Goal: Book appointment/travel/reservation: Book appointment/travel/reservation

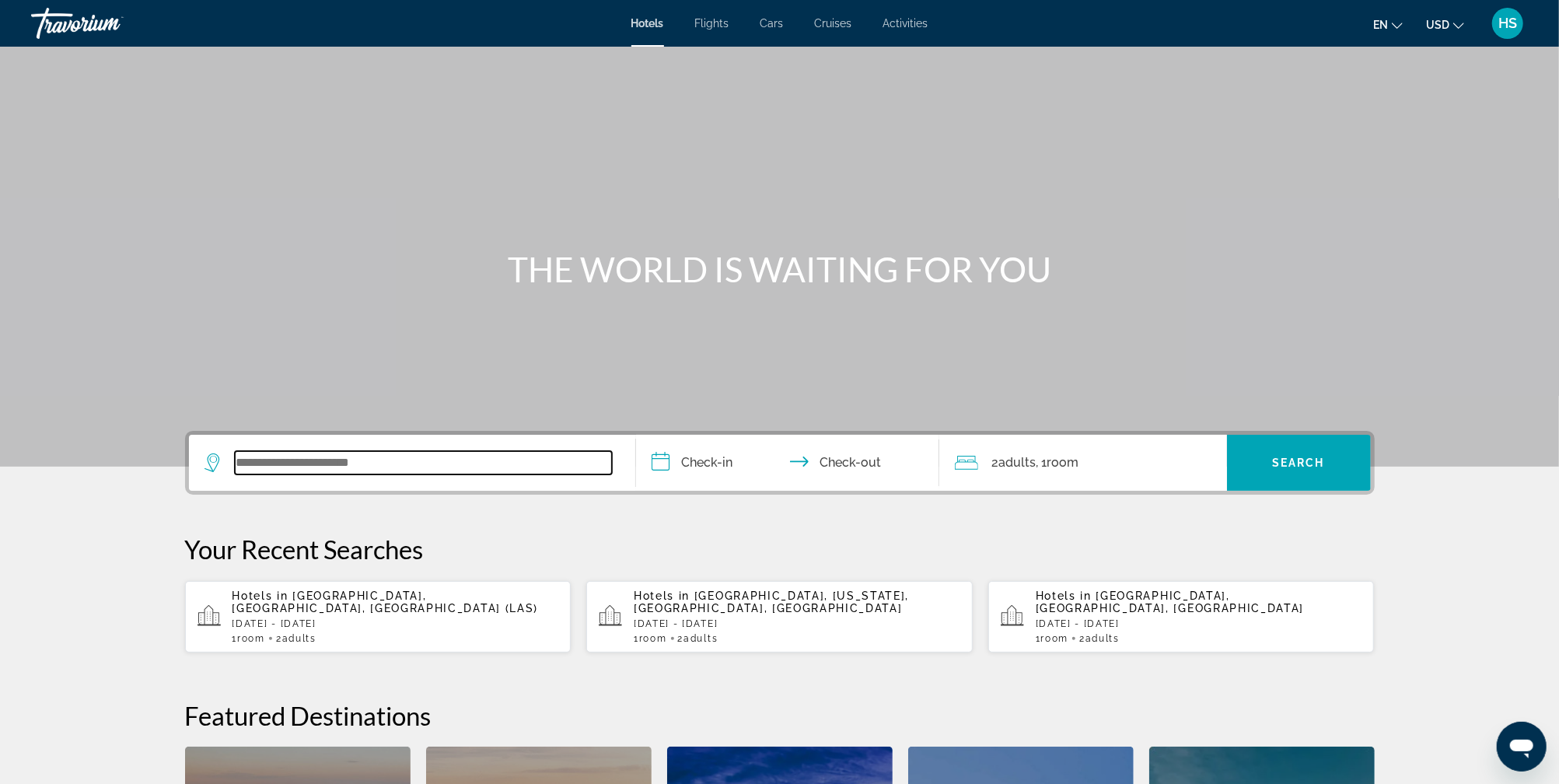
click at [549, 458] on input "Search widget" at bounding box center [423, 463] width 377 height 23
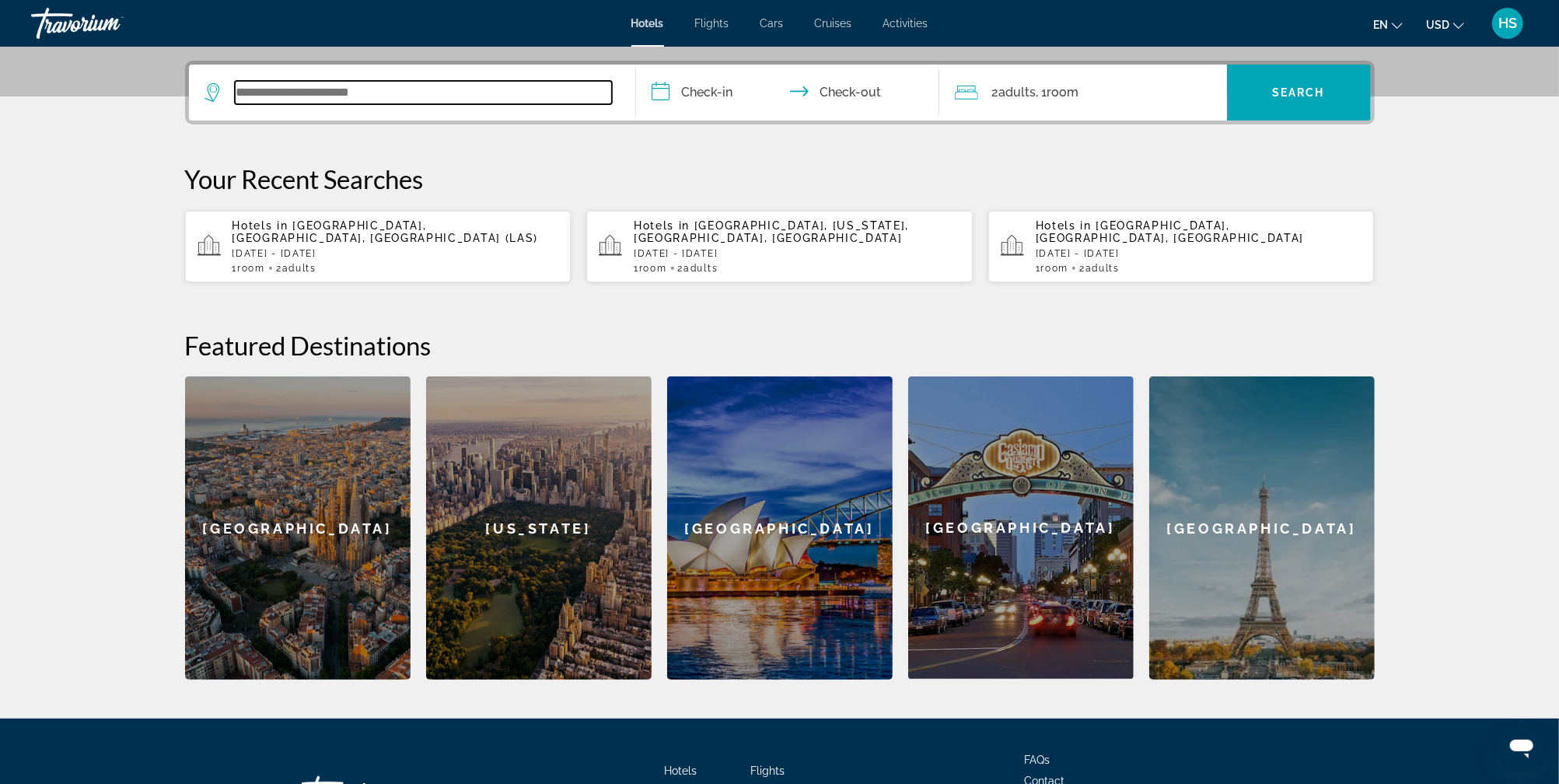
scroll to position [380, 0]
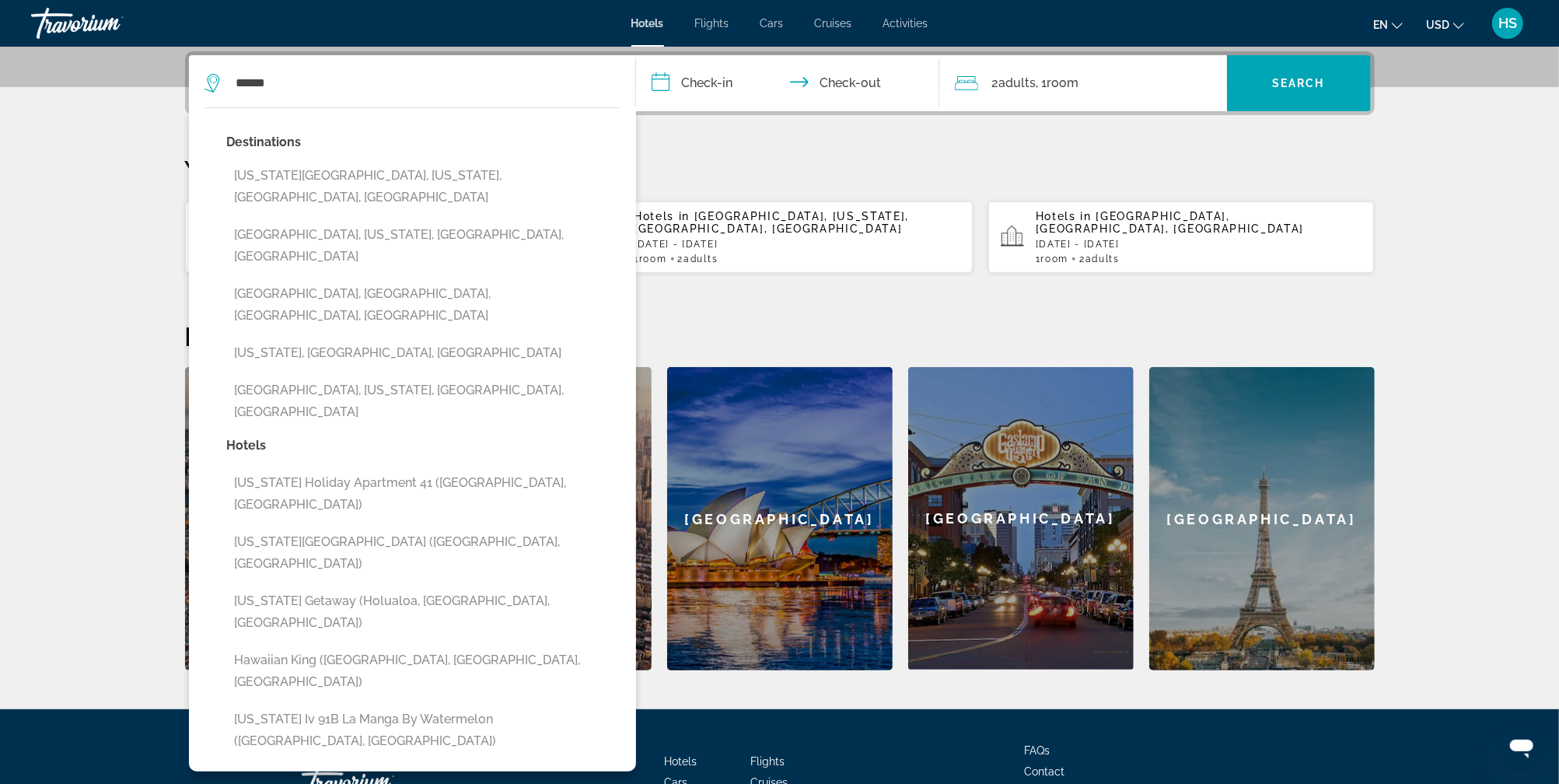
click at [483, 266] on div "Destinations [US_STATE][GEOGRAPHIC_DATA], [US_STATE], [GEOGRAPHIC_DATA], [GEOGR…" at bounding box center [424, 283] width 394 height 303
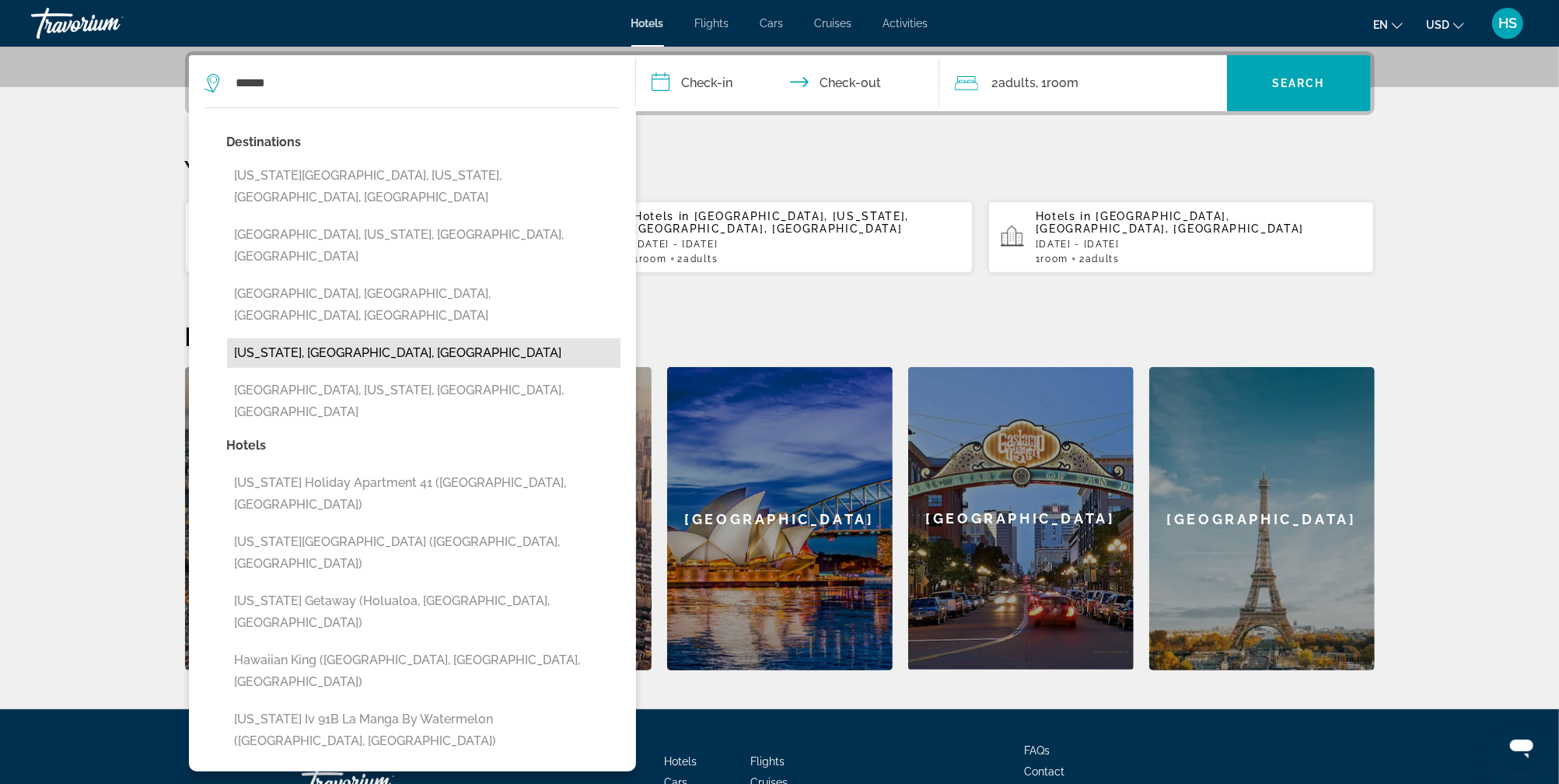
click at [410, 338] on button "[US_STATE], [GEOGRAPHIC_DATA], [GEOGRAPHIC_DATA]" at bounding box center [424, 352] width 394 height 29
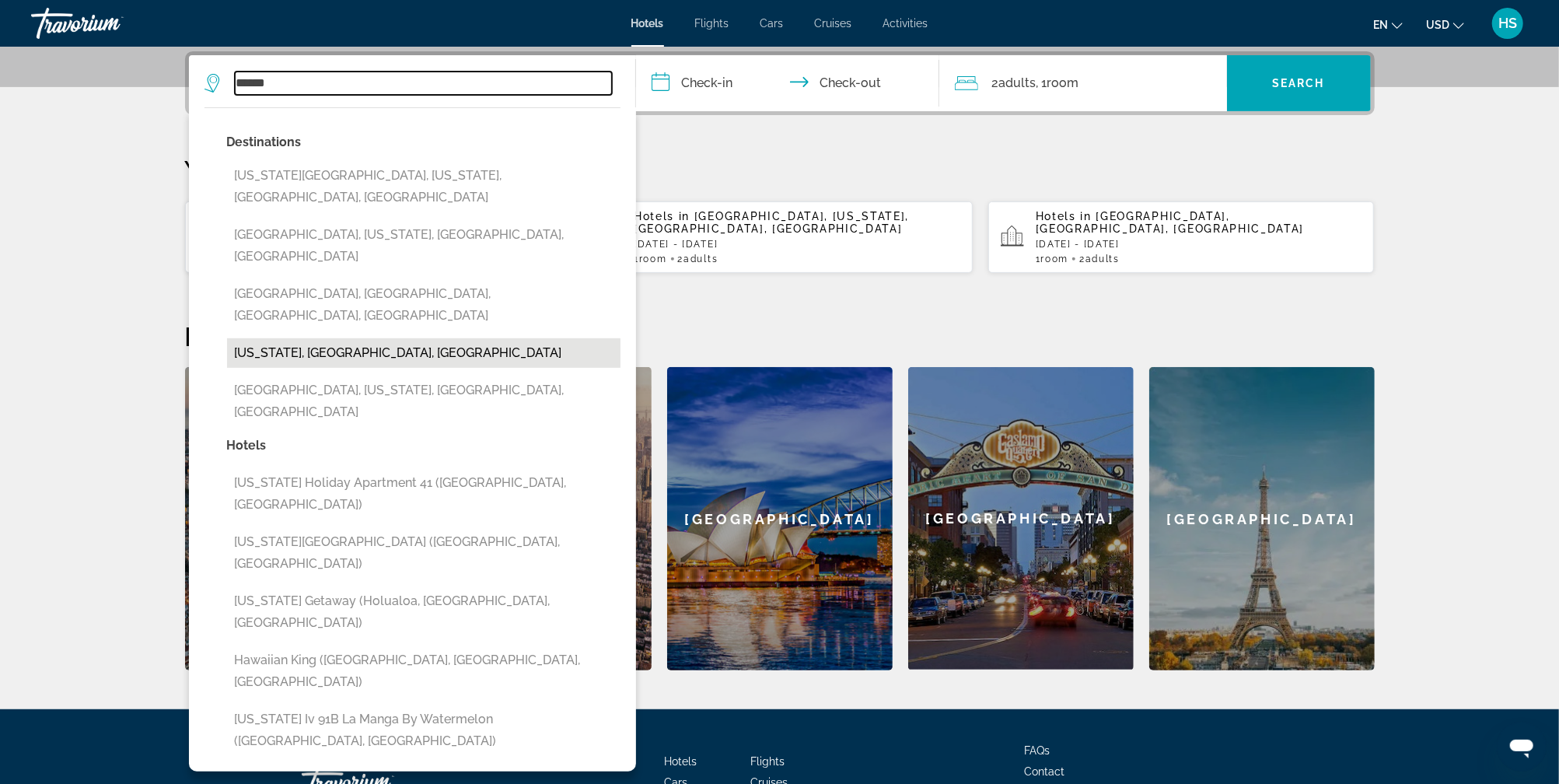
type input "**********"
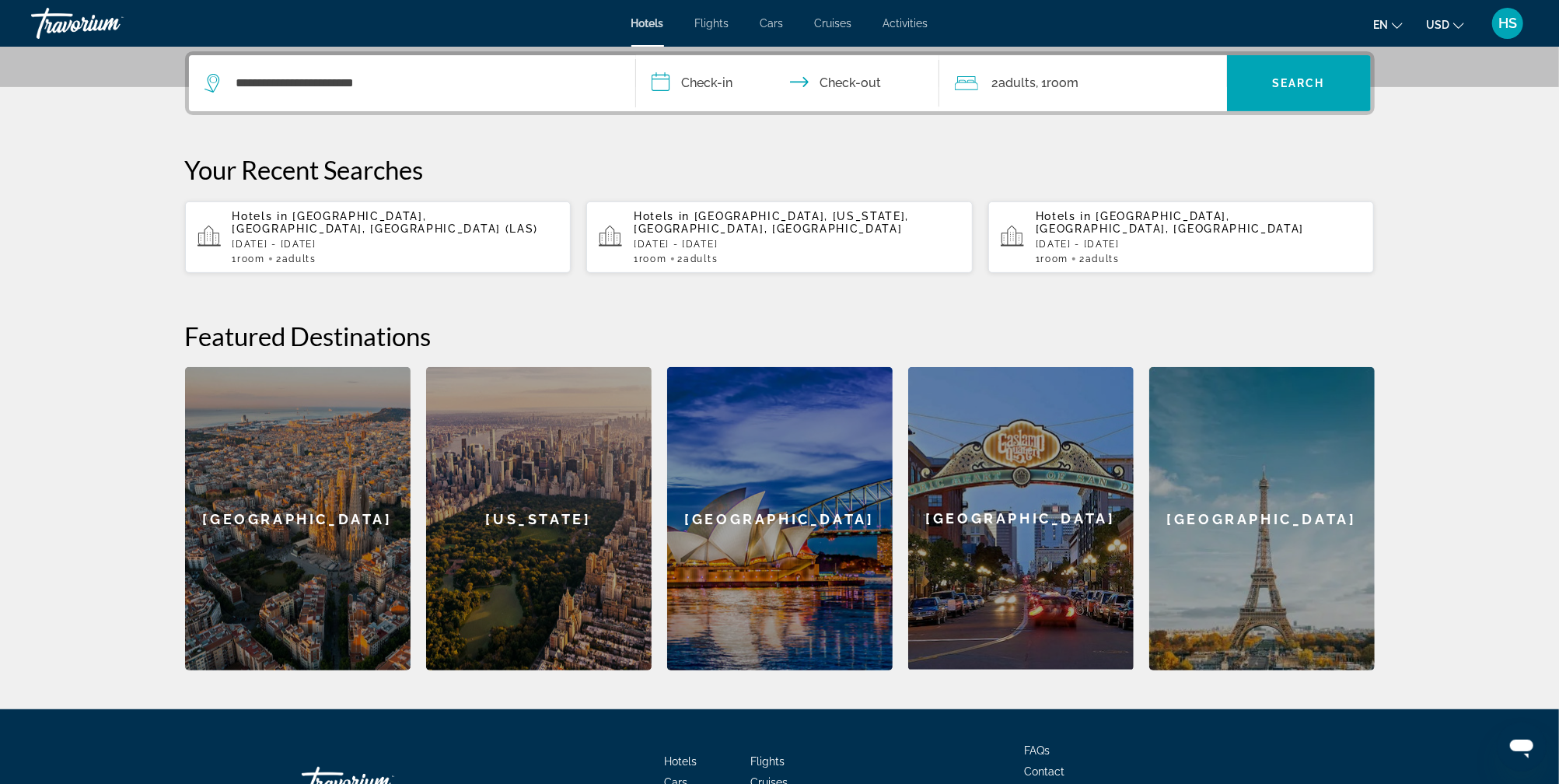
click at [718, 84] on input "**********" at bounding box center [791, 85] width 310 height 61
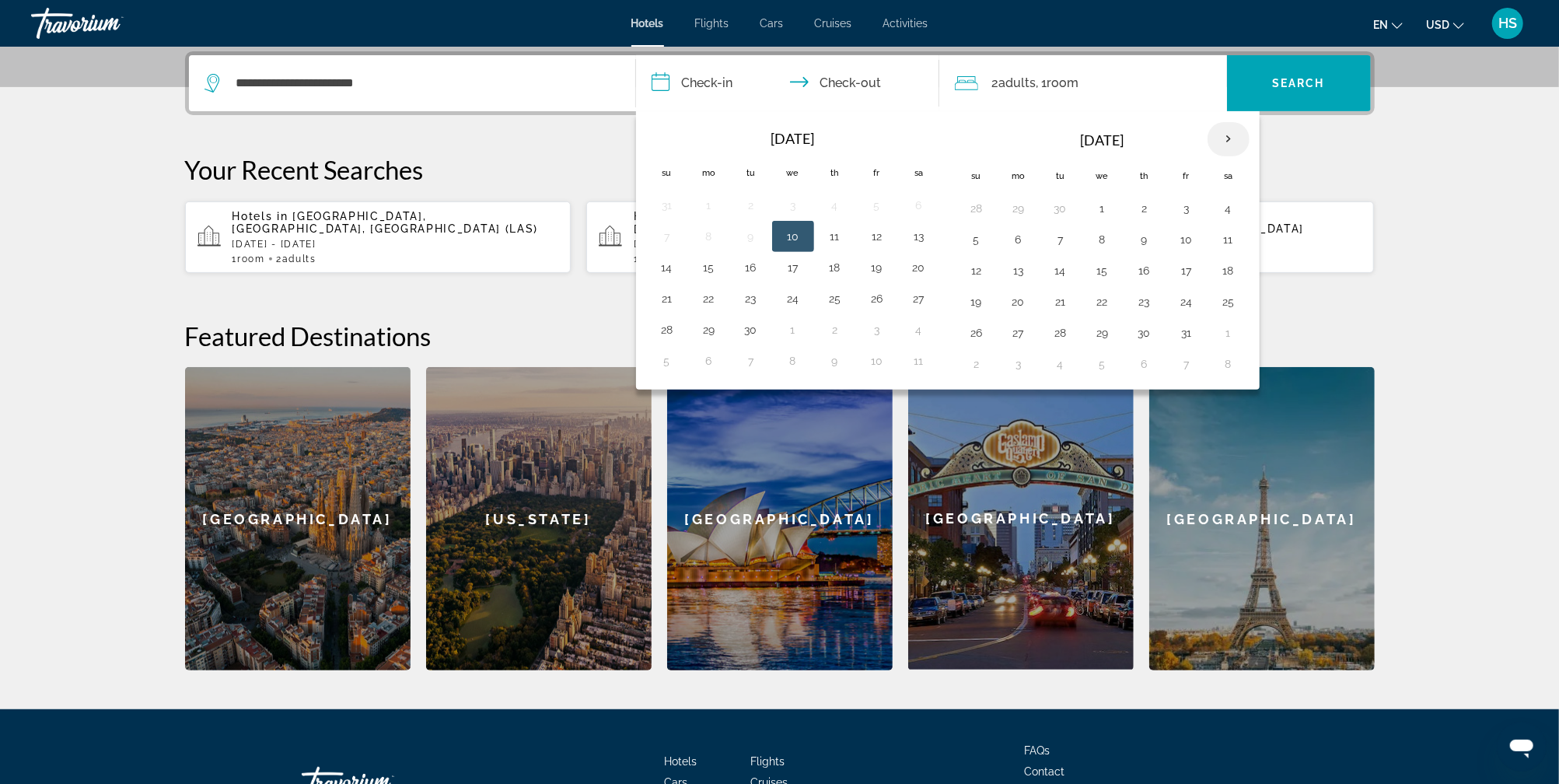
click at [1220, 136] on th "Next month" at bounding box center [1229, 139] width 42 height 34
click at [666, 134] on th "Previous month" at bounding box center [667, 139] width 42 height 34
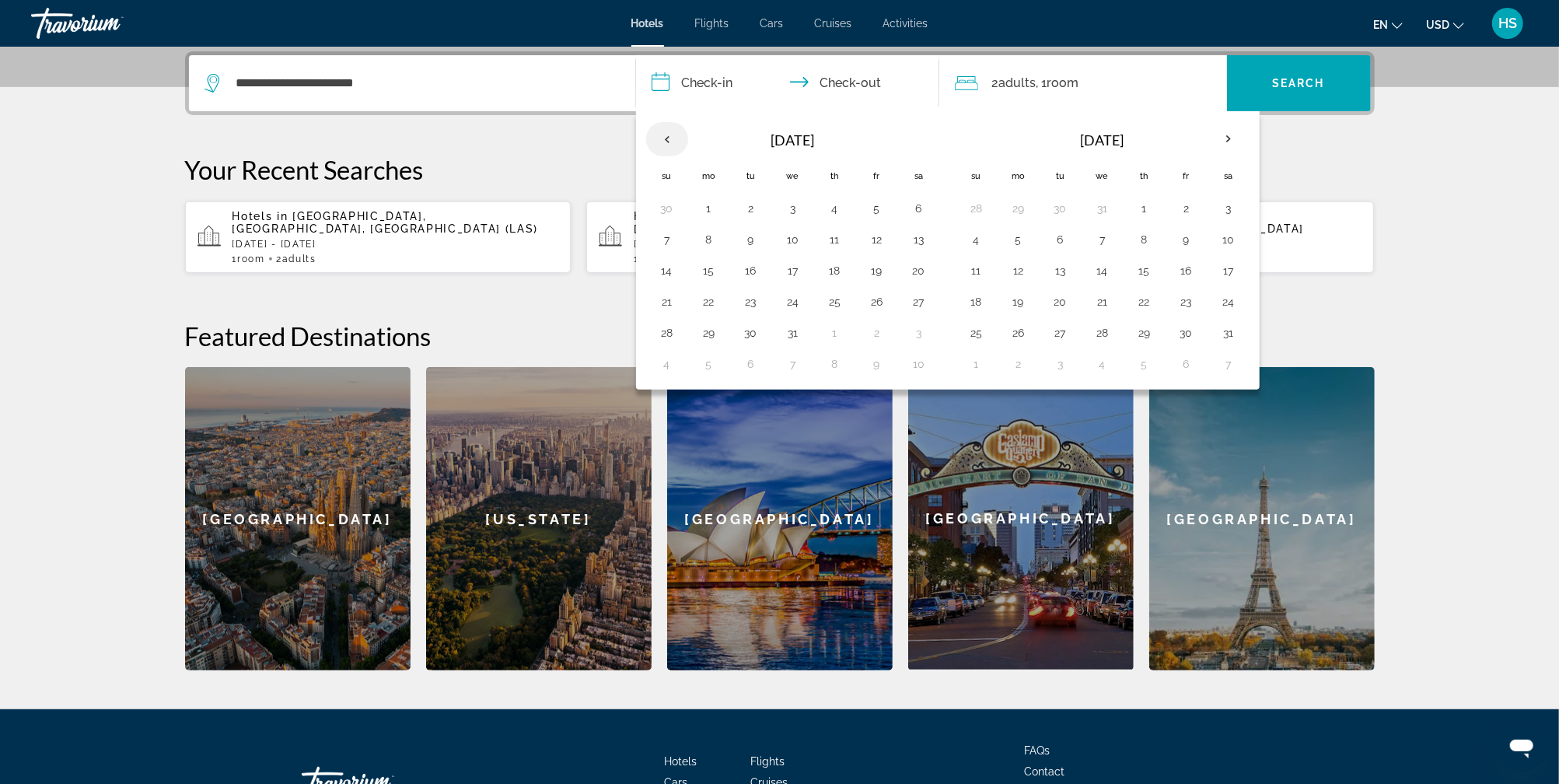
click at [666, 134] on th "Previous month" at bounding box center [667, 139] width 42 height 34
click at [1227, 136] on th "Next month" at bounding box center [1229, 139] width 42 height 34
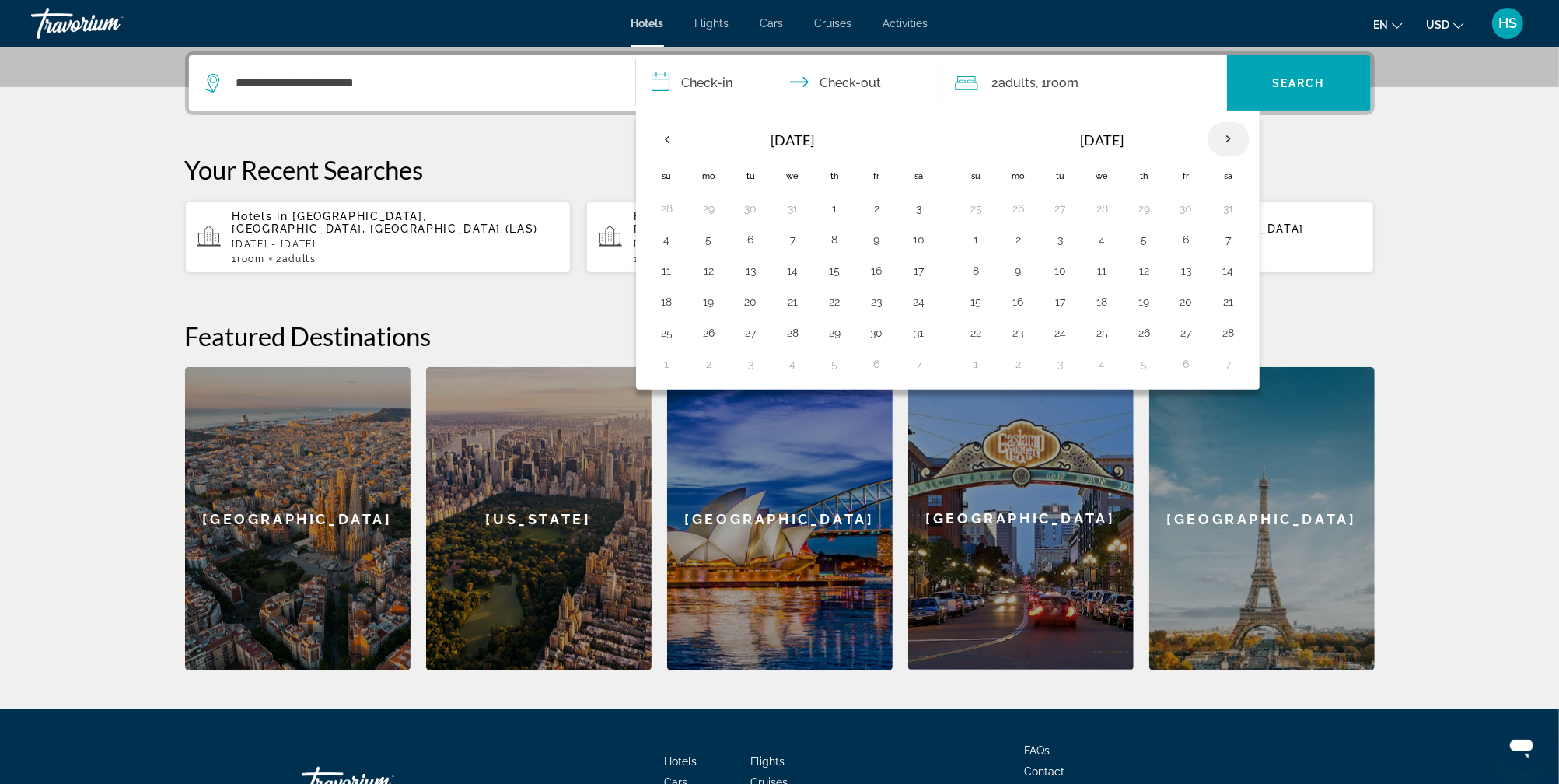
click at [1227, 136] on th "Next month" at bounding box center [1229, 139] width 42 height 34
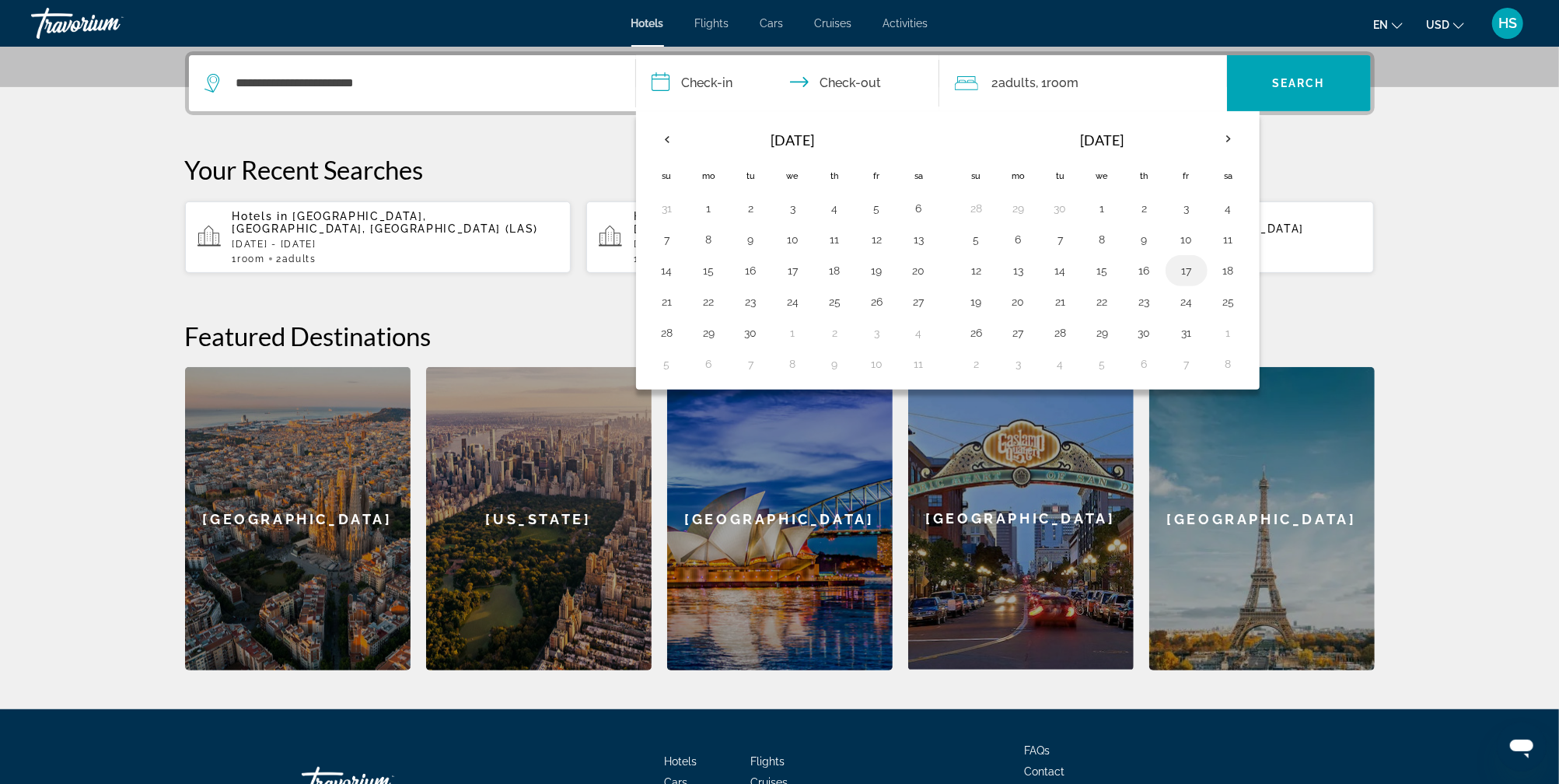
click at [1177, 268] on button "17" at bounding box center [1186, 270] width 25 height 22
click at [1010, 300] on button "20" at bounding box center [1019, 301] width 25 height 22
type input "**********"
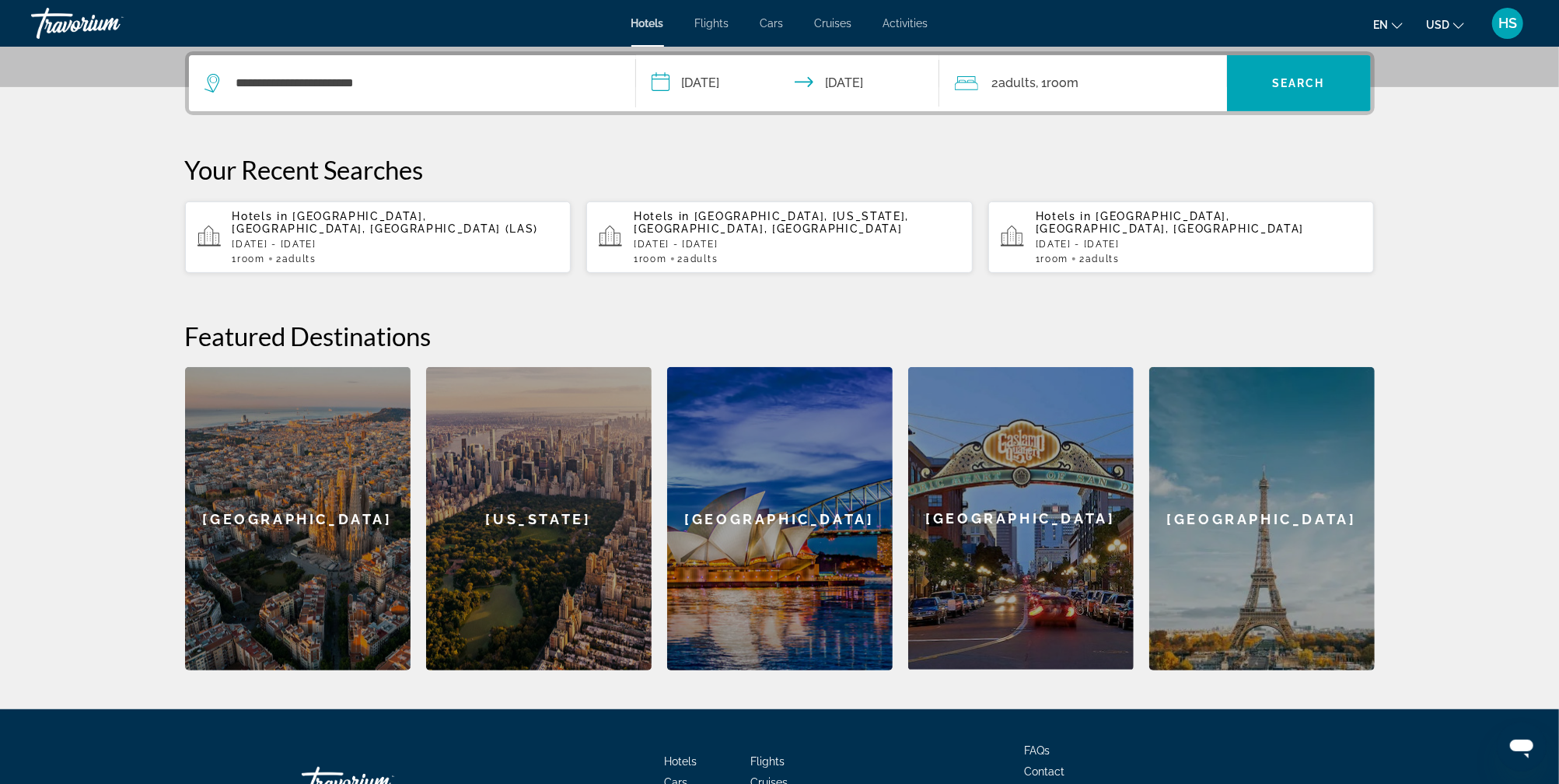
click at [1176, 77] on div "2 Adult Adults , 1 Room rooms" at bounding box center [1090, 83] width 272 height 22
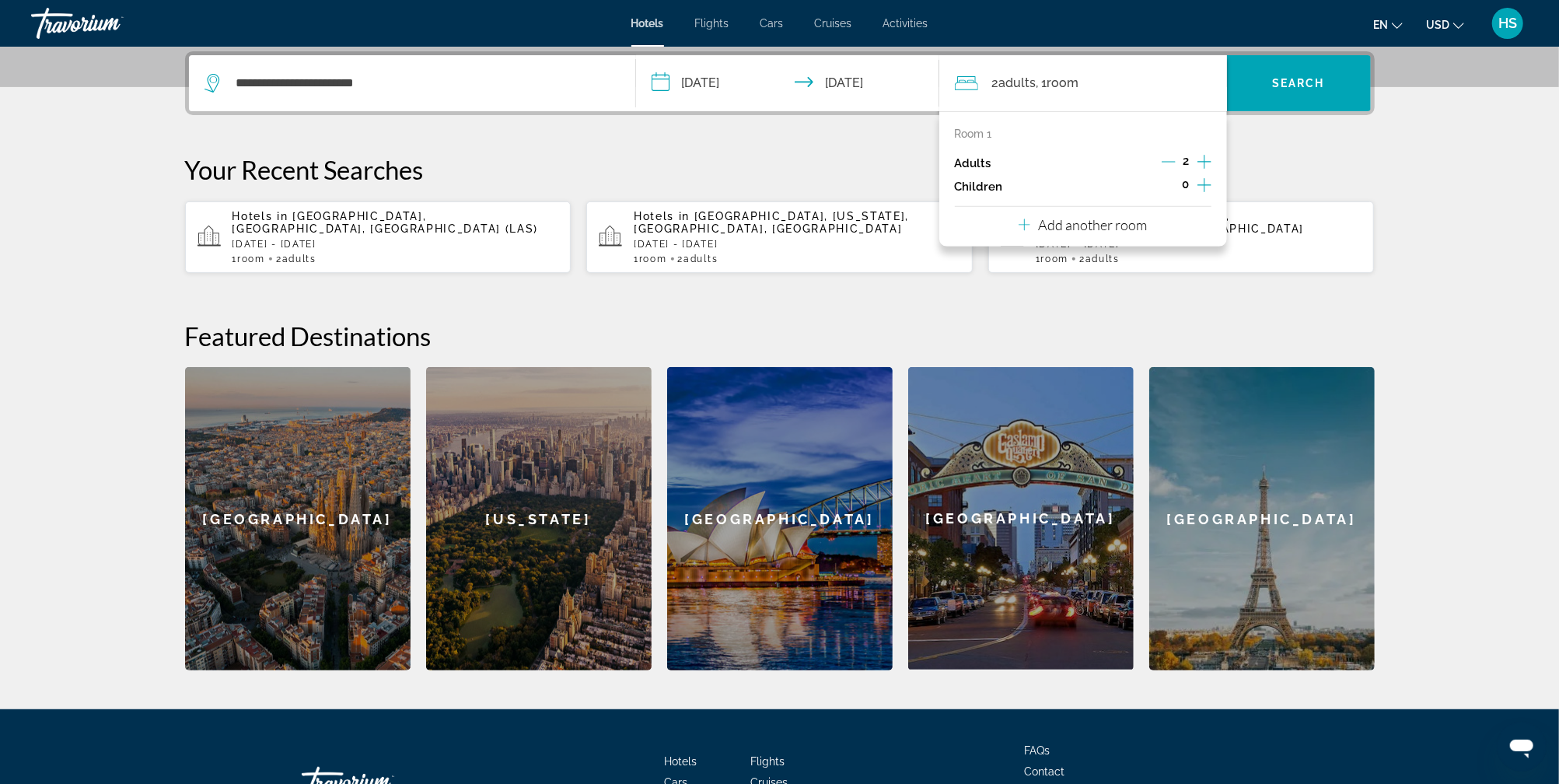
click at [1172, 159] on icon "Decrement adults" at bounding box center [1168, 161] width 14 height 14
click at [1277, 73] on span "Search widget" at bounding box center [1298, 83] width 144 height 37
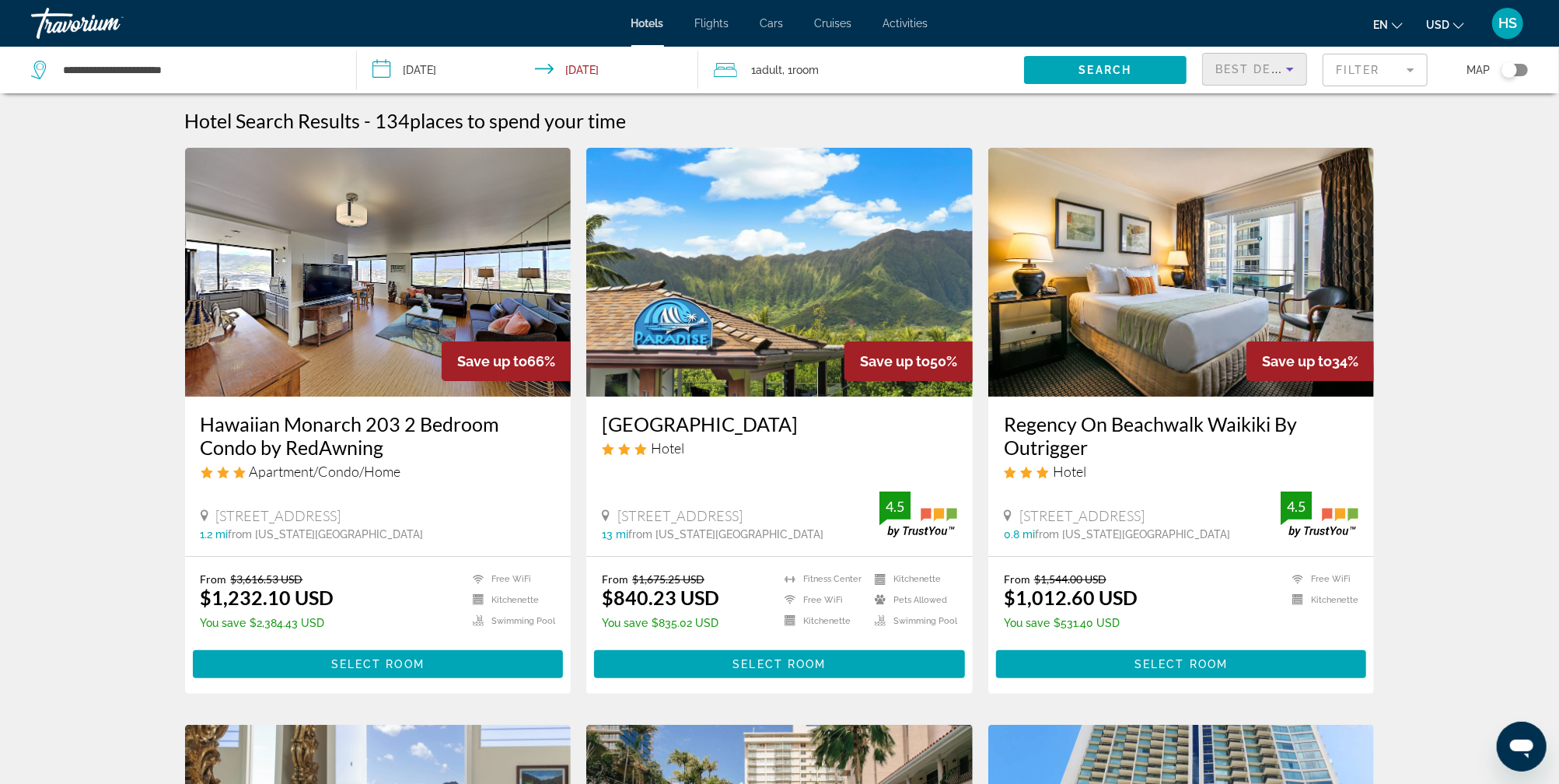
click at [1267, 67] on span "Best Deals" at bounding box center [1255, 69] width 81 height 12
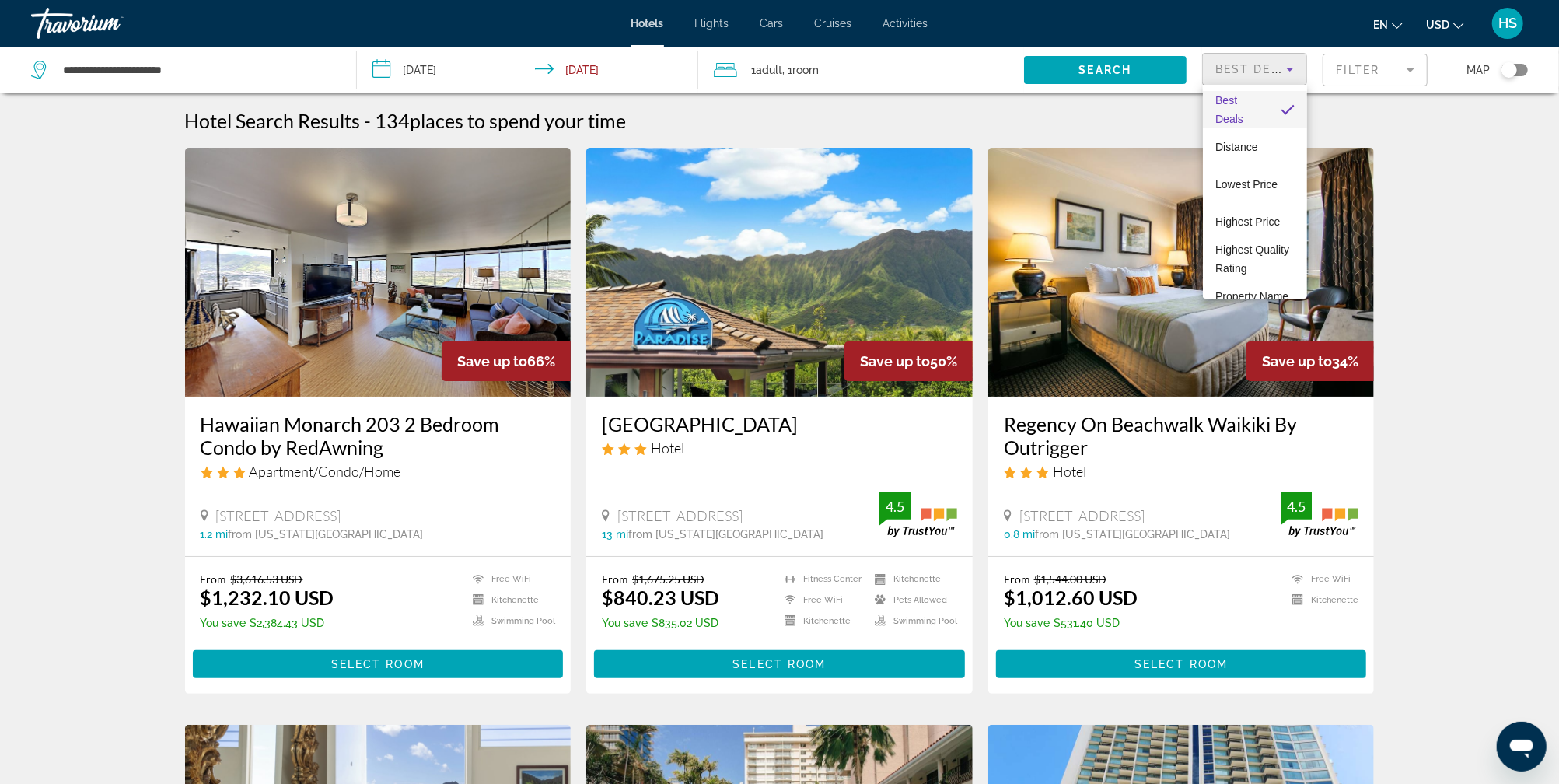
click at [1375, 124] on div at bounding box center [779, 392] width 1559 height 784
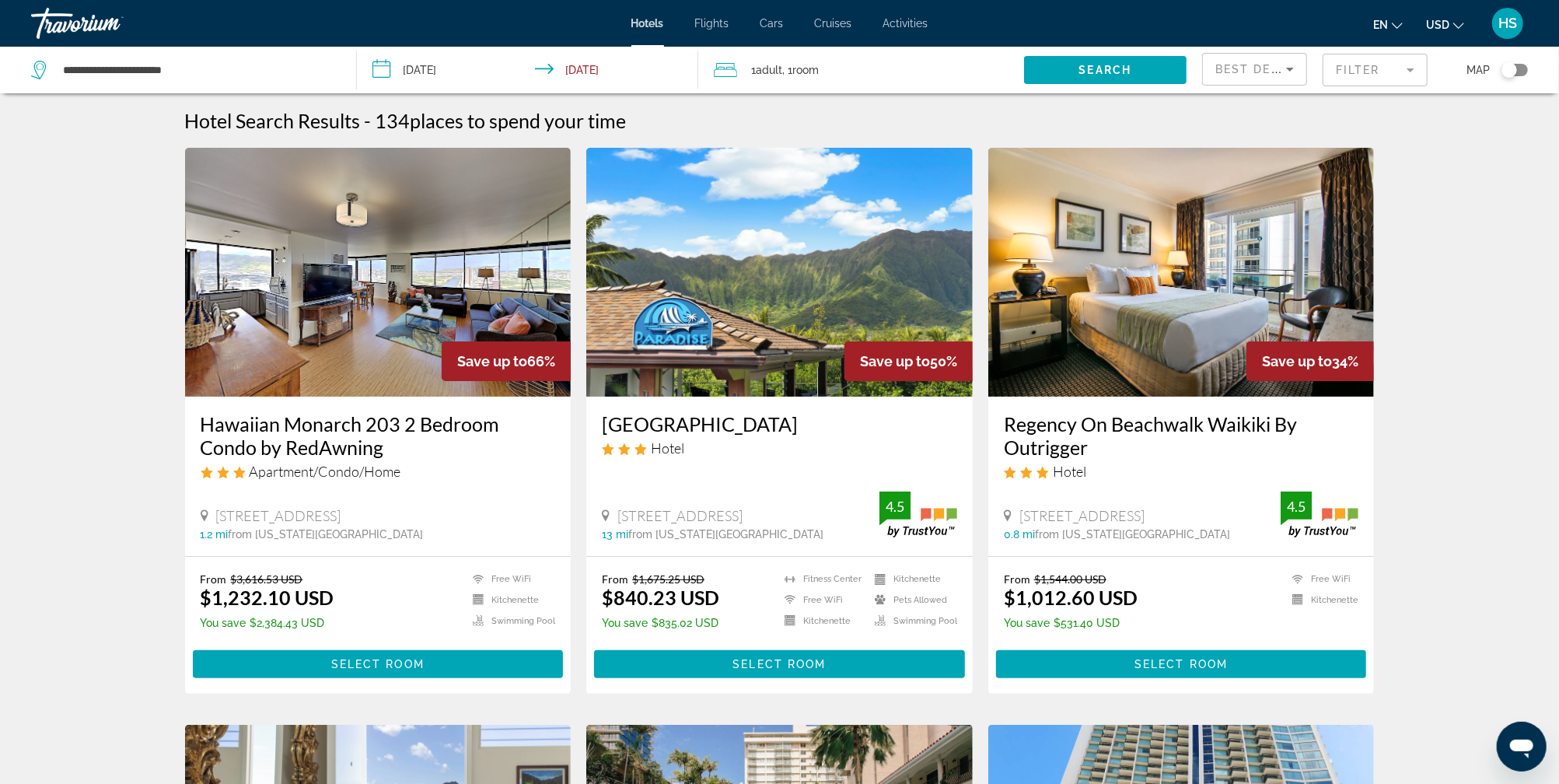
click at [1350, 72] on mat-form-field "Filter" at bounding box center [1375, 69] width 105 height 32
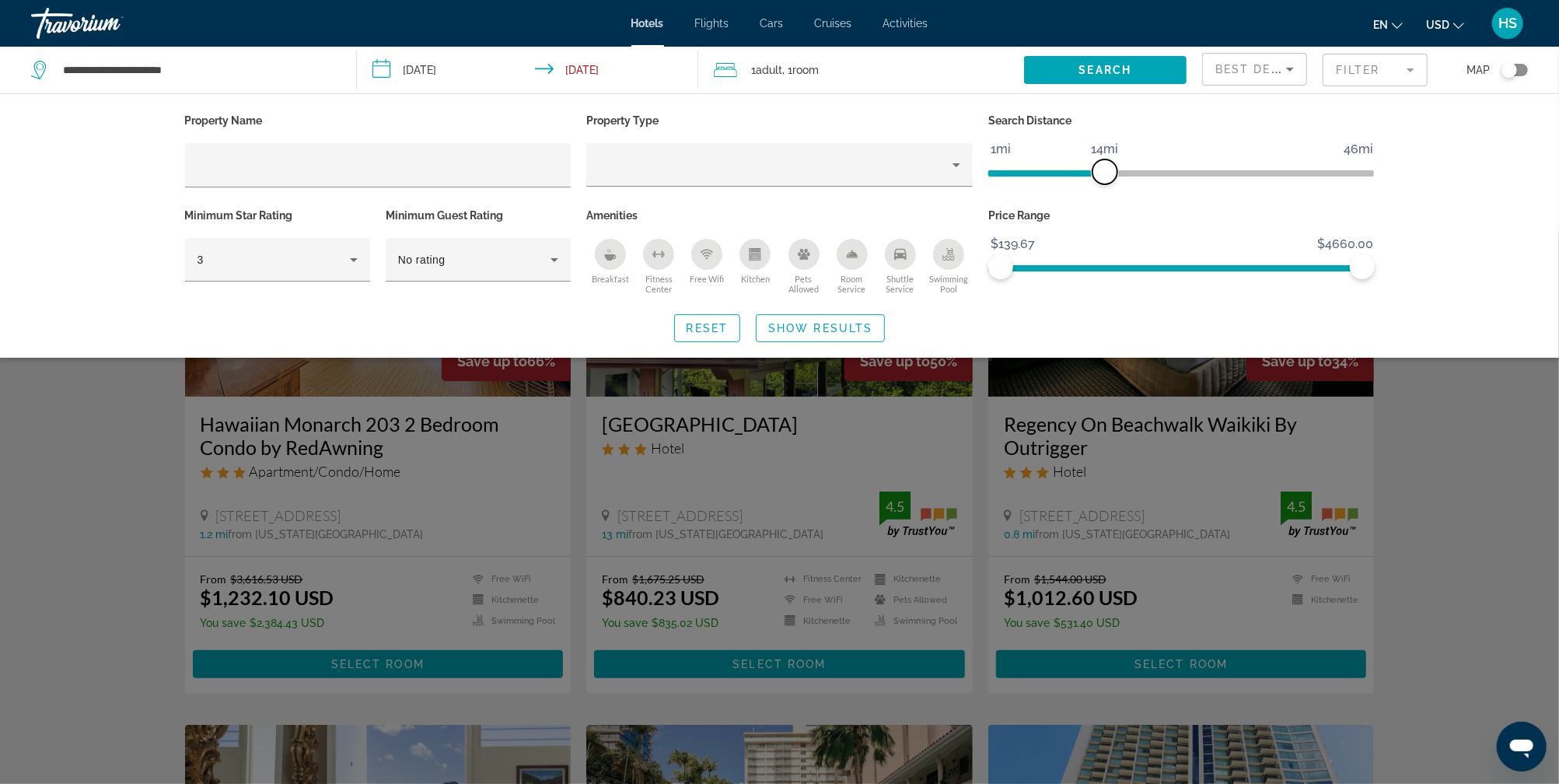
drag, startPoint x: 1229, startPoint y: 165, endPoint x: 1104, endPoint y: 166, distance: 125.0
click at [1104, 166] on span "ngx-slider" at bounding box center [1105, 171] width 25 height 25
click at [609, 254] on icon "Breakfast" at bounding box center [611, 256] width 12 height 6
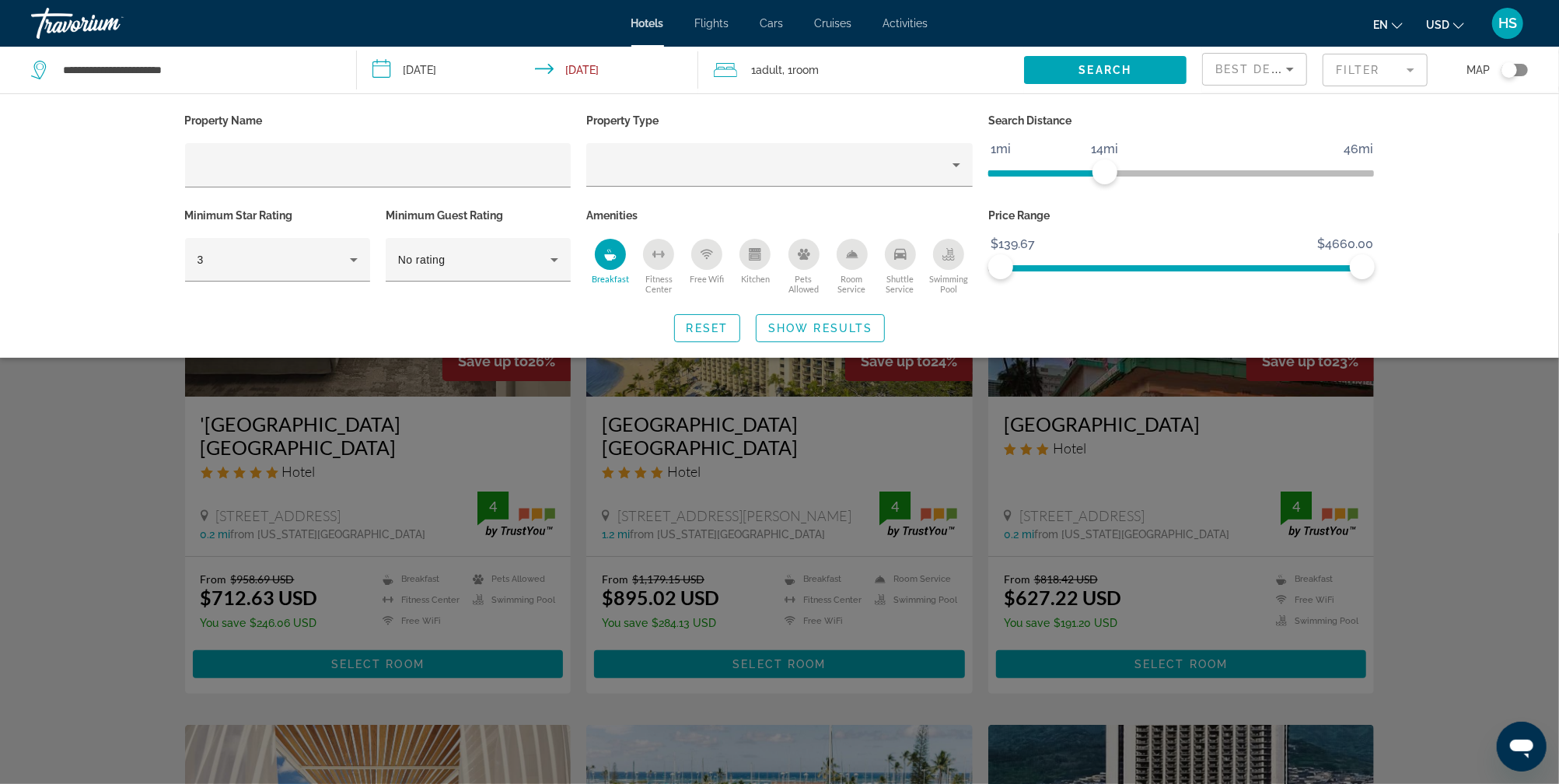
click at [712, 255] on icon "Free Wifi" at bounding box center [707, 254] width 12 height 12
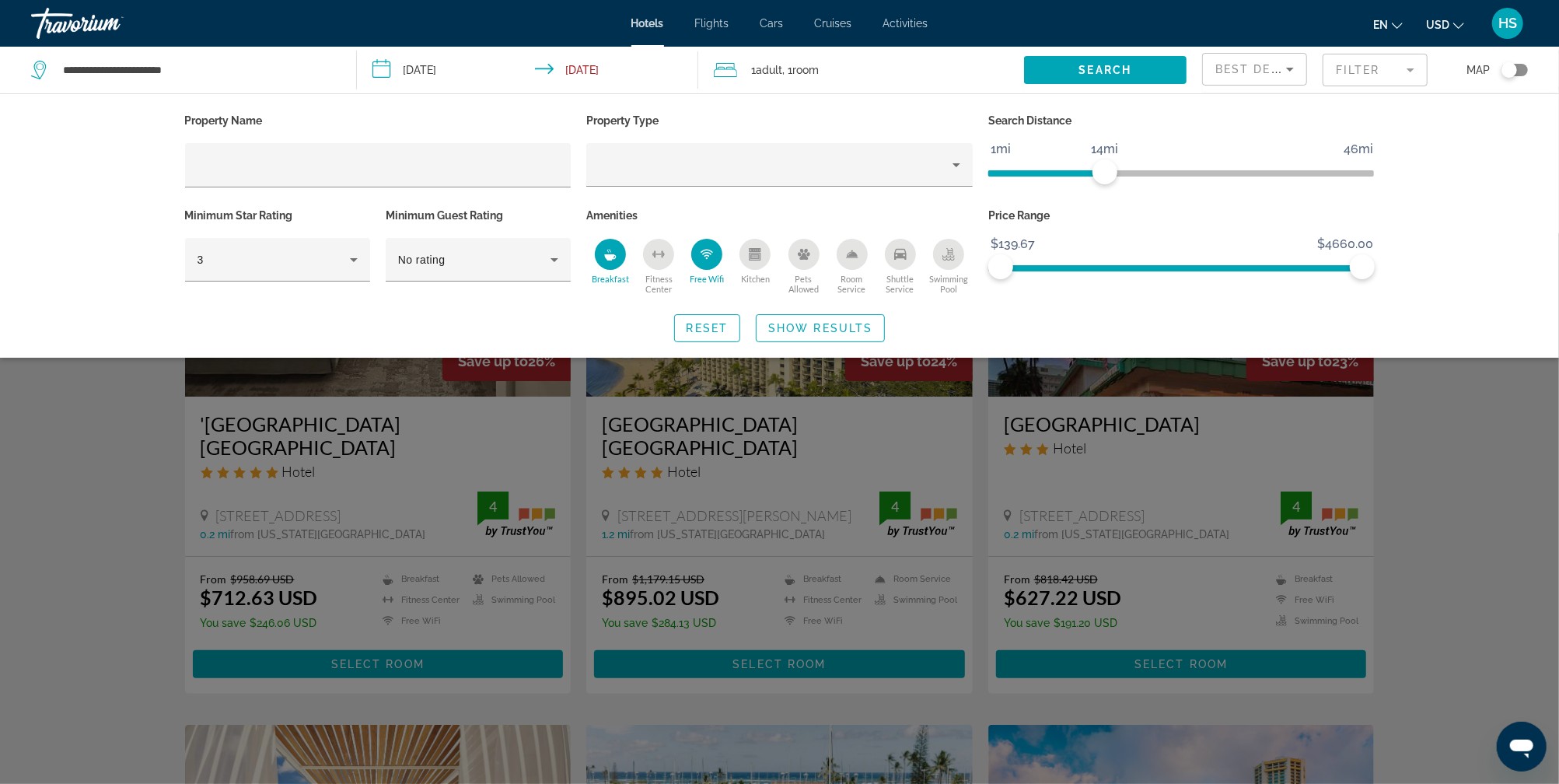
click at [904, 244] on div "Shuttle Service" at bounding box center [900, 254] width 31 height 31
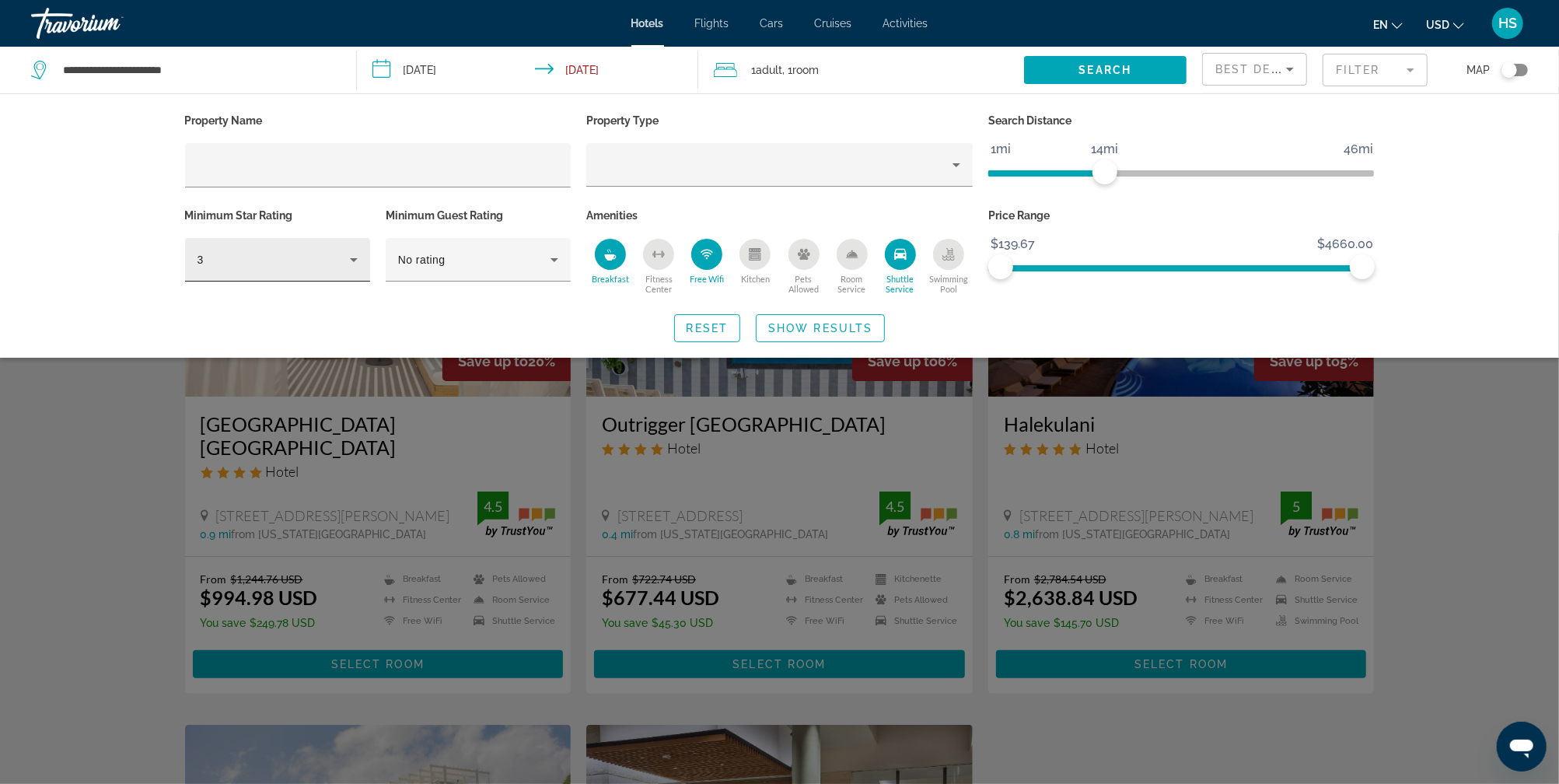
click at [274, 257] on div "3" at bounding box center [273, 260] width 152 height 18
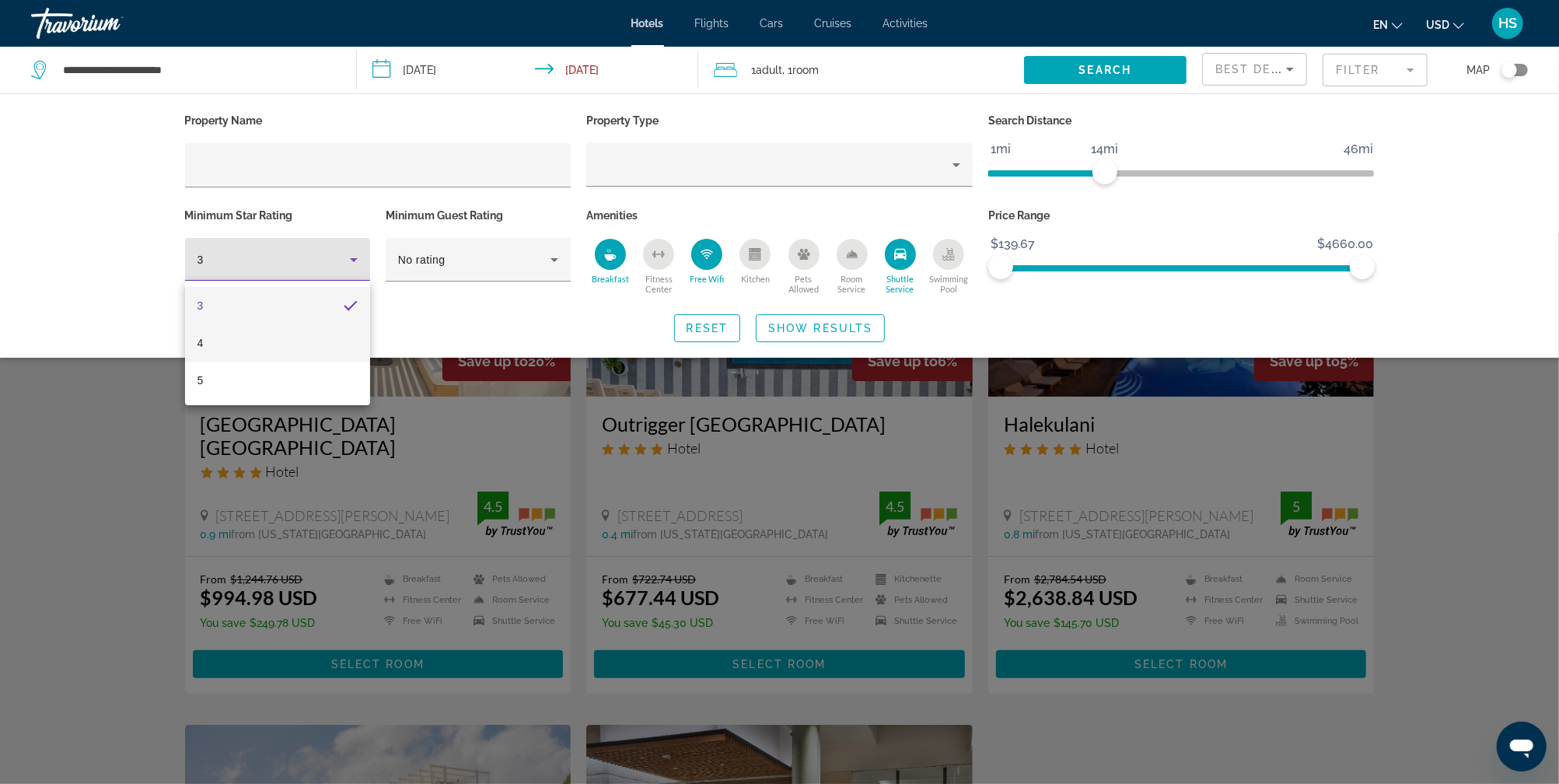
click at [260, 350] on mat-option "4" at bounding box center [277, 342] width 185 height 37
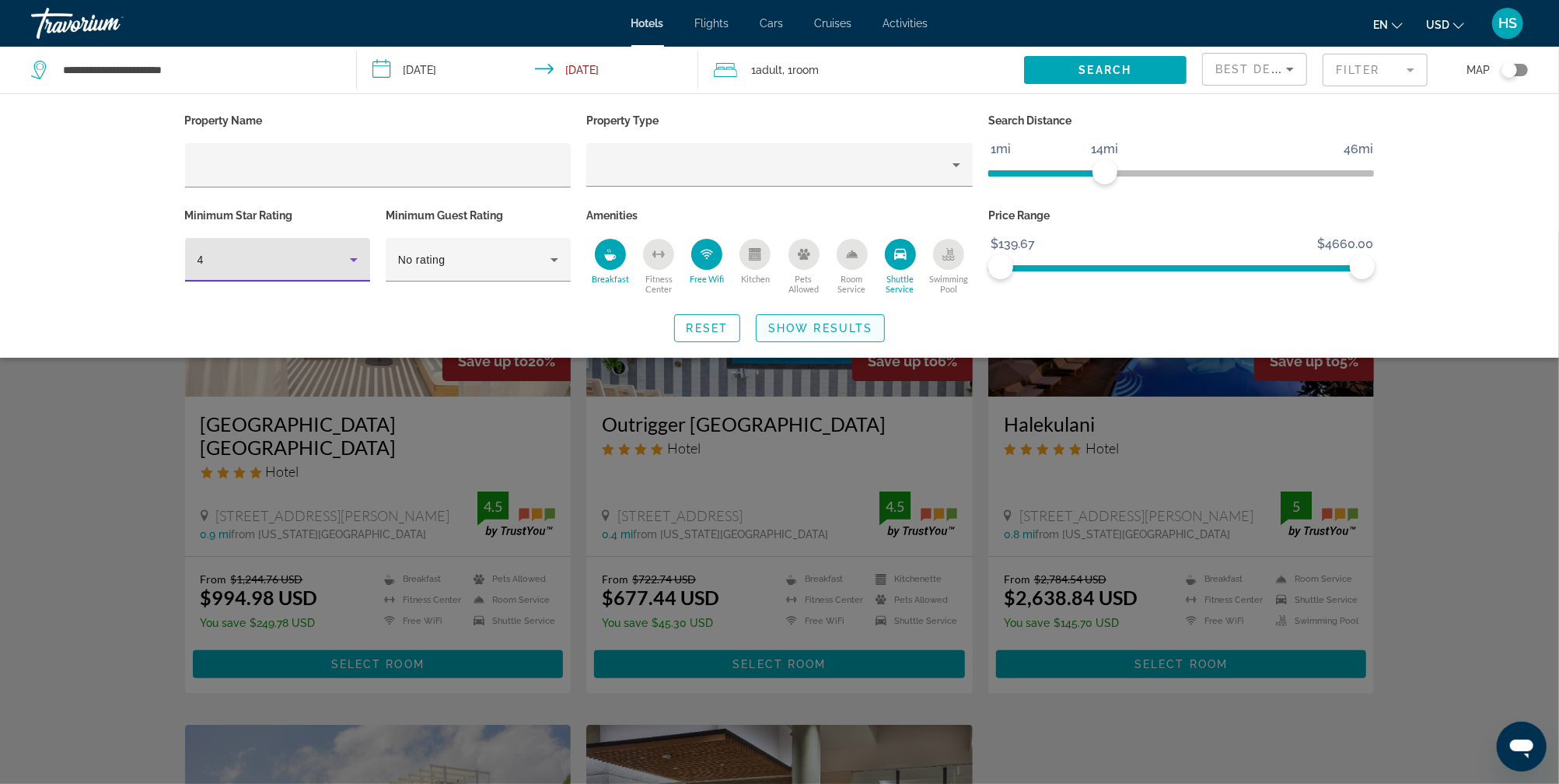
click at [822, 327] on span "Show Results" at bounding box center [820, 328] width 104 height 12
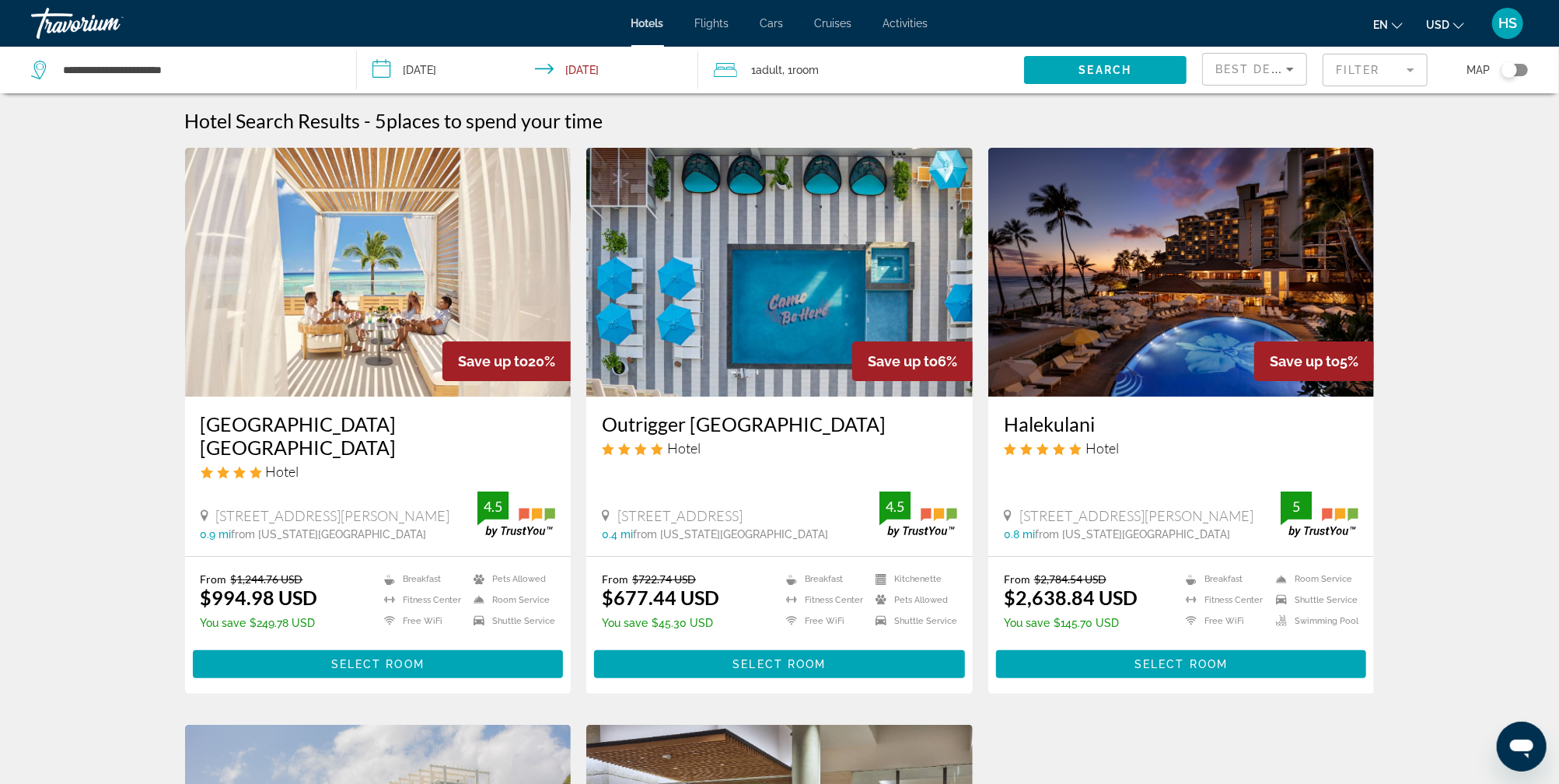
click at [1348, 75] on mat-form-field "Filter" at bounding box center [1375, 69] width 105 height 32
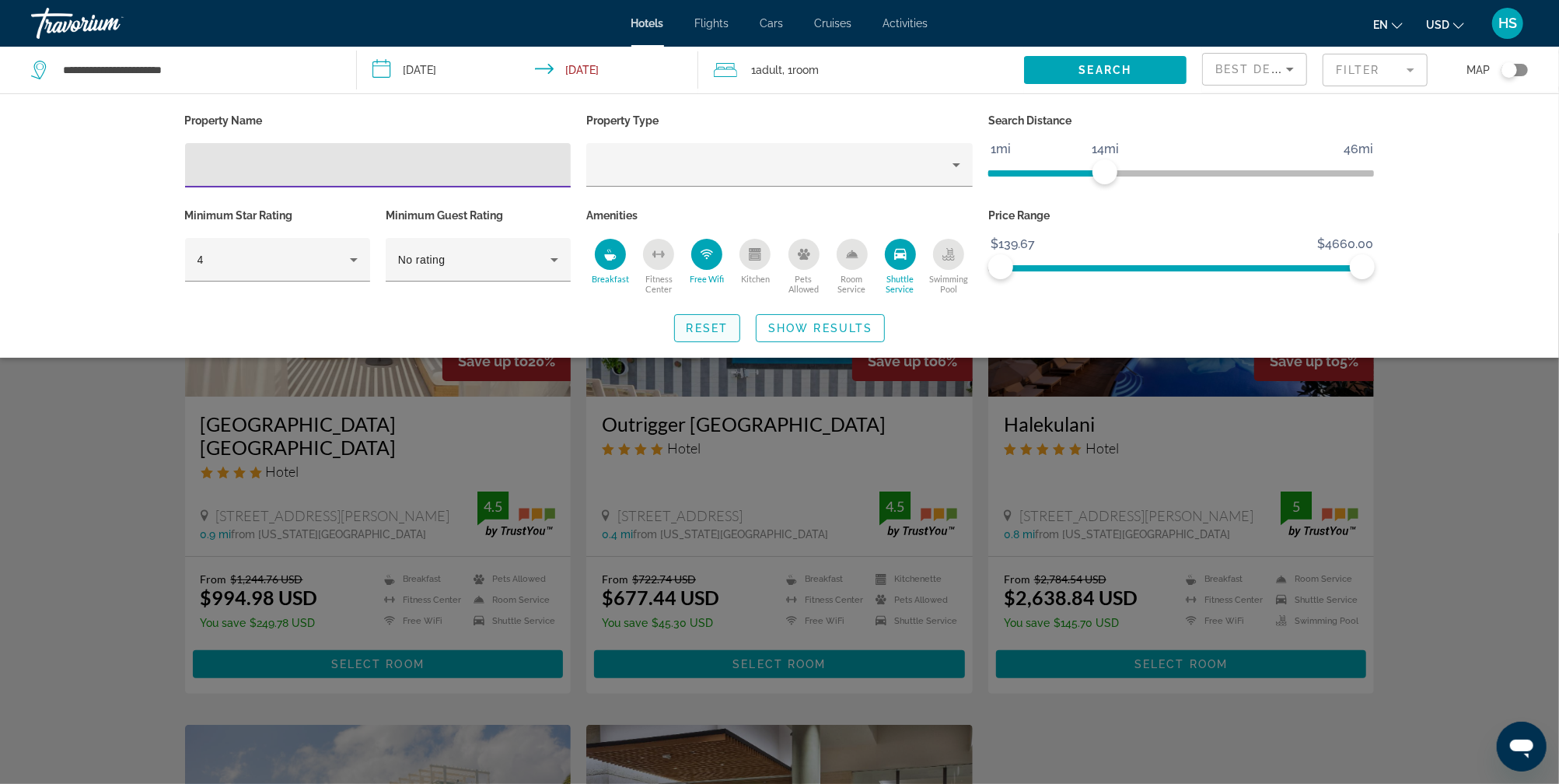
click at [708, 330] on span "Reset" at bounding box center [708, 328] width 42 height 12
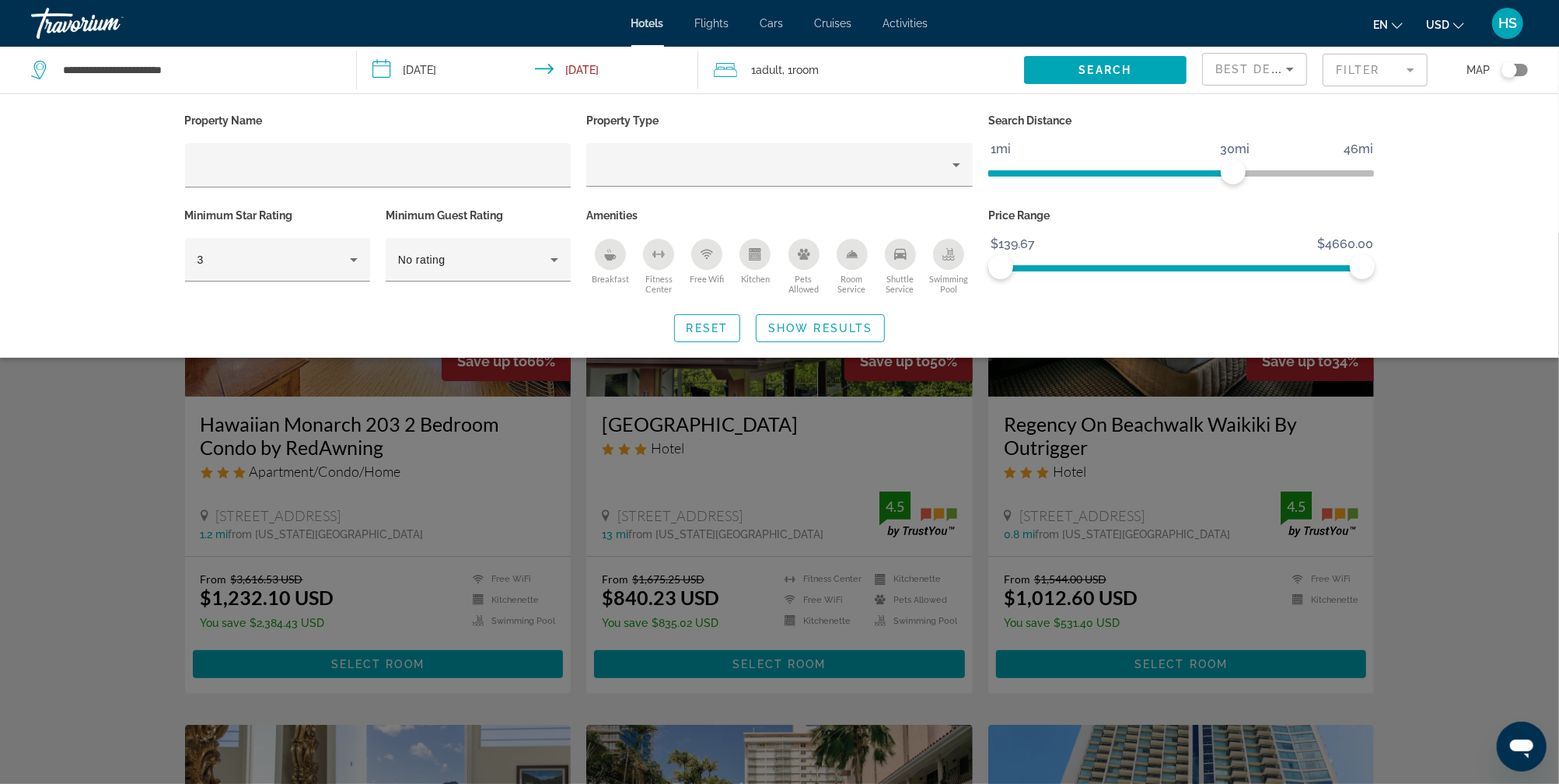
click at [1482, 579] on div "Search widget" at bounding box center [779, 508] width 1559 height 550
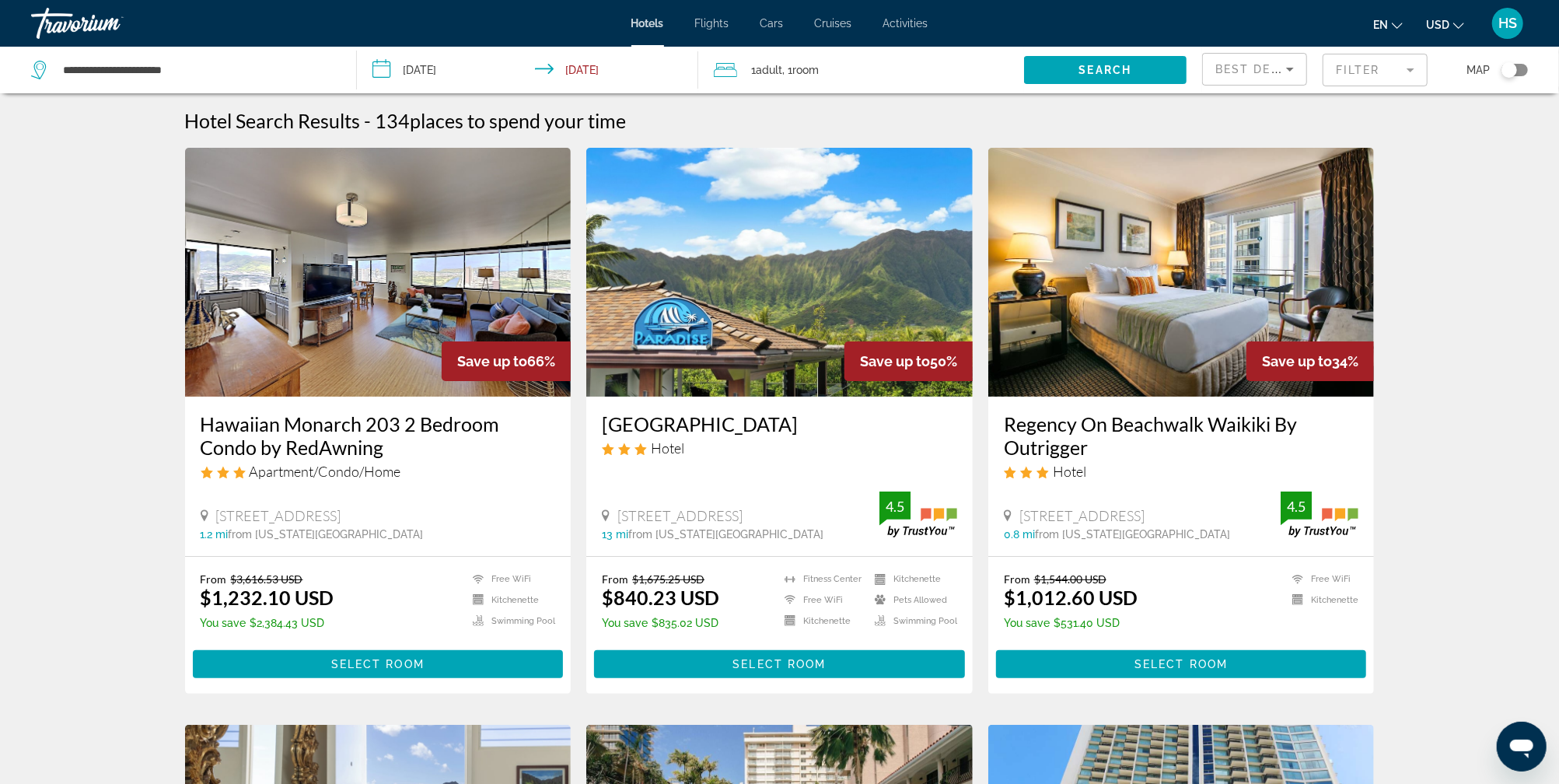
click at [1521, 72] on div "Toggle map" at bounding box center [1515, 70] width 27 height 12
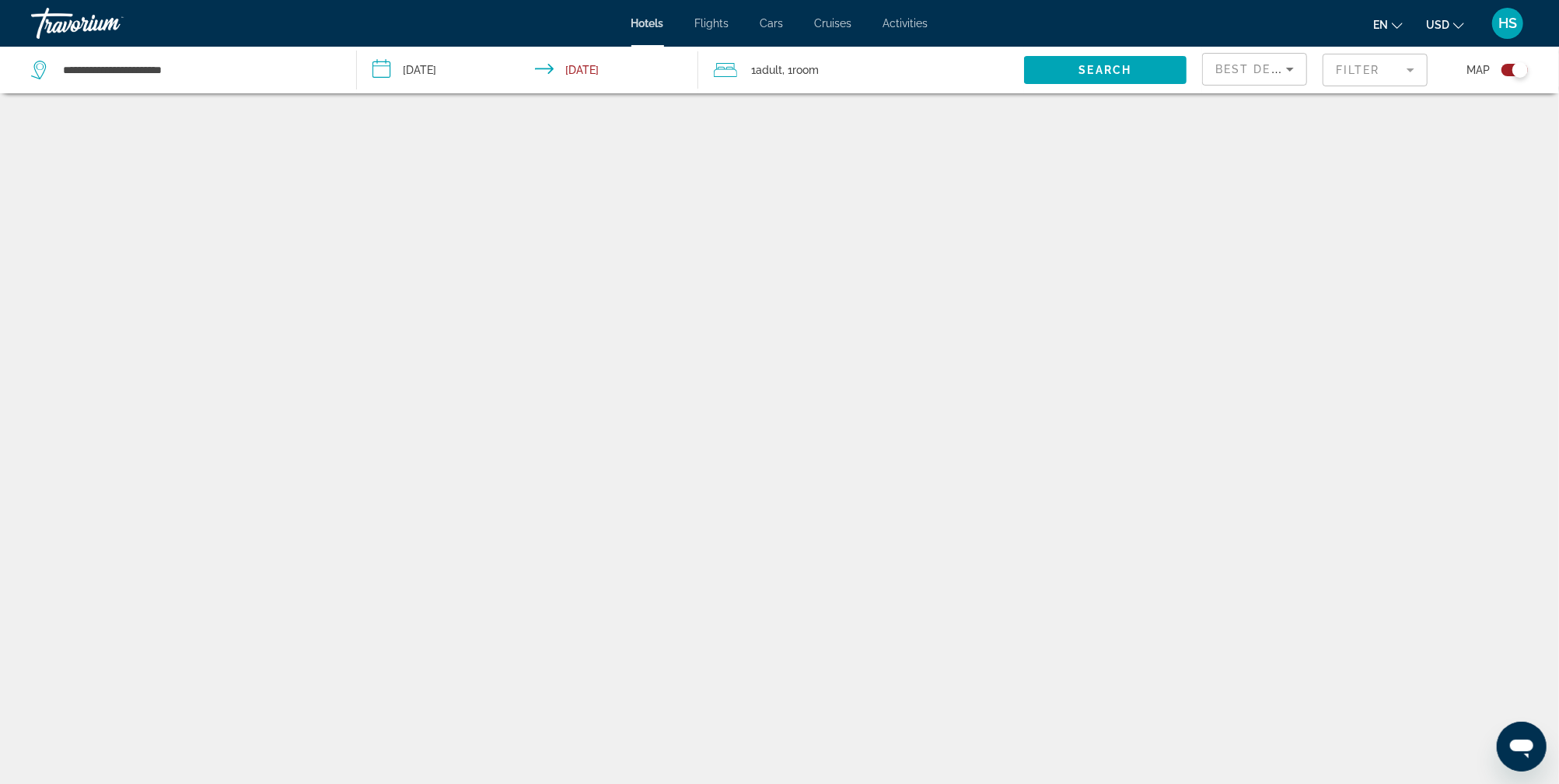
scroll to position [93, 0]
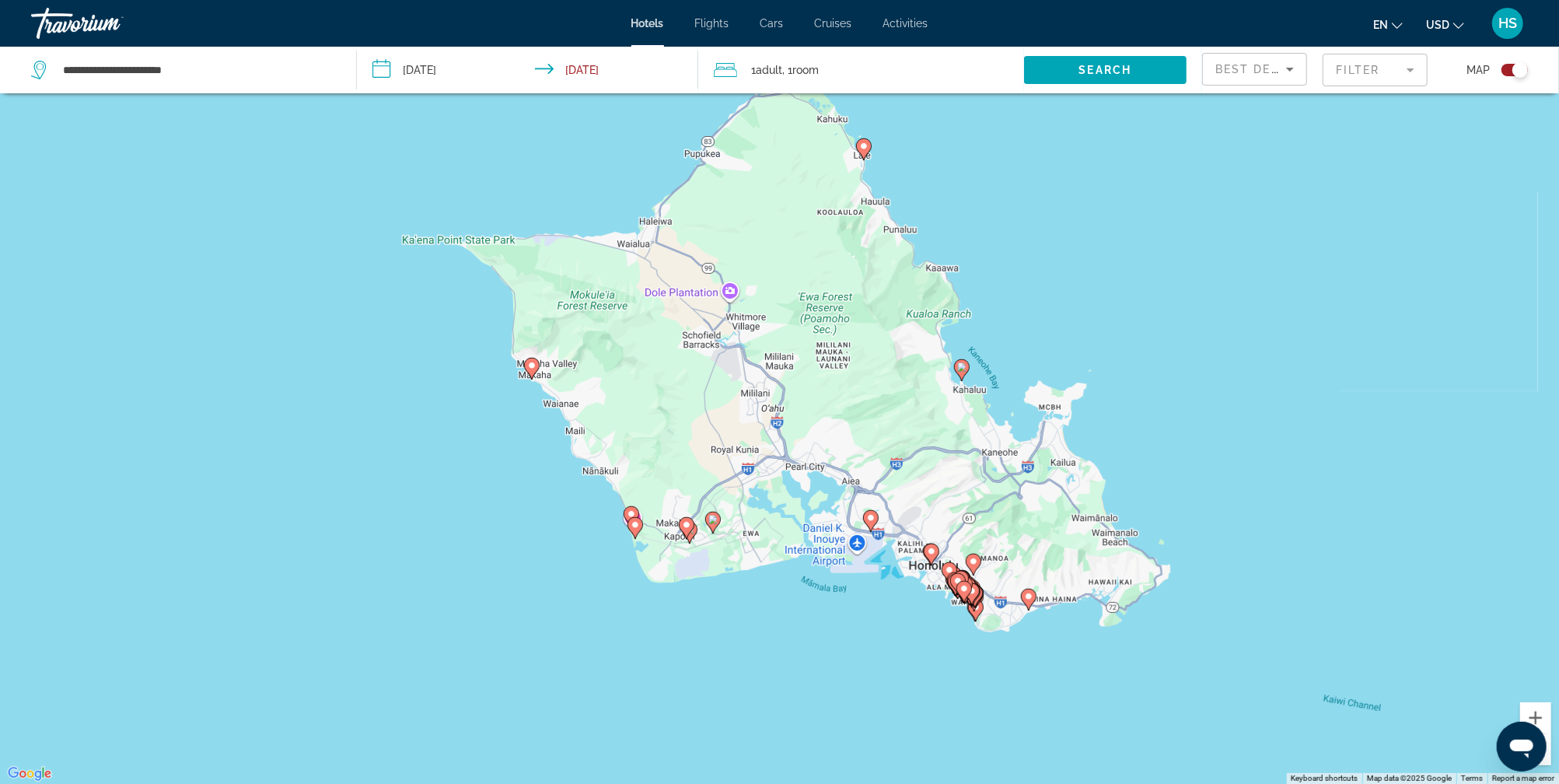
click at [528, 366] on image "Main content" at bounding box center [531, 365] width 9 height 9
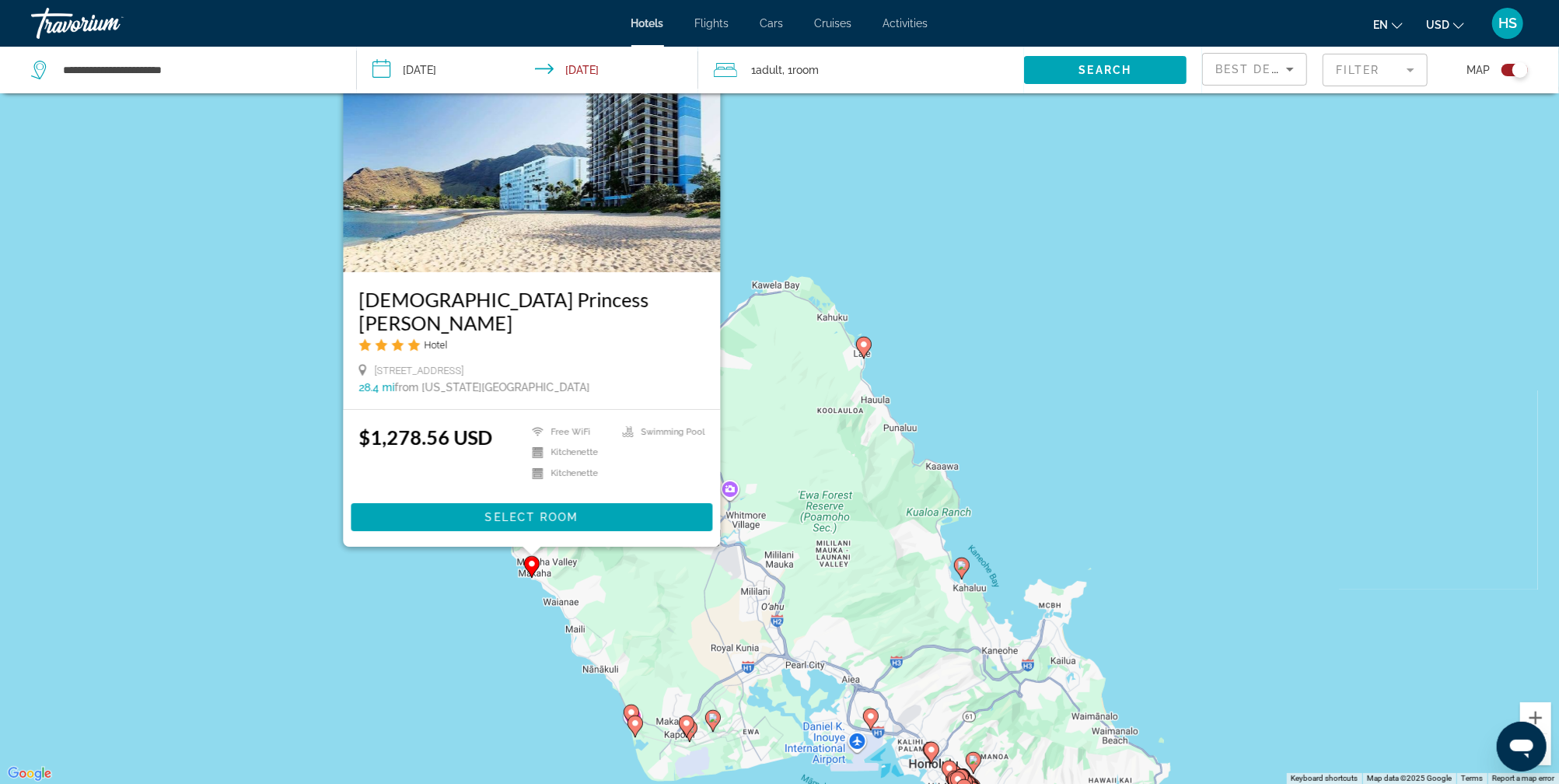
click at [625, 710] on icon "Main content" at bounding box center [630, 715] width 14 height 20
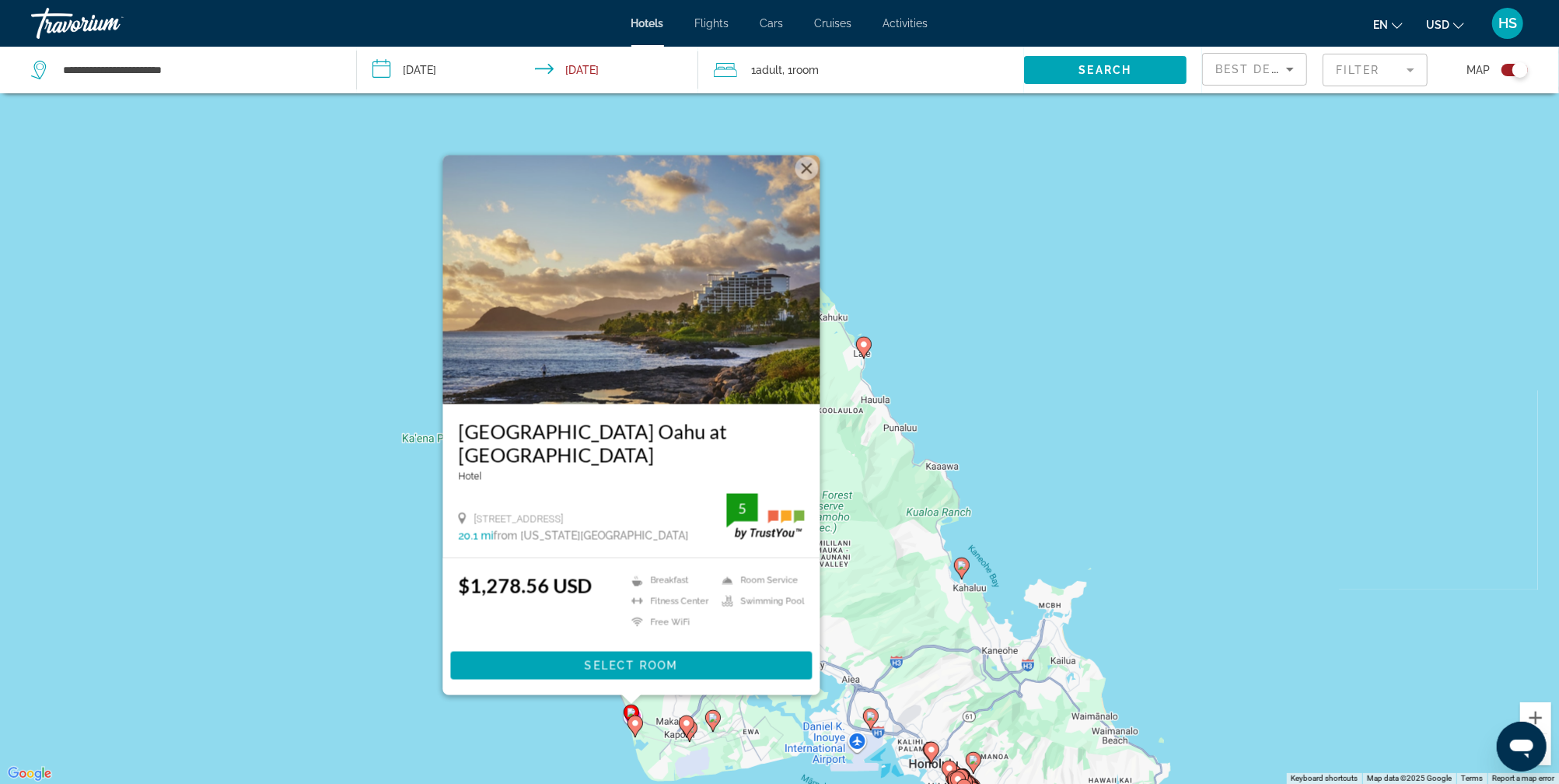
click at [962, 562] on image "Main content" at bounding box center [961, 564] width 9 height 9
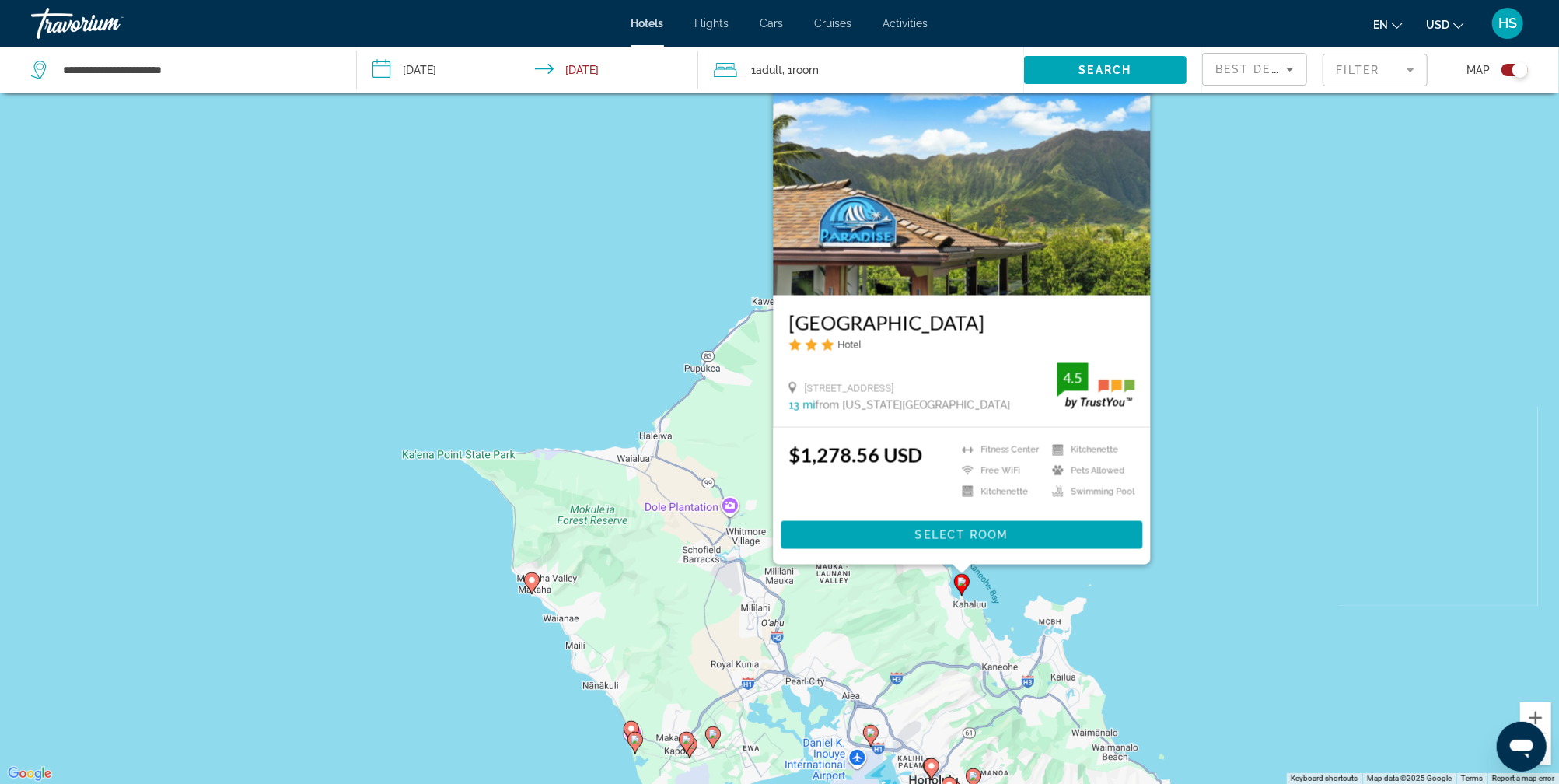
click at [712, 735] on image "Main content" at bounding box center [712, 733] width 9 height 9
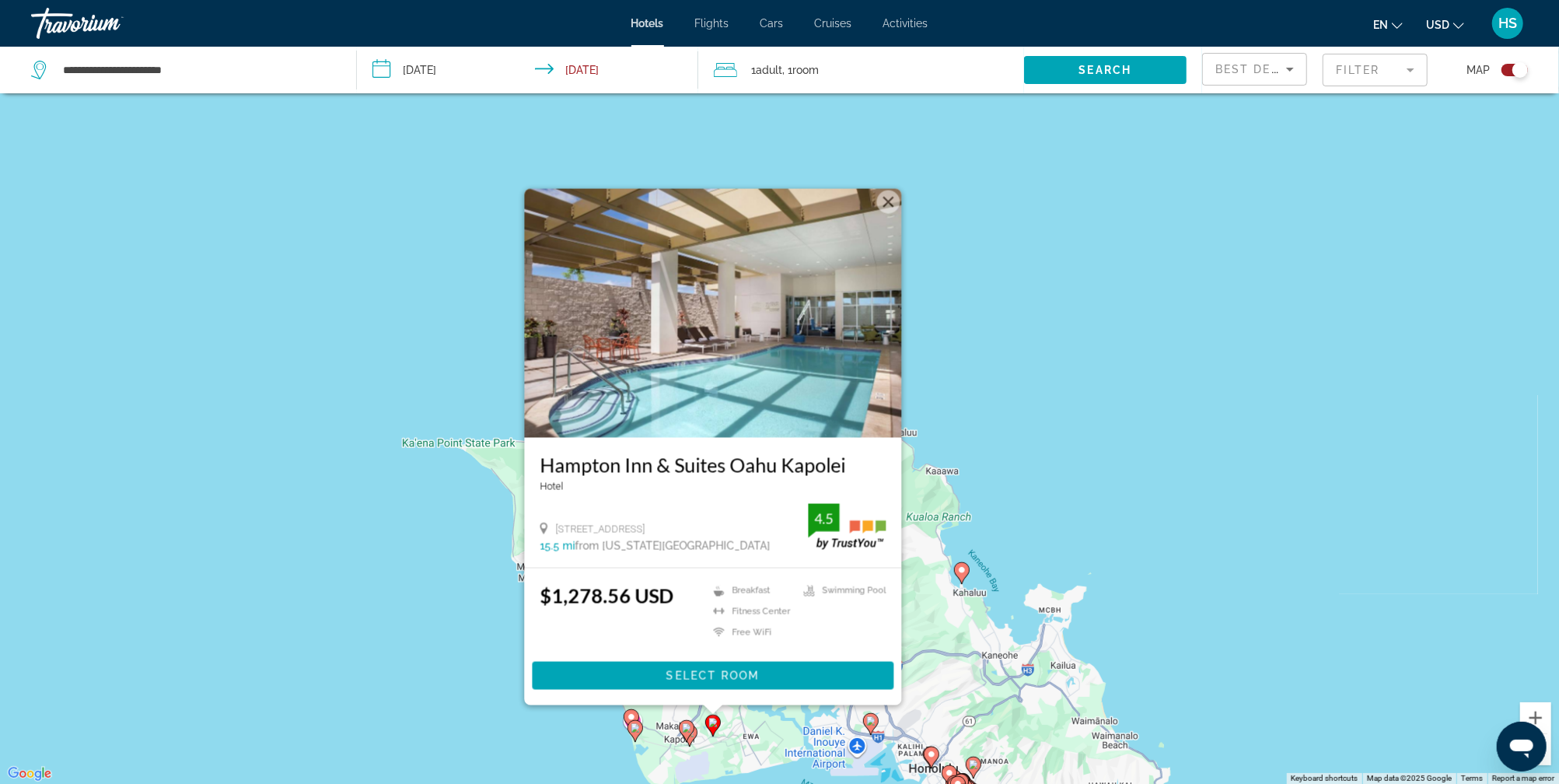
click at [931, 748] on icon "Main content" at bounding box center [931, 757] width 14 height 20
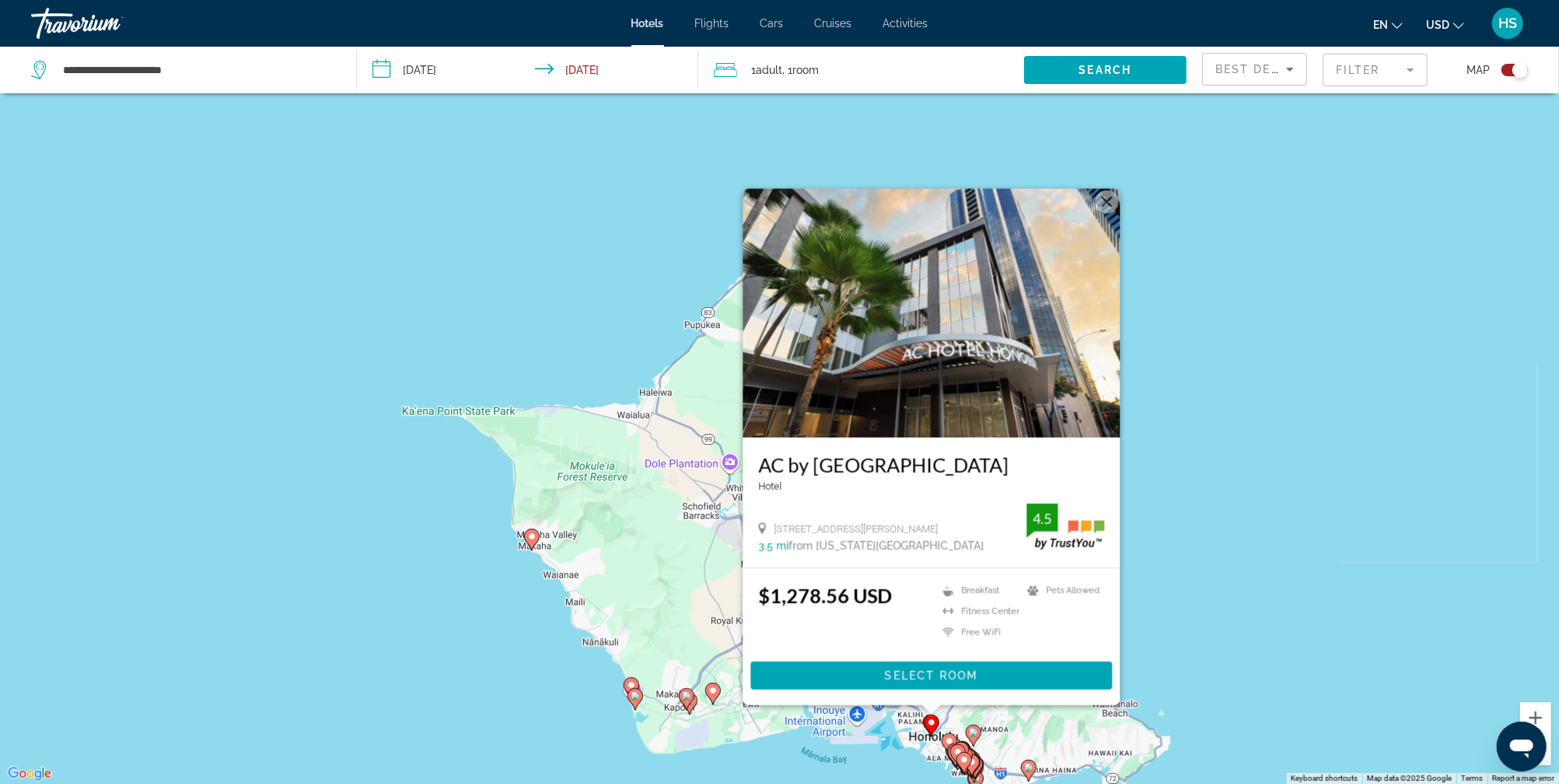
click at [721, 557] on div "To activate drag with keyboard, press Alt + Enter. Once in keyboard drag state,…" at bounding box center [779, 392] width 1559 height 784
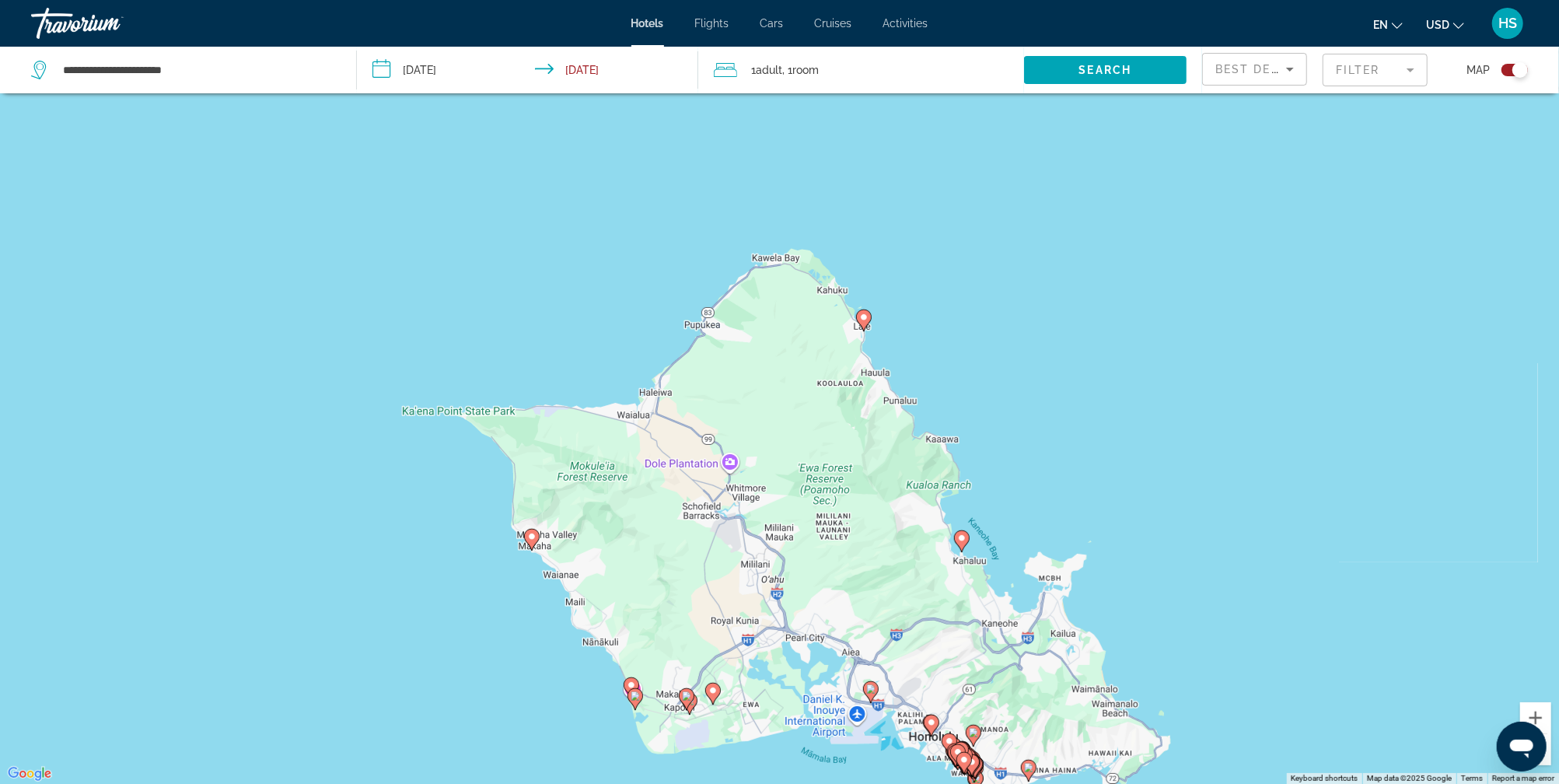
click at [865, 316] on image "Main content" at bounding box center [863, 316] width 9 height 9
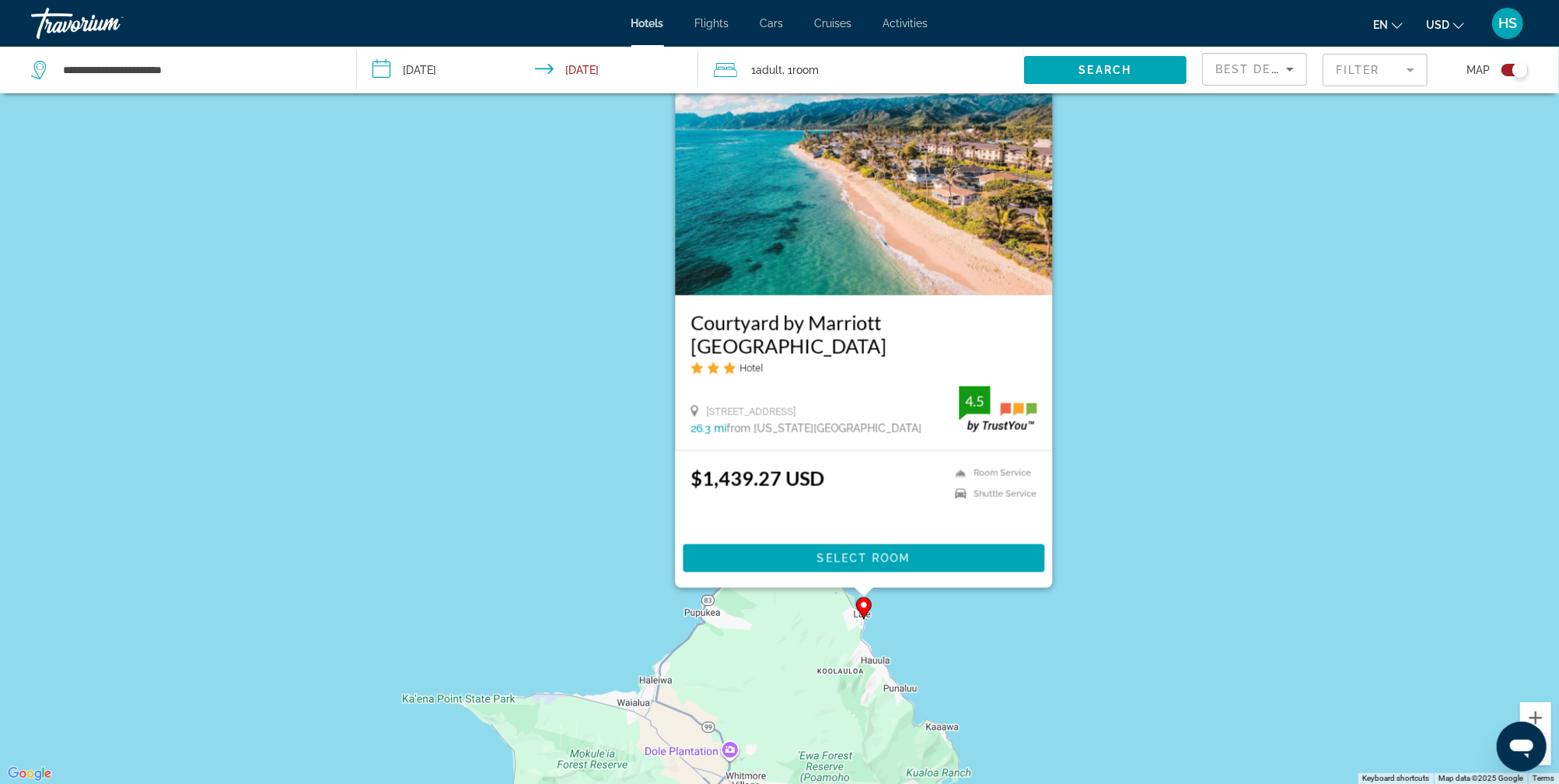
click at [984, 628] on div "To activate drag with keyboard, press Alt + Enter. Once in keyboard drag state,…" at bounding box center [779, 392] width 1559 height 784
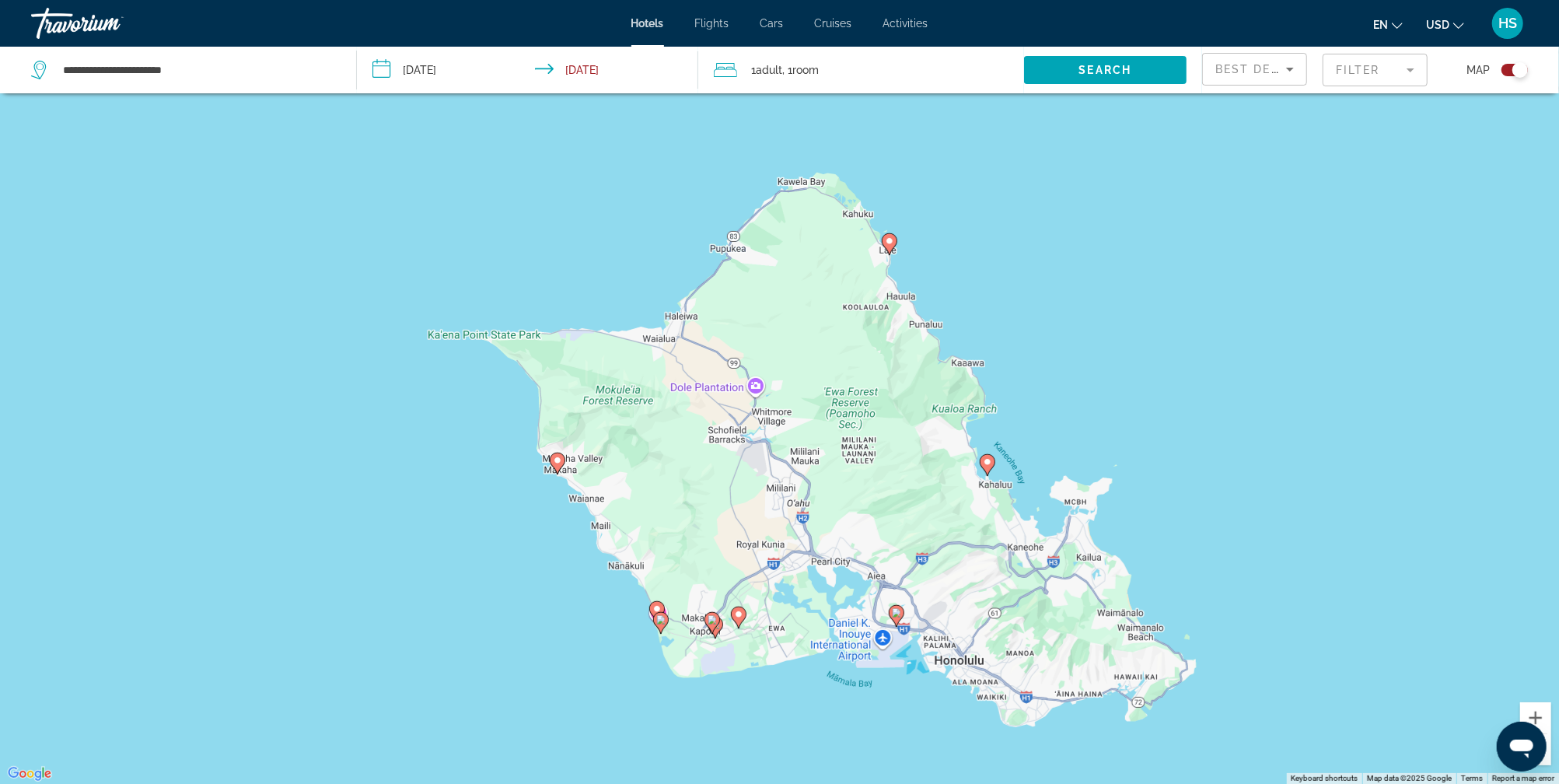
drag, startPoint x: 984, startPoint y: 628, endPoint x: 1009, endPoint y: 263, distance: 365.9
click at [1009, 263] on div "To activate drag with keyboard, press Alt + Enter. Once in keyboard drag state,…" at bounding box center [779, 392] width 1559 height 784
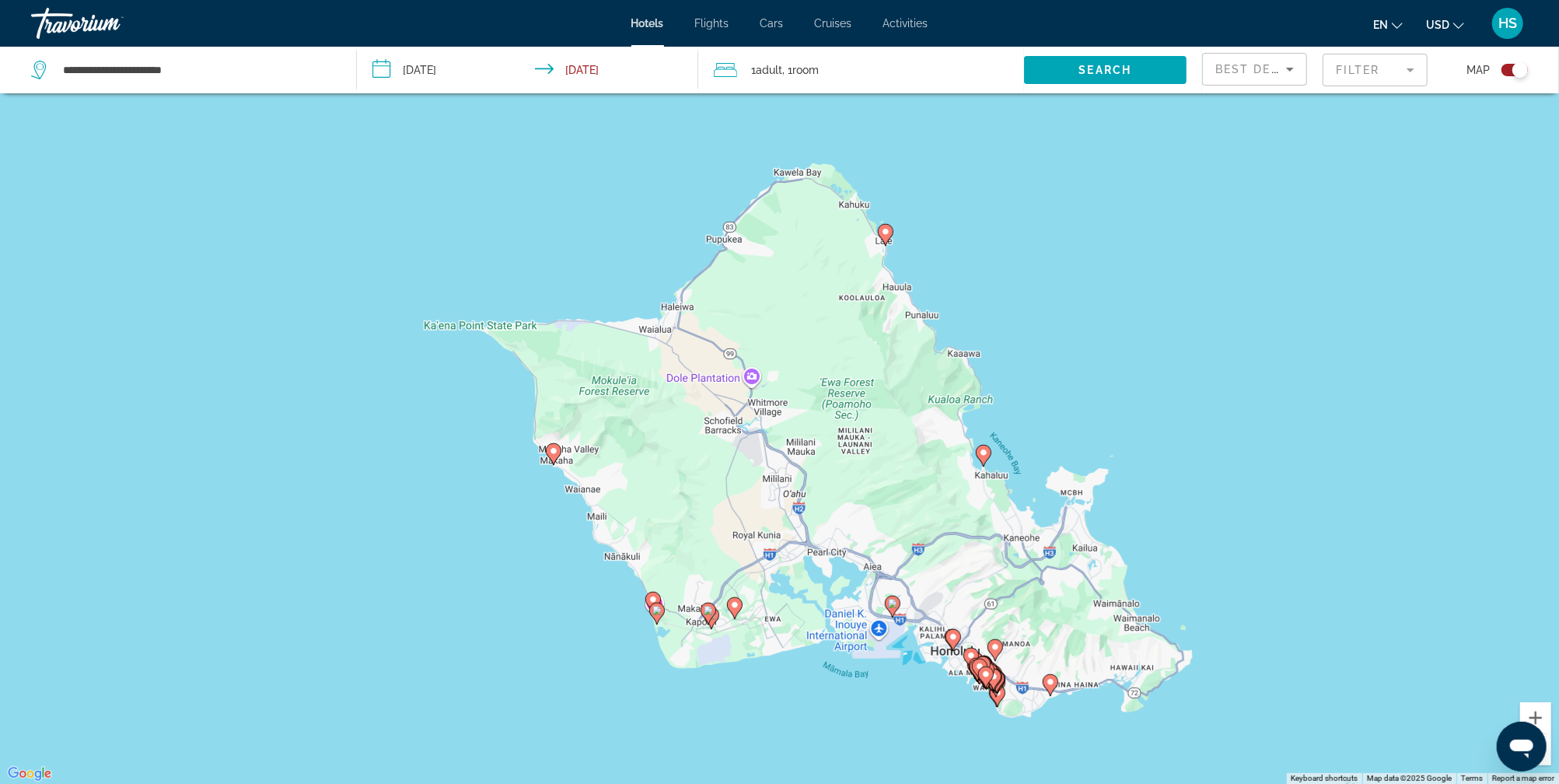
click at [980, 662] on image "Main content" at bounding box center [979, 666] width 9 height 9
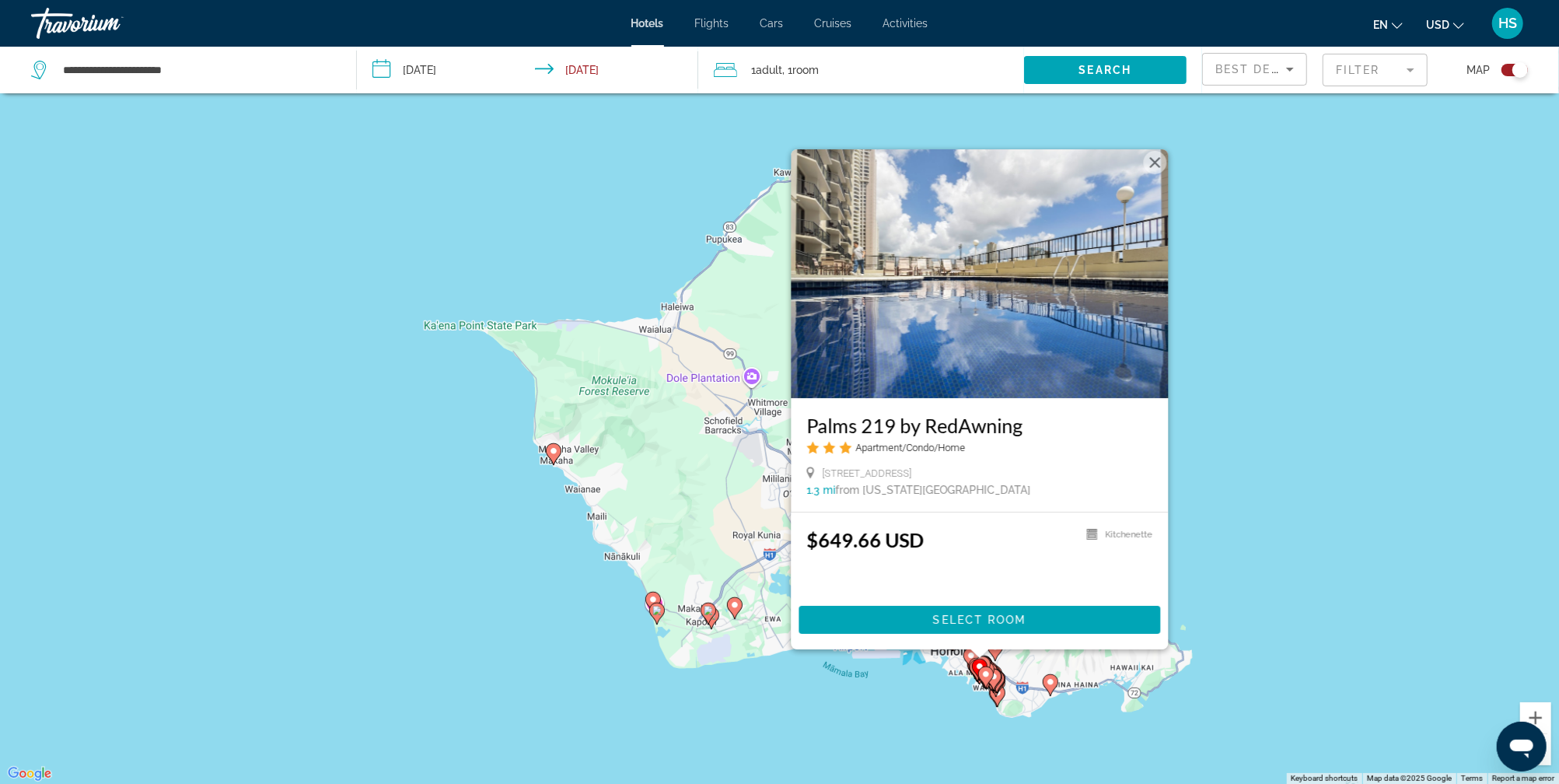
click at [998, 682] on gmp-advanced-marker "Main content" at bounding box center [993, 679] width 16 height 23
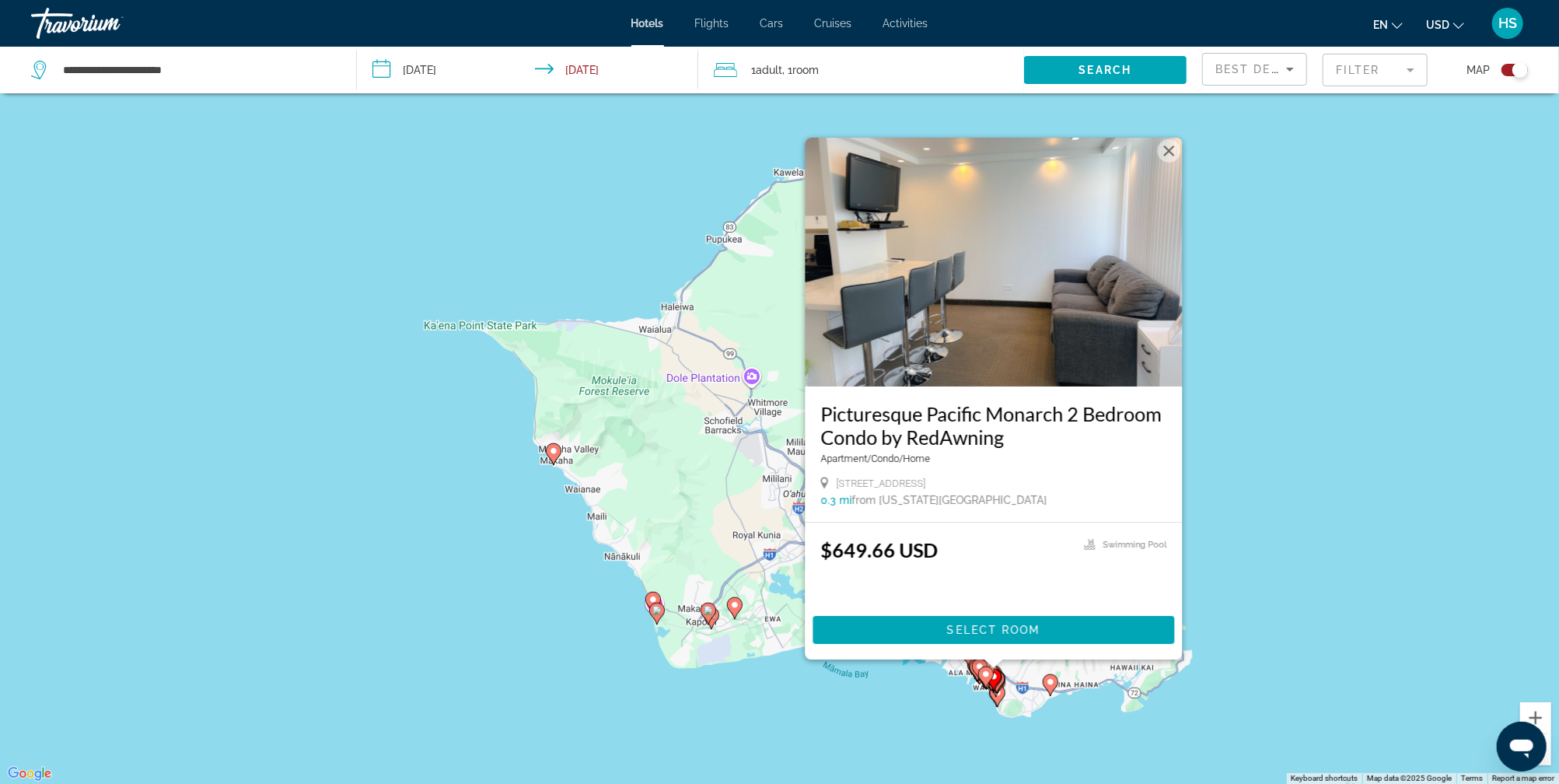
click at [1048, 682] on image "Main content" at bounding box center [1050, 682] width 9 height 9
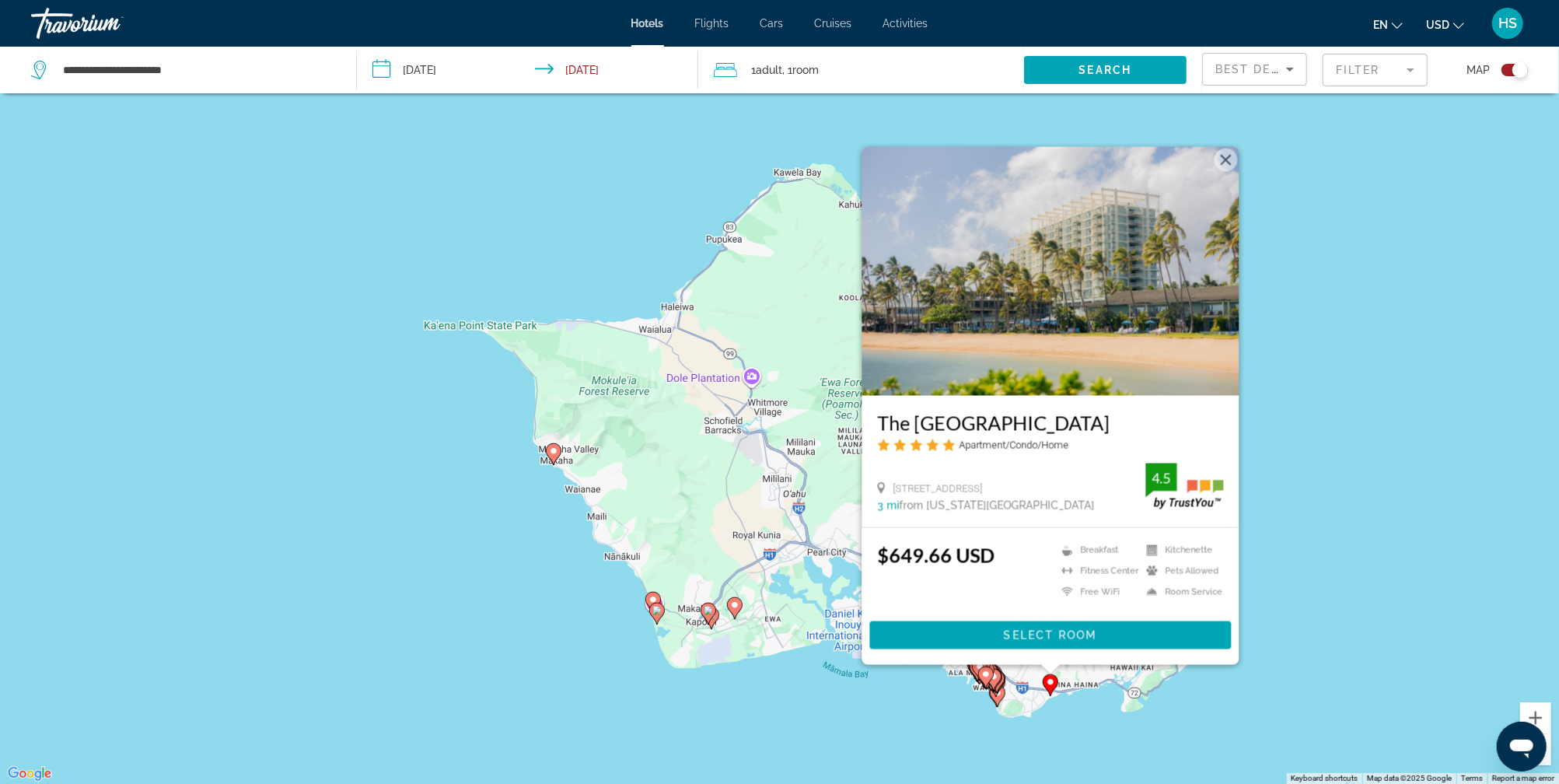
click at [1507, 67] on div "Toggle map" at bounding box center [1515, 70] width 27 height 12
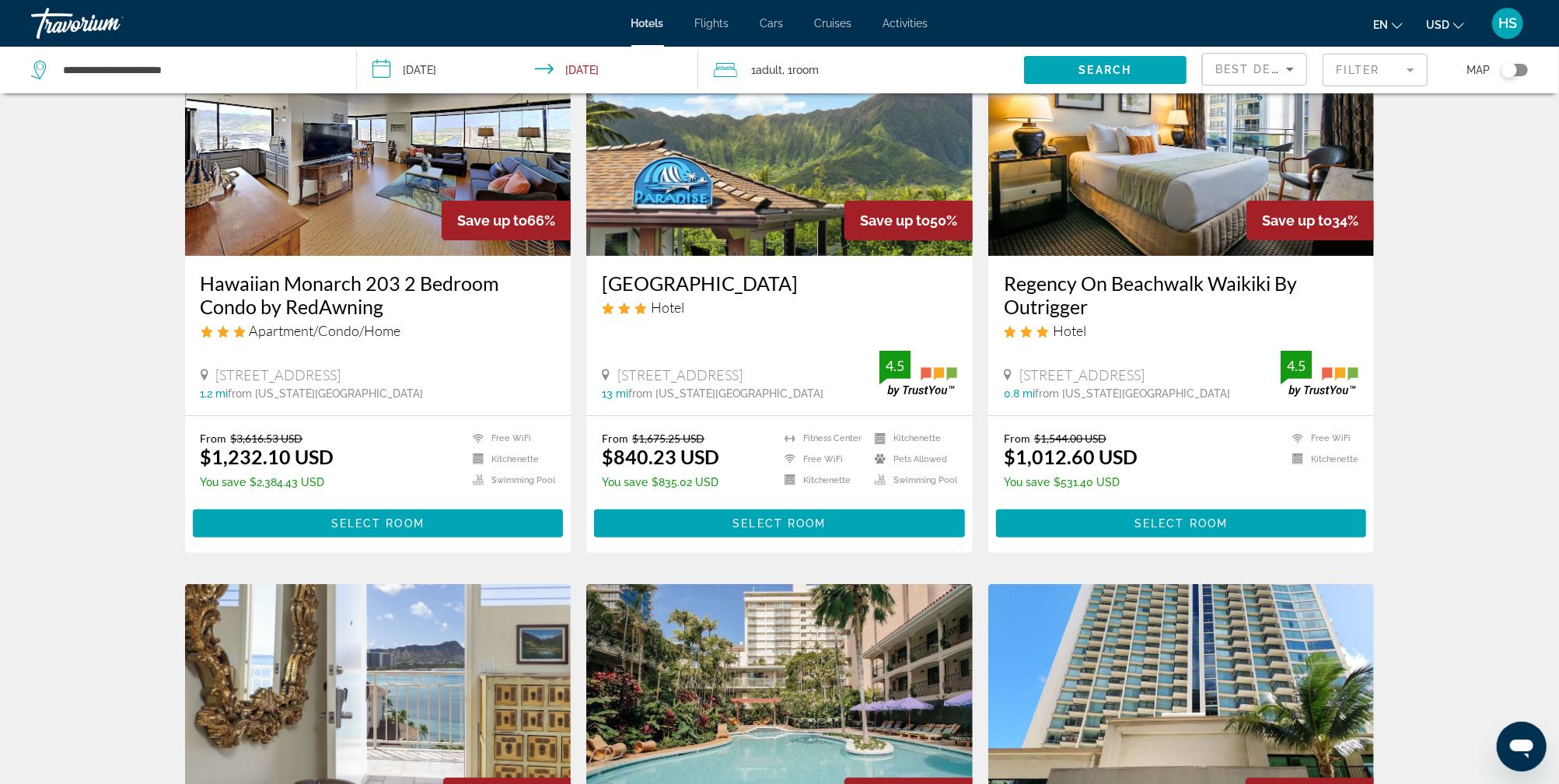
scroll to position [0, 0]
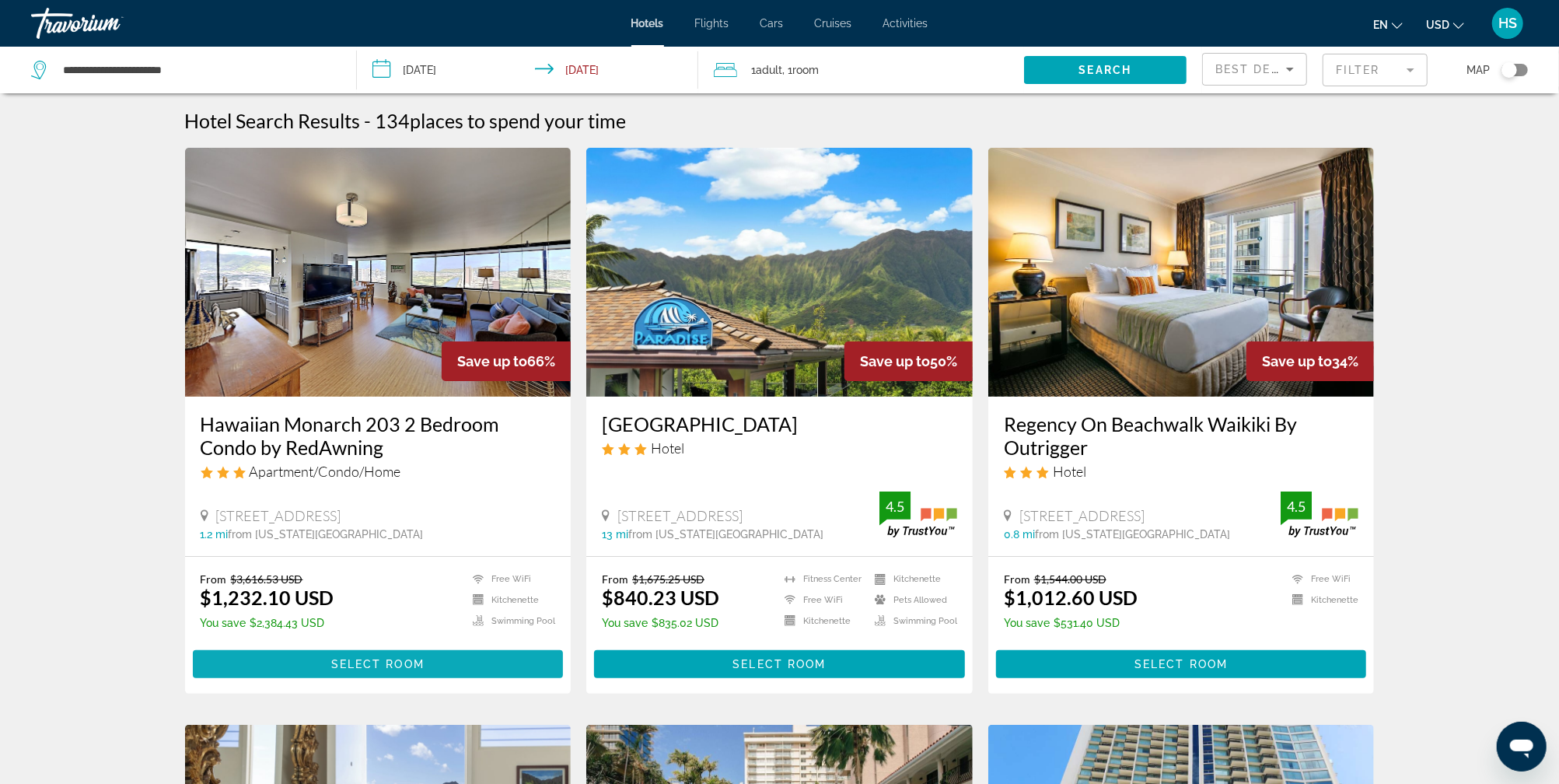
click at [441, 662] on span "Main content" at bounding box center [379, 663] width 371 height 37
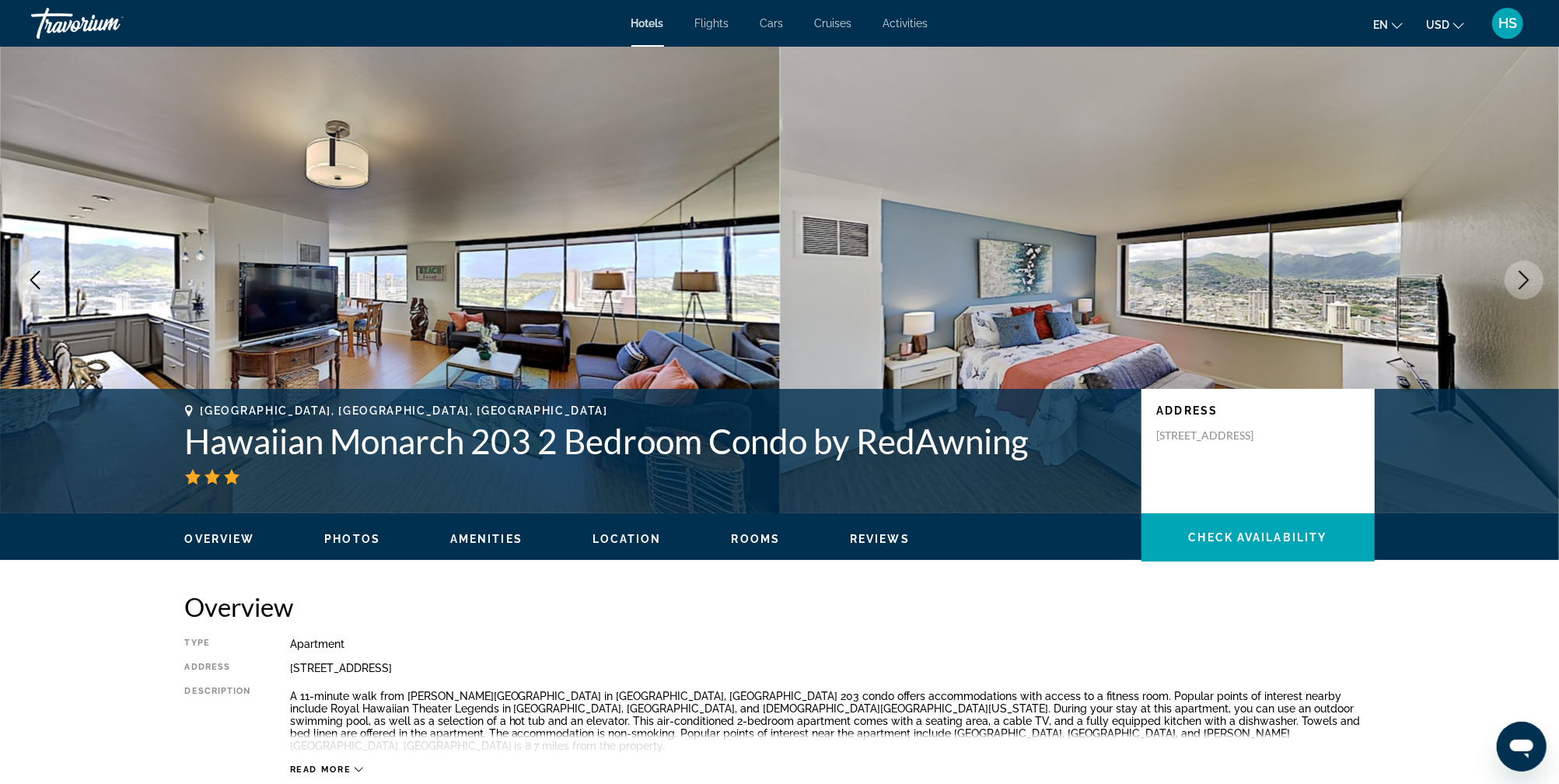
click at [1527, 276] on icon "Next image" at bounding box center [1524, 280] width 18 height 18
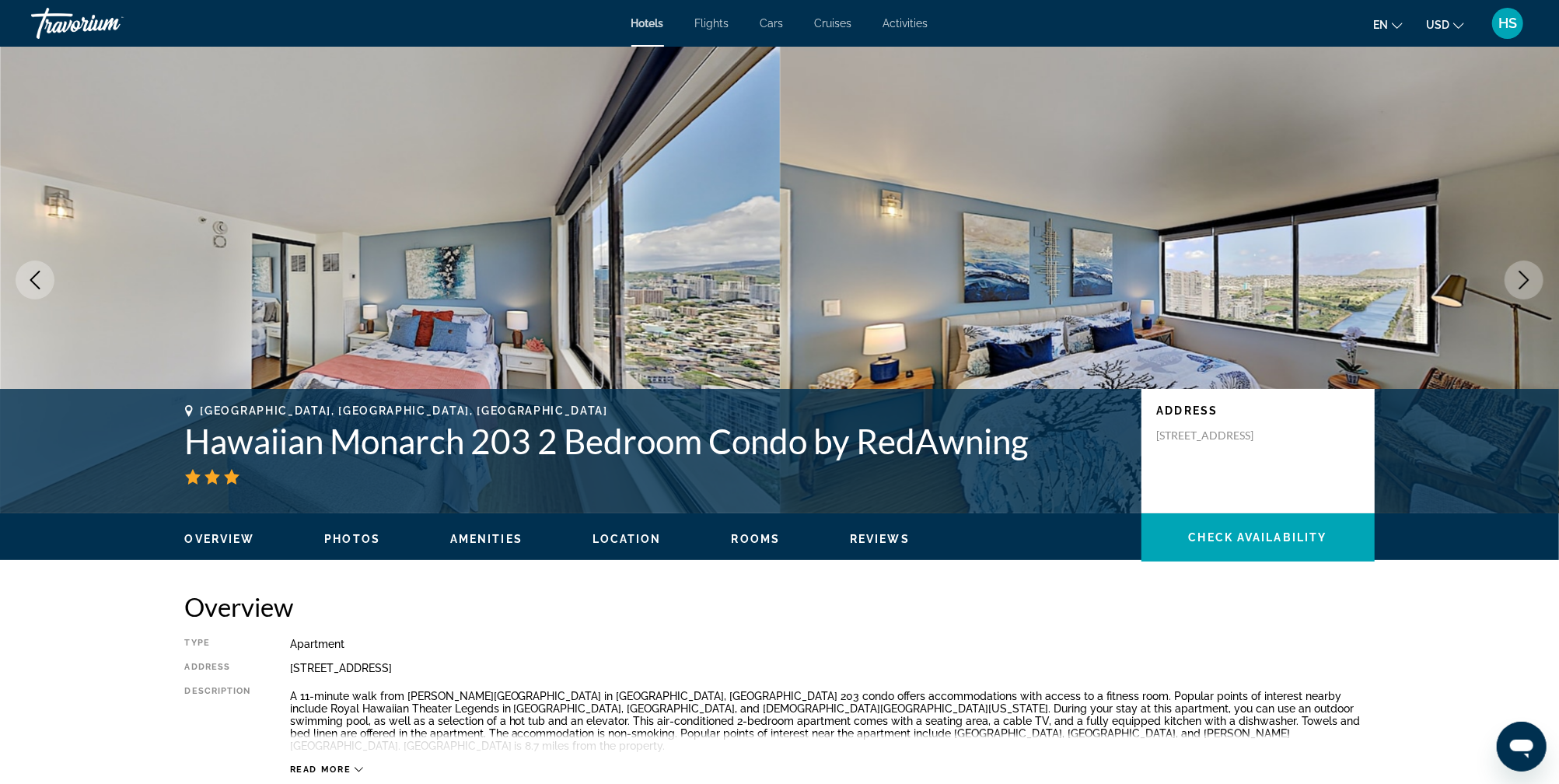
click at [1527, 276] on icon "Next image" at bounding box center [1524, 280] width 18 height 18
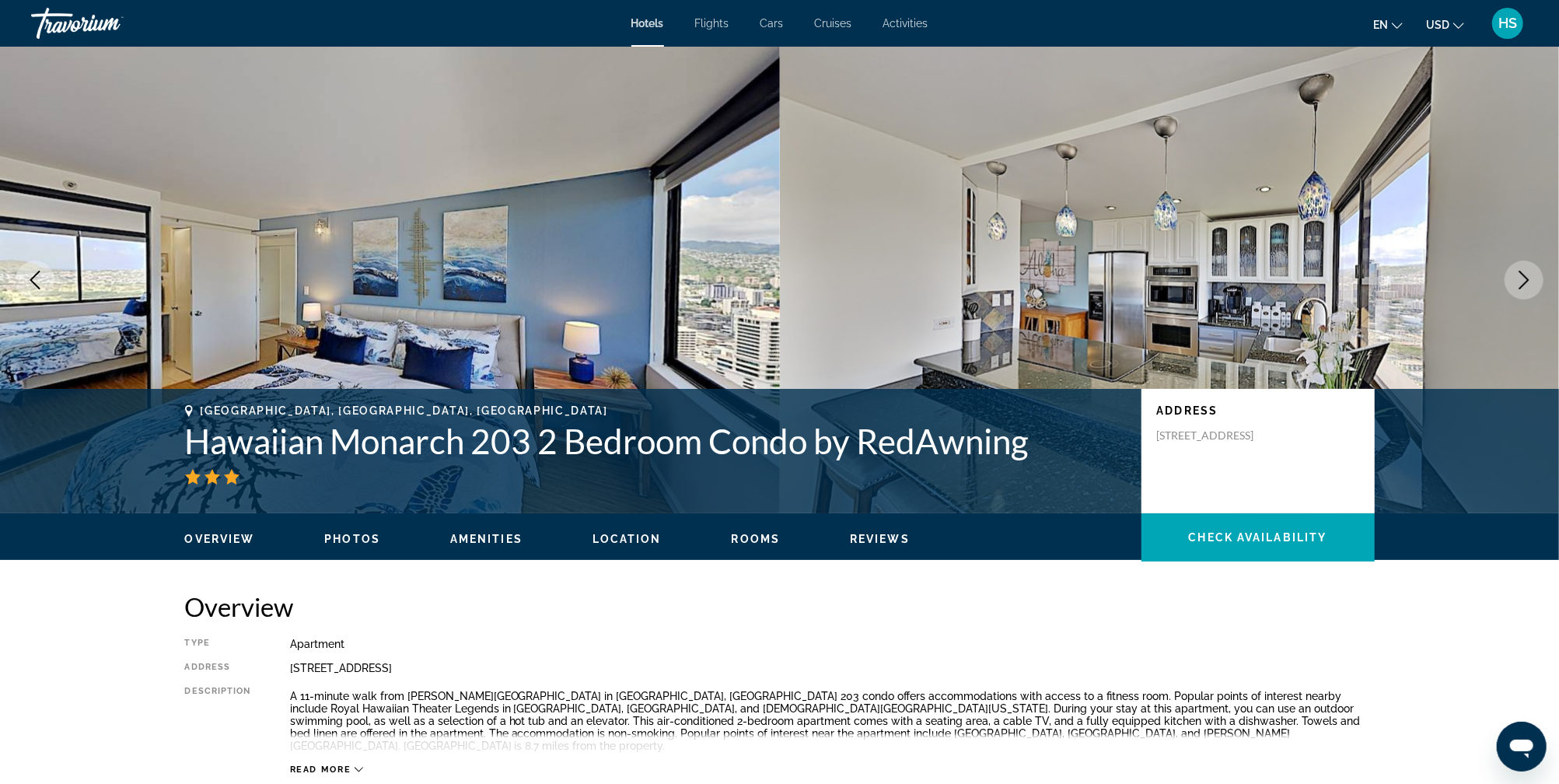
click at [1527, 276] on icon "Next image" at bounding box center [1524, 280] width 18 height 18
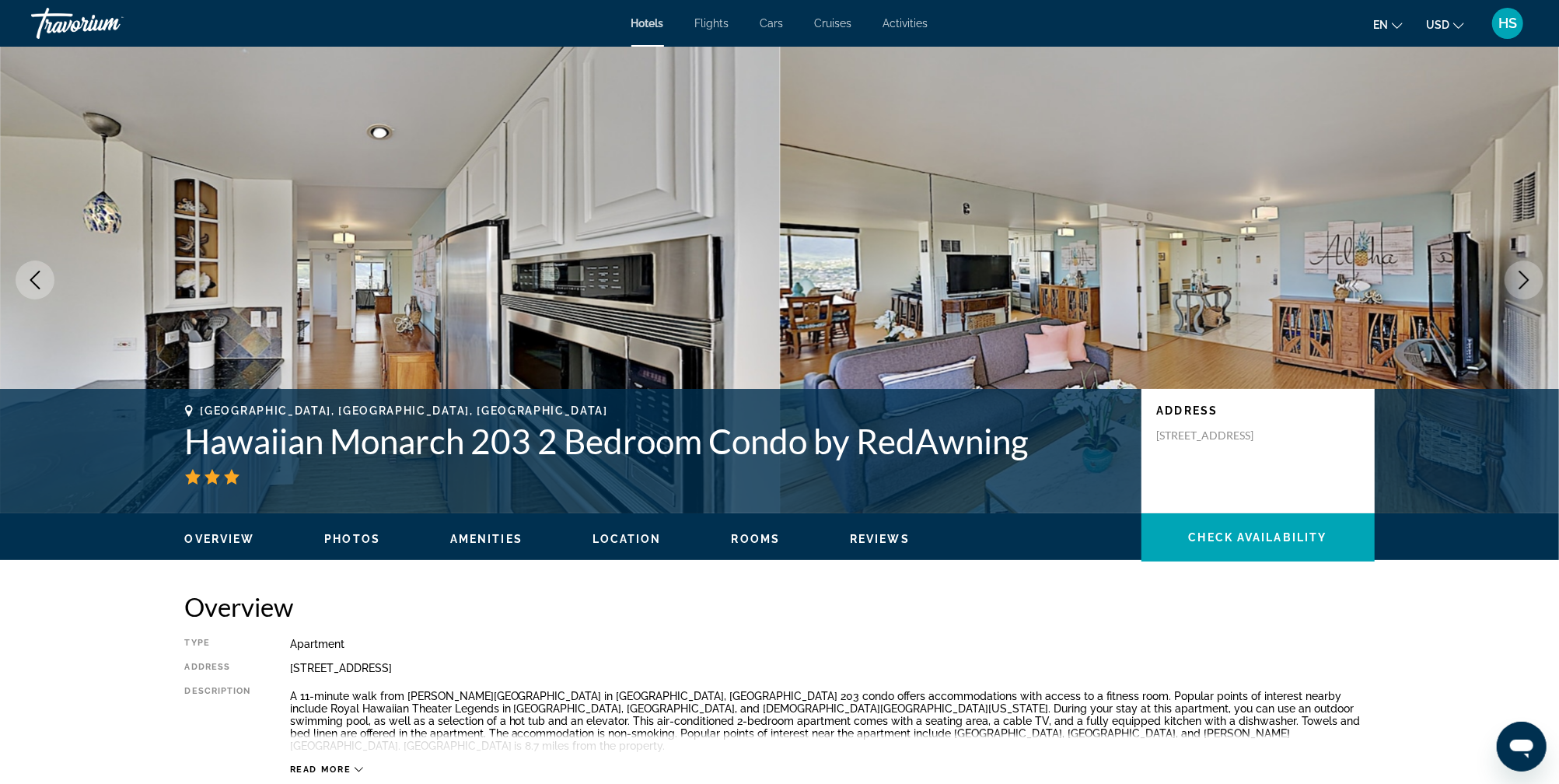
click at [1527, 276] on icon "Next image" at bounding box center [1524, 280] width 18 height 18
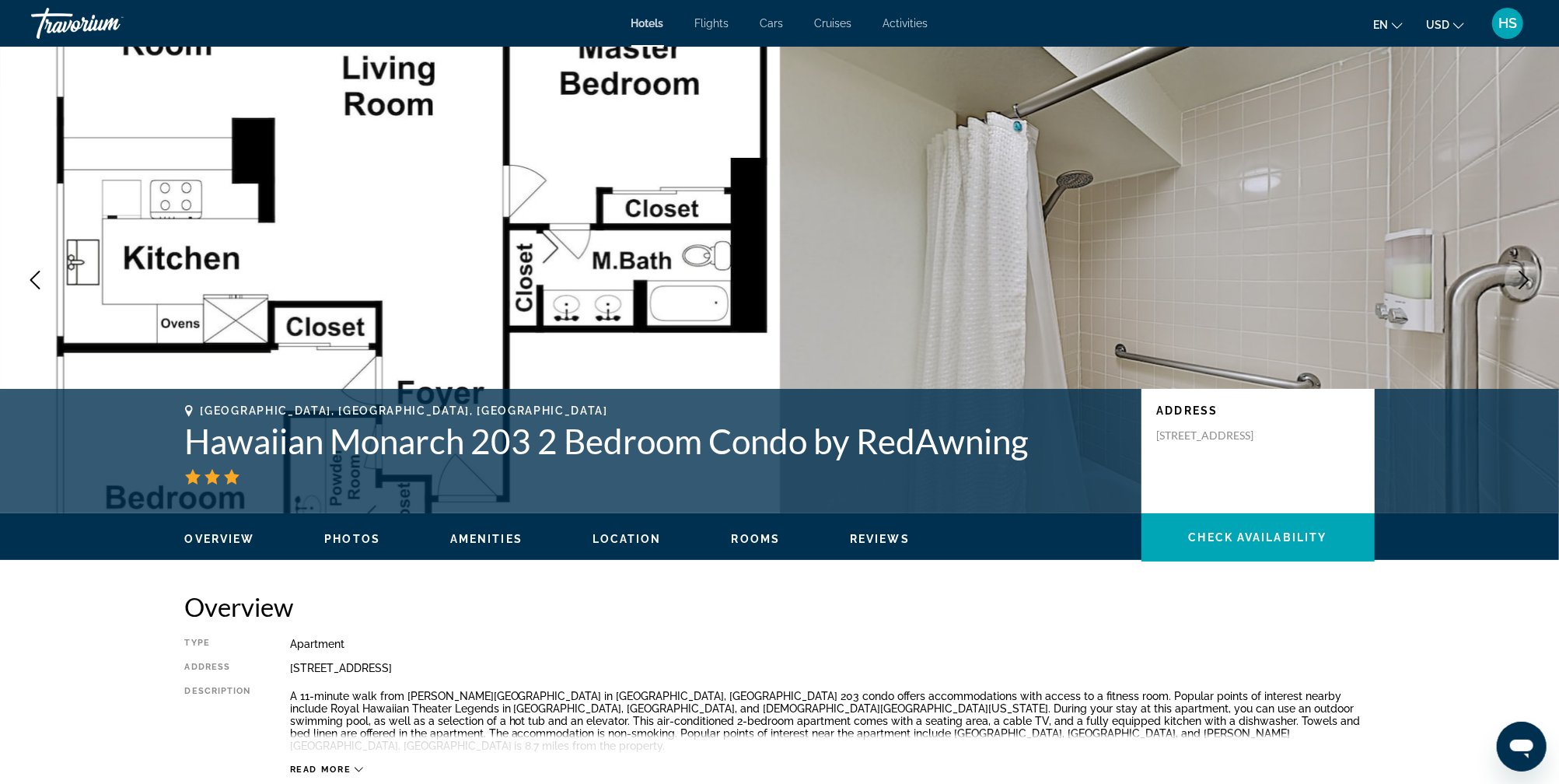
click at [1527, 276] on icon "Next image" at bounding box center [1524, 280] width 18 height 18
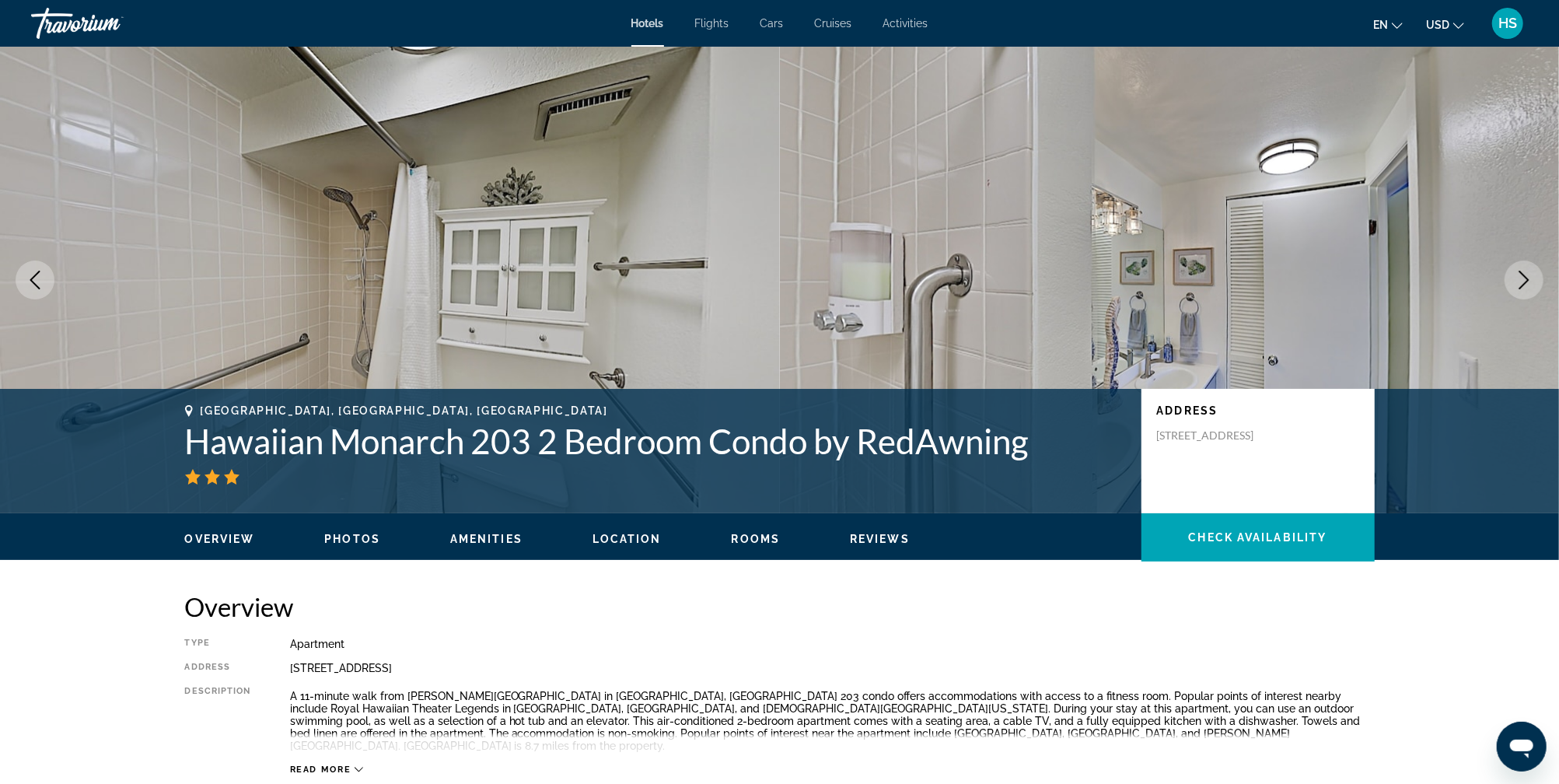
click at [926, 19] on span "Activities" at bounding box center [906, 23] width 45 height 12
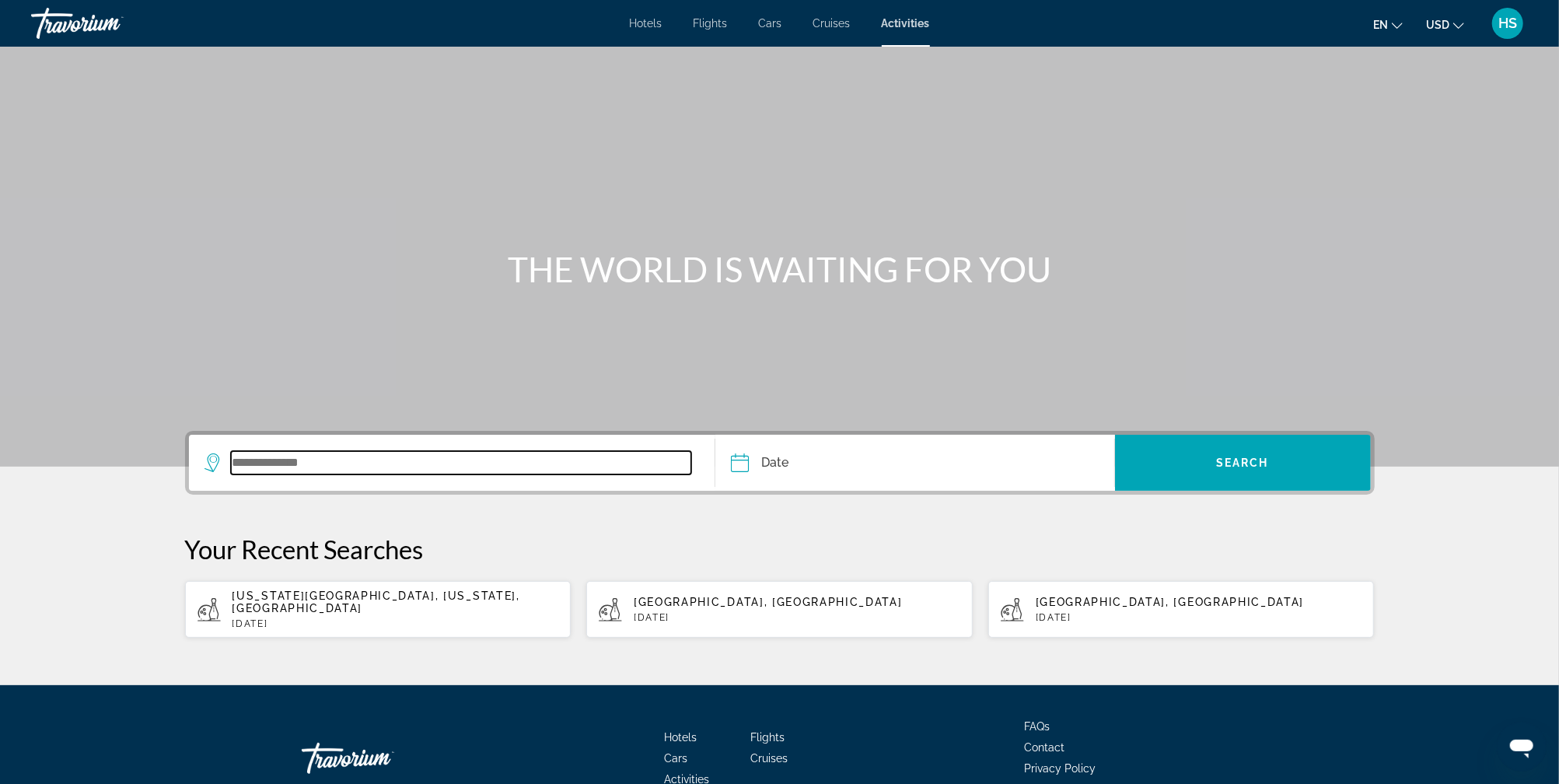
click at [285, 461] on input "Search widget" at bounding box center [461, 463] width 461 height 23
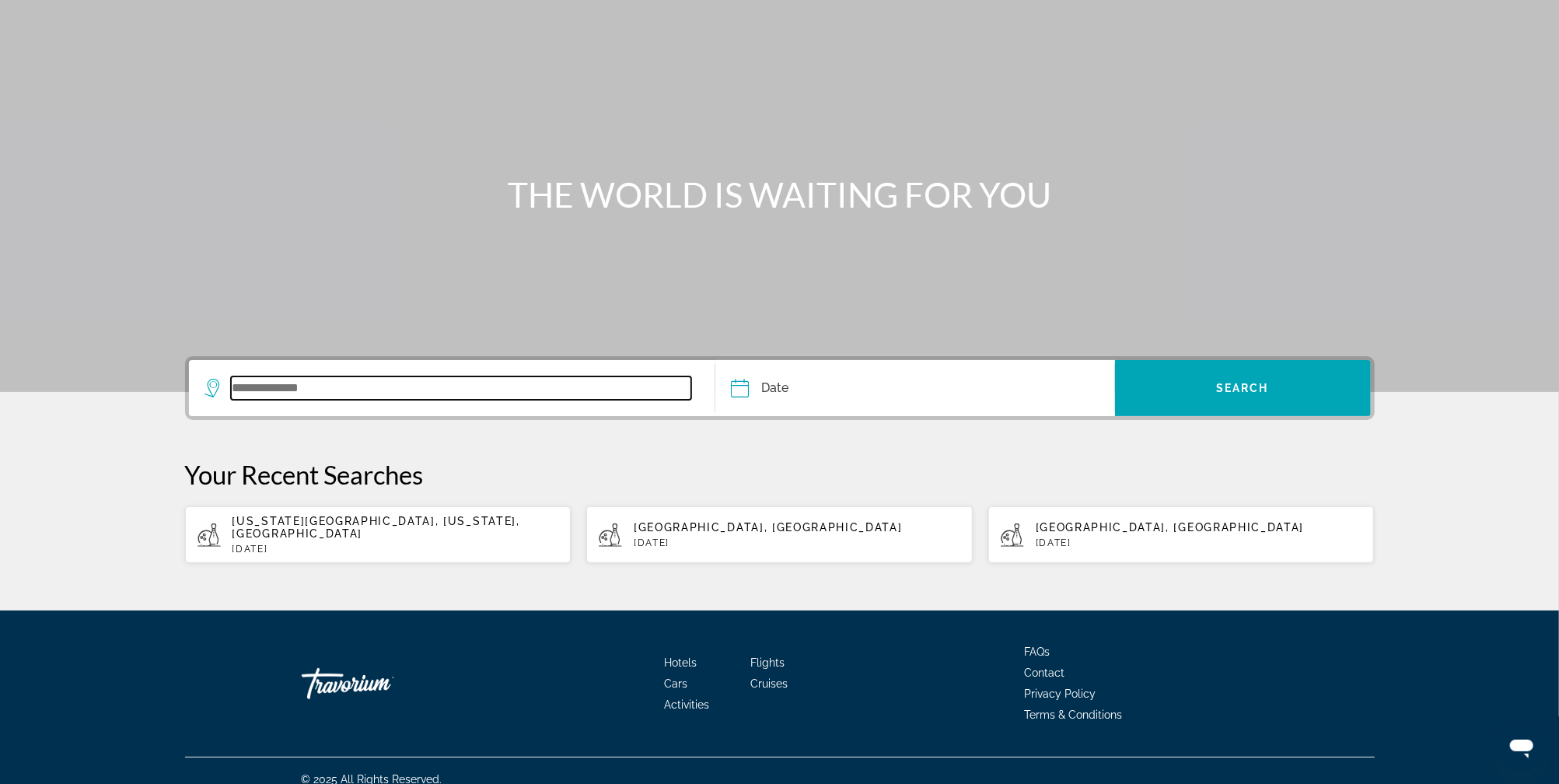
scroll to position [77, 0]
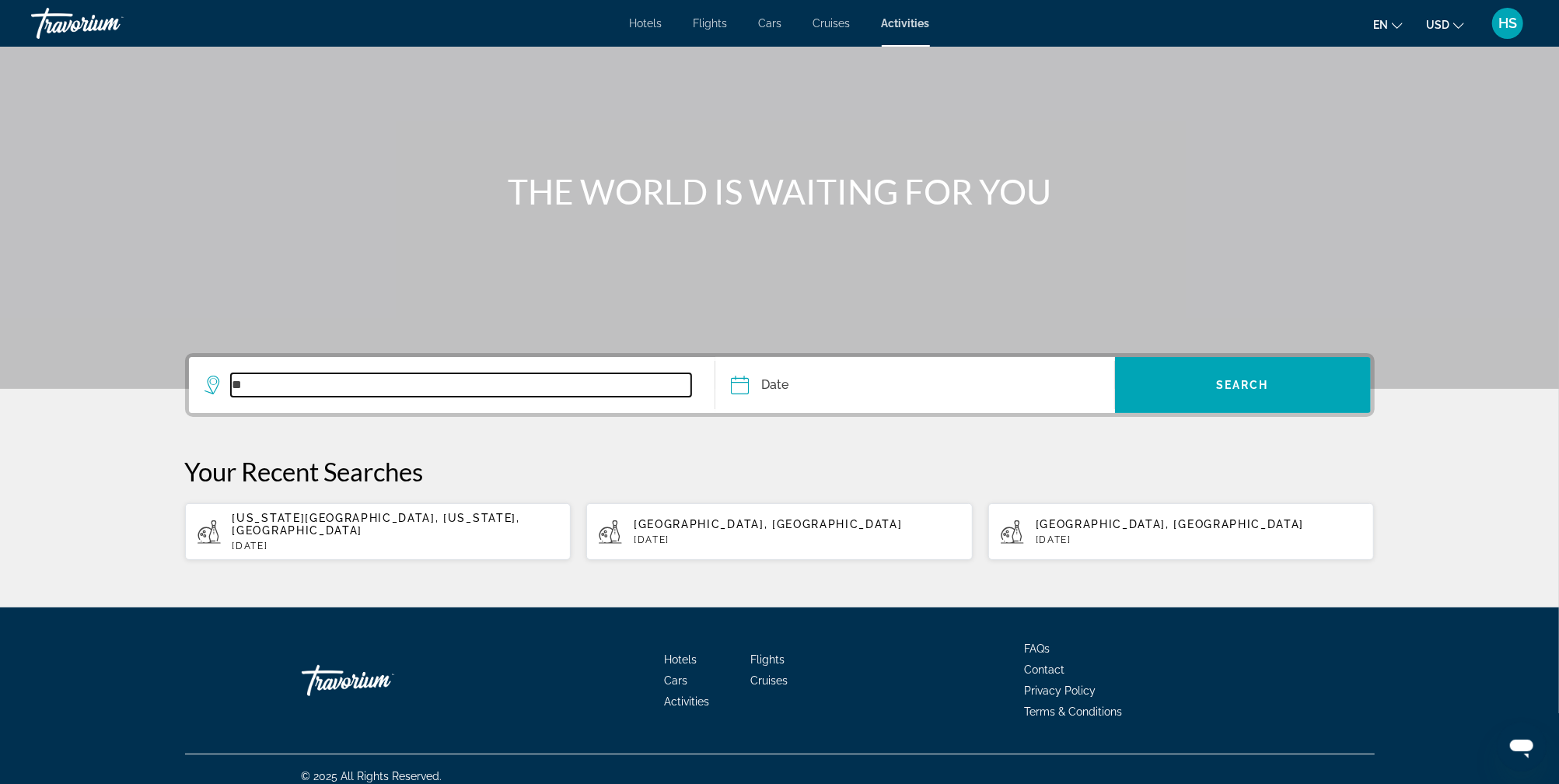
type input "*"
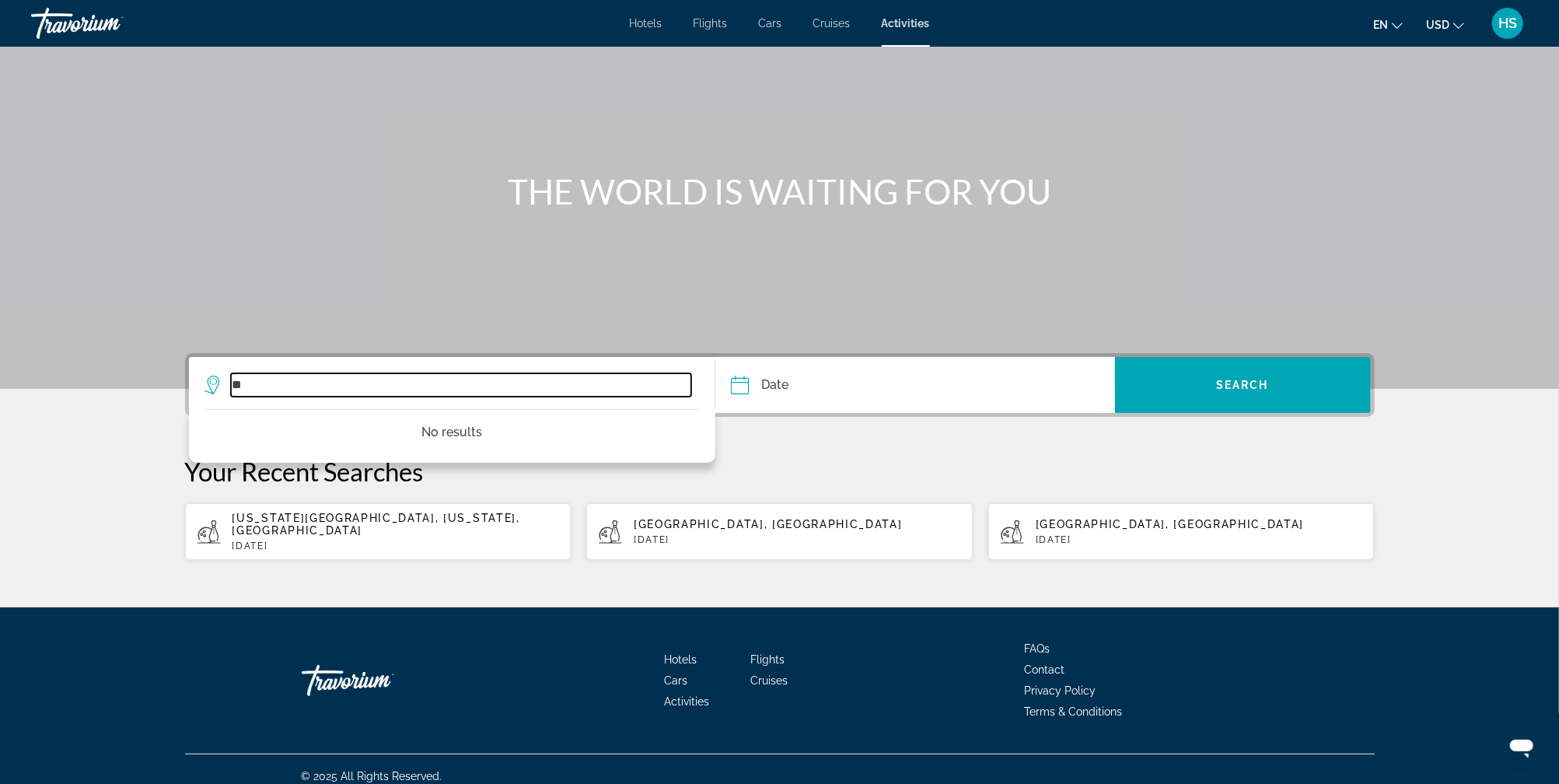
type input "*"
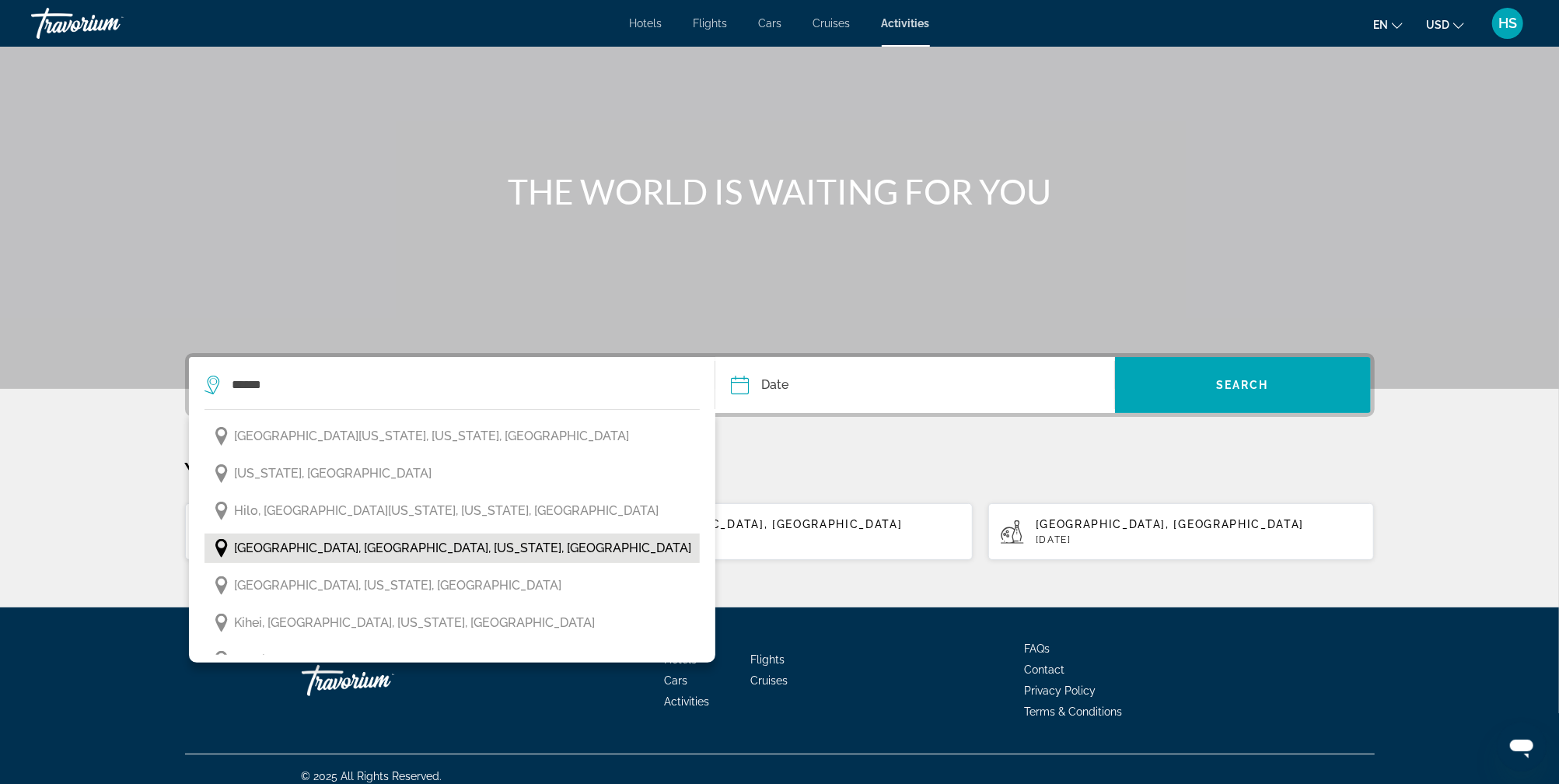
click at [325, 543] on span "Honolulu, Oahu, Hawaii, USA" at bounding box center [463, 548] width 457 height 22
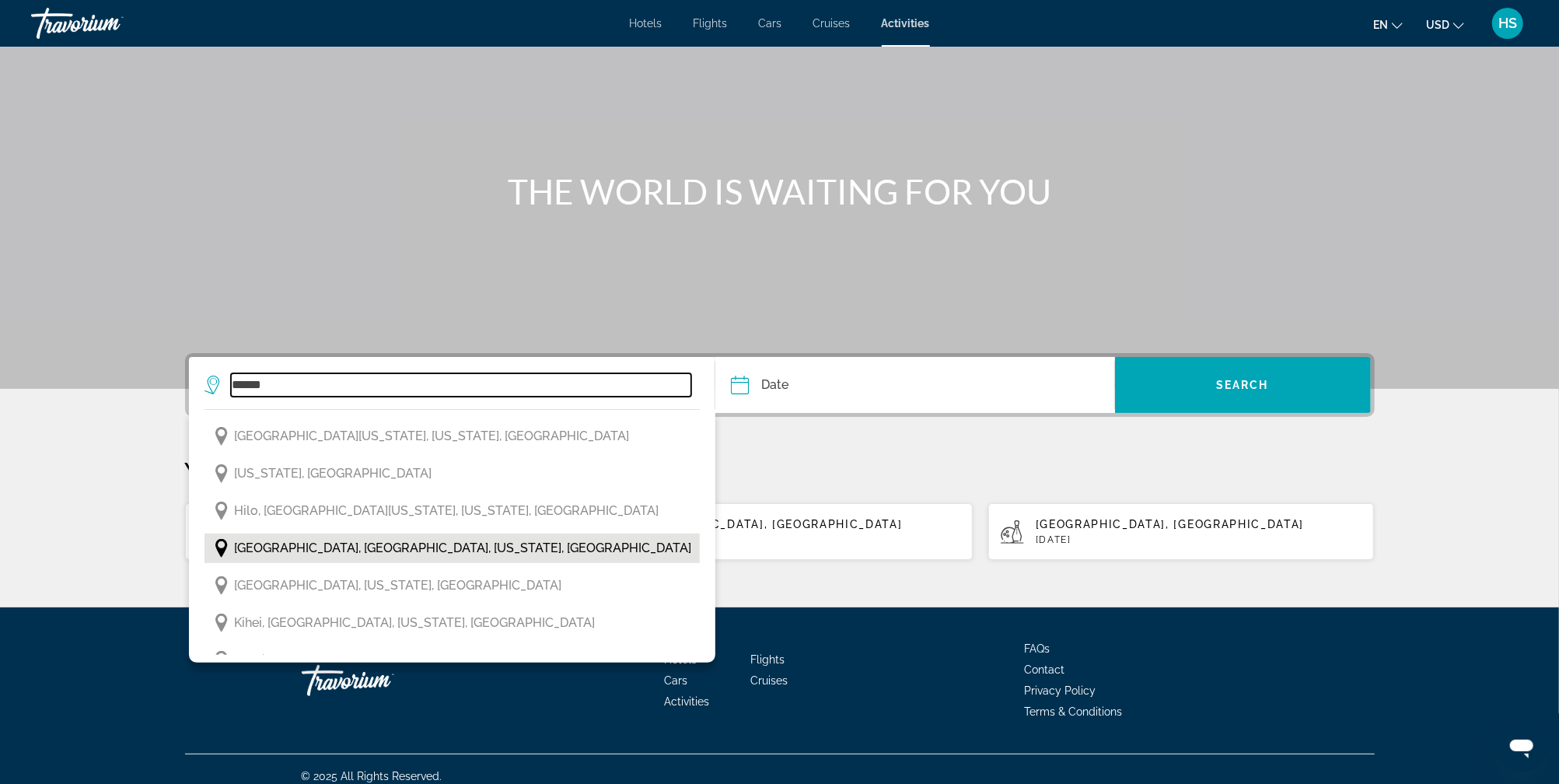
type input "**********"
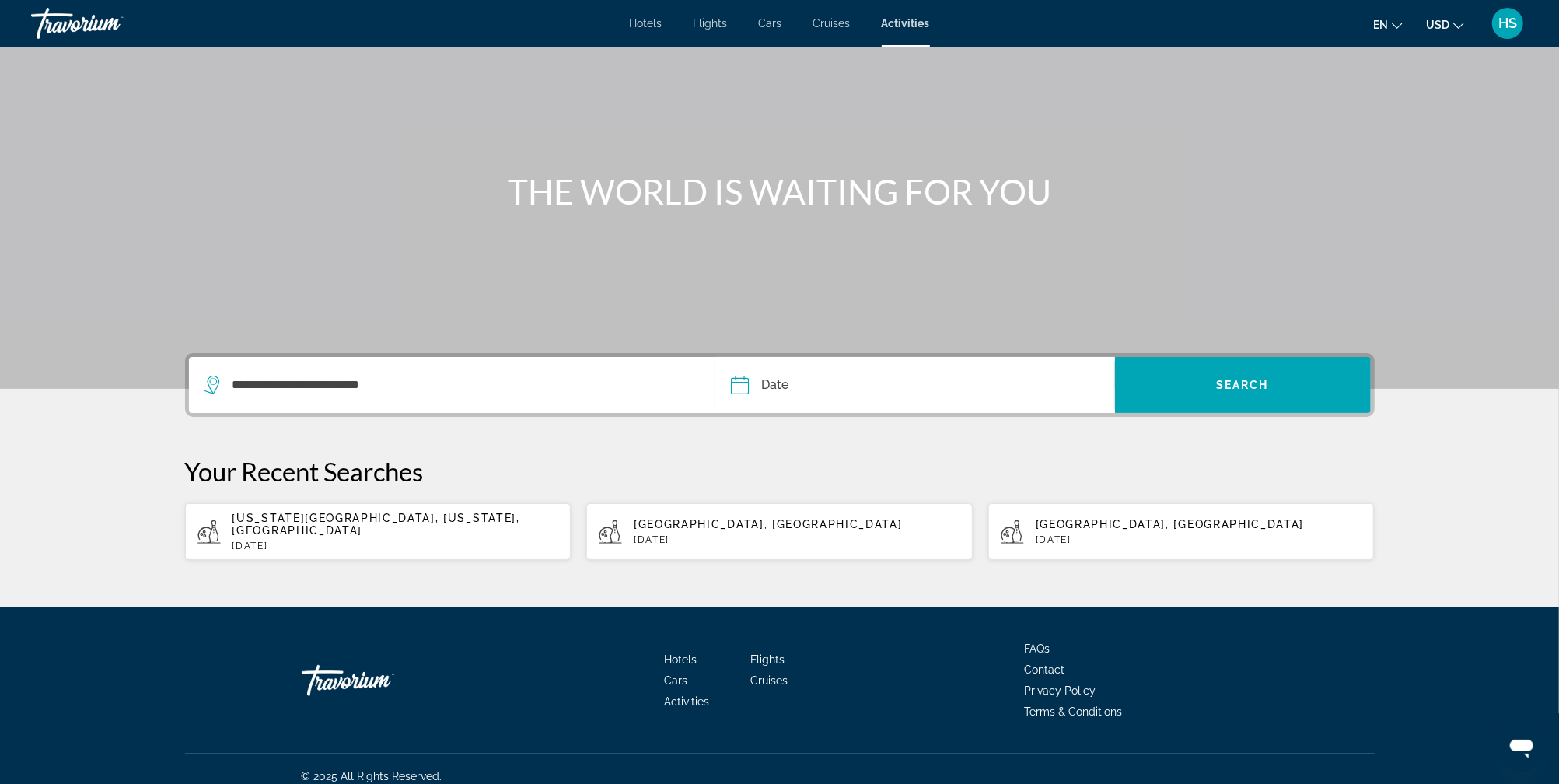
click at [875, 389] on input "Date" at bounding box center [825, 387] width 197 height 61
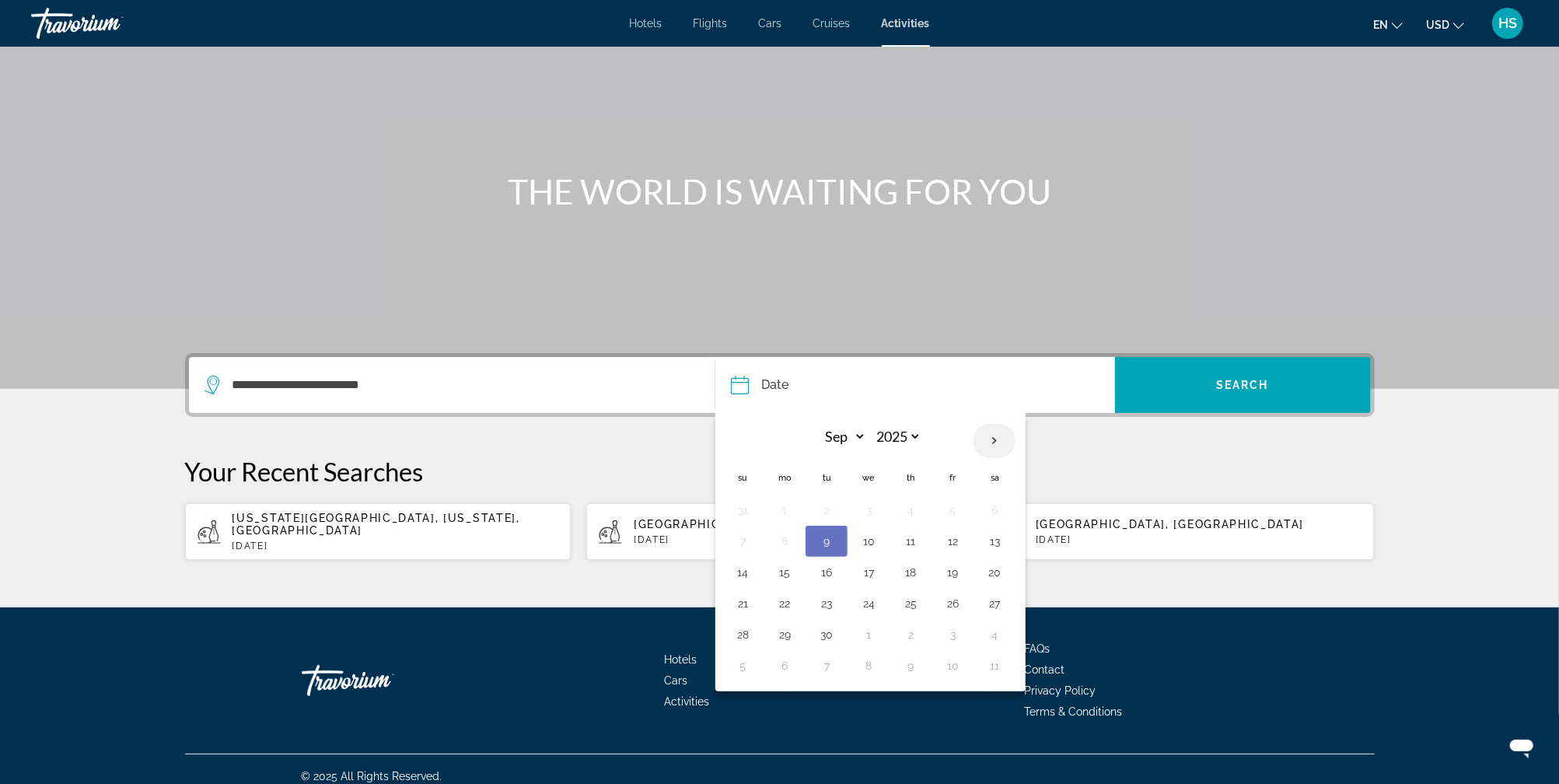
click at [995, 440] on th "Next month" at bounding box center [994, 440] width 42 height 34
select select "*"
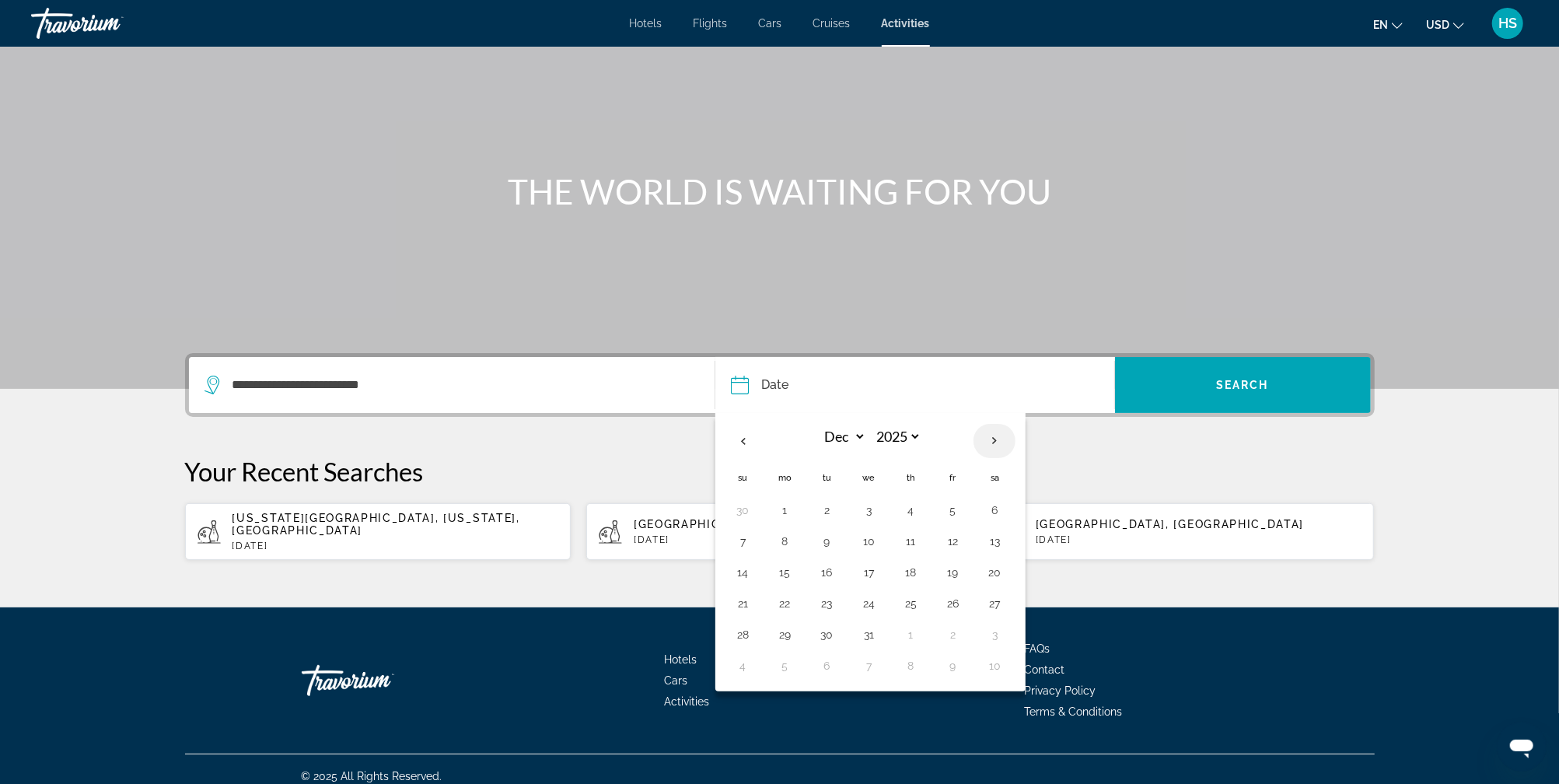
select select "****"
click at [995, 440] on th "Next month" at bounding box center [994, 440] width 42 height 34
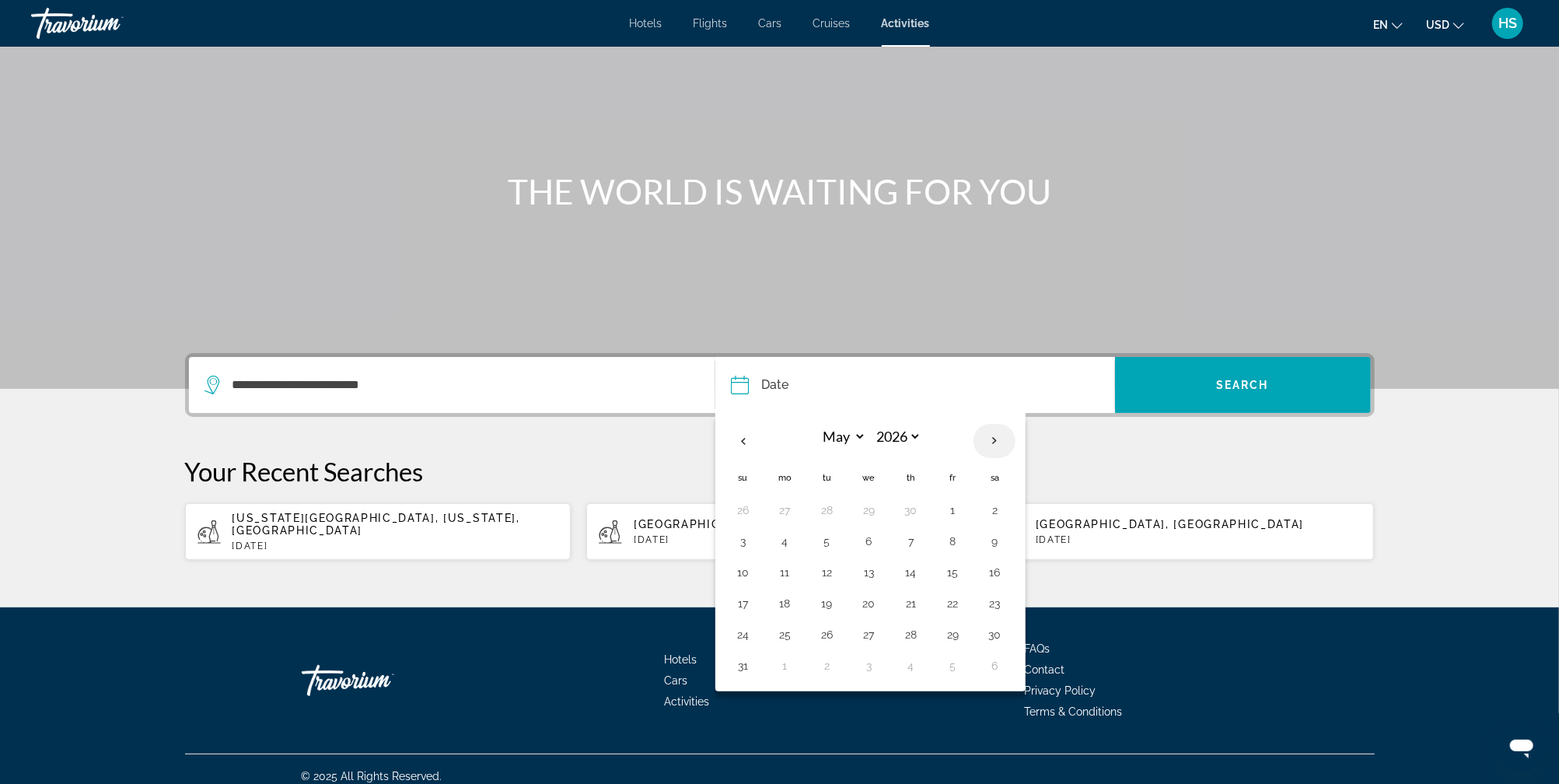
click at [995, 440] on th "Next month" at bounding box center [994, 440] width 42 height 34
select select "*"
click at [913, 568] on button "16" at bounding box center [911, 572] width 25 height 22
type input "**********"
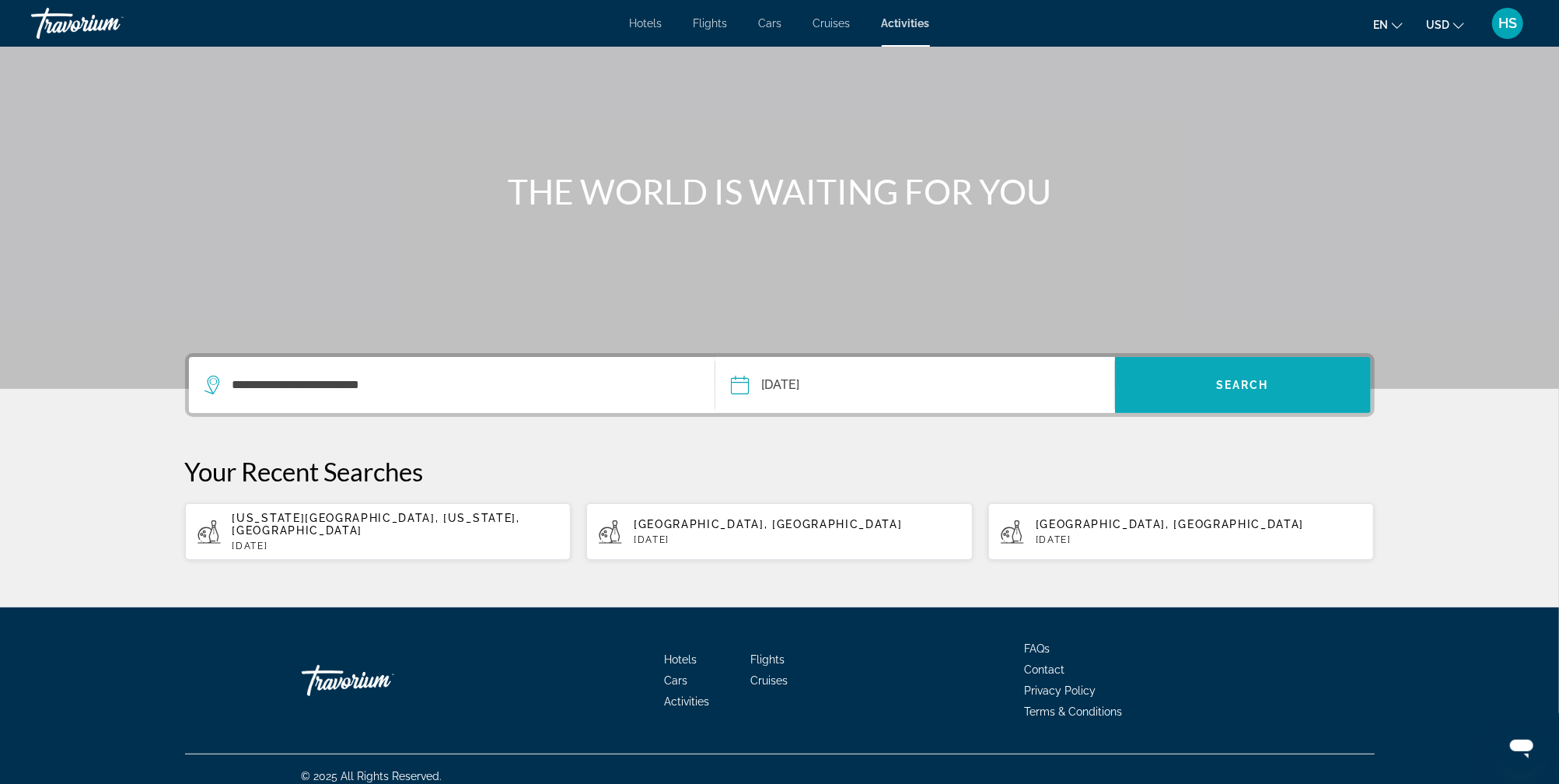
click at [1239, 397] on span "Search widget" at bounding box center [1242, 385] width 256 height 37
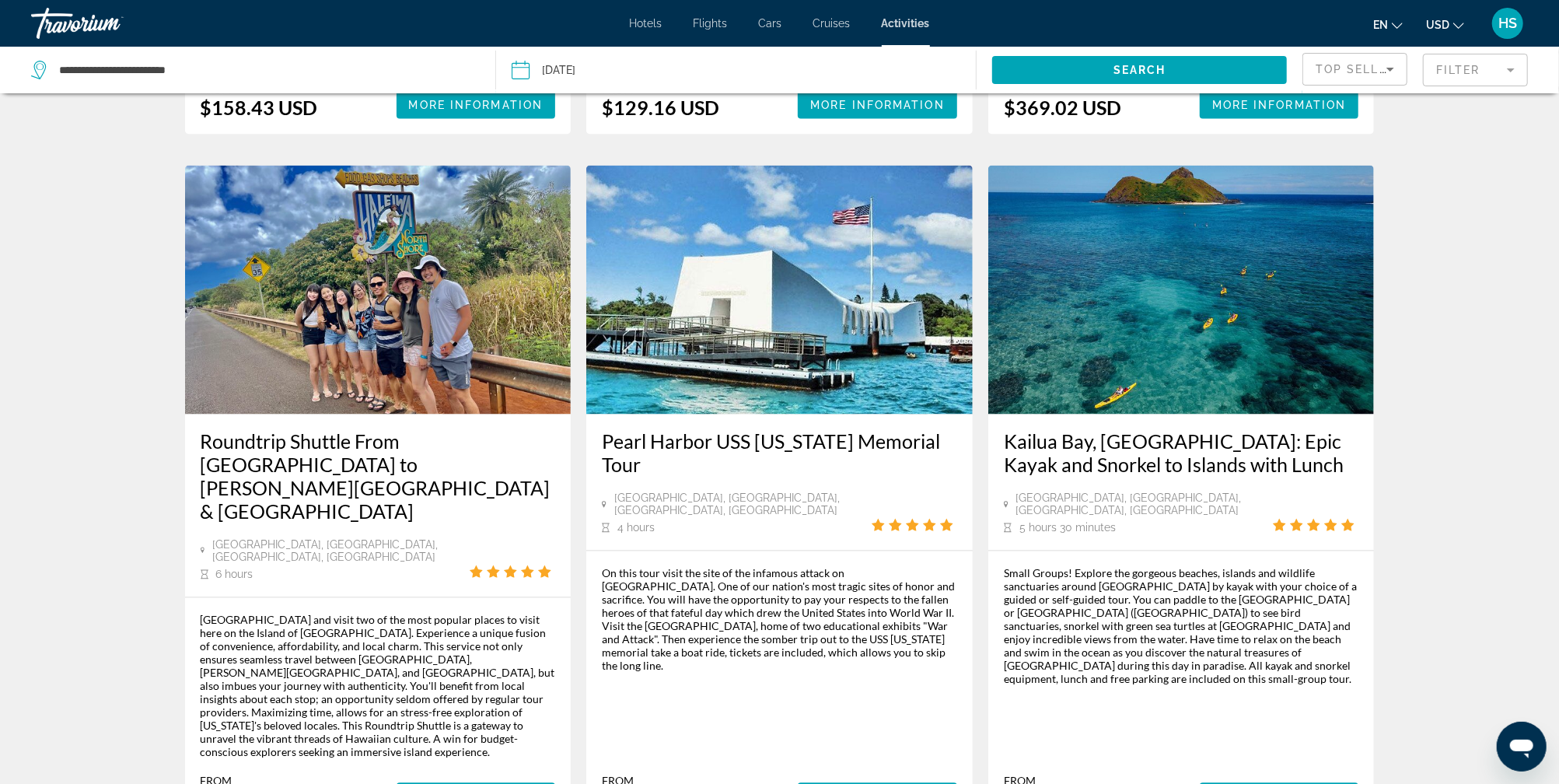
scroll to position [2258, 0]
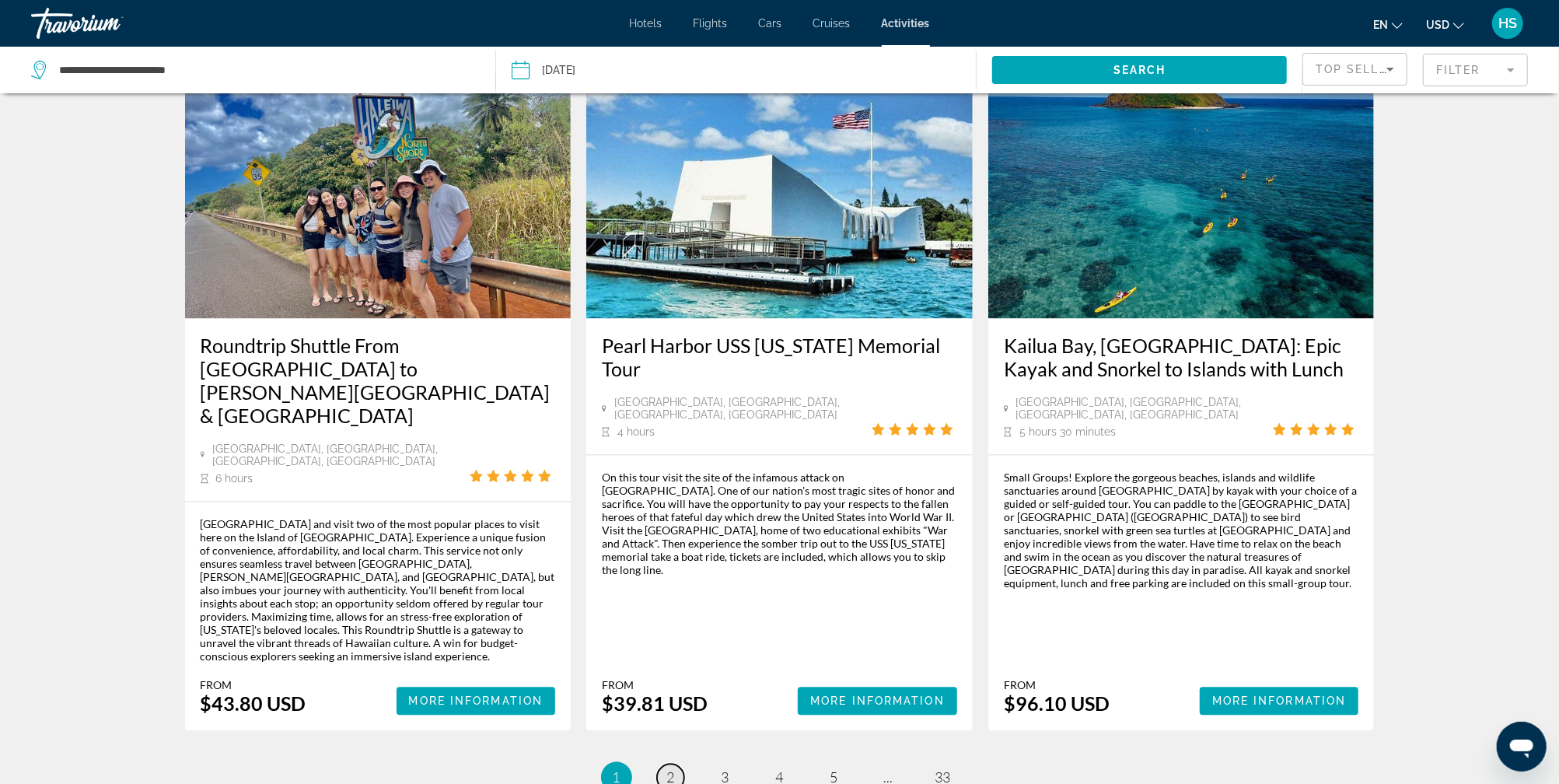
click at [668, 769] on span "2" at bounding box center [670, 777] width 7 height 17
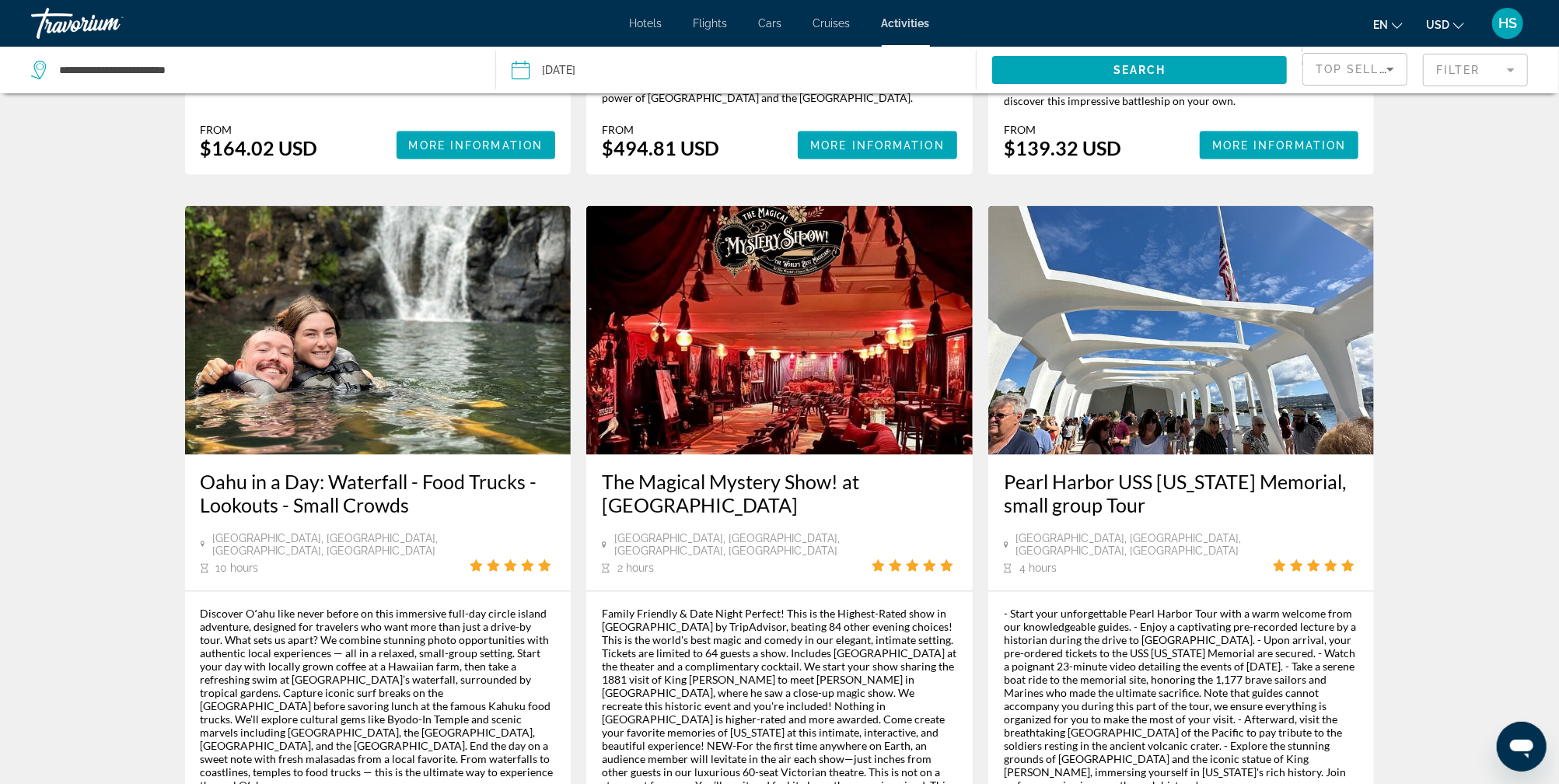
scroll to position [2004, 0]
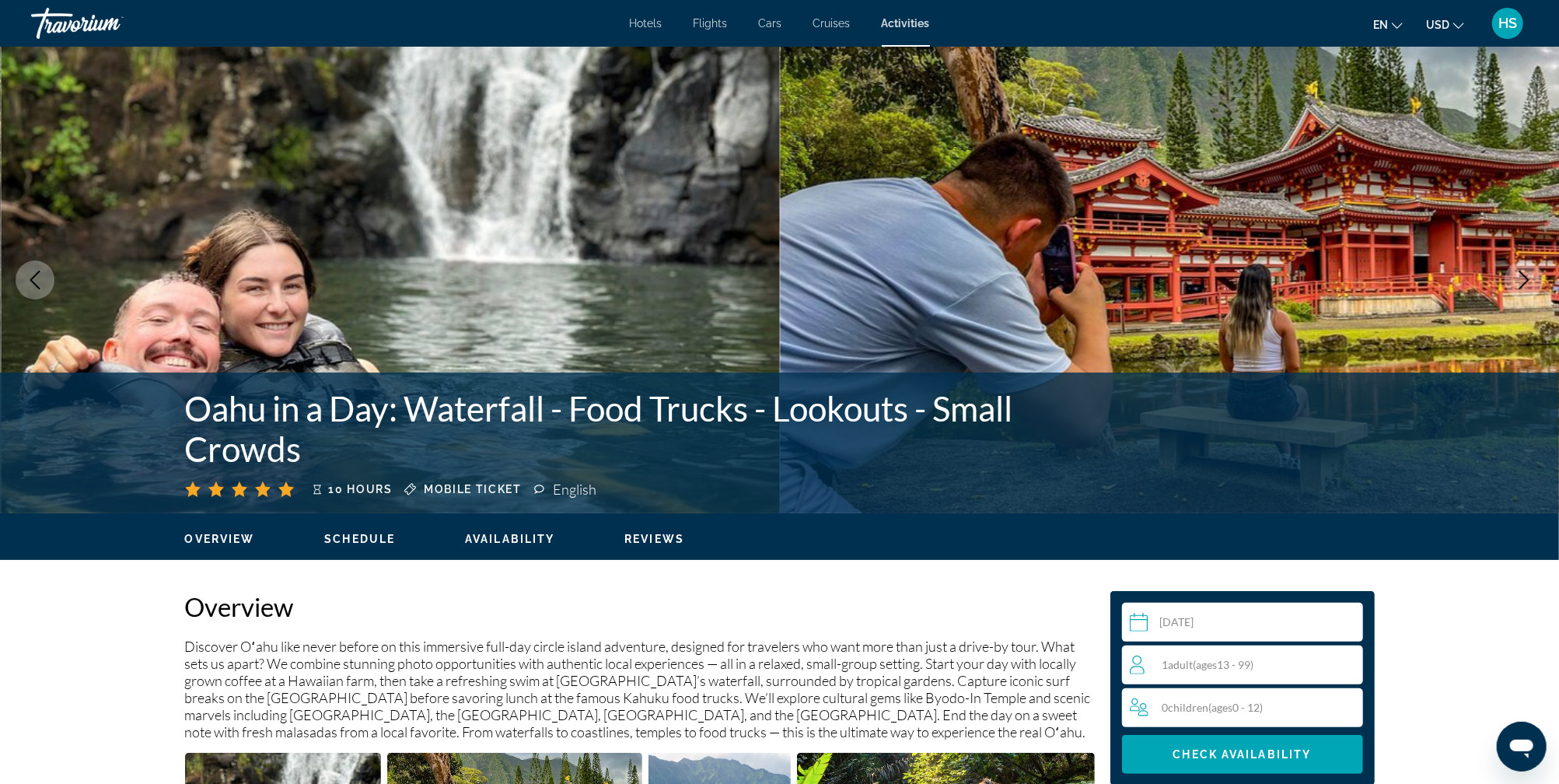
click at [1521, 283] on icon "Next image" at bounding box center [1524, 280] width 18 height 18
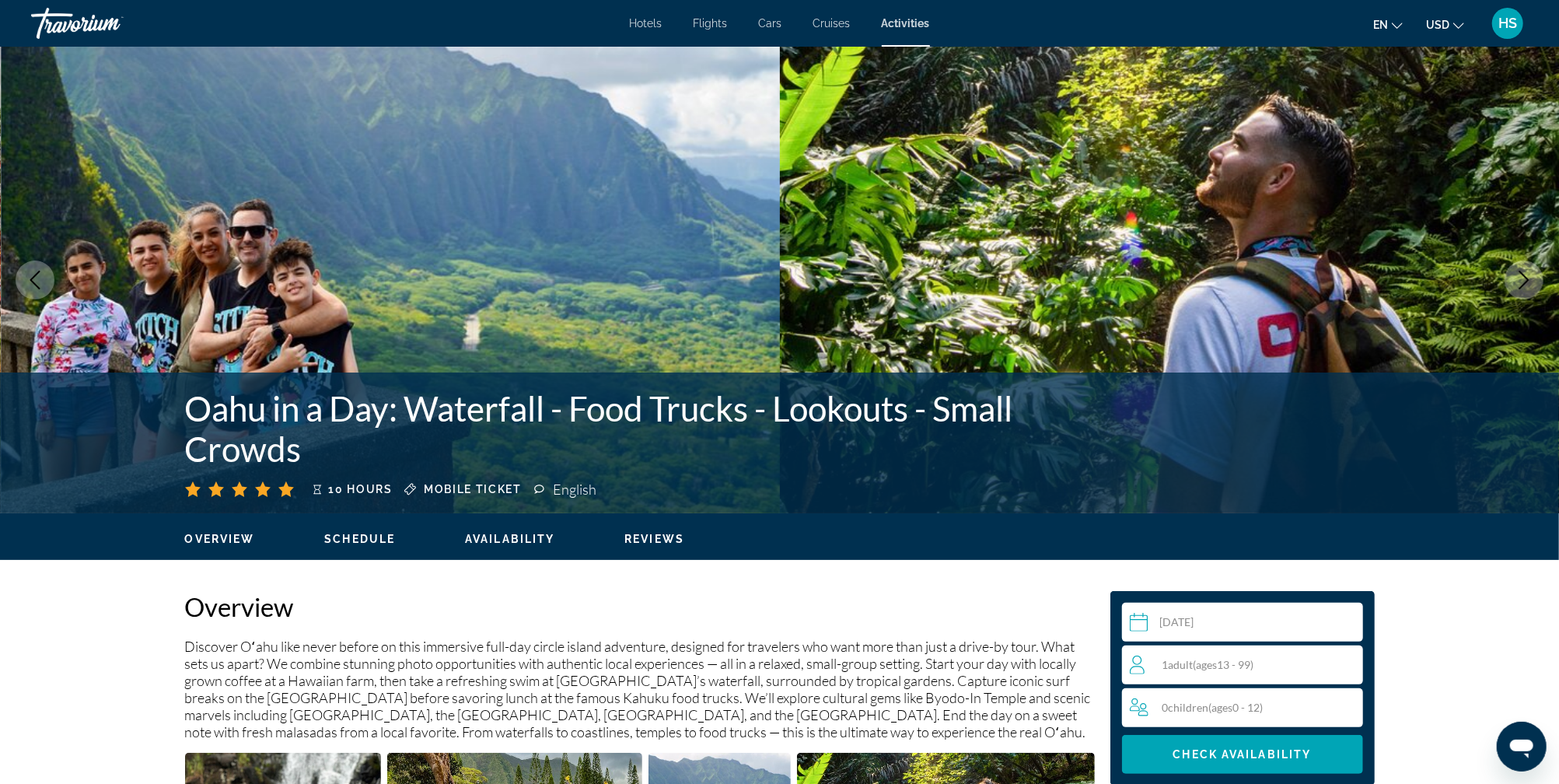
click at [1521, 282] on icon "Next image" at bounding box center [1524, 280] width 18 height 18
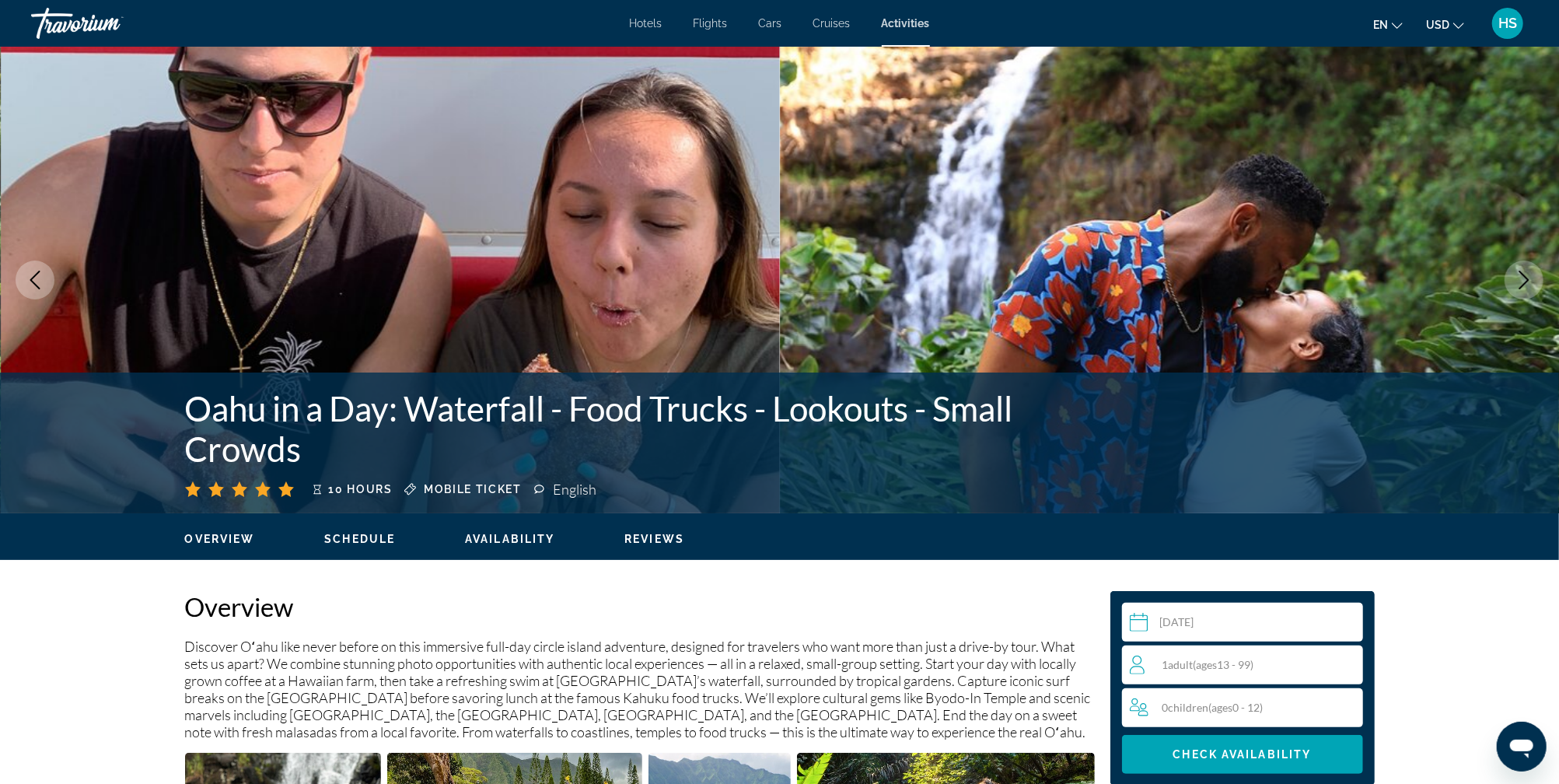
click at [1521, 282] on icon "Next image" at bounding box center [1524, 280] width 18 height 18
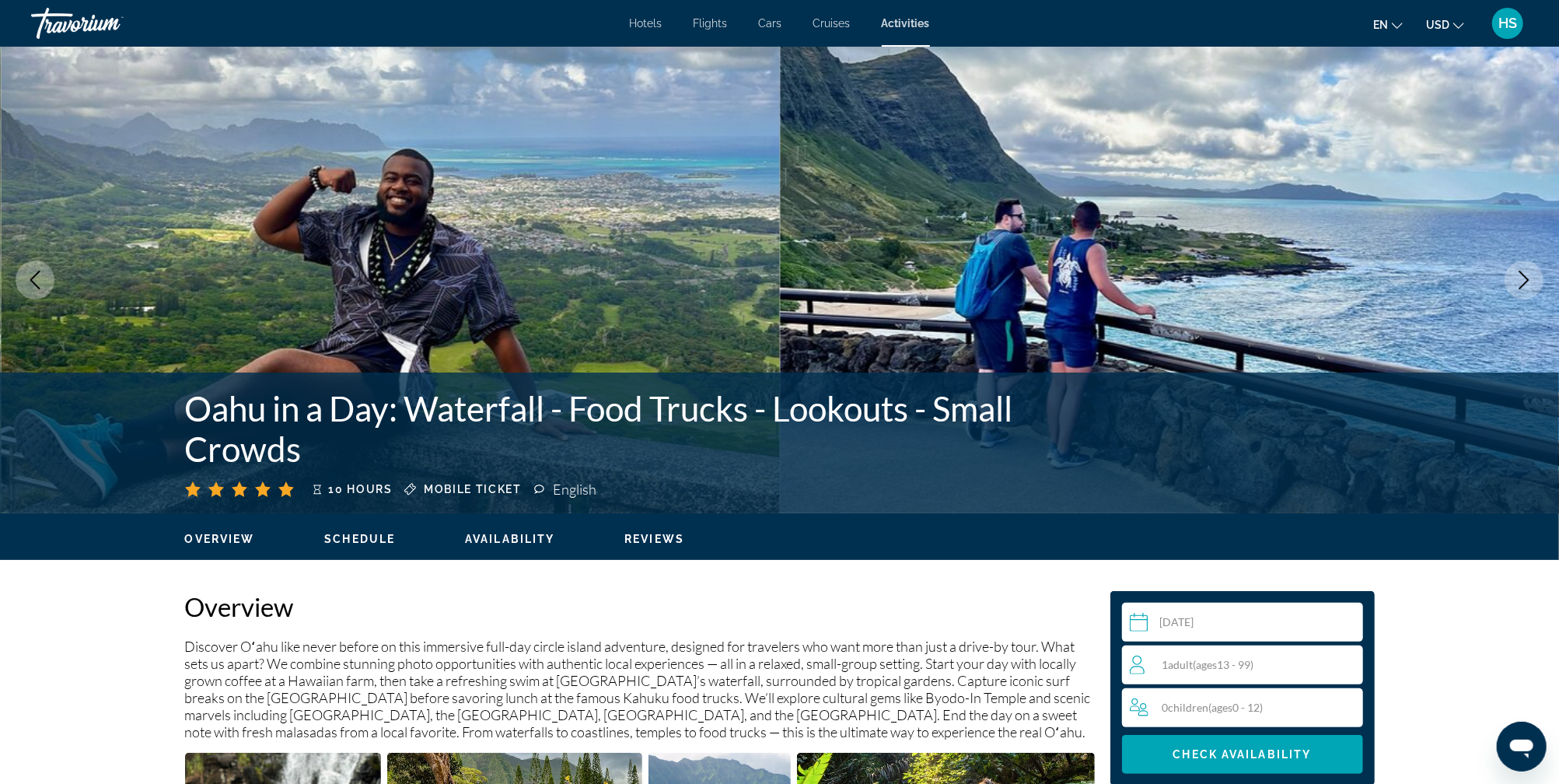
click at [1521, 282] on icon "Next image" at bounding box center [1524, 280] width 18 height 18
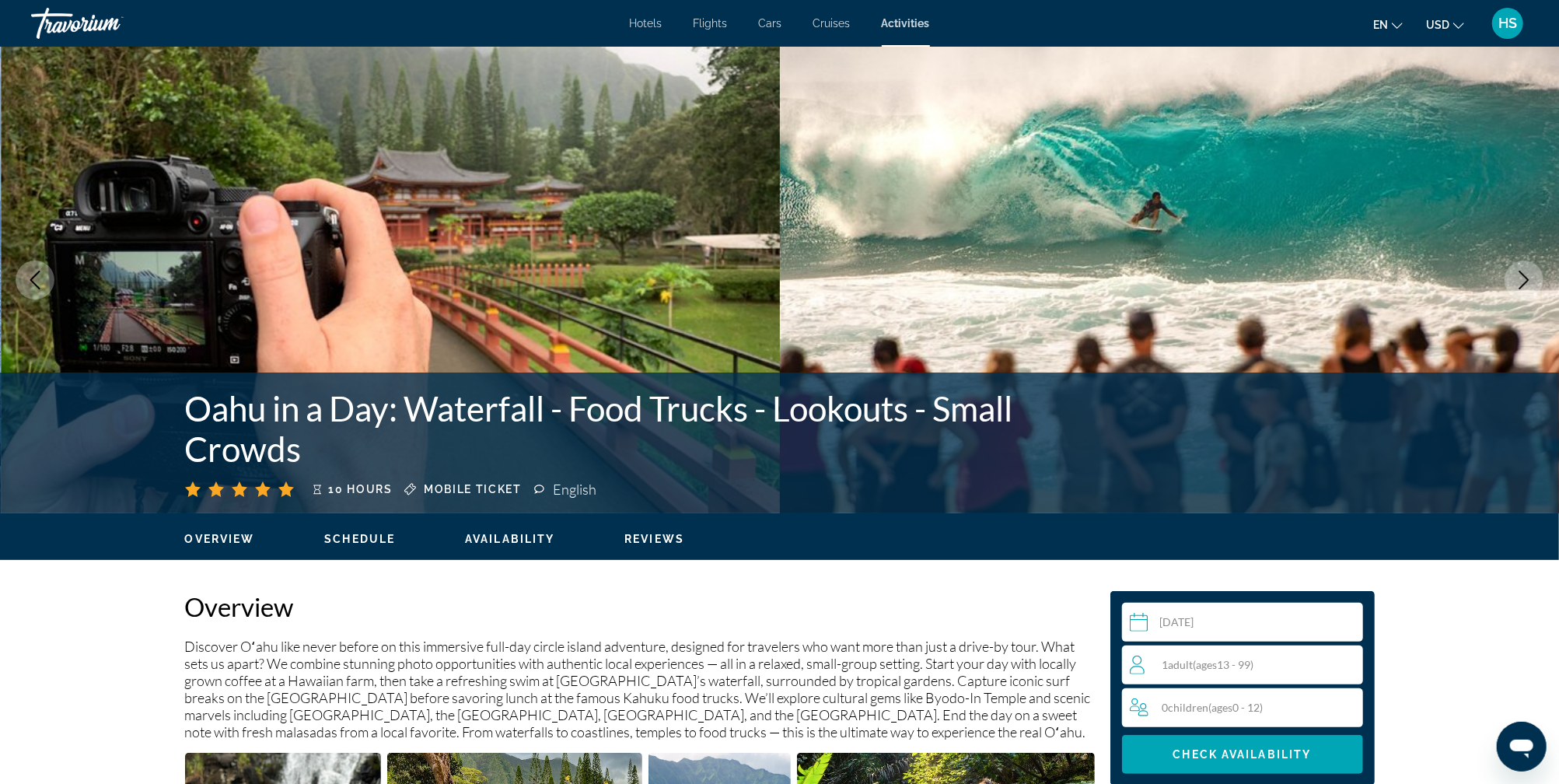
click at [1521, 282] on icon "Next image" at bounding box center [1524, 280] width 18 height 18
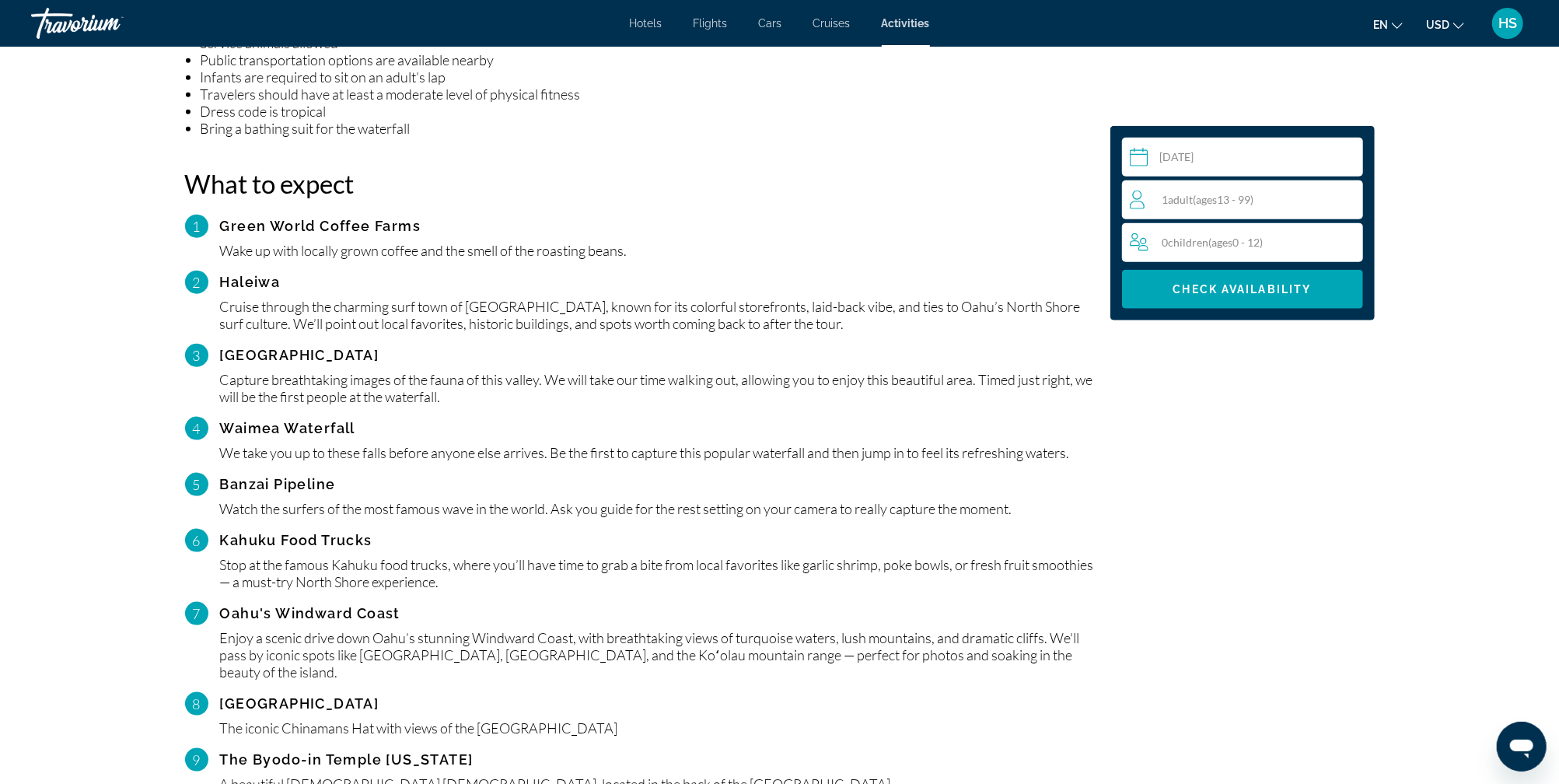
scroll to position [1345, 0]
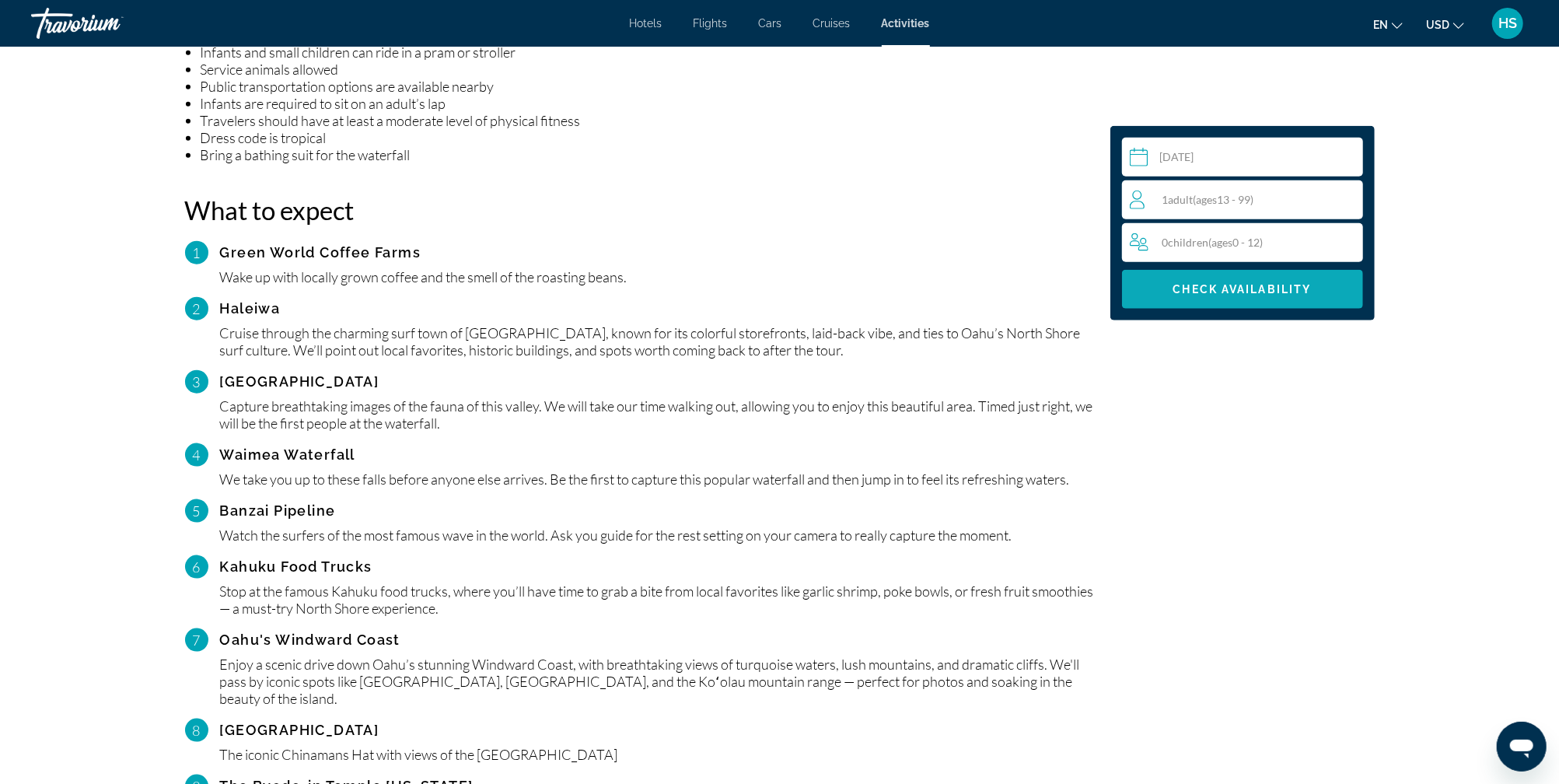
click at [1255, 285] on span "Check Availability" at bounding box center [1242, 289] width 138 height 12
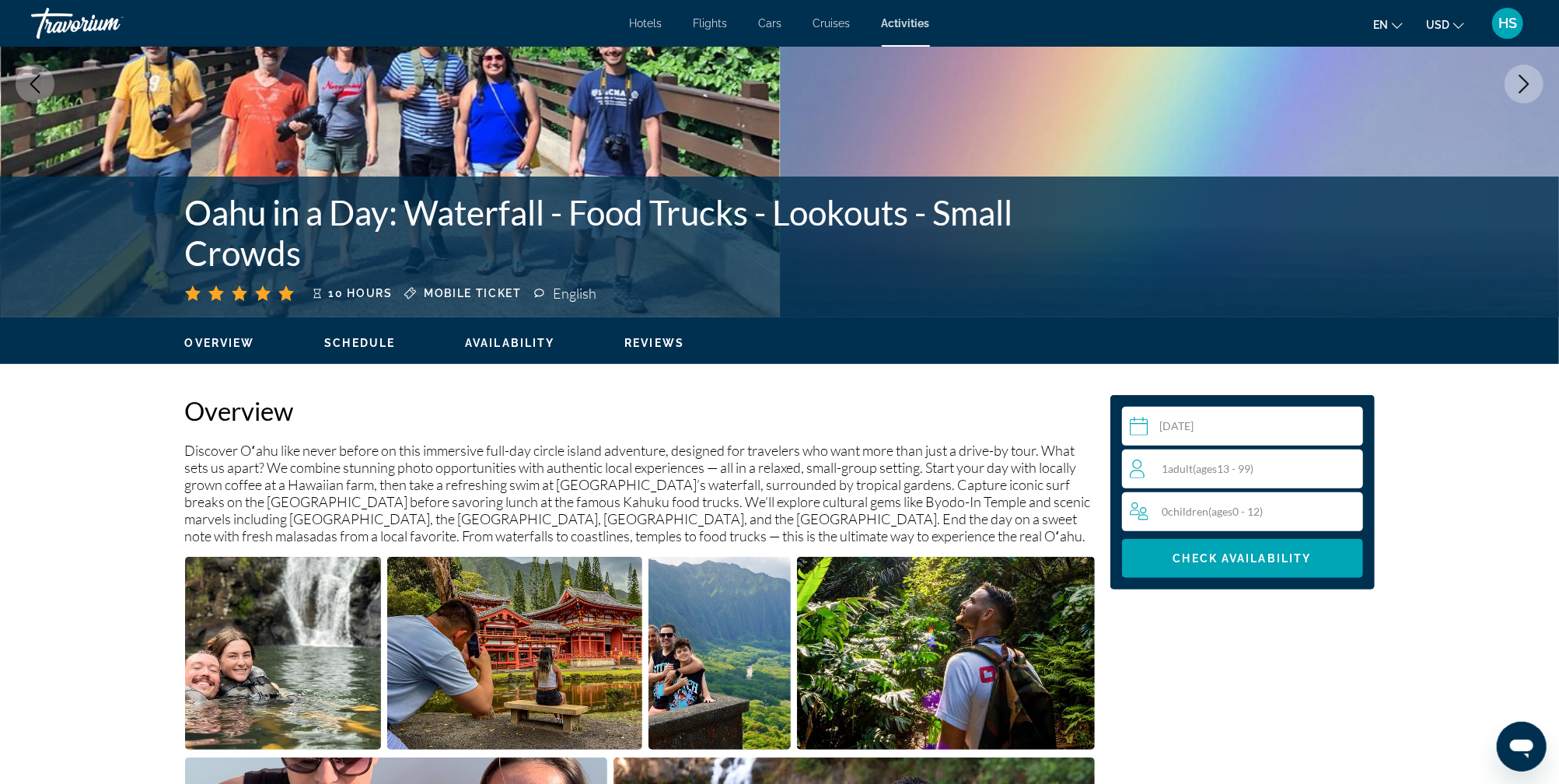
scroll to position [0, 0]
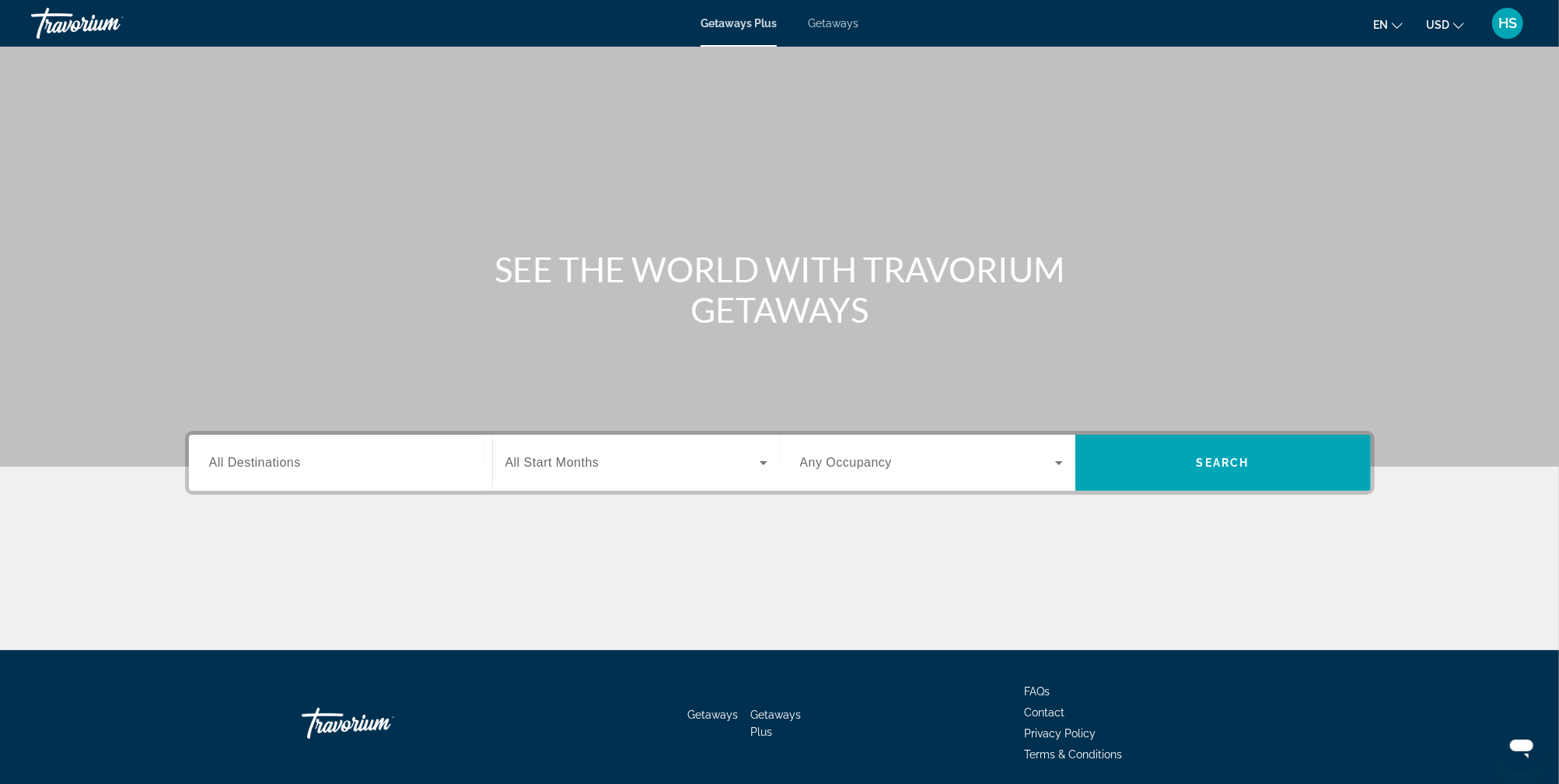
click at [832, 32] on div "Getaways Plus Getaways en English Español Français Italiano Português русский U…" at bounding box center [779, 23] width 1559 height 41
click at [827, 22] on span "Getaways" at bounding box center [832, 23] width 51 height 12
click at [352, 464] on input "Destination All Destinations" at bounding box center [340, 463] width 263 height 18
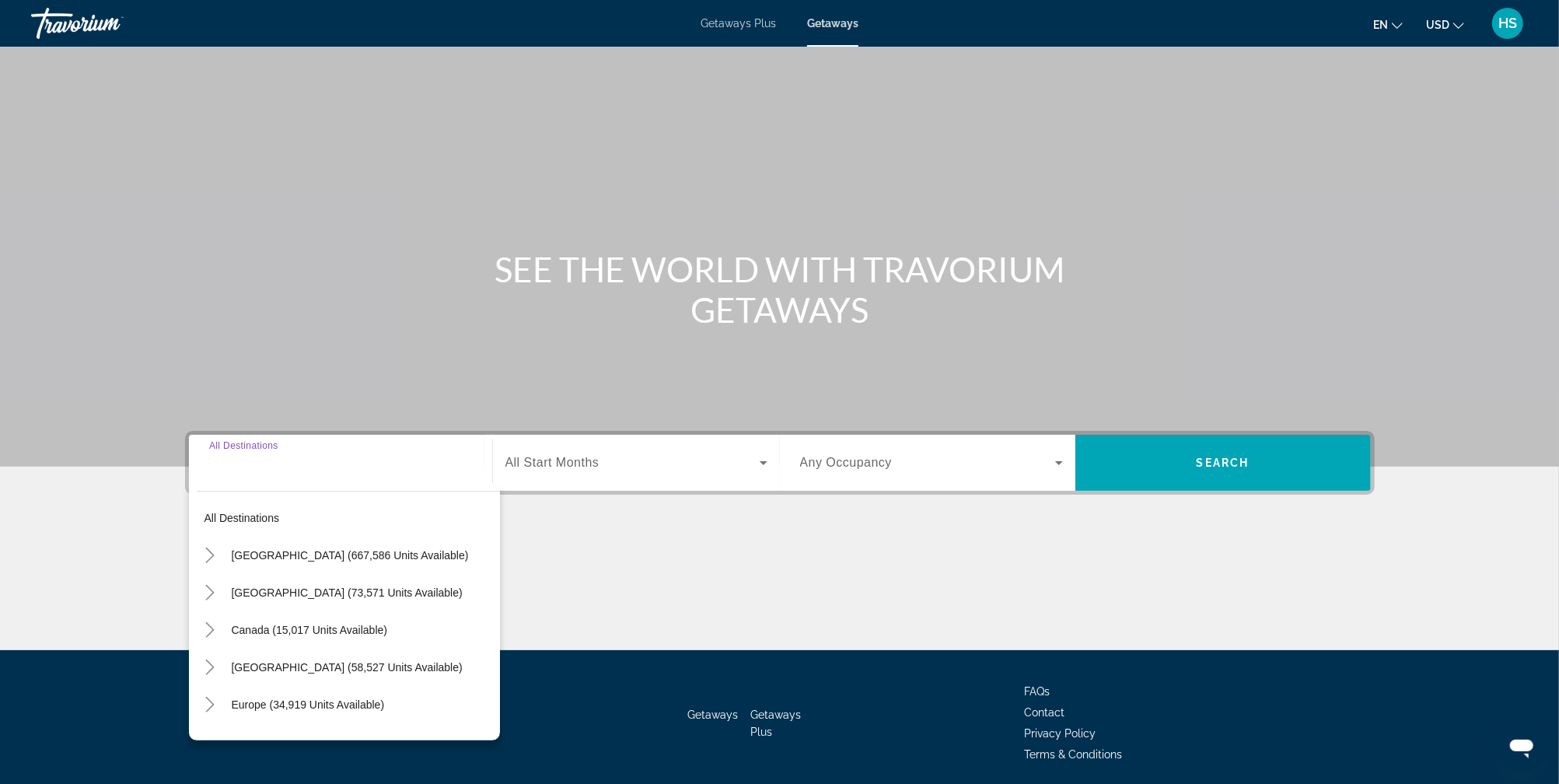
scroll to position [56, 0]
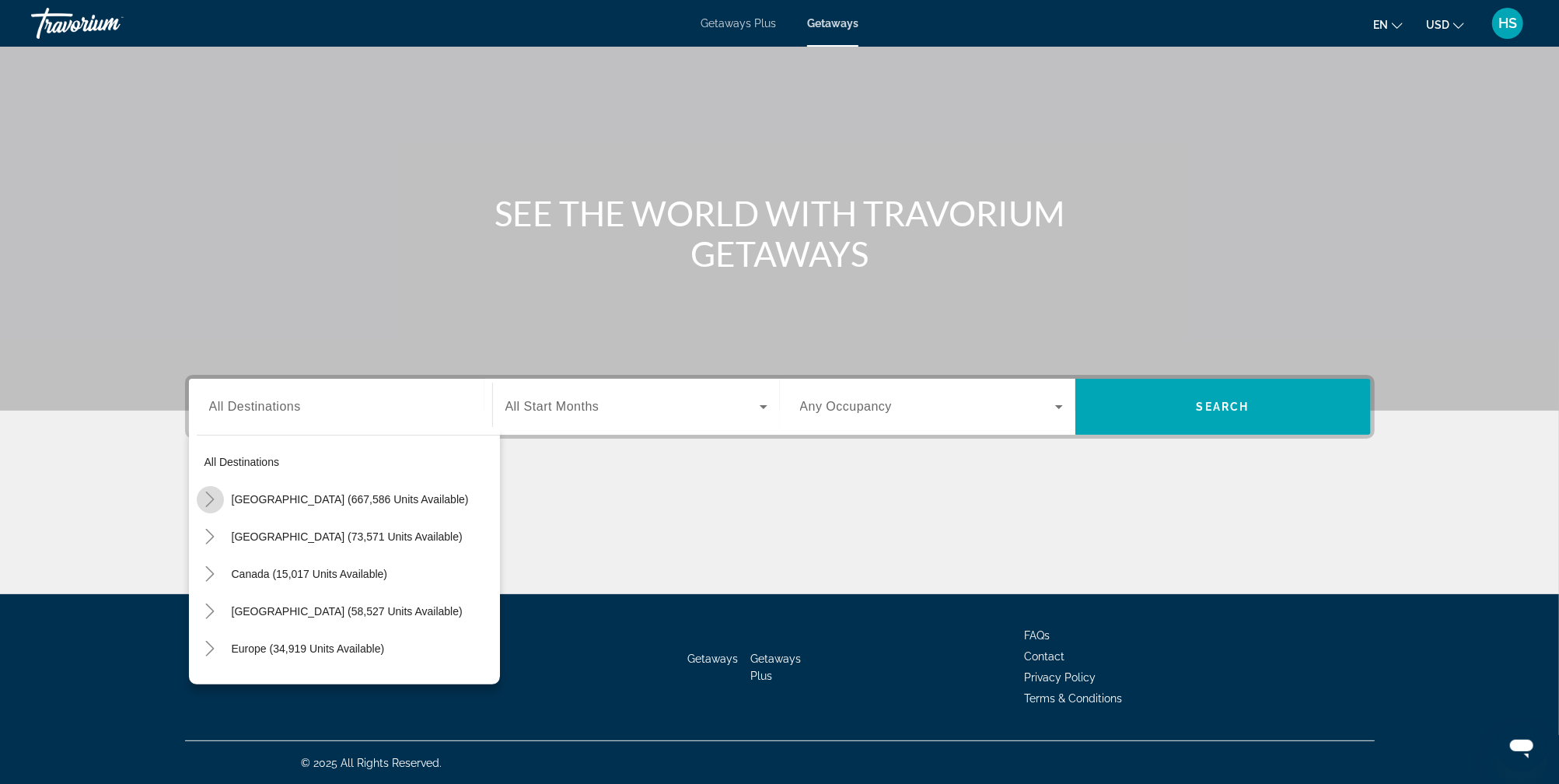
click at [204, 499] on icon "Toggle United States (667,586 units available)" at bounding box center [210, 499] width 16 height 16
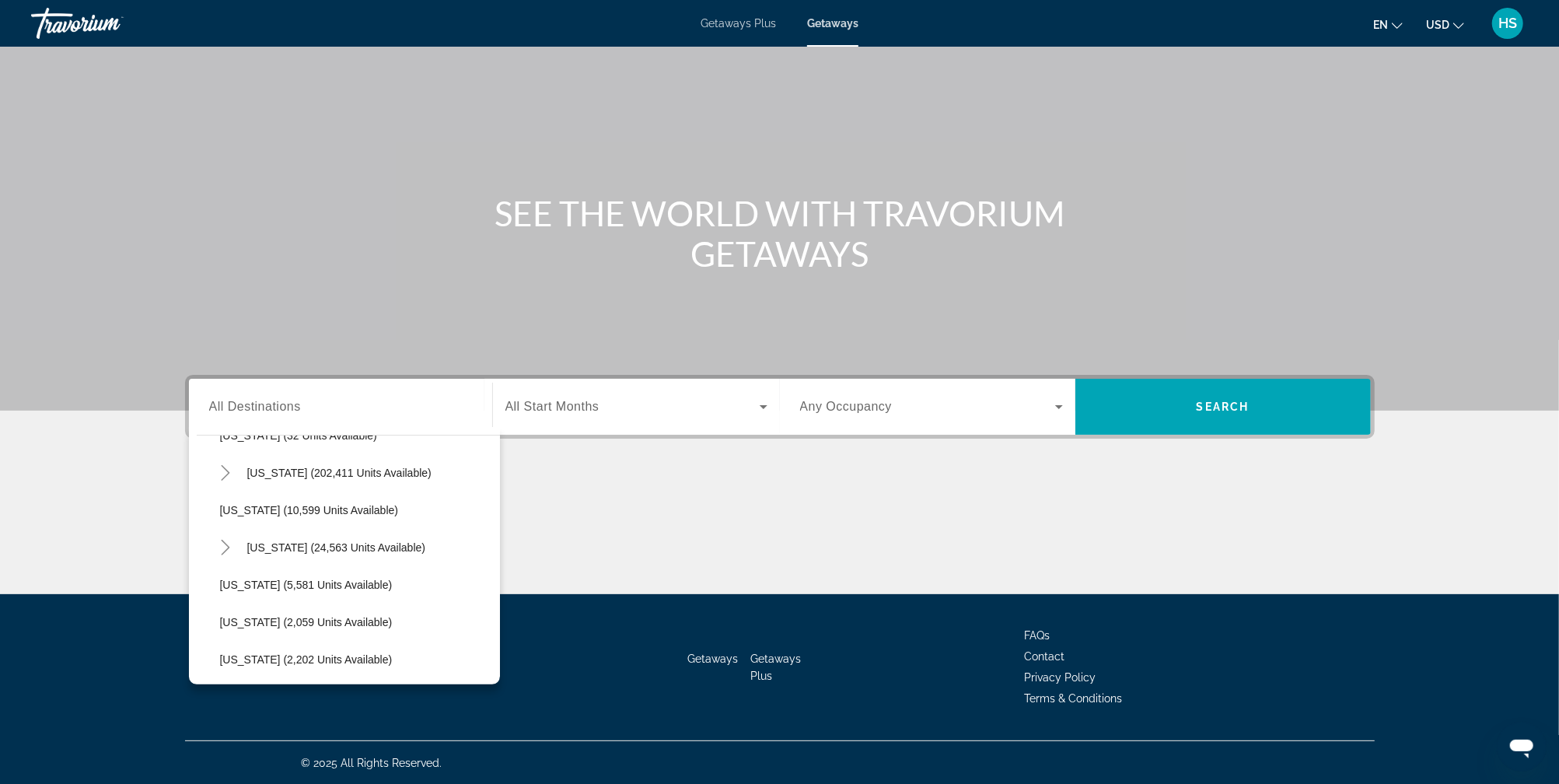
scroll to position [291, 0]
click at [333, 554] on span "Search widget" at bounding box center [370, 543] width 261 height 37
type input "**********"
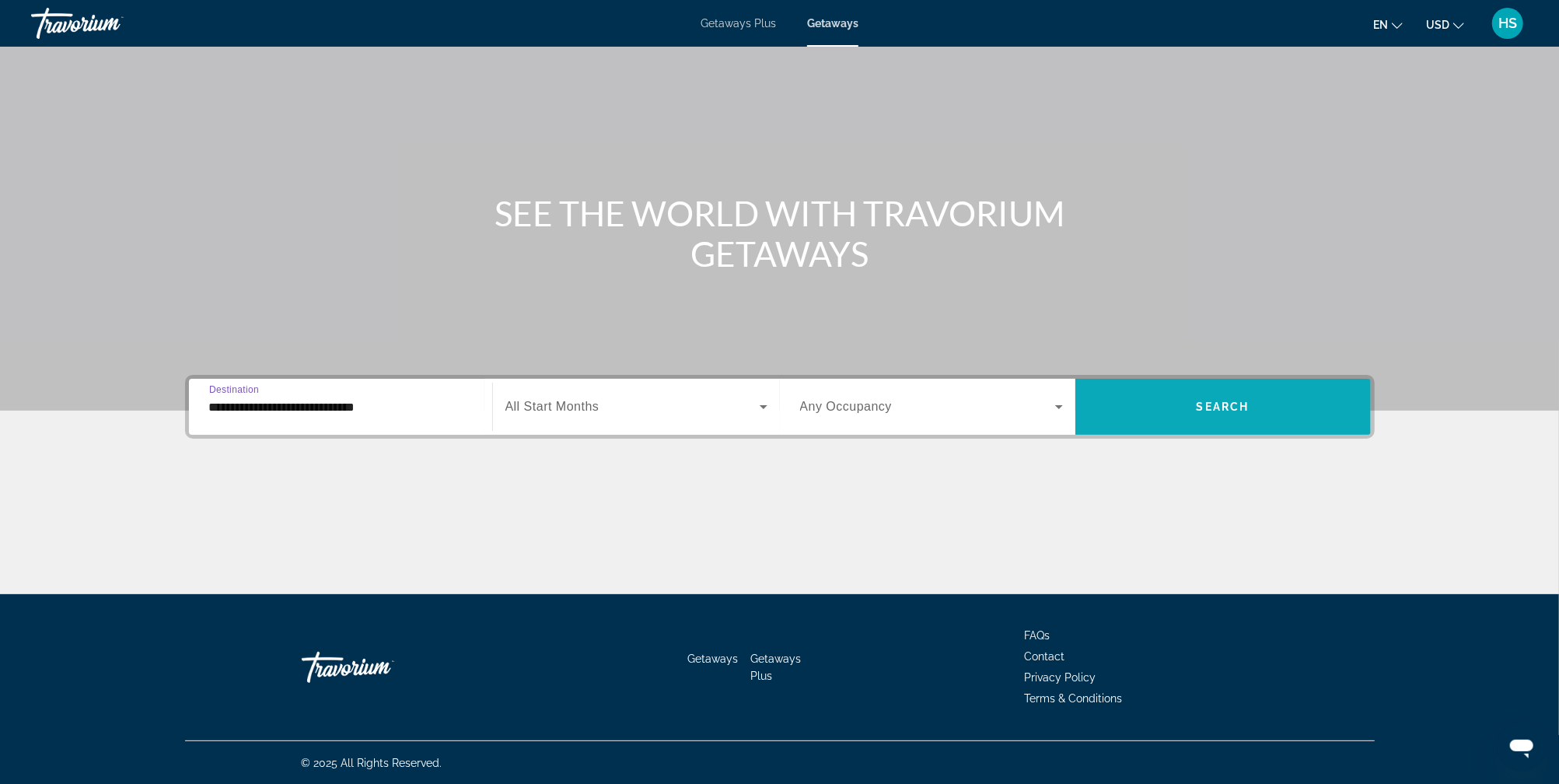
click at [1169, 407] on span "Search widget" at bounding box center [1223, 406] width 295 height 37
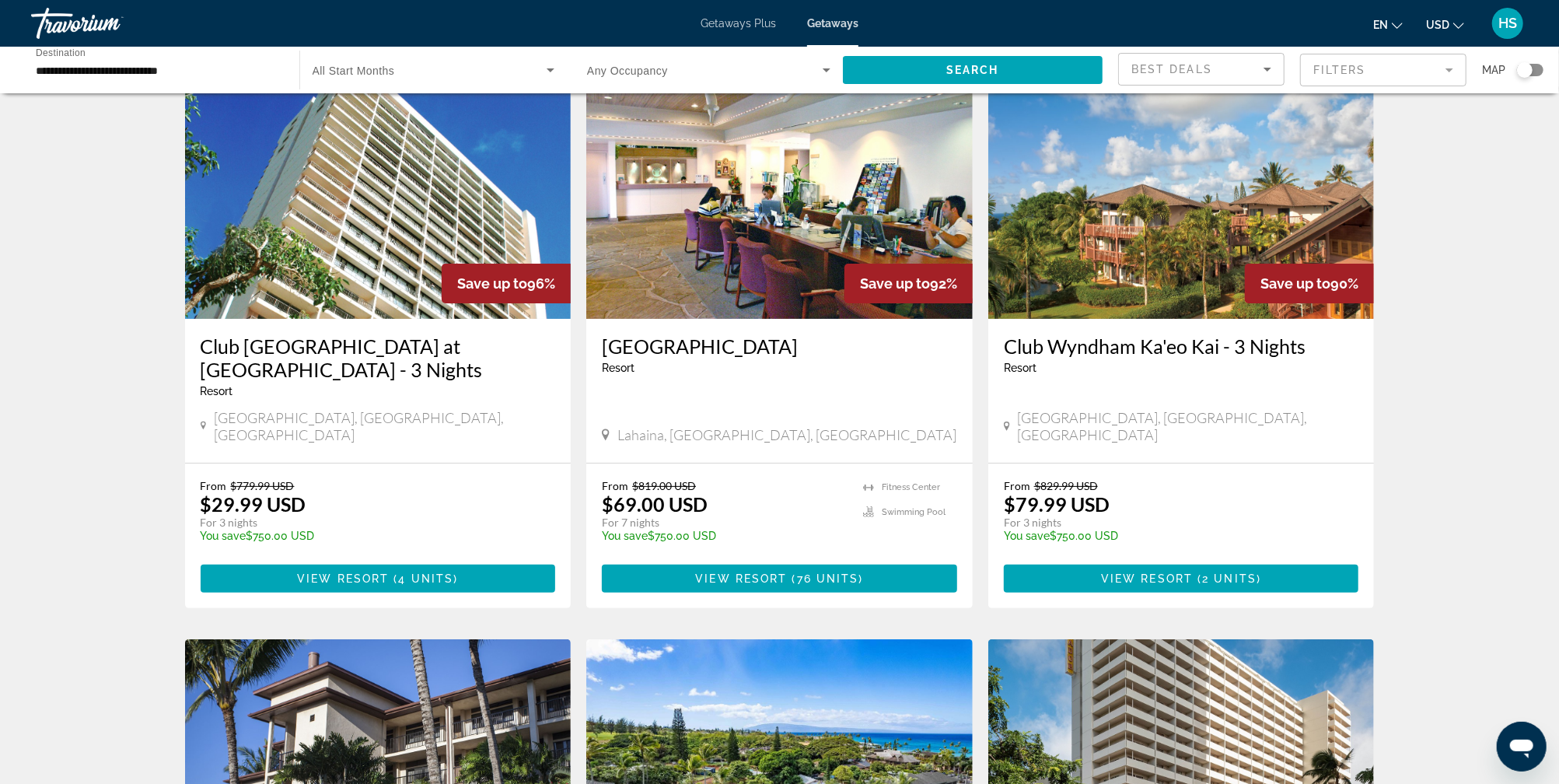
scroll to position [62, 0]
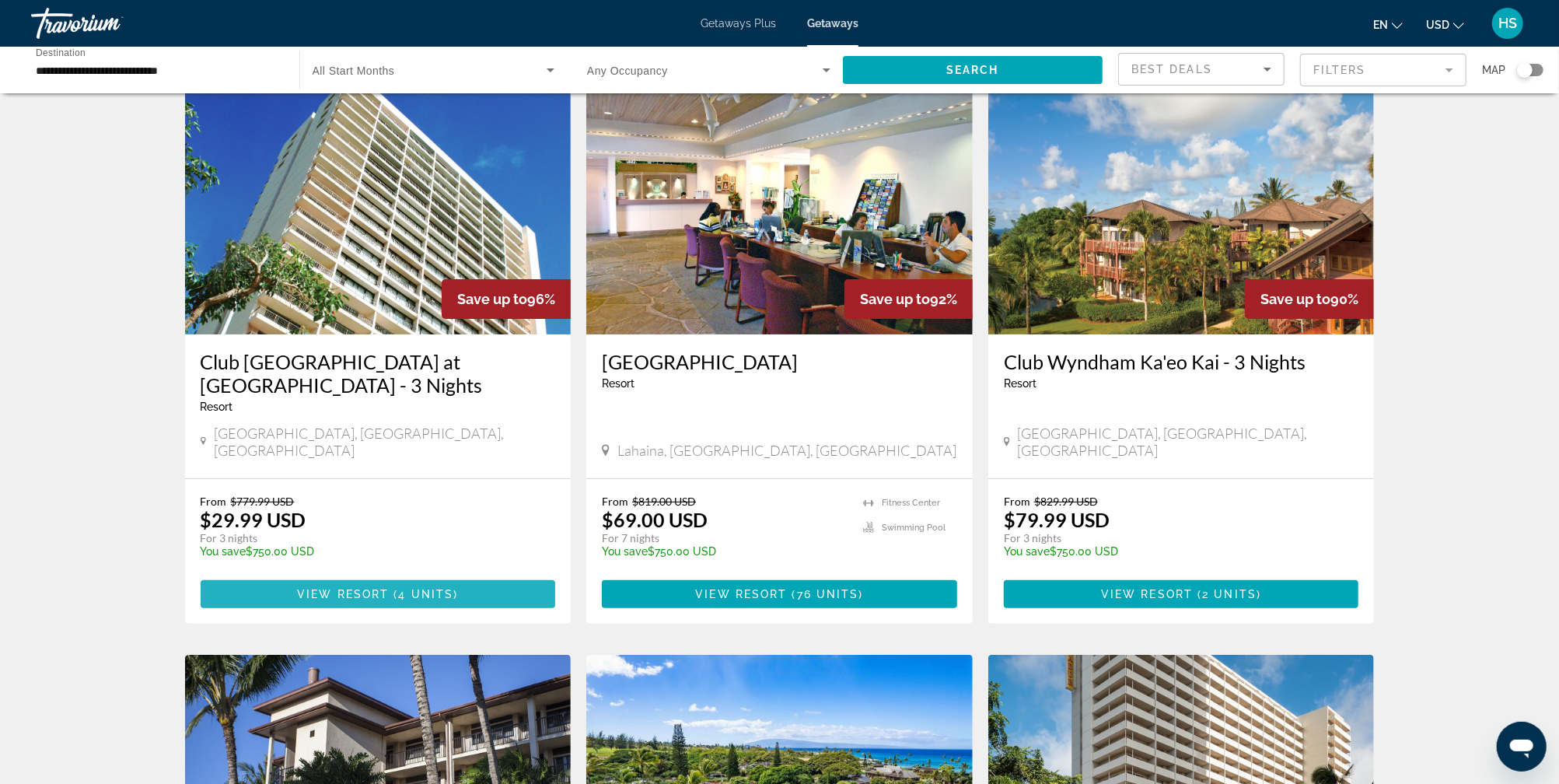
click at [395, 588] on span "( 4 units )" at bounding box center [423, 593] width 69 height 12
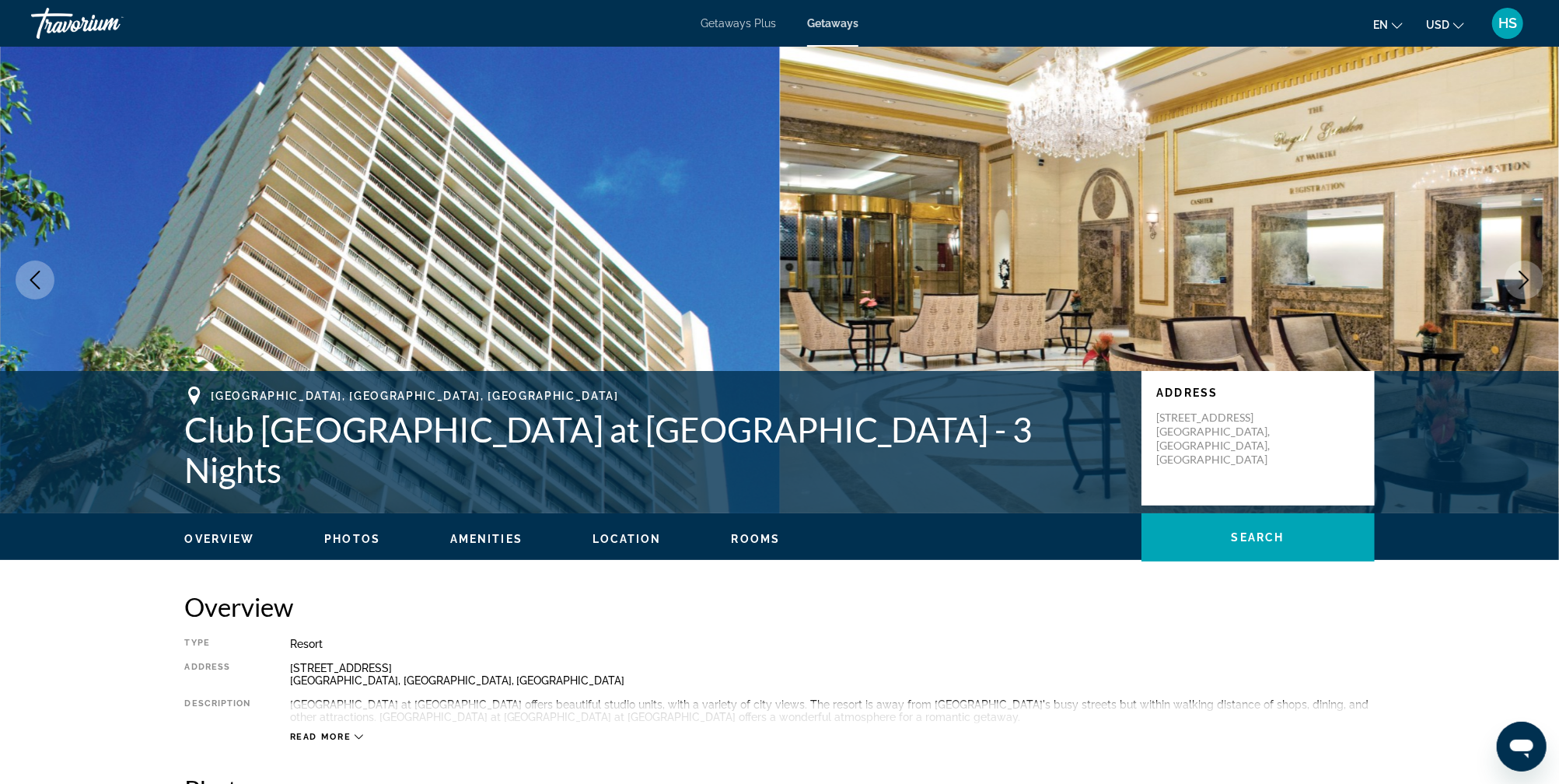
click at [1517, 283] on icon "Next image" at bounding box center [1524, 280] width 18 height 18
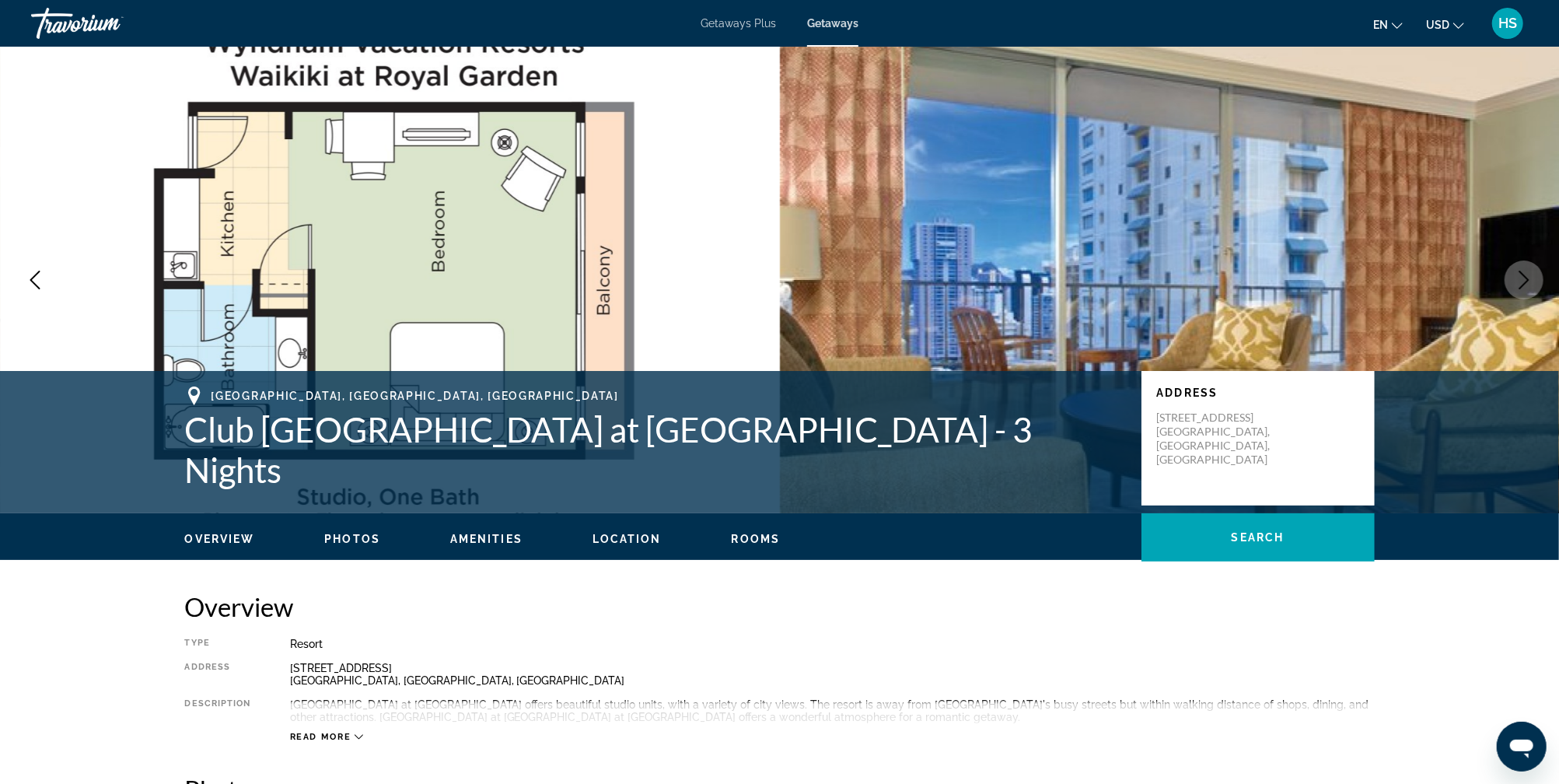
click at [1517, 283] on icon "Next image" at bounding box center [1524, 280] width 18 height 18
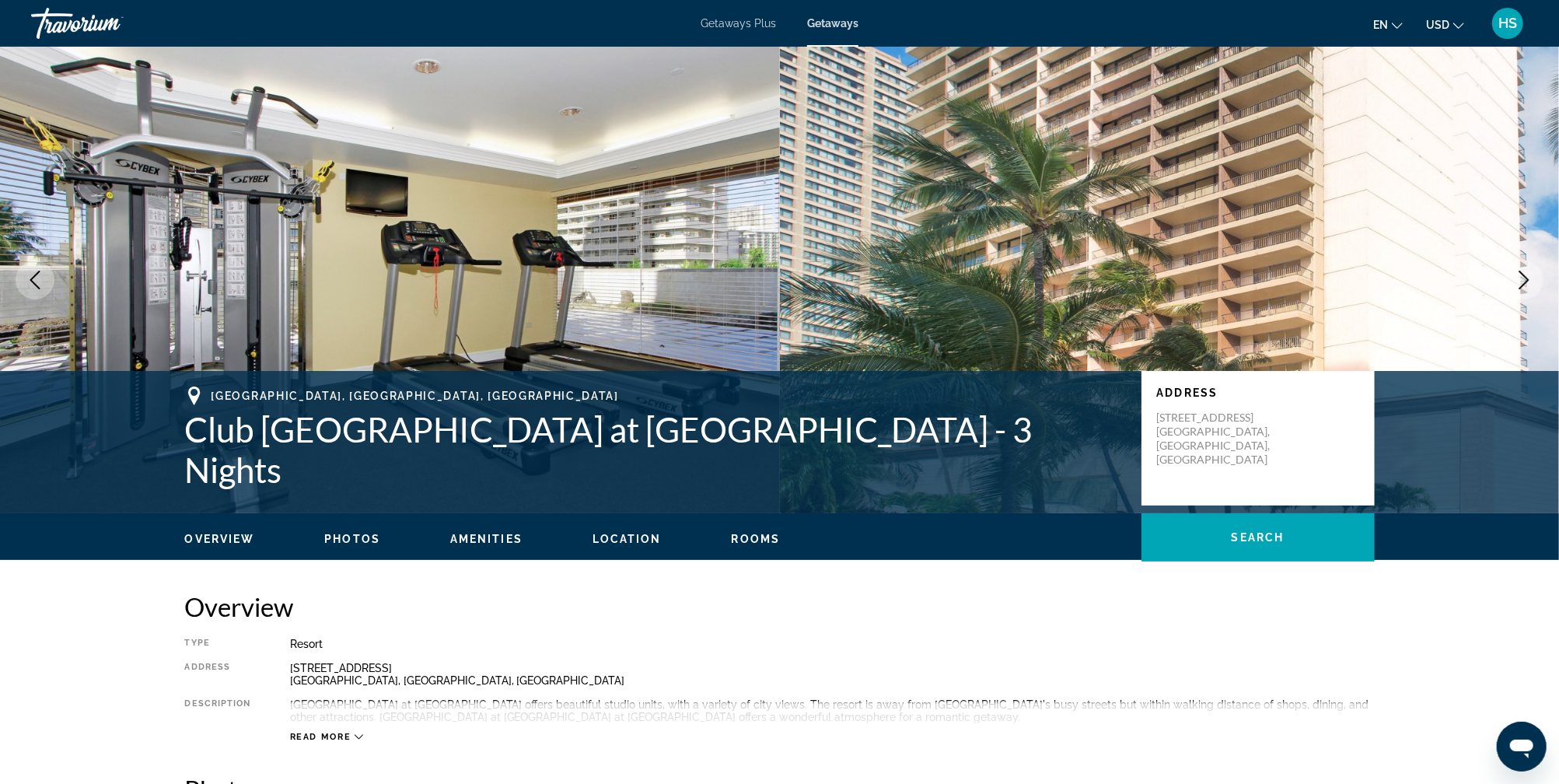
click at [1517, 283] on icon "Next image" at bounding box center [1524, 280] width 18 height 18
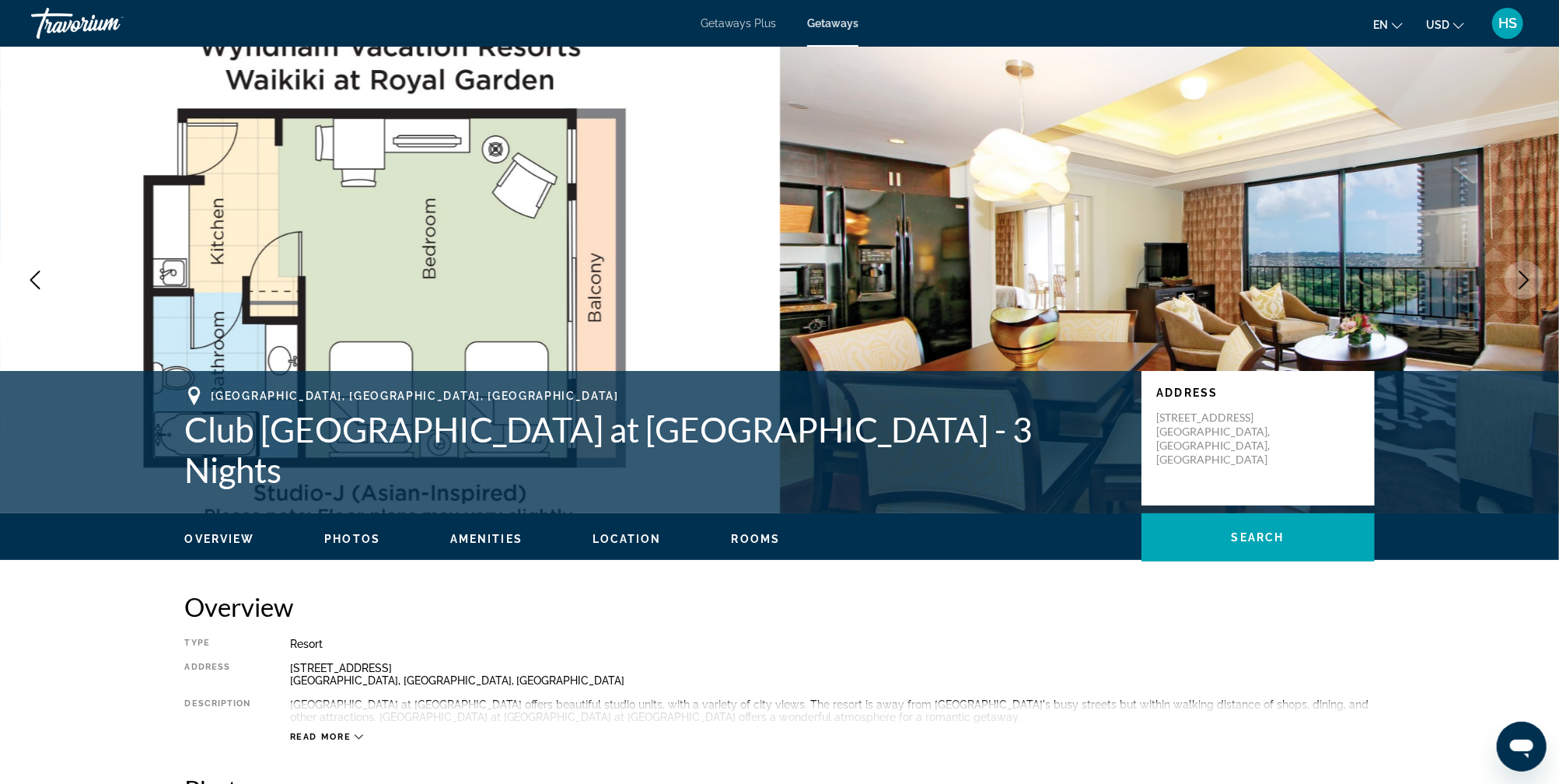
click at [1517, 283] on icon "Next image" at bounding box center [1524, 280] width 18 height 18
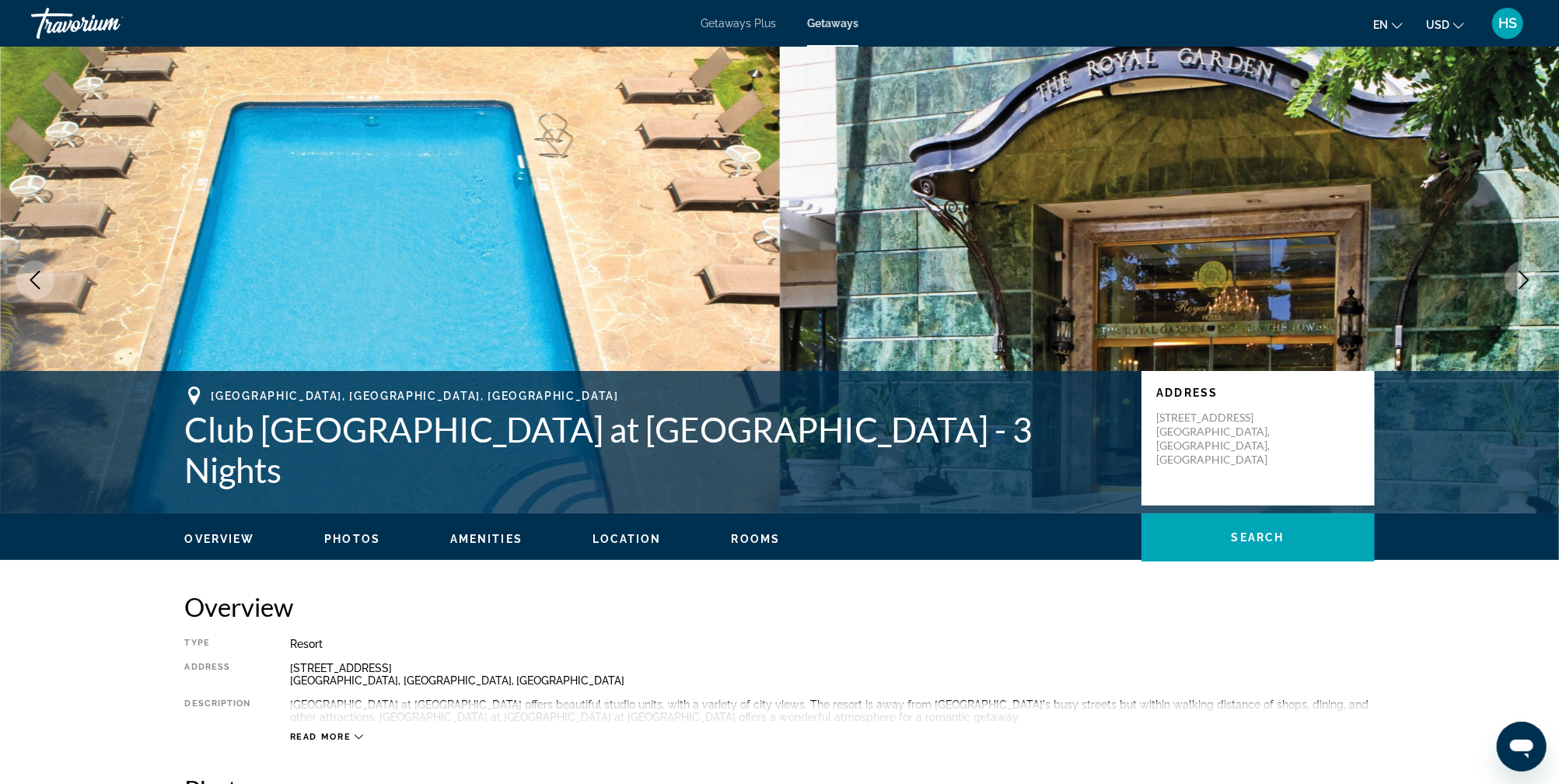
click at [1517, 283] on icon "Next image" at bounding box center [1524, 280] width 18 height 18
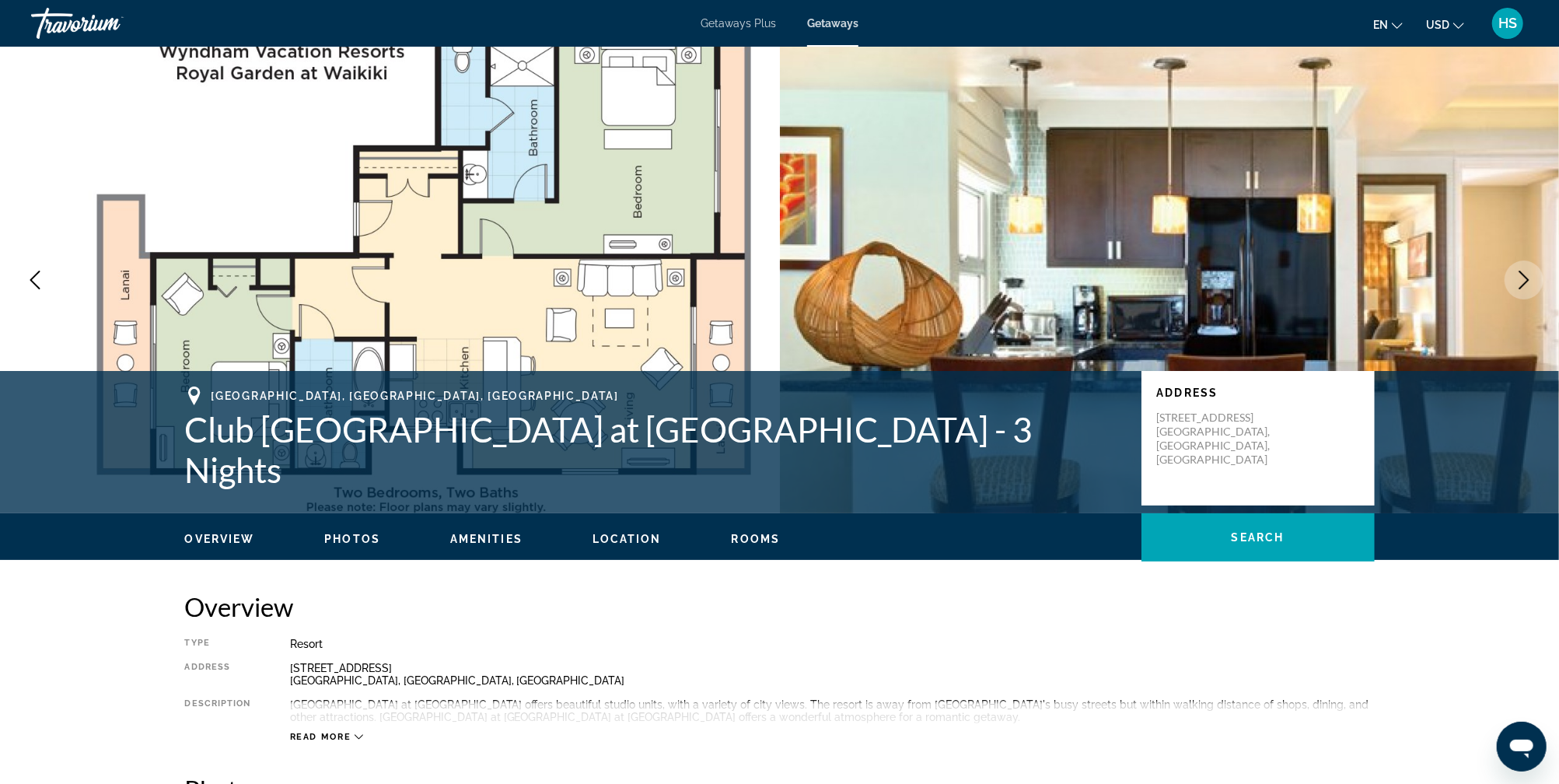
click at [1517, 283] on icon "Next image" at bounding box center [1524, 280] width 18 height 18
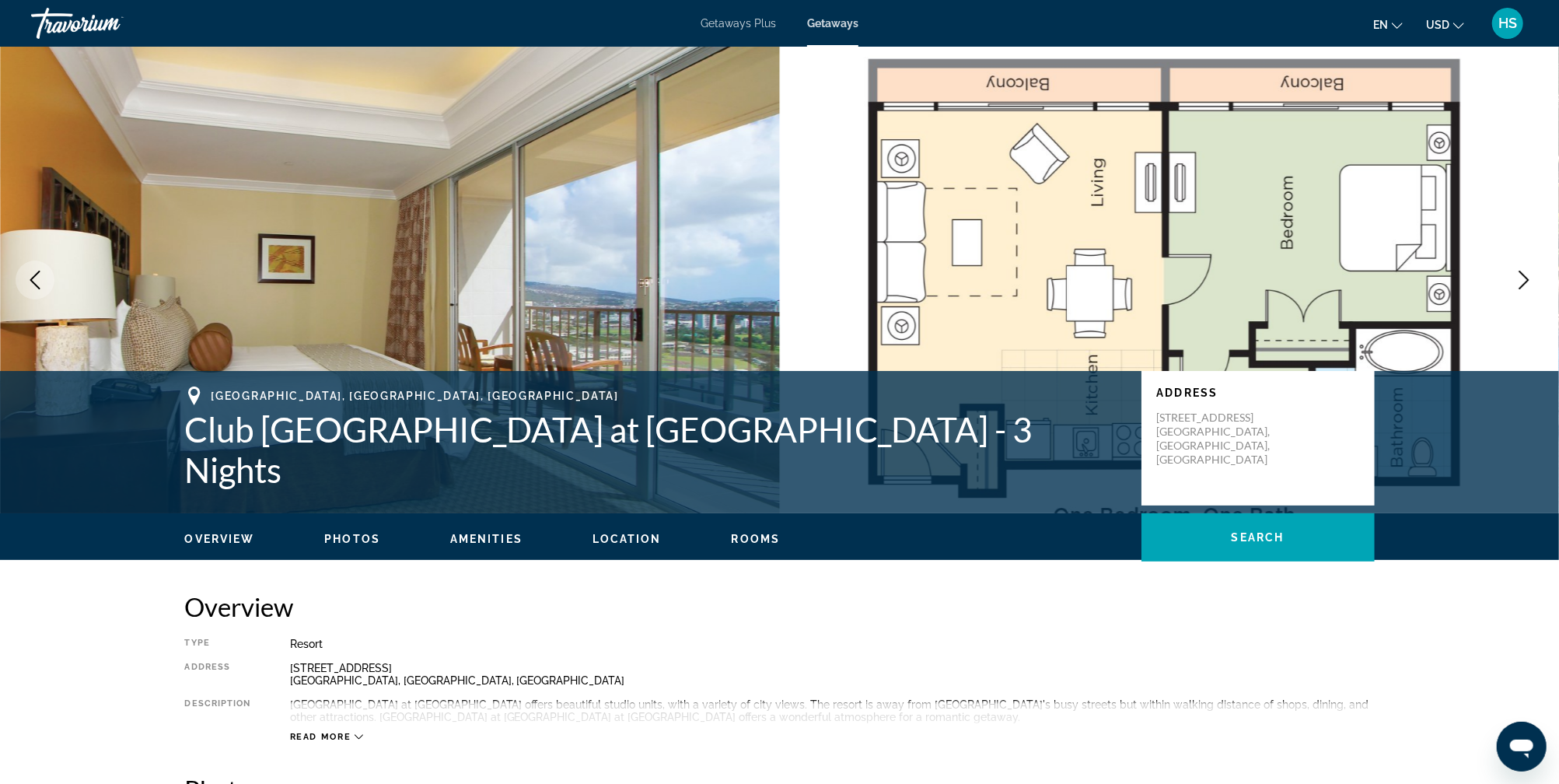
click at [1514, 282] on button "Next image" at bounding box center [1523, 280] width 39 height 39
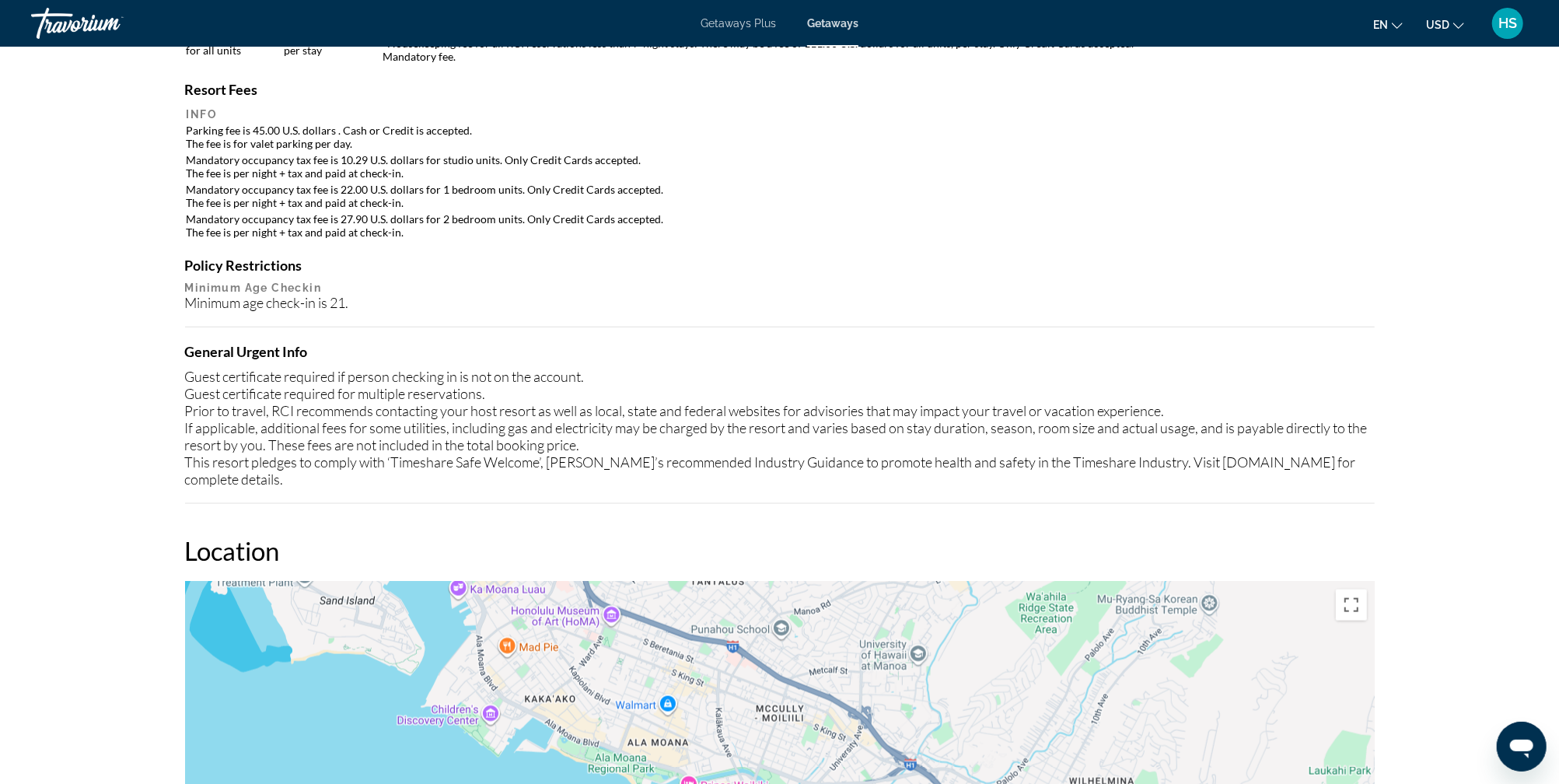
scroll to position [1409, 0]
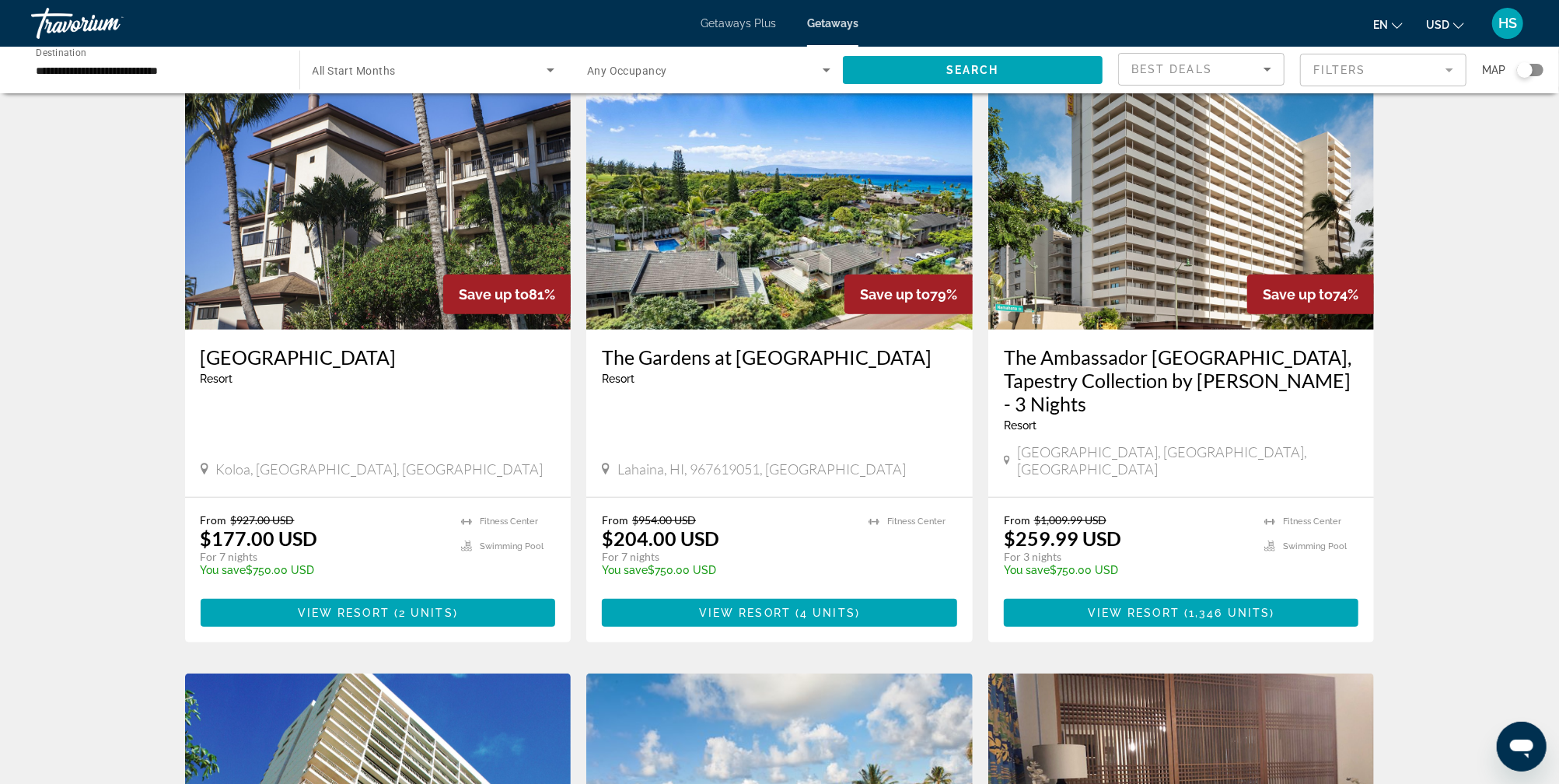
scroll to position [635, 0]
click at [831, 218] on img "Main content" at bounding box center [779, 206] width 386 height 249
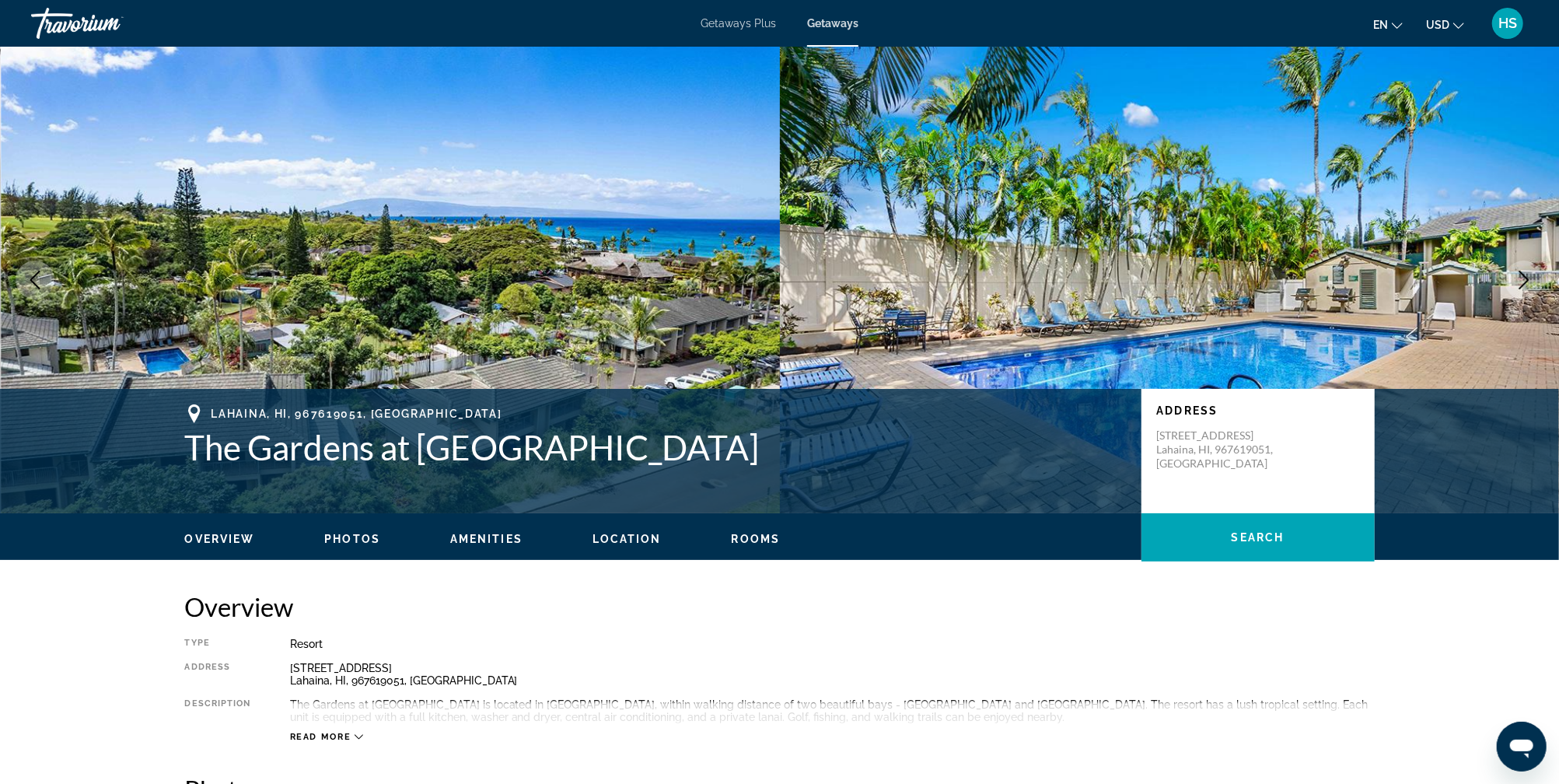
click at [1522, 285] on icon "Next image" at bounding box center [1524, 280] width 10 height 18
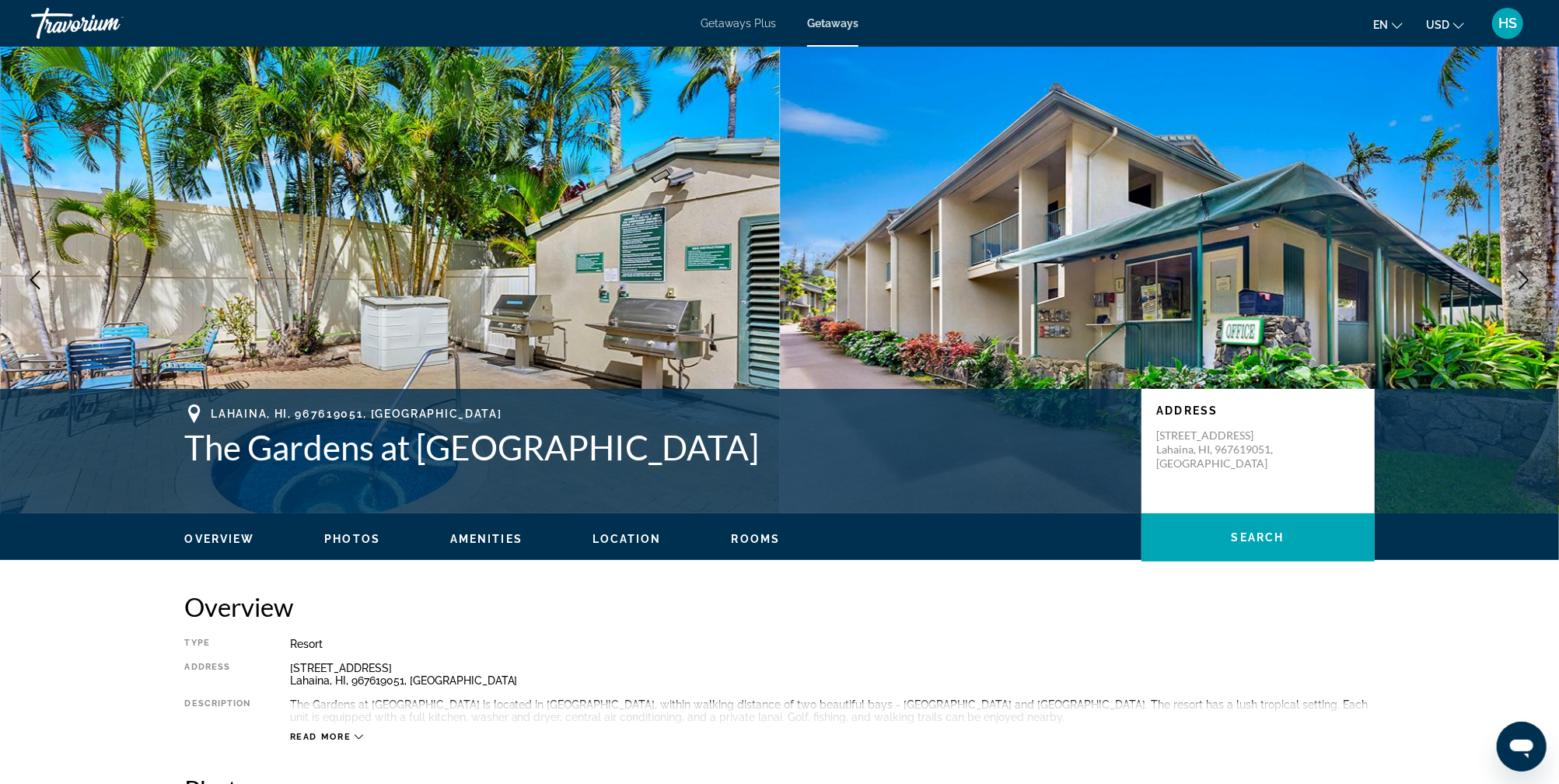
click at [1522, 284] on icon "Next image" at bounding box center [1524, 280] width 10 height 18
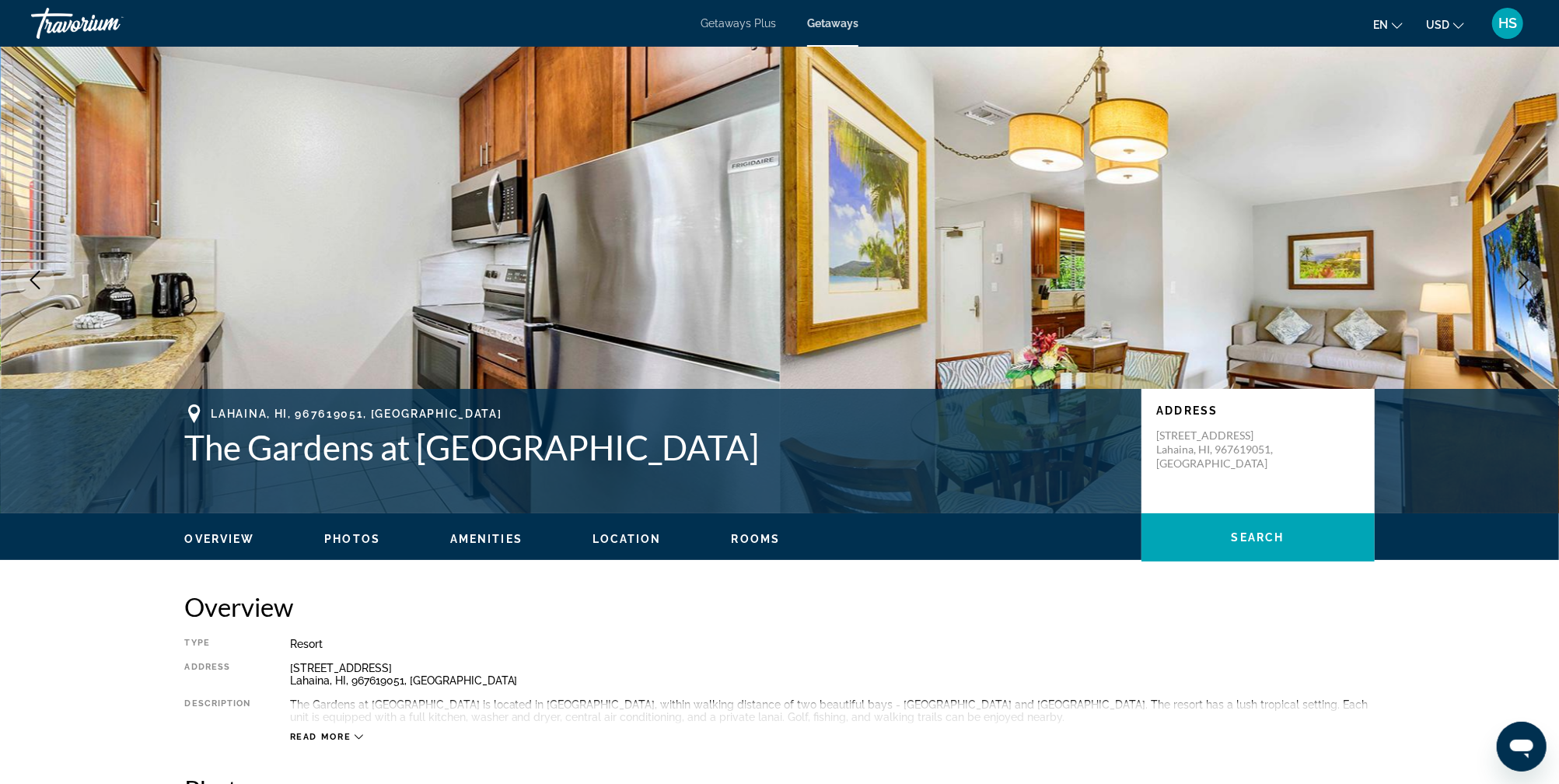
click at [1522, 284] on icon "Next image" at bounding box center [1524, 280] width 10 height 18
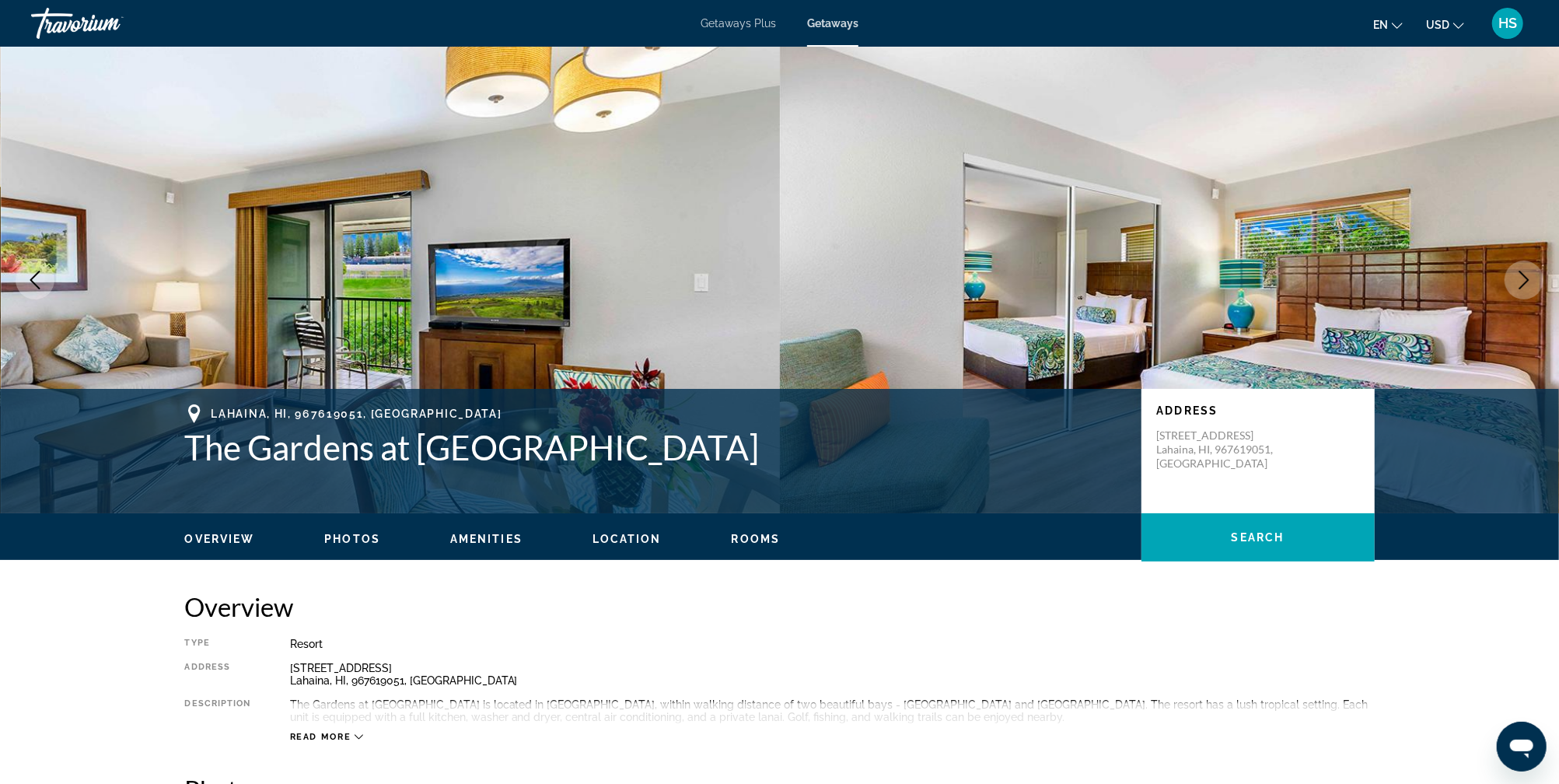
click at [1522, 284] on icon "Next image" at bounding box center [1524, 280] width 10 height 18
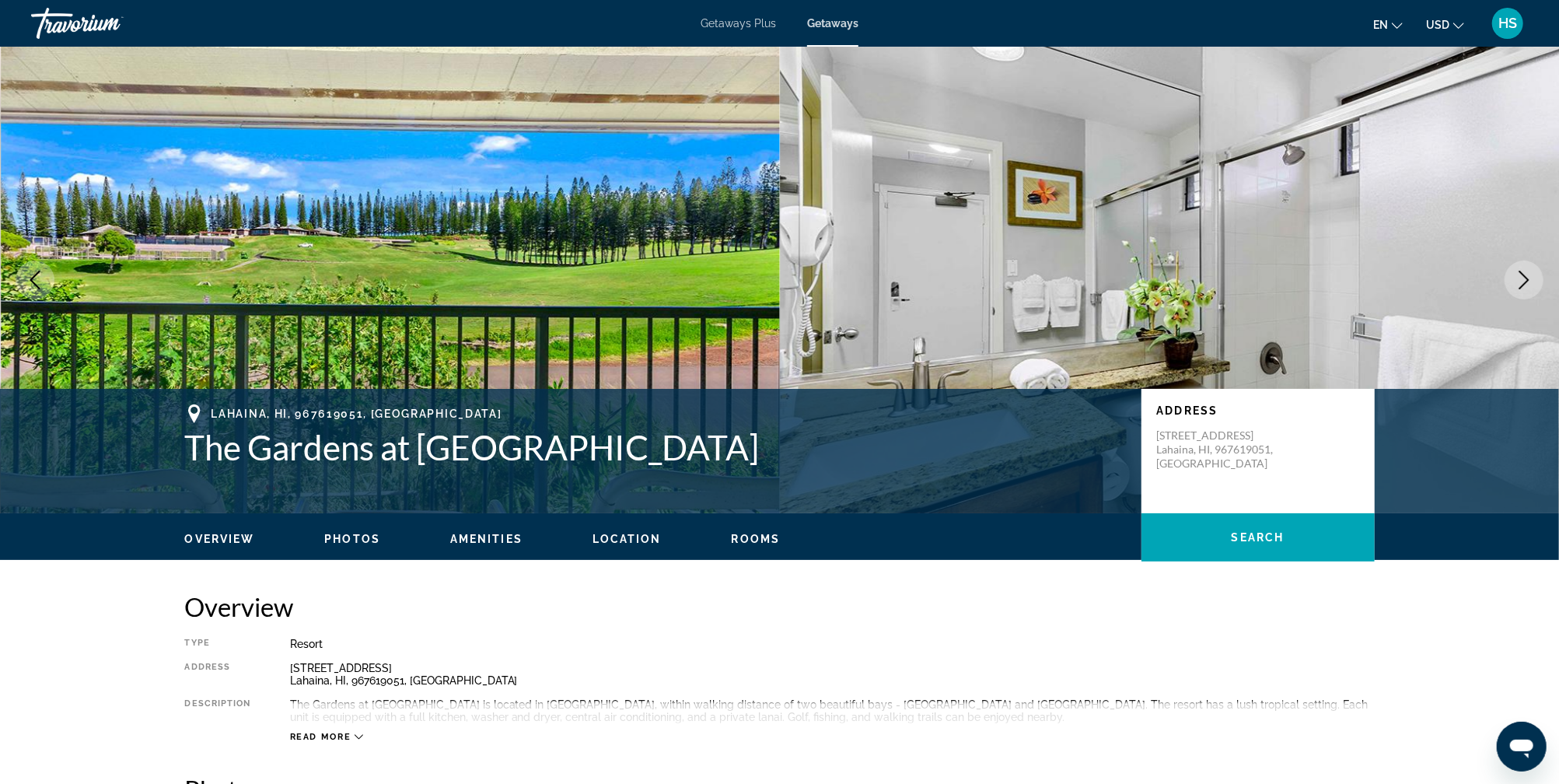
click at [1522, 284] on icon "Next image" at bounding box center [1524, 280] width 10 height 18
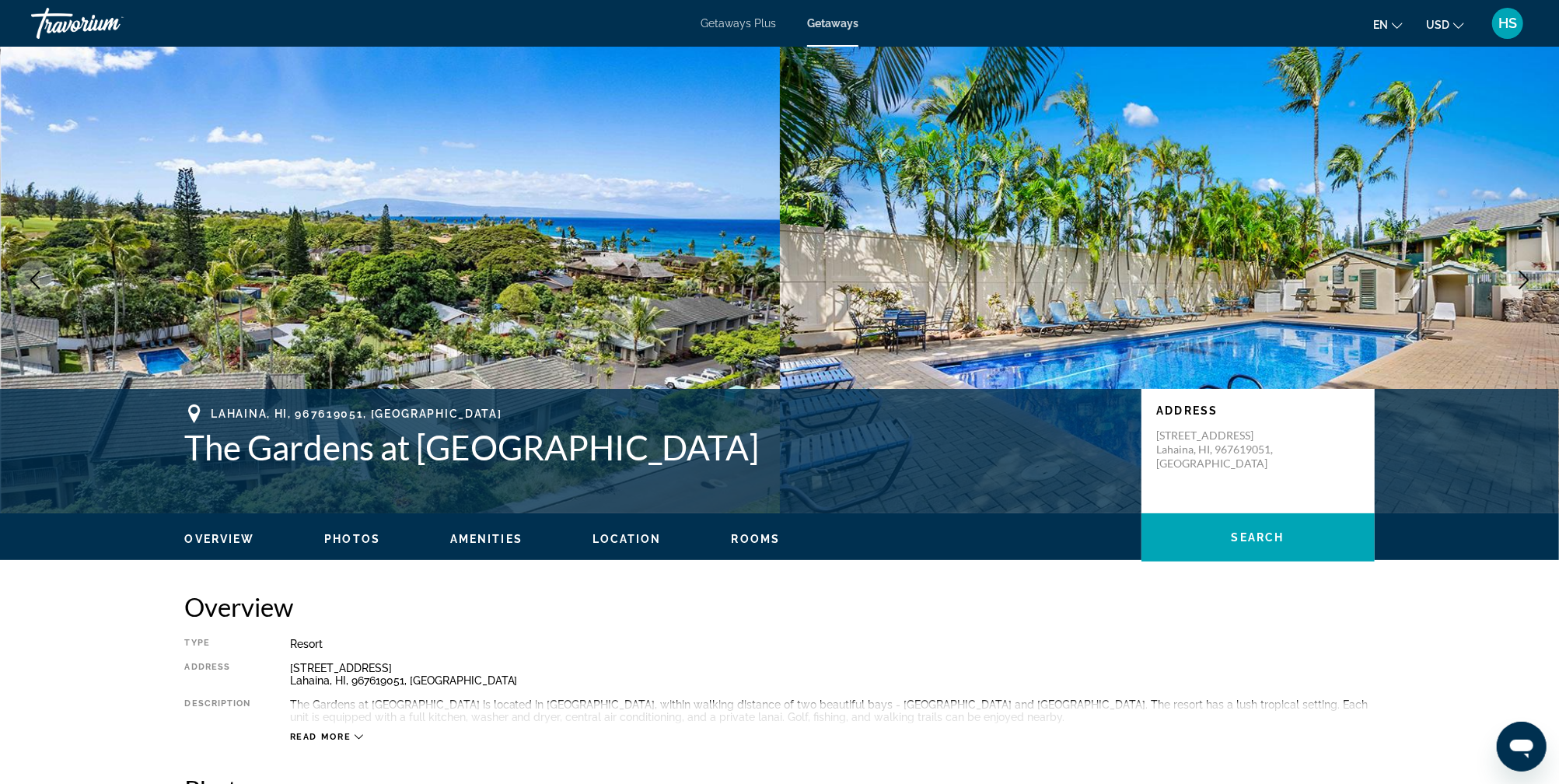
click at [1522, 284] on icon "Next image" at bounding box center [1524, 280] width 18 height 18
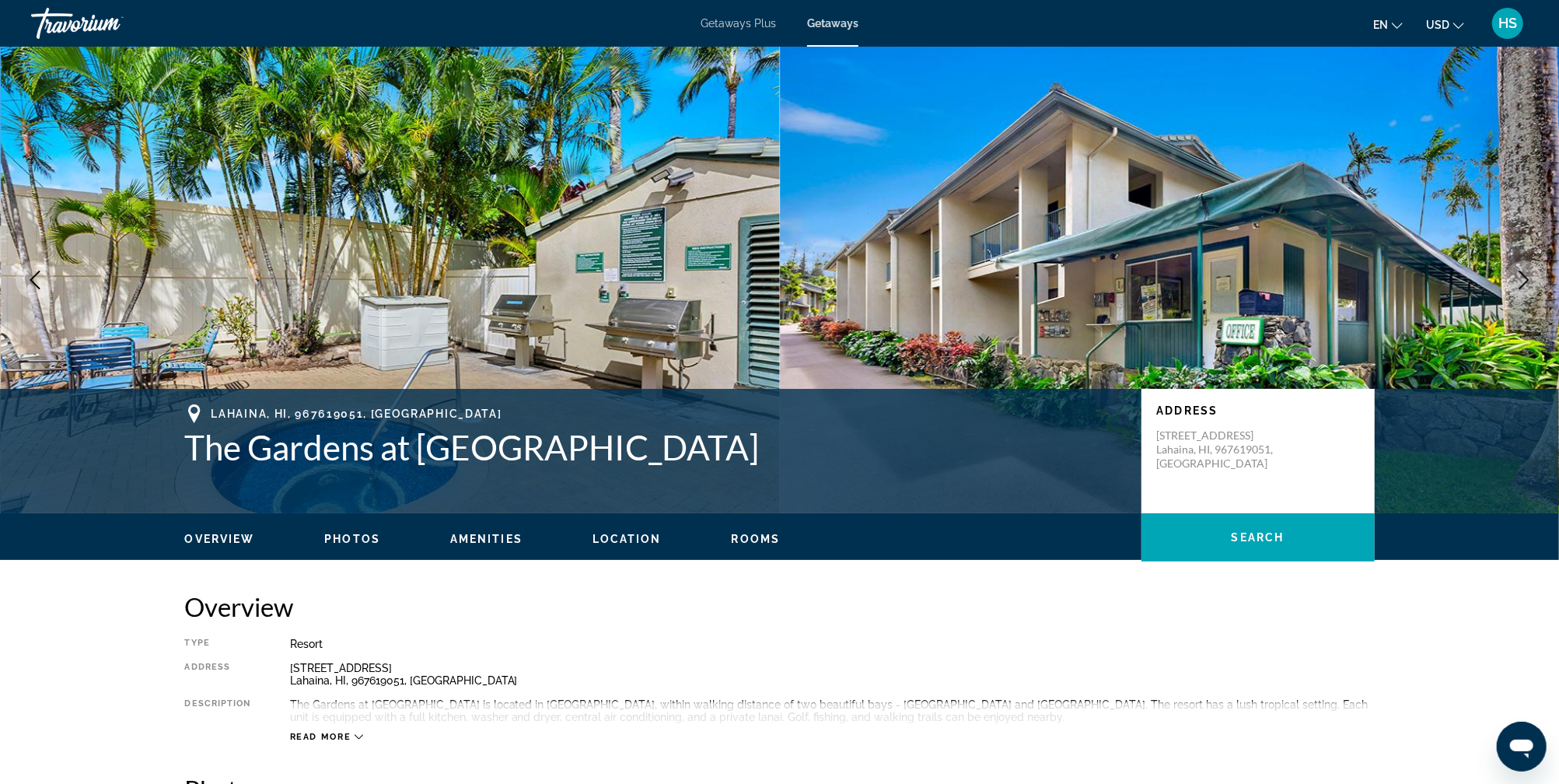
click at [1522, 284] on icon "Next image" at bounding box center [1524, 280] width 18 height 18
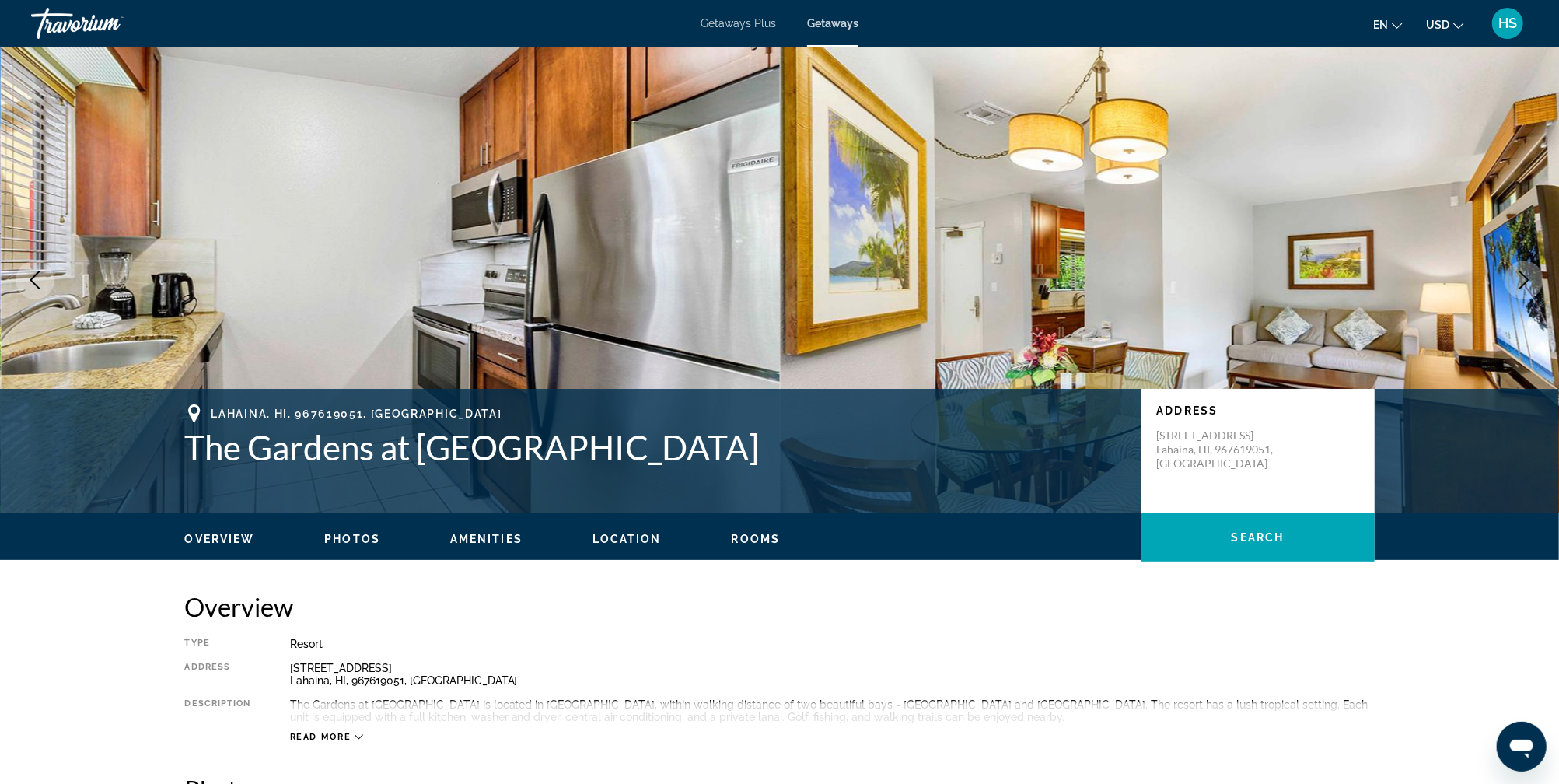
click at [1522, 284] on icon "Next image" at bounding box center [1524, 280] width 18 height 18
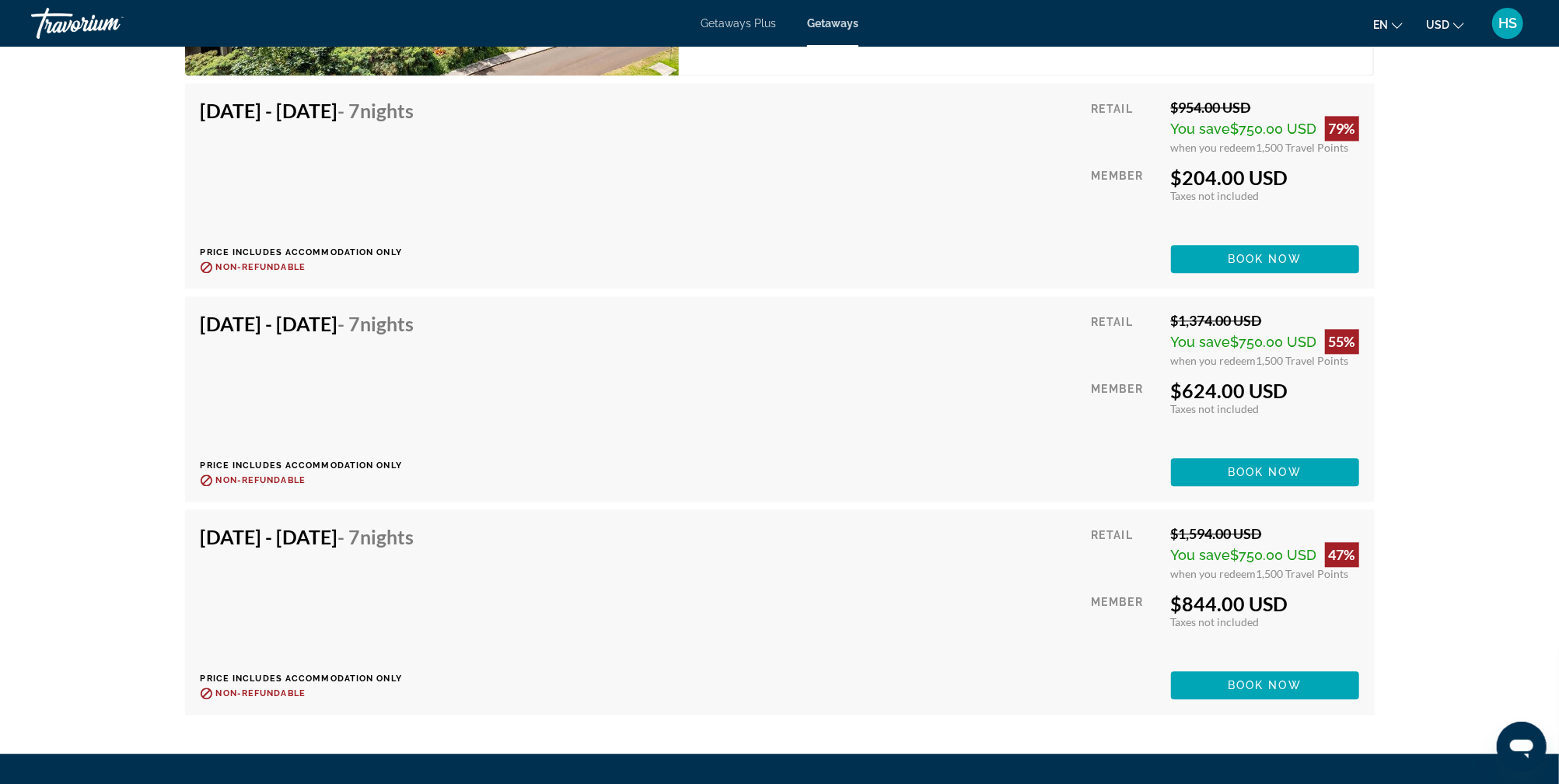
scroll to position [2700, 0]
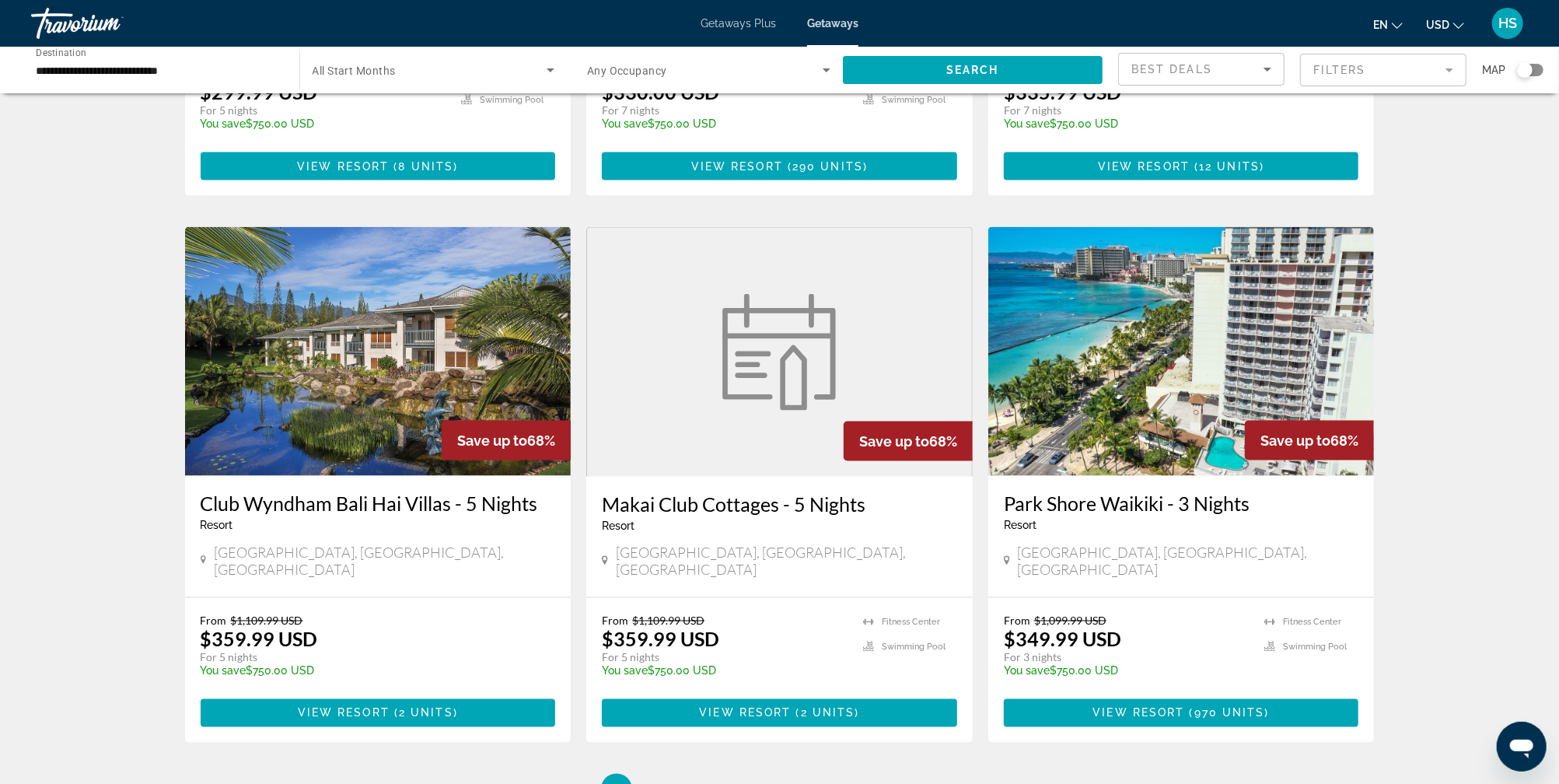
scroll to position [1671, 0]
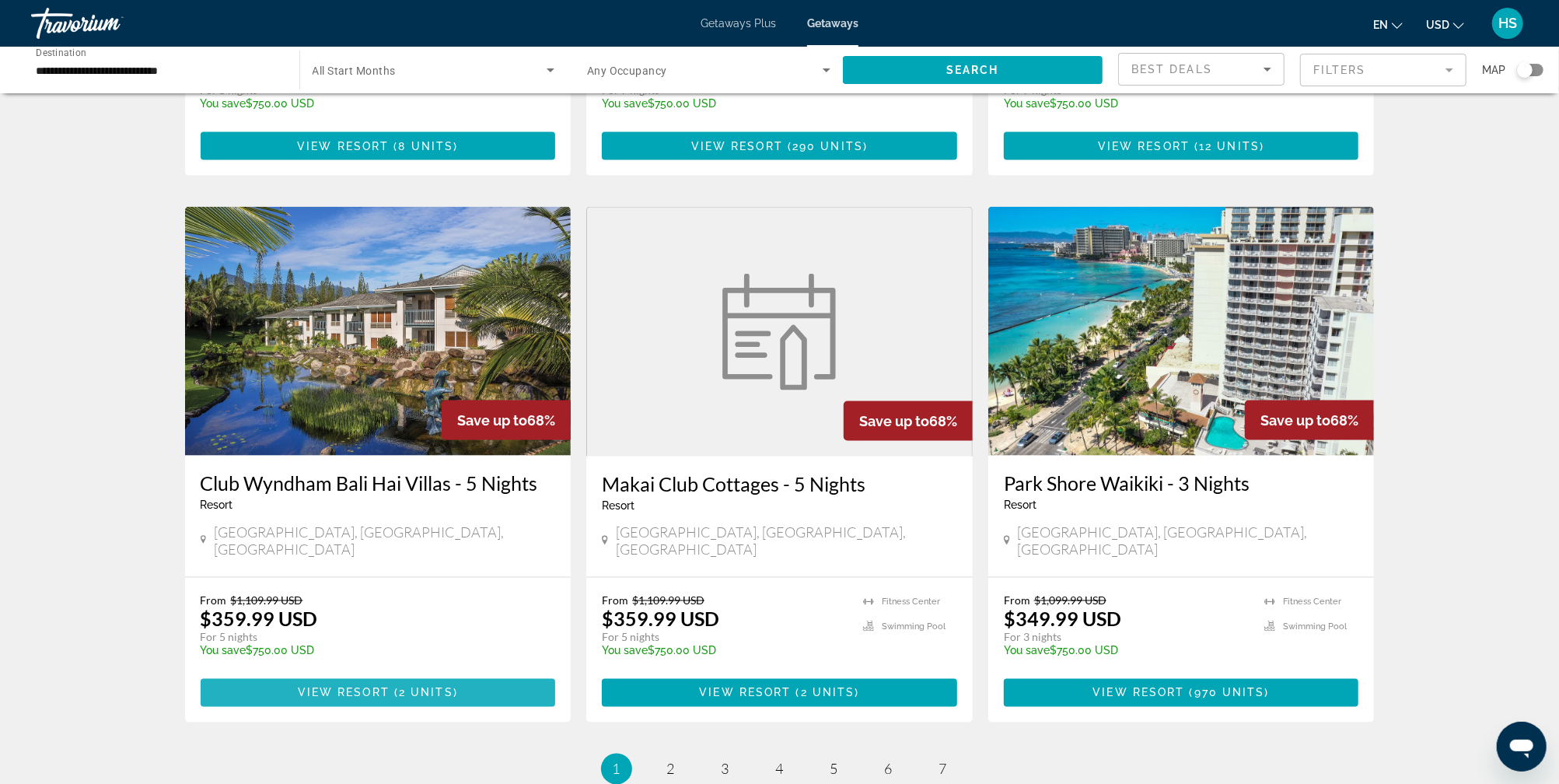
click at [397, 687] on span "( 2 units )" at bounding box center [424, 692] width 68 height 12
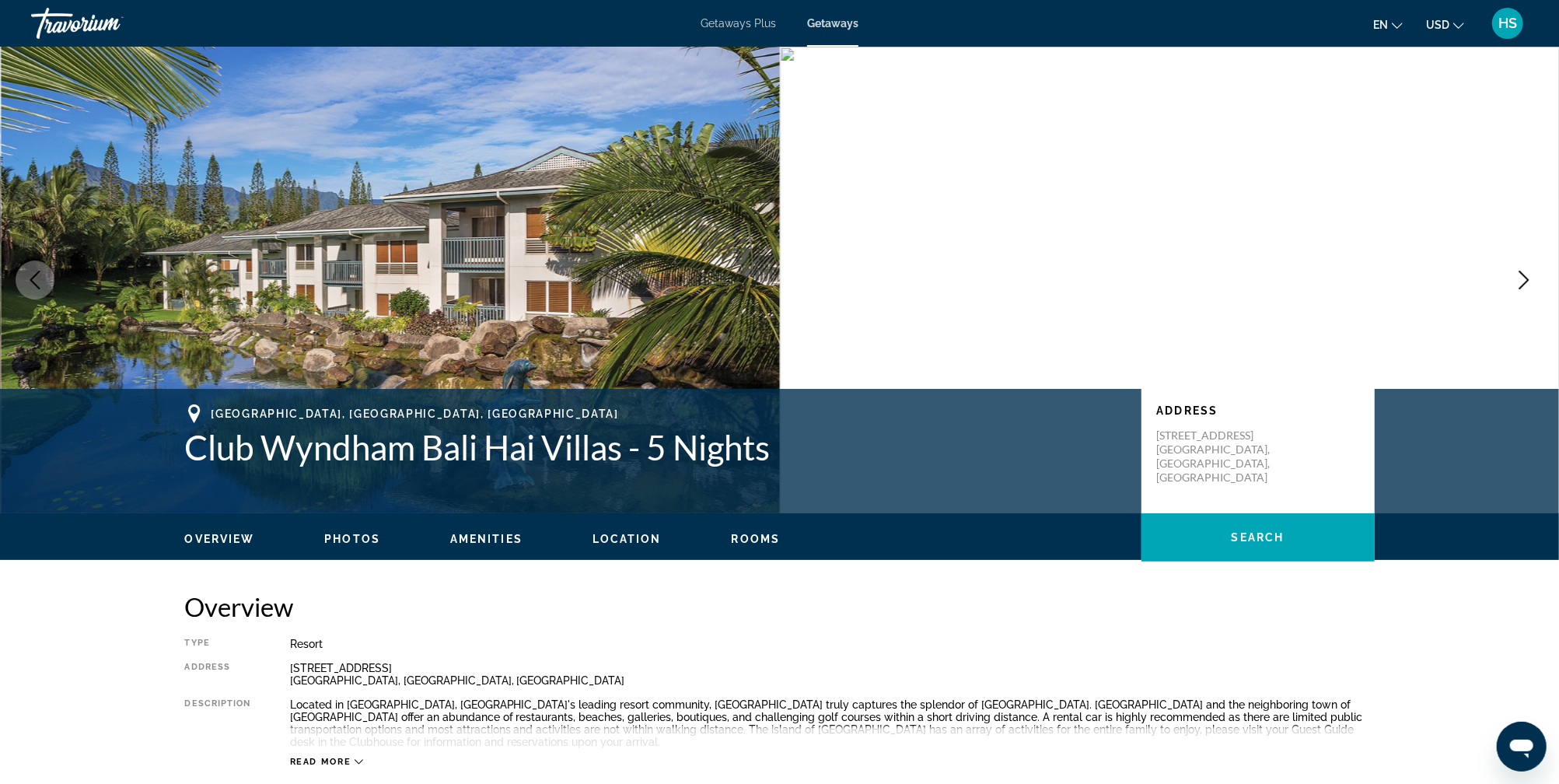
click at [1523, 280] on icon "Next image" at bounding box center [1524, 280] width 18 height 18
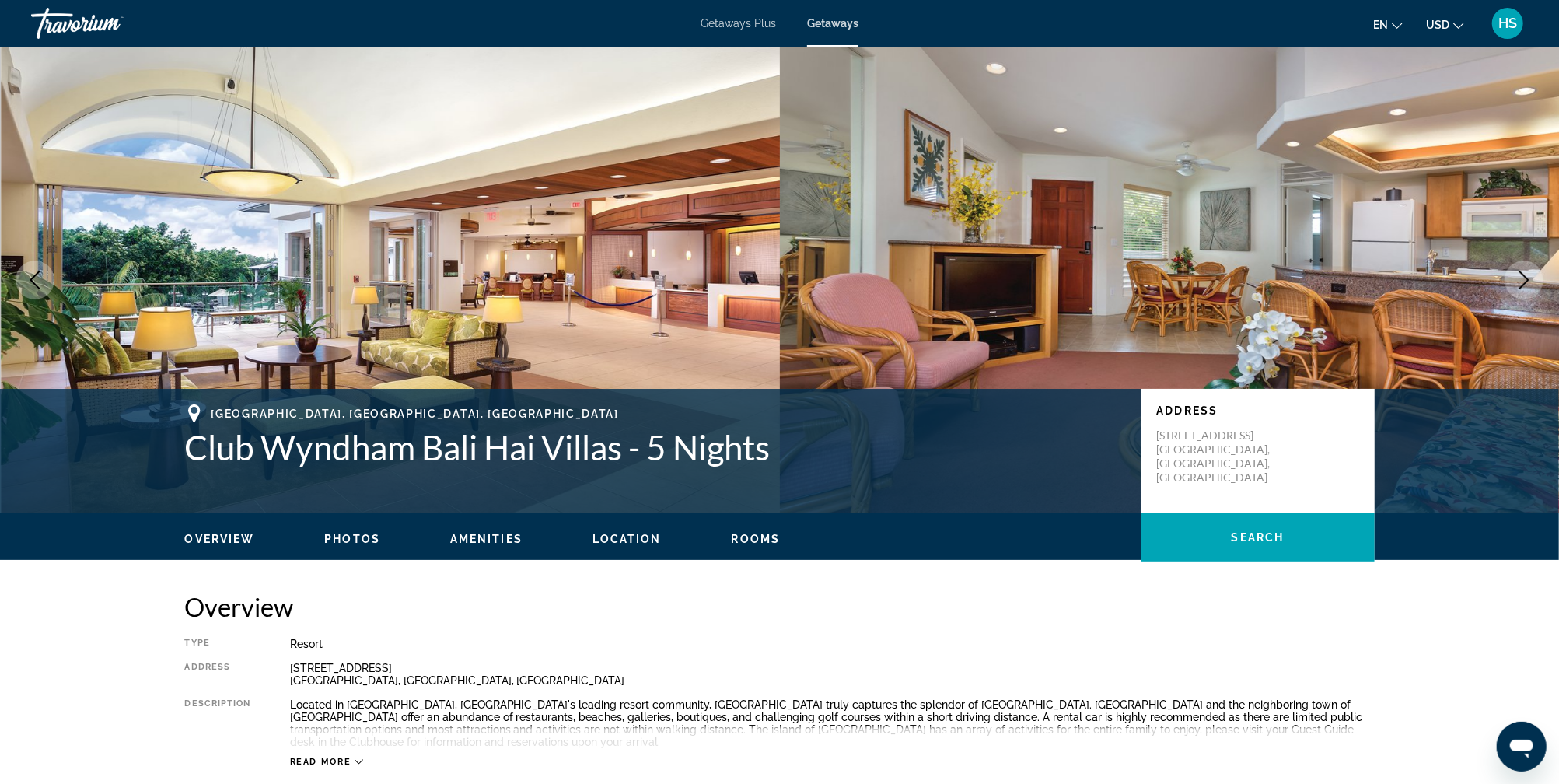
click at [1523, 280] on icon "Next image" at bounding box center [1524, 280] width 18 height 18
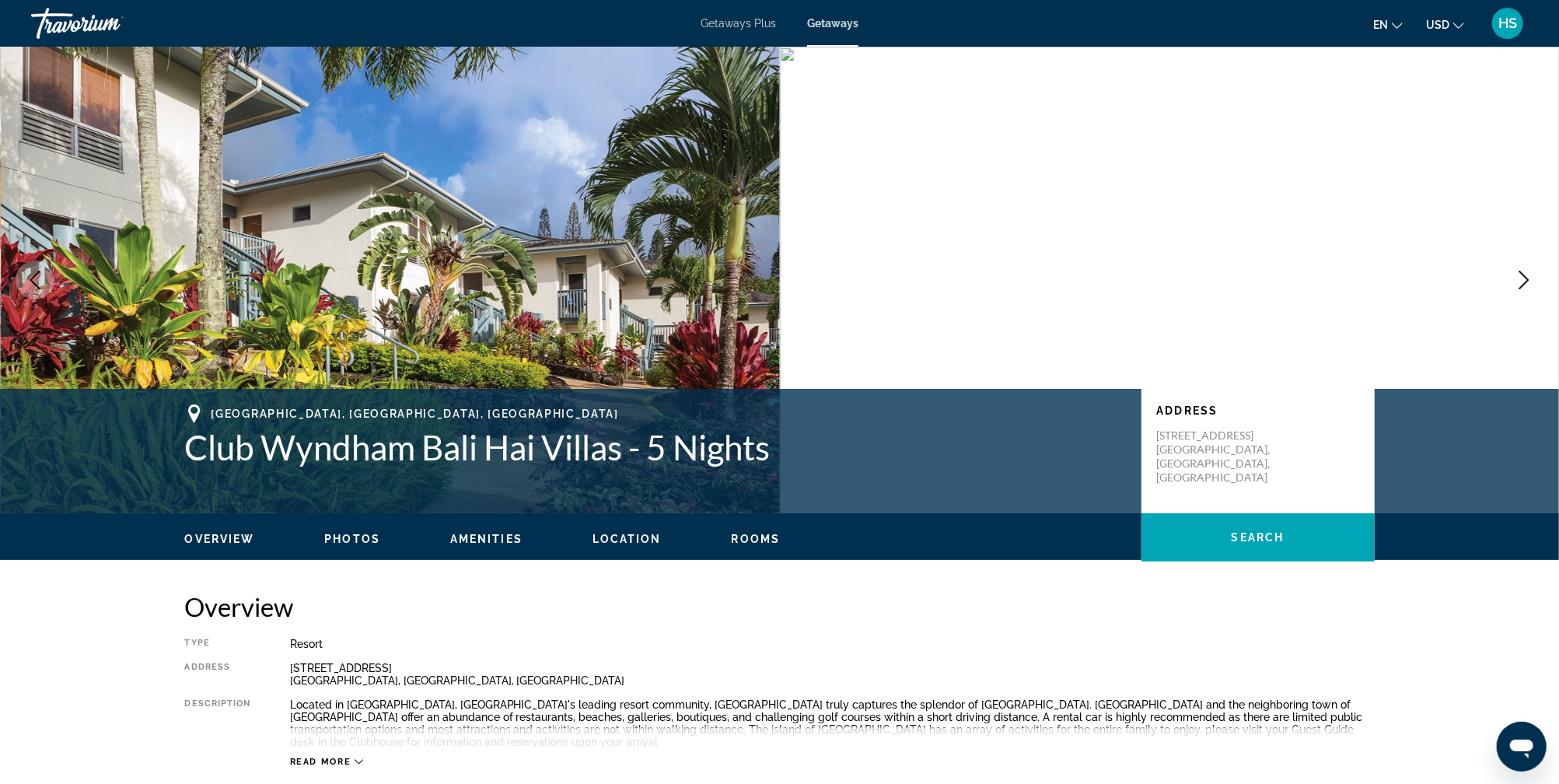
click at [1523, 280] on icon "Next image" at bounding box center [1524, 280] width 18 height 18
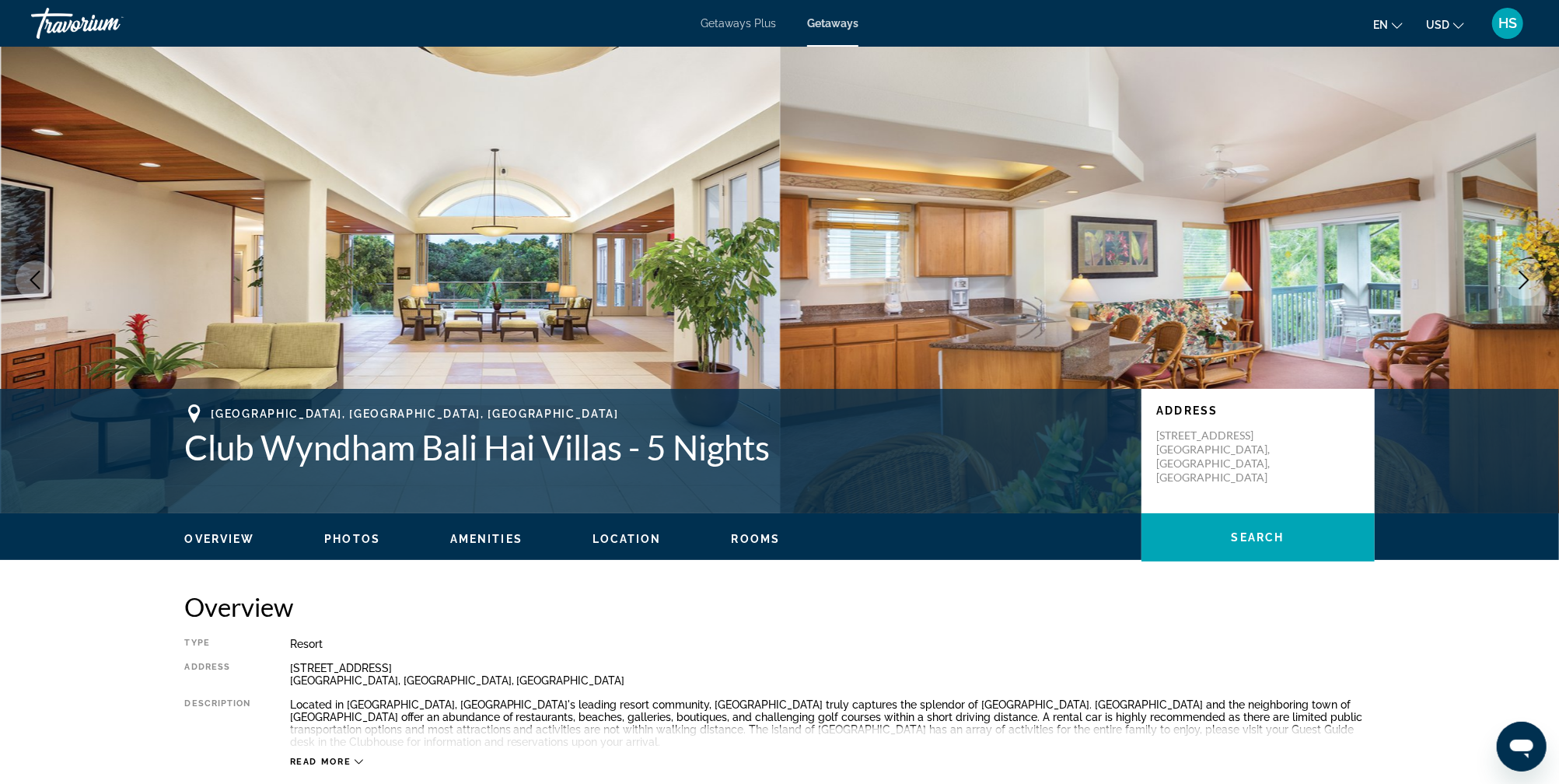
click at [1523, 280] on icon "Next image" at bounding box center [1524, 280] width 18 height 18
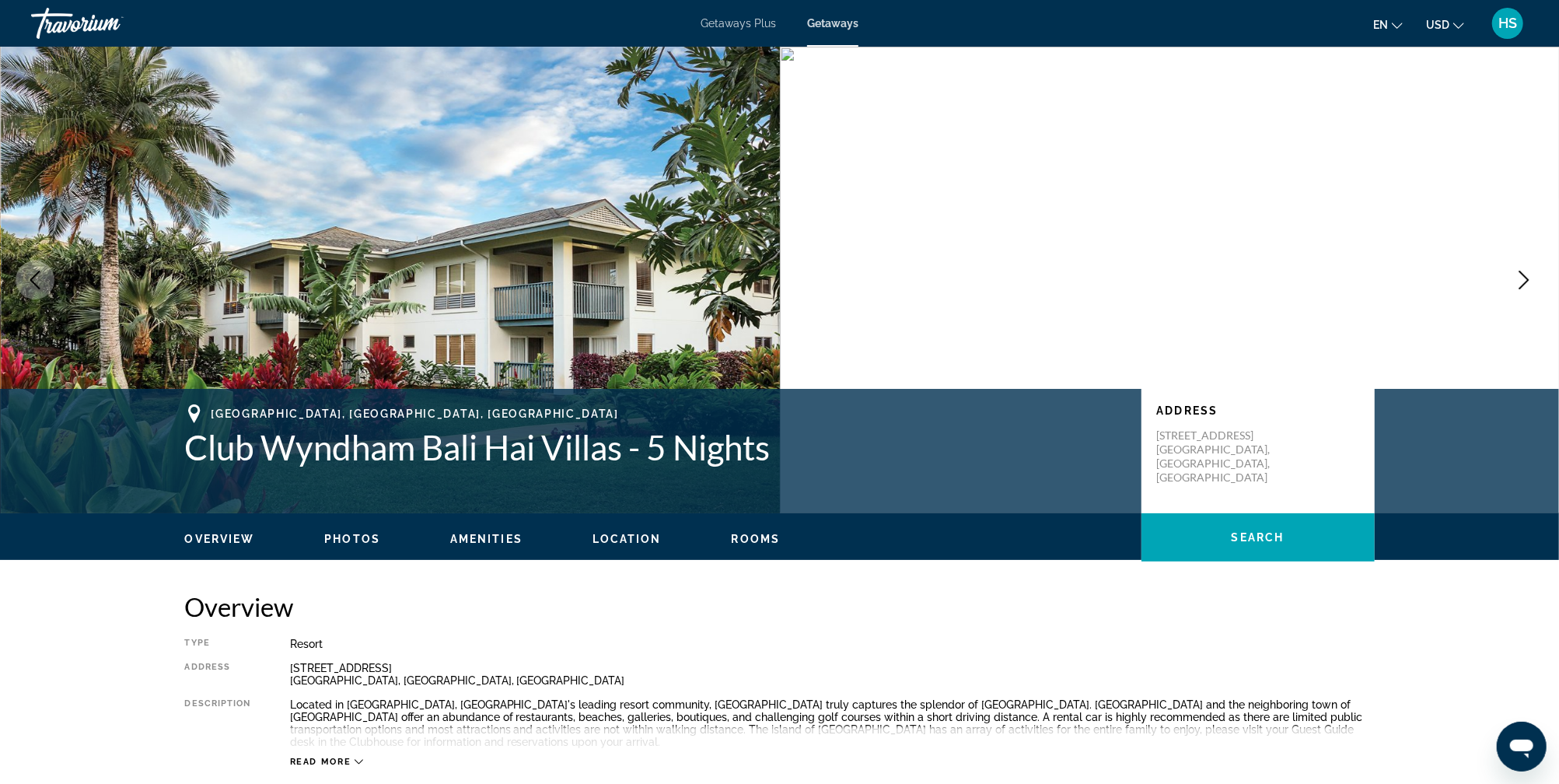
click at [1523, 280] on icon "Next image" at bounding box center [1524, 280] width 18 height 18
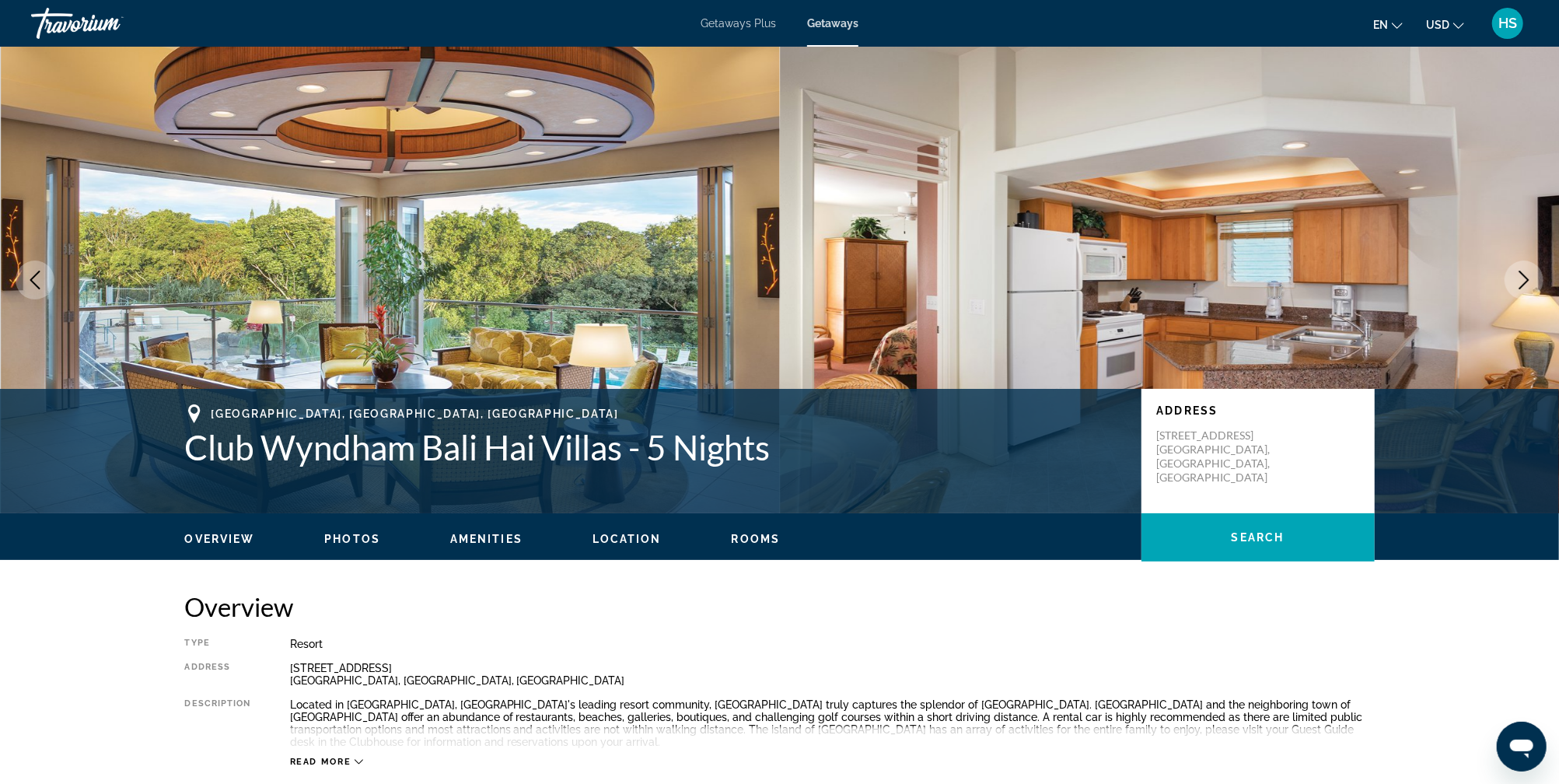
click at [1523, 280] on icon "Next image" at bounding box center [1524, 280] width 18 height 18
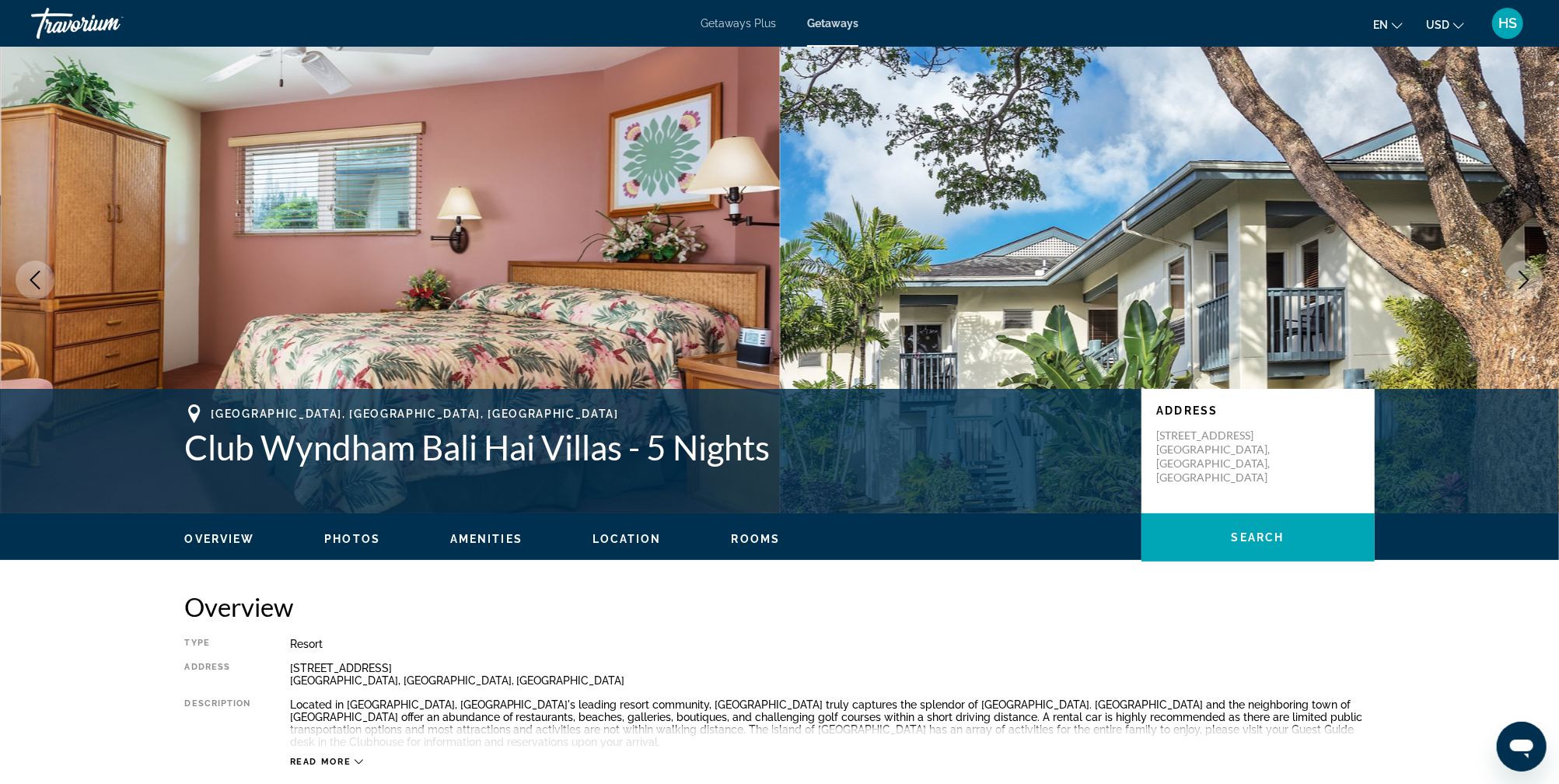
click at [1523, 280] on icon "Next image" at bounding box center [1524, 280] width 18 height 18
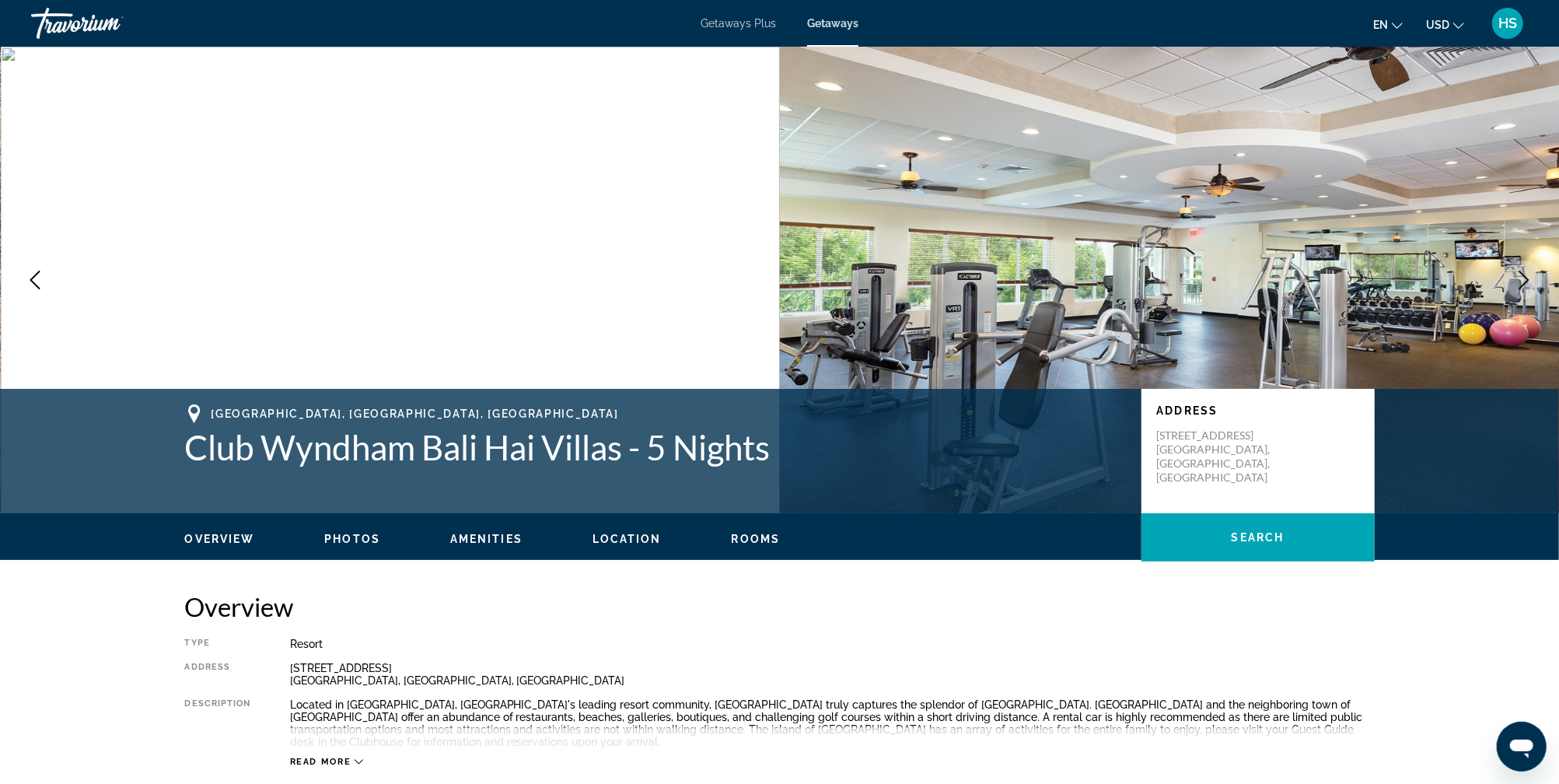
click at [1523, 280] on icon "Next image" at bounding box center [1524, 280] width 18 height 18
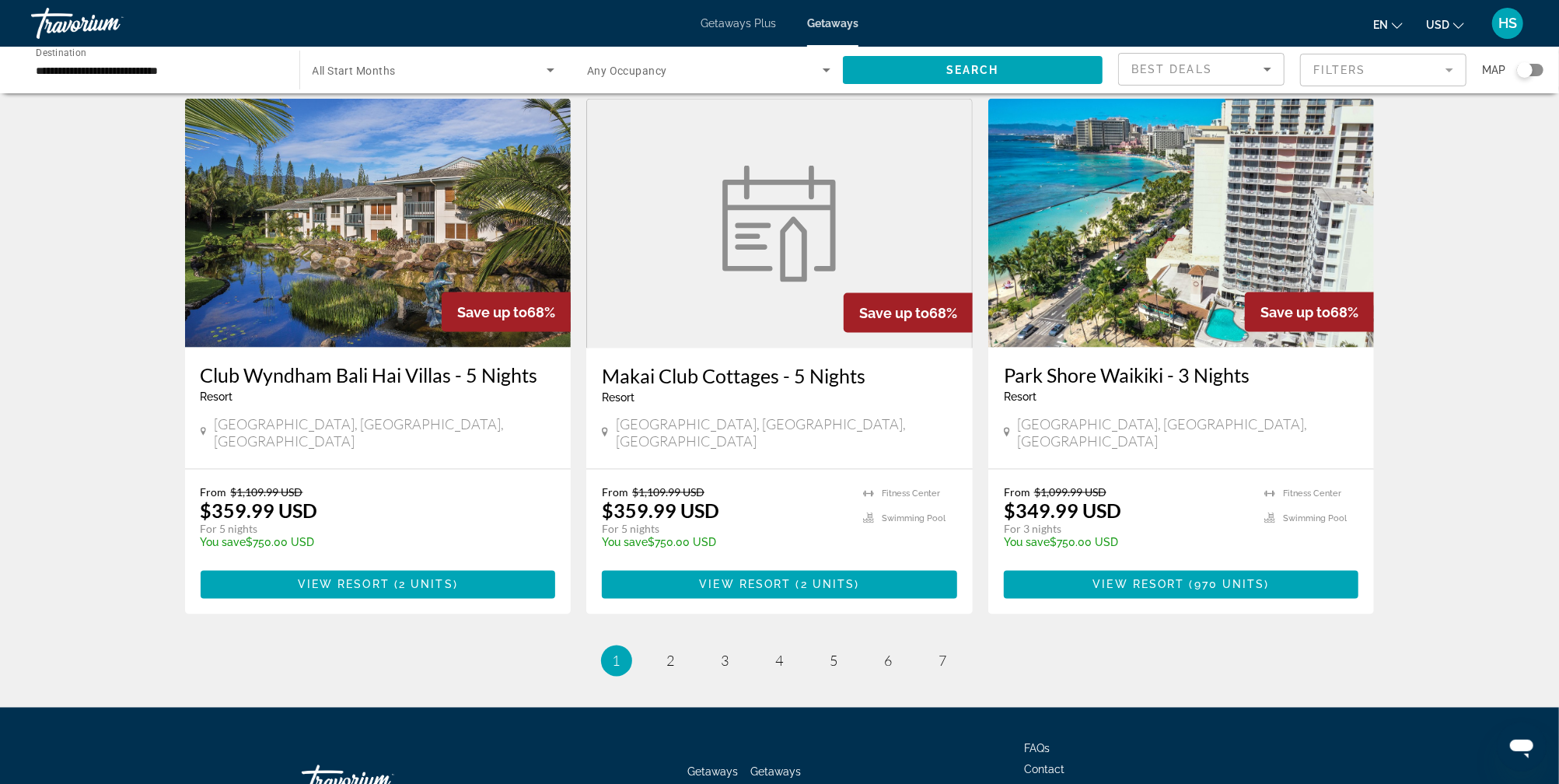
scroll to position [1800, 0]
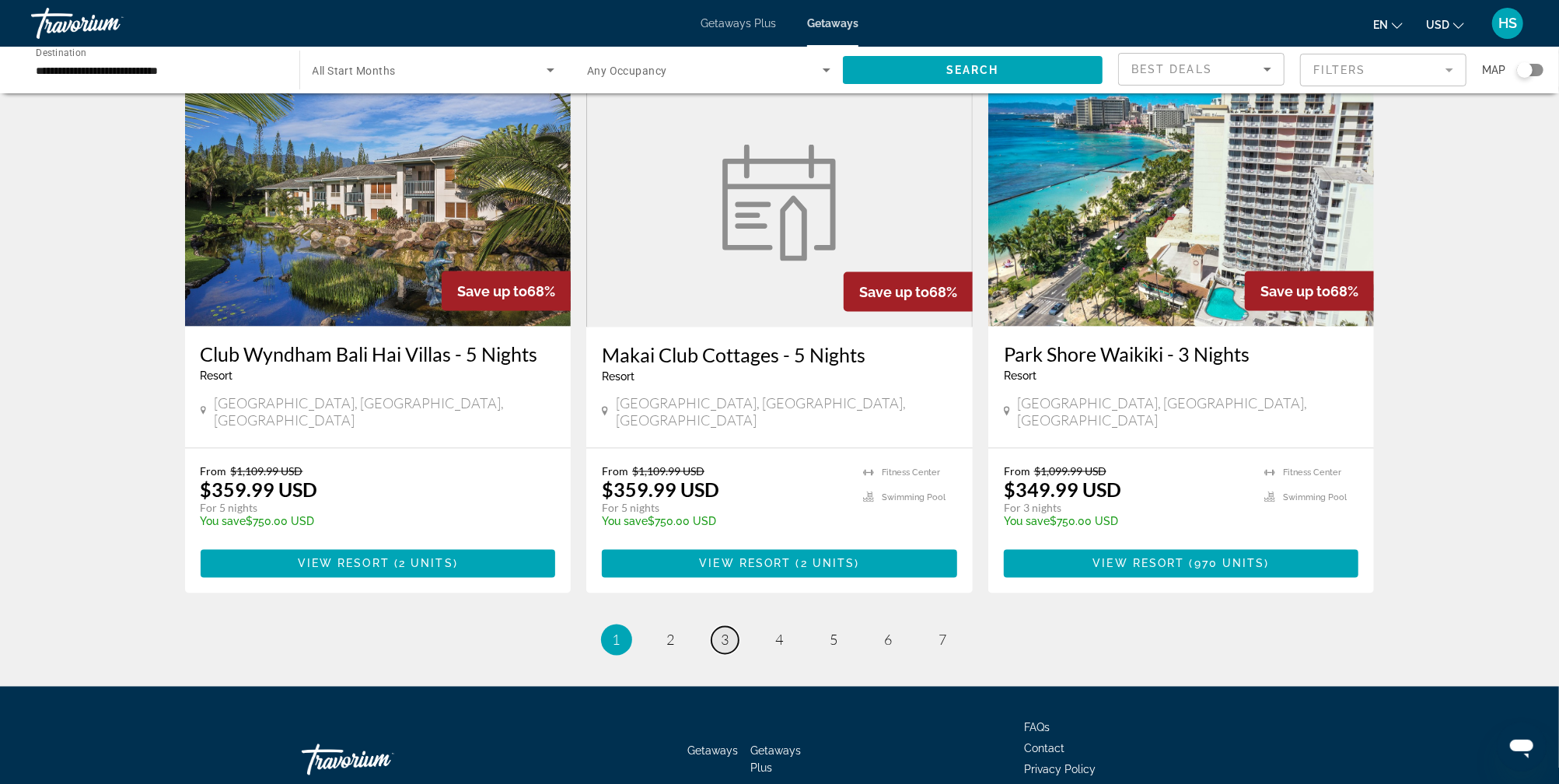
click at [727, 631] on span "3" at bounding box center [725, 639] width 7 height 17
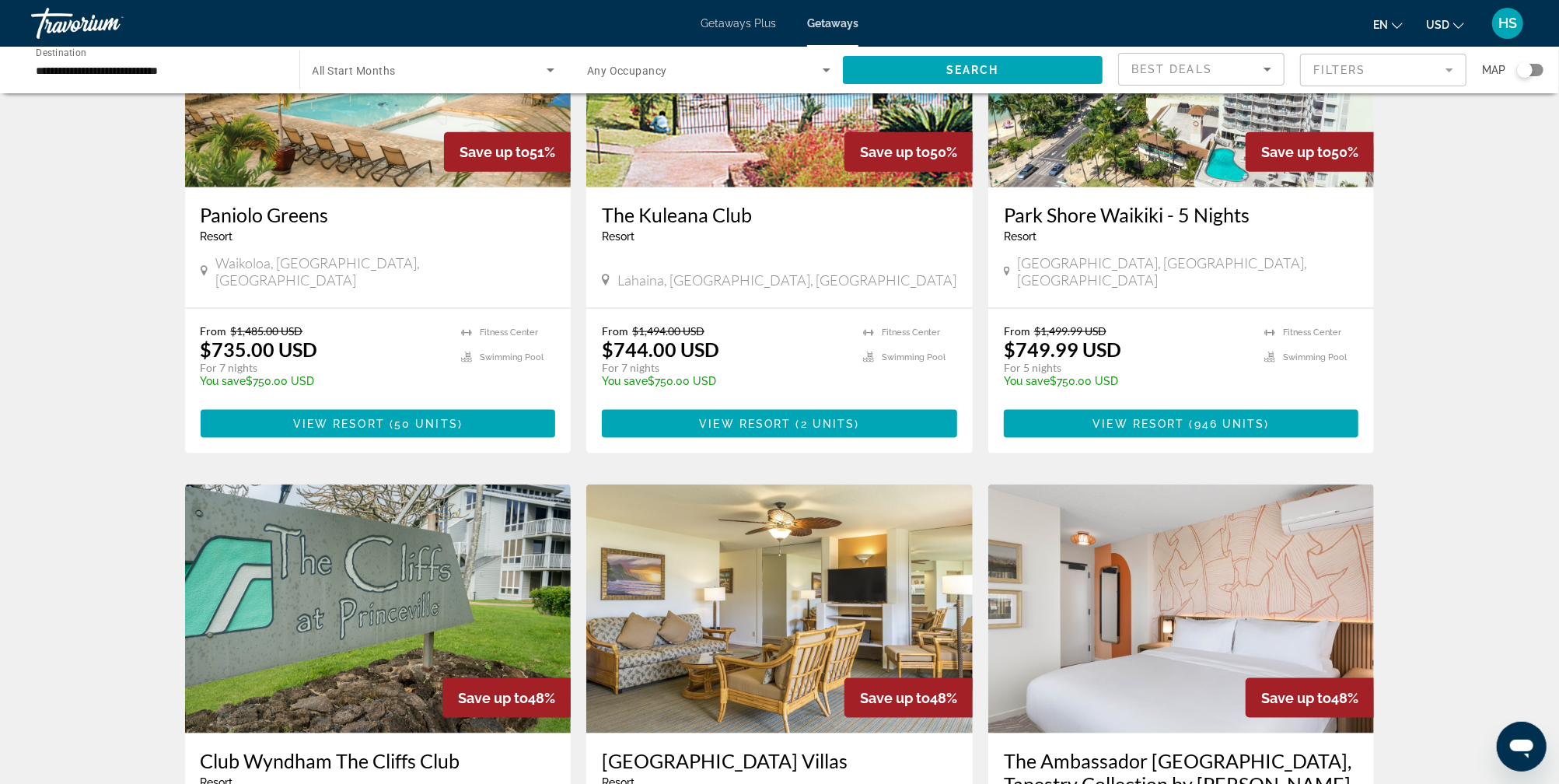
scroll to position [1211, 0]
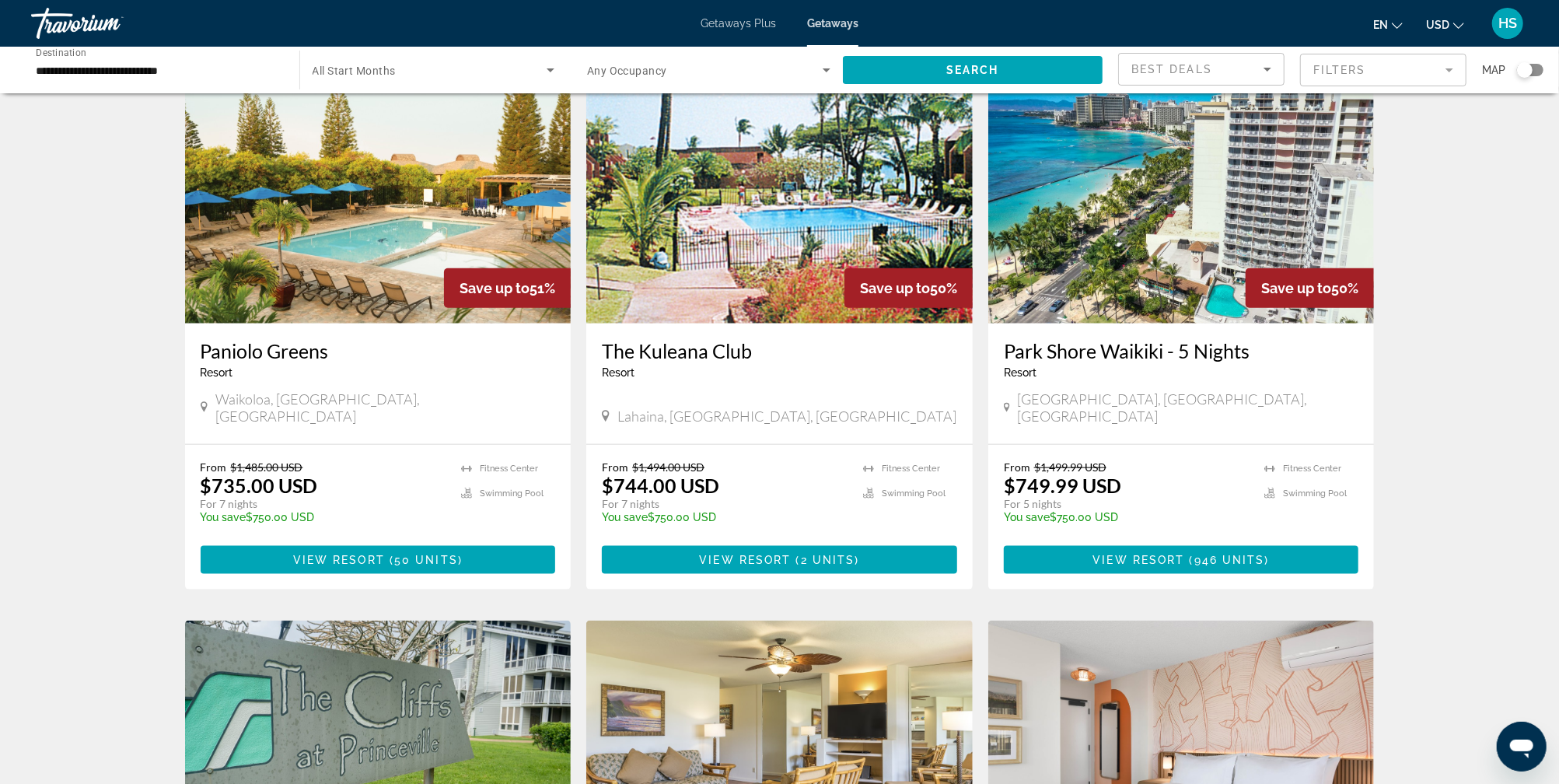
click at [1536, 67] on div "Search widget" at bounding box center [1530, 70] width 27 height 12
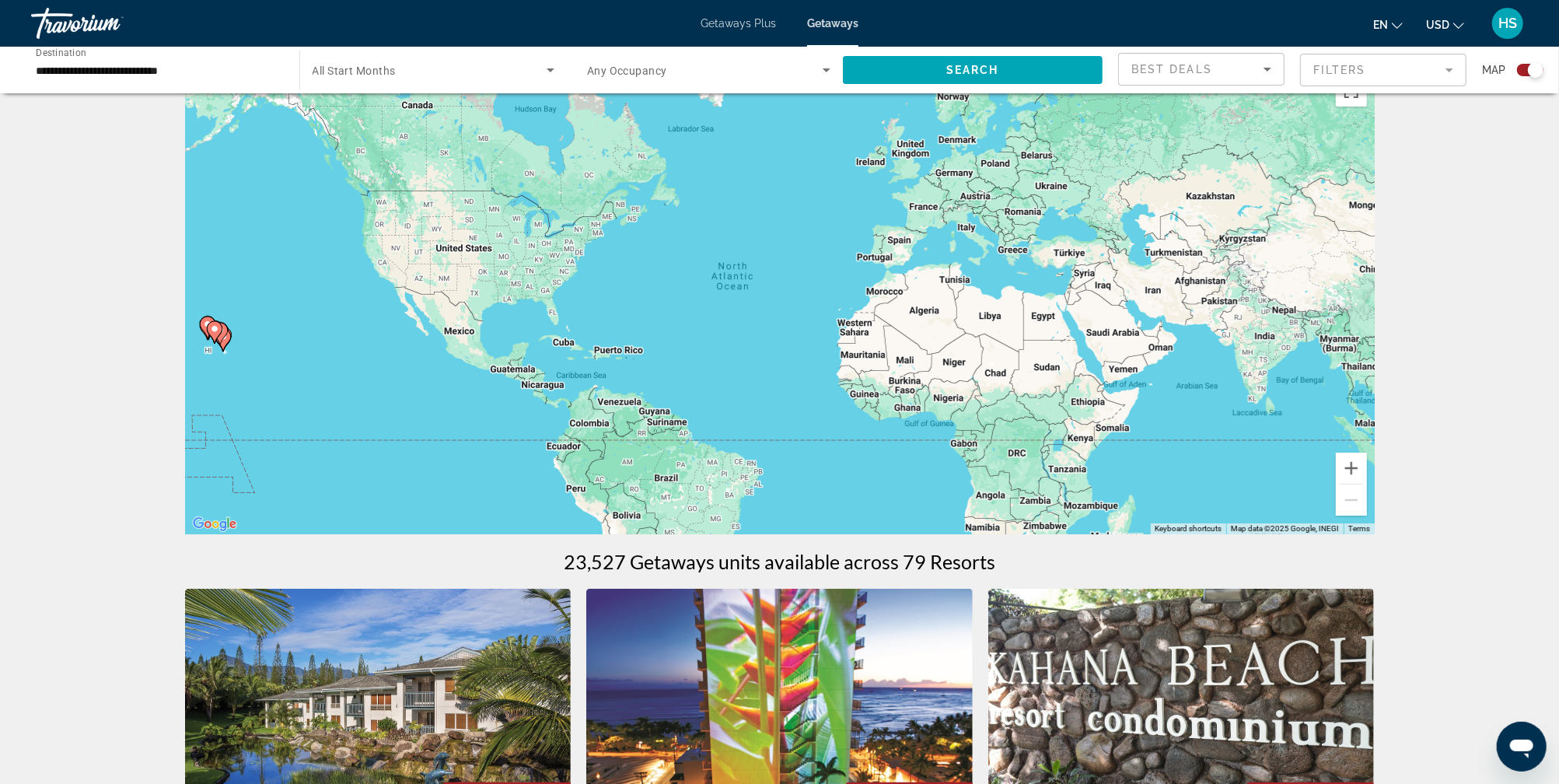
scroll to position [0, 0]
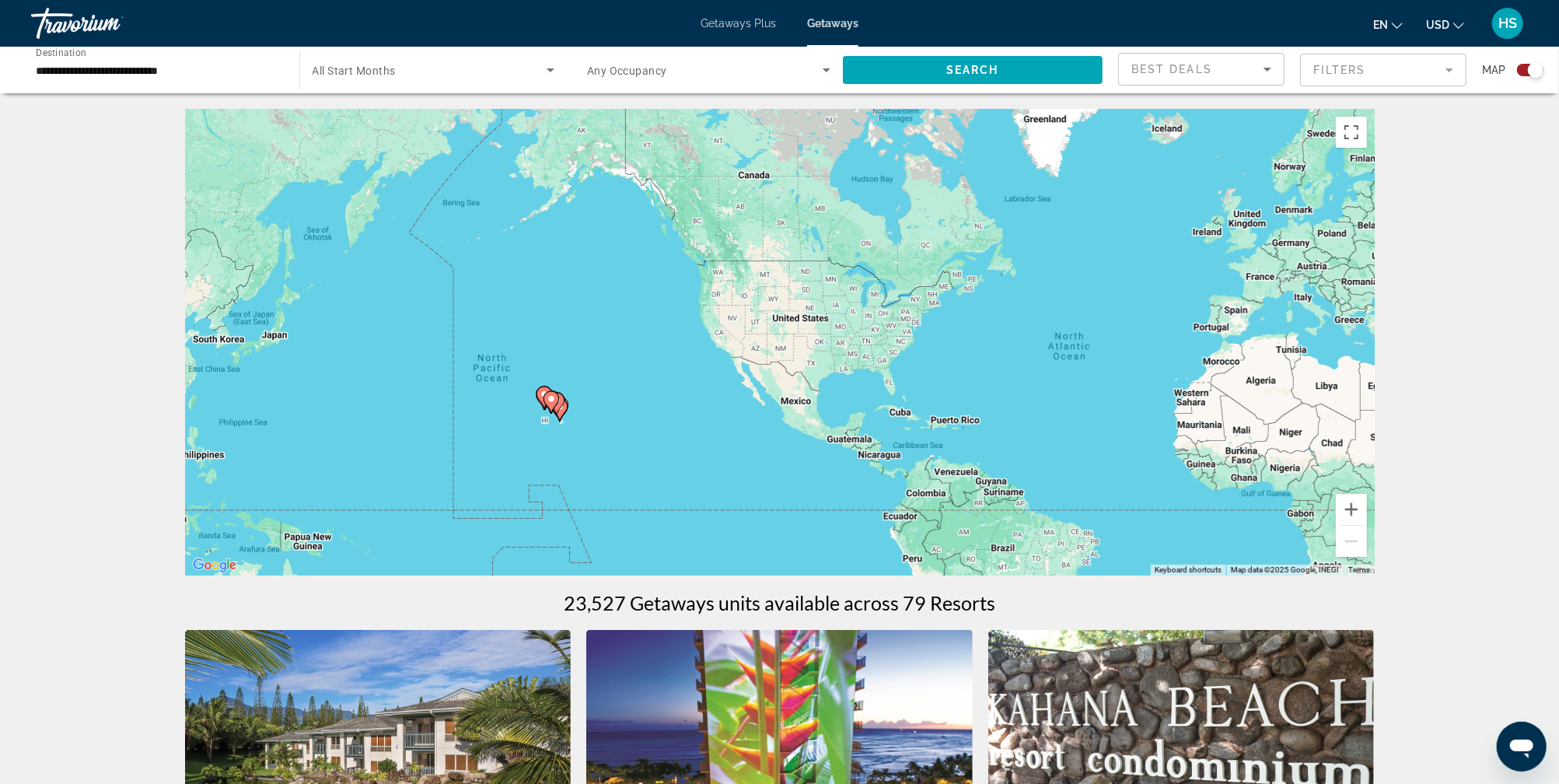
drag, startPoint x: 325, startPoint y: 394, endPoint x: 654, endPoint y: 422, distance: 330.2
click at [658, 422] on div "To activate drag with keyboard, press Alt + Enter. Once in keyboard drag state,…" at bounding box center [779, 342] width 1189 height 466
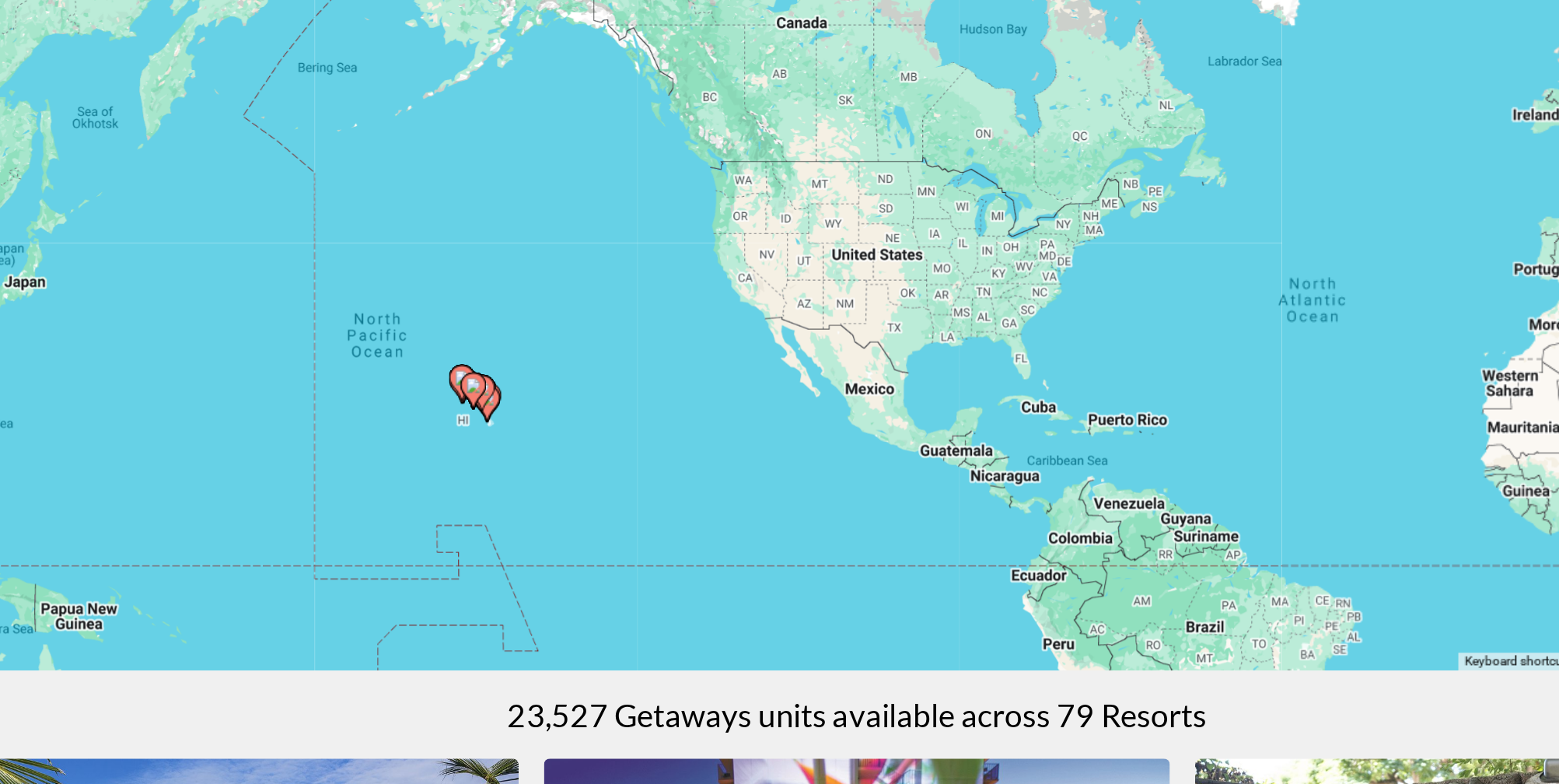
click at [541, 401] on image "Main content" at bounding box center [542, 399] width 9 height 9
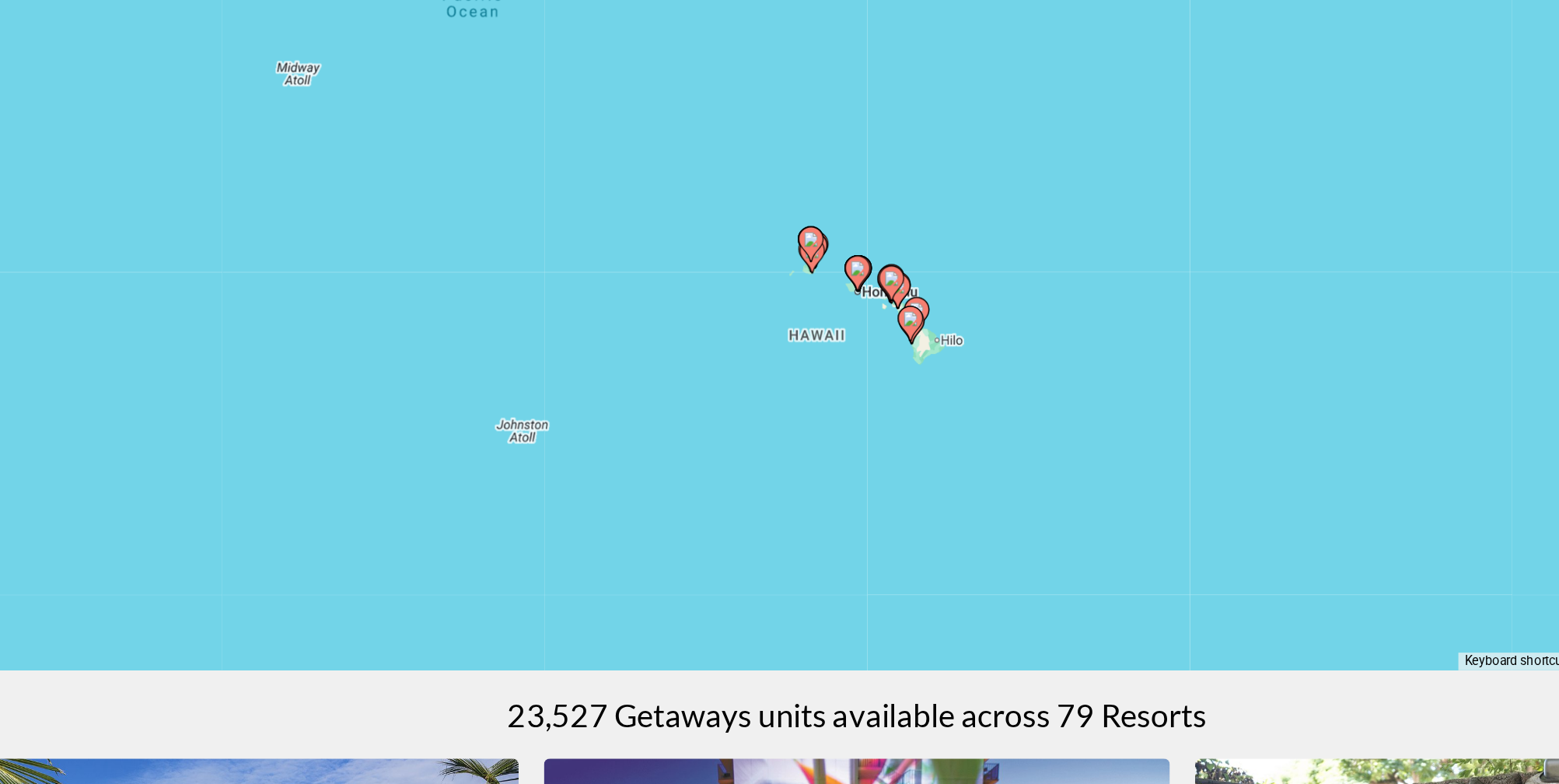
click at [749, 310] on image "Main content" at bounding box center [751, 309] width 9 height 9
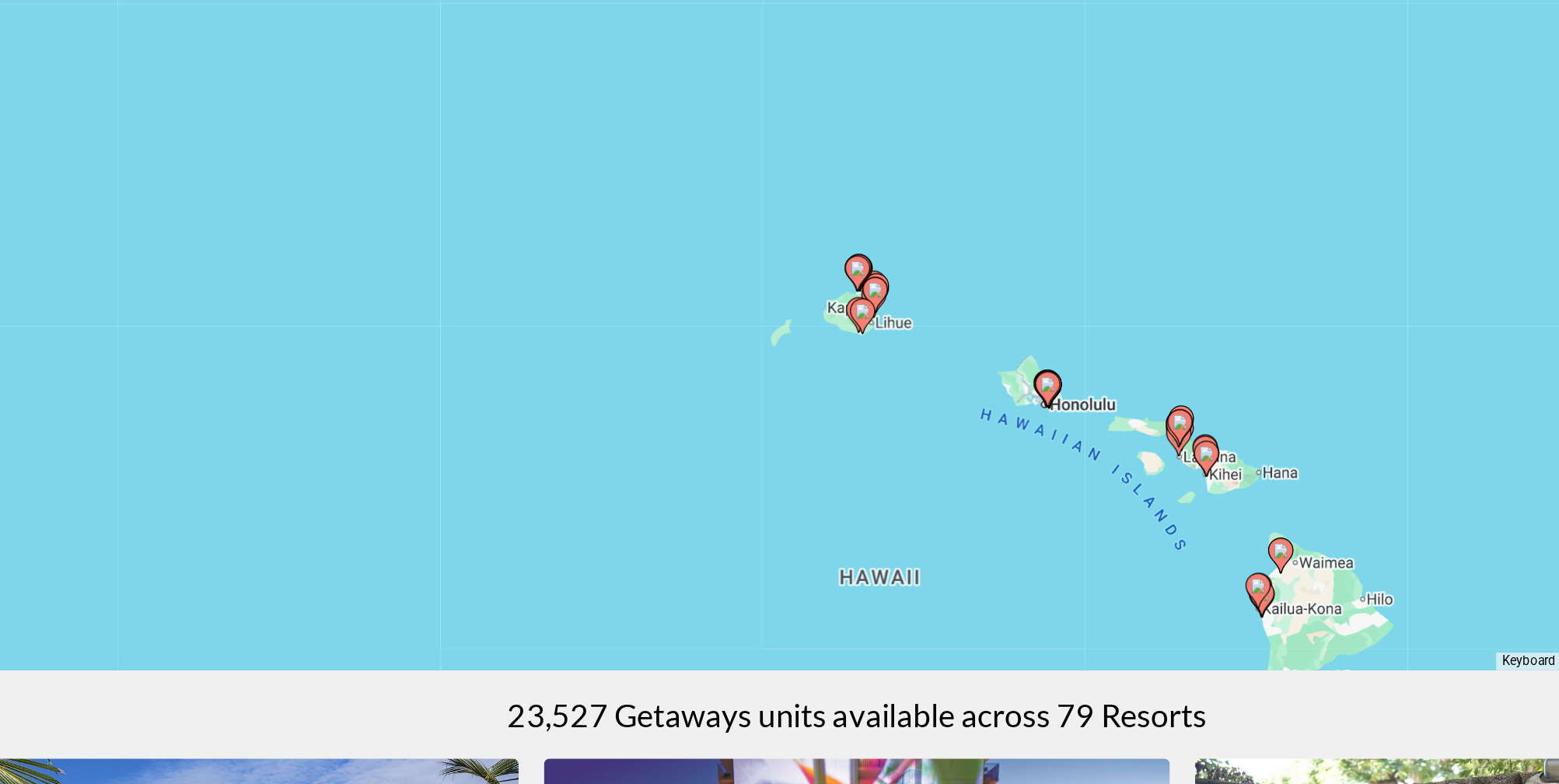
click at [783, 355] on image "Main content" at bounding box center [782, 353] width 9 height 9
type input "**********"
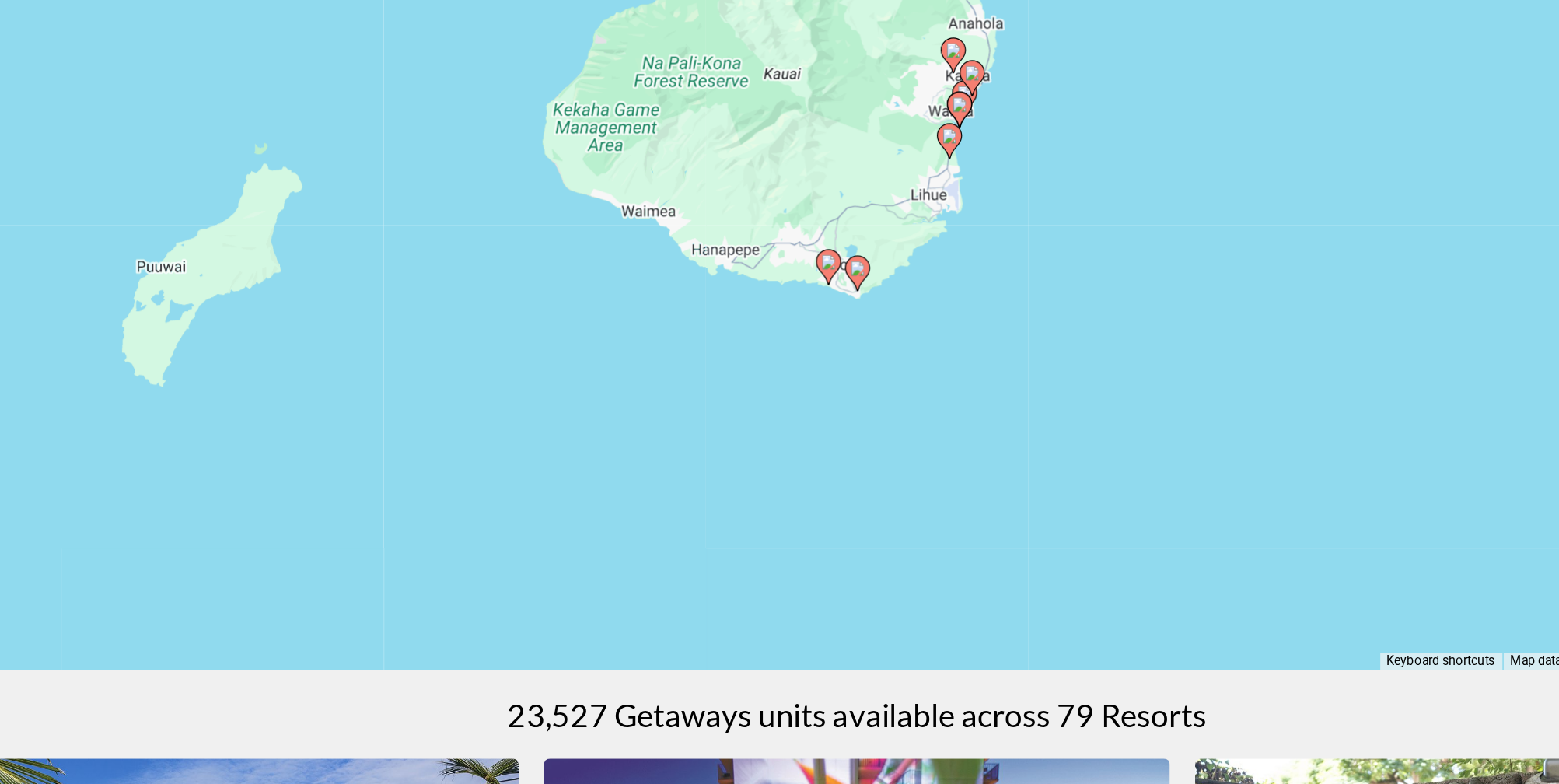
click at [779, 329] on image "Main content" at bounding box center [779, 327] width 9 height 9
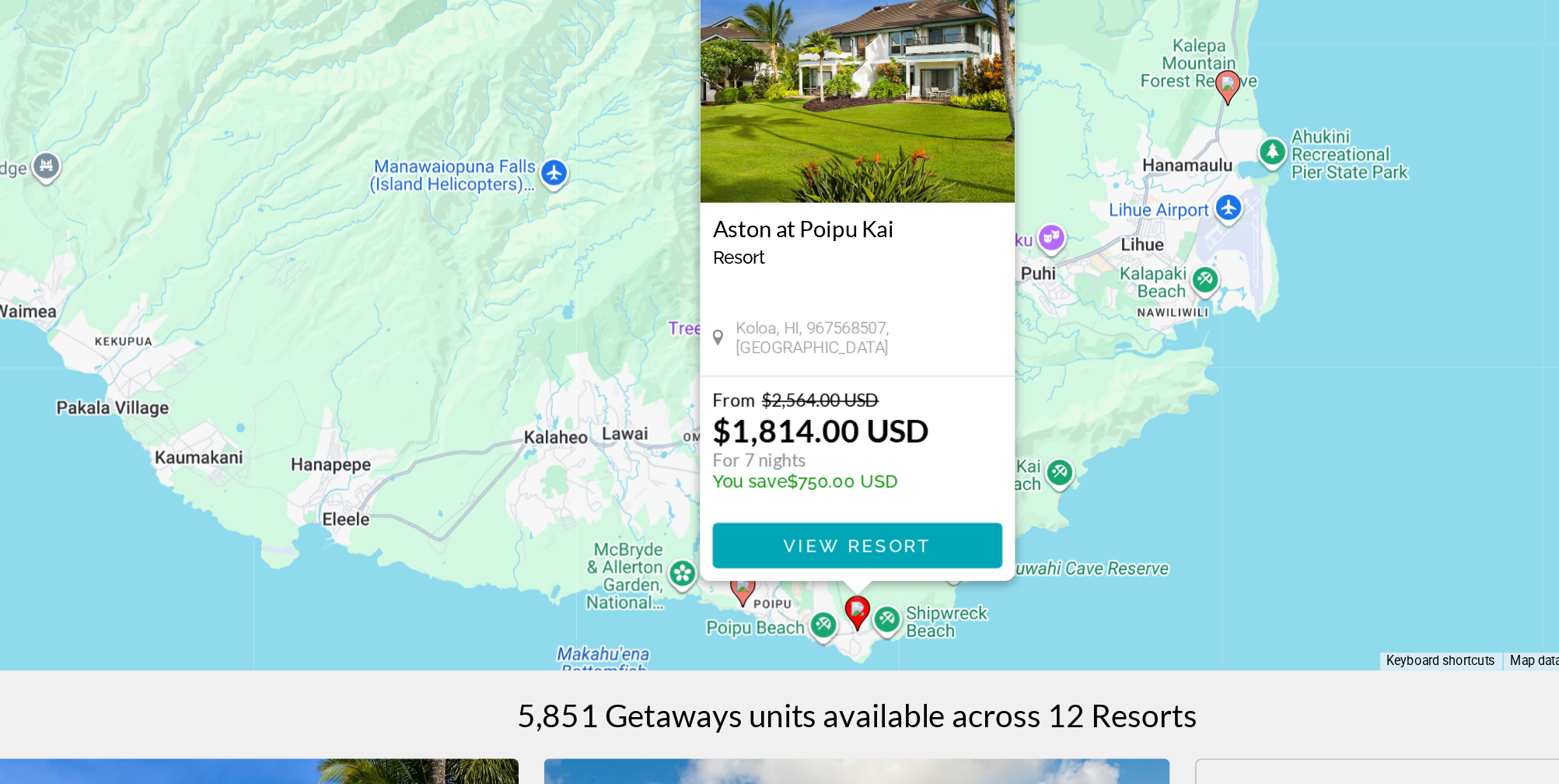
click at [709, 523] on image "Main content" at bounding box center [708, 522] width 9 height 9
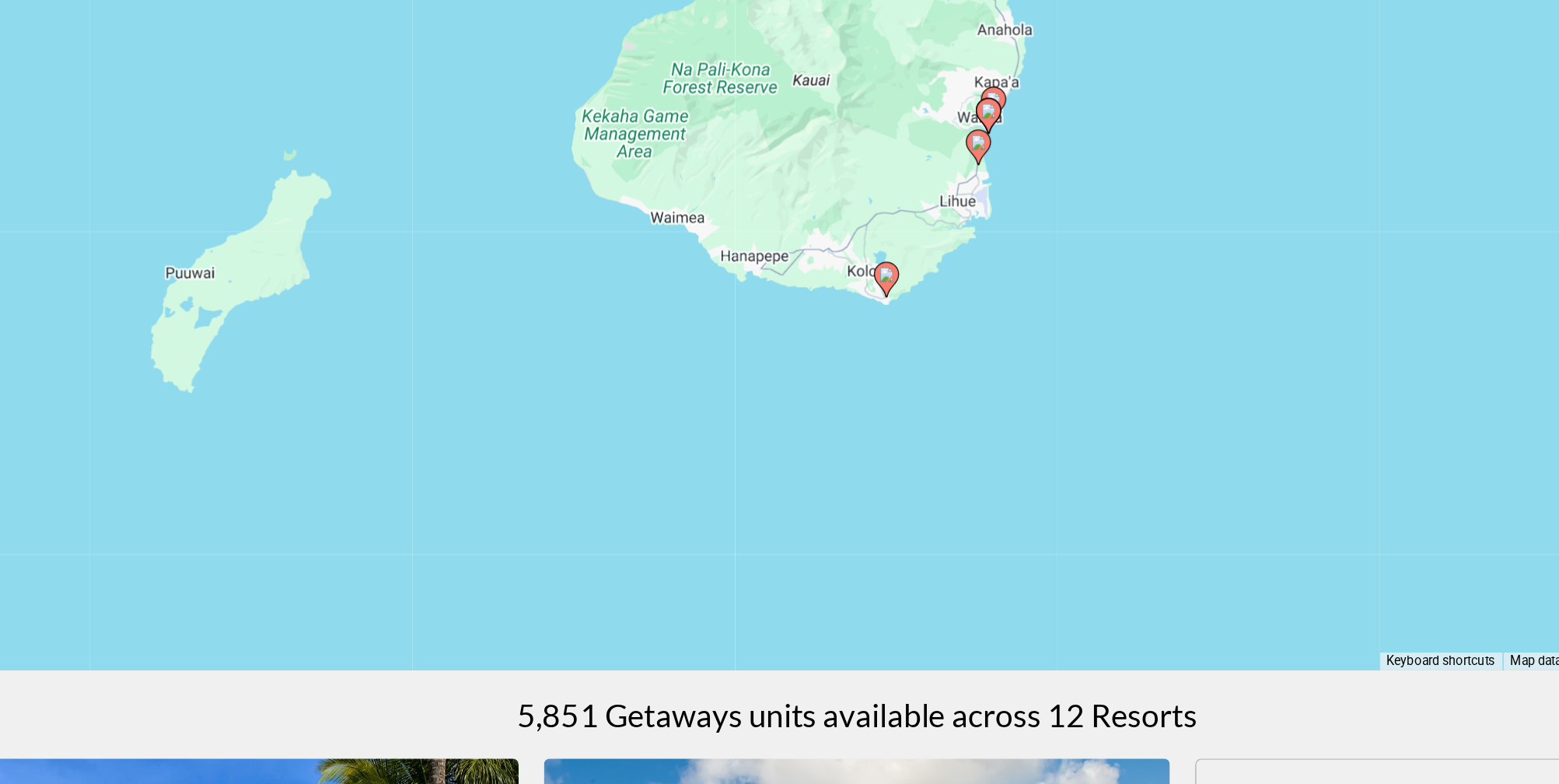
click at [855, 251] on image "Main content" at bounding box center [854, 249] width 9 height 9
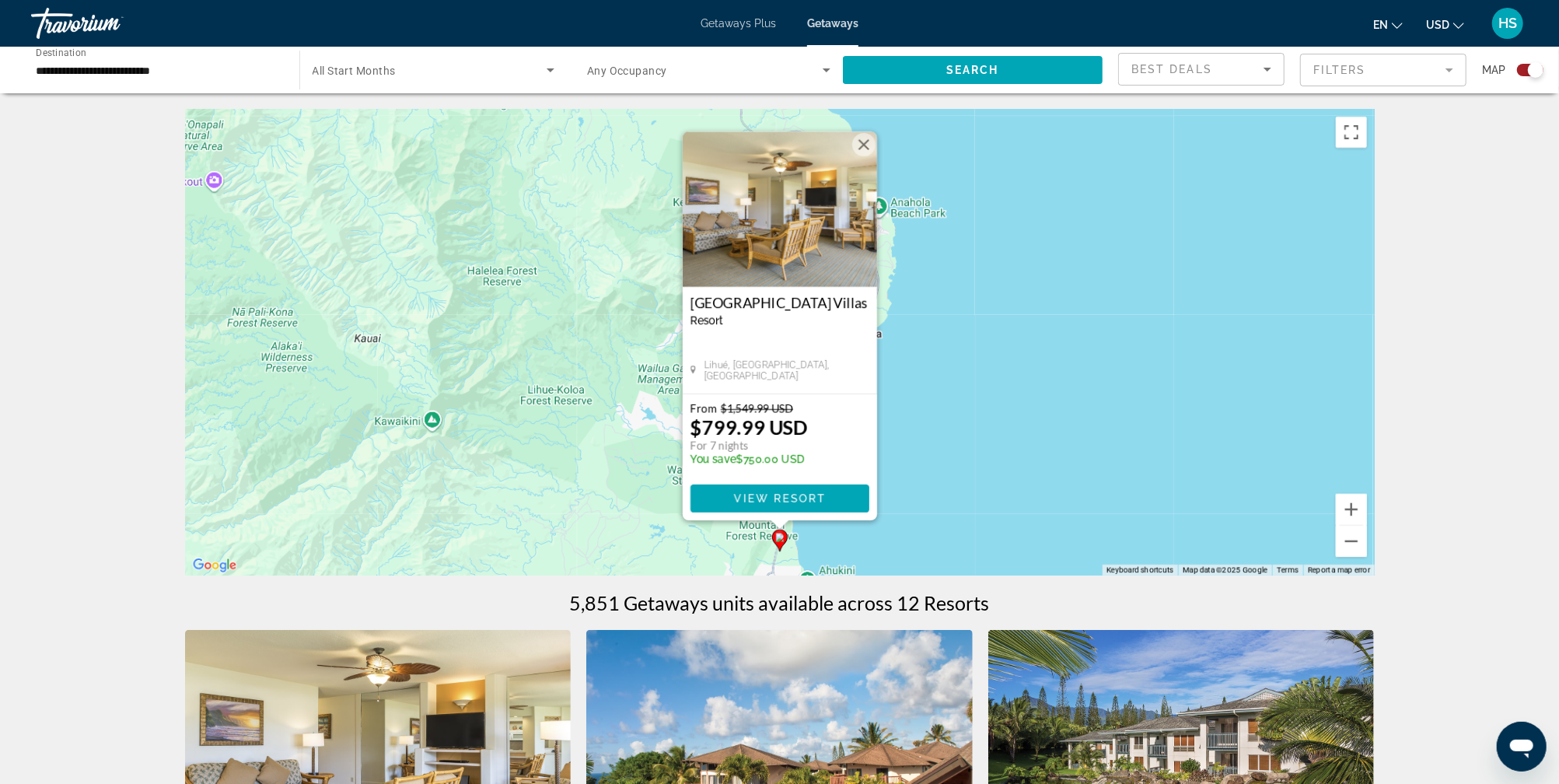
click at [1067, 312] on div "To activate drag with keyboard, press Alt + Enter. Once in keyboard drag state,…" at bounding box center [779, 342] width 1189 height 466
